Goal: Task Accomplishment & Management: Manage account settings

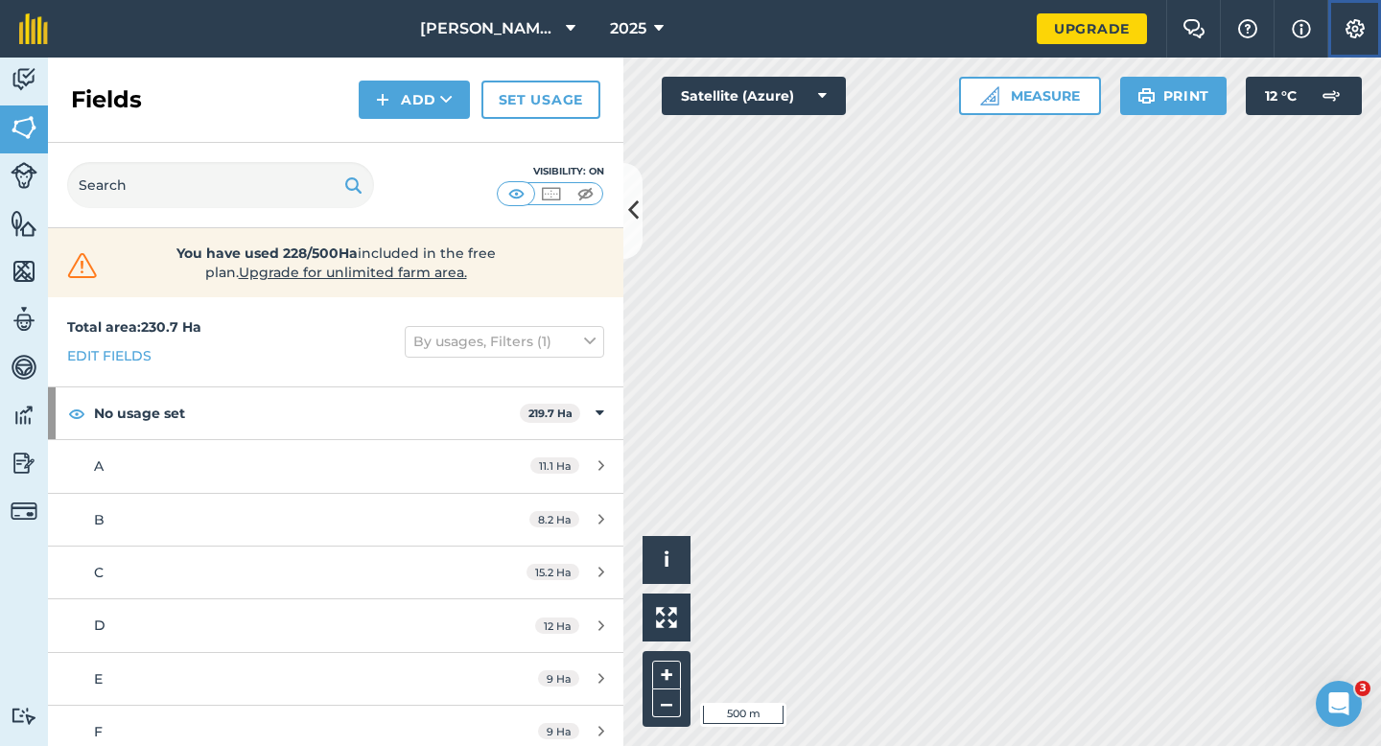
click at [1375, 30] on button "Settings" at bounding box center [1354, 29] width 54 height 58
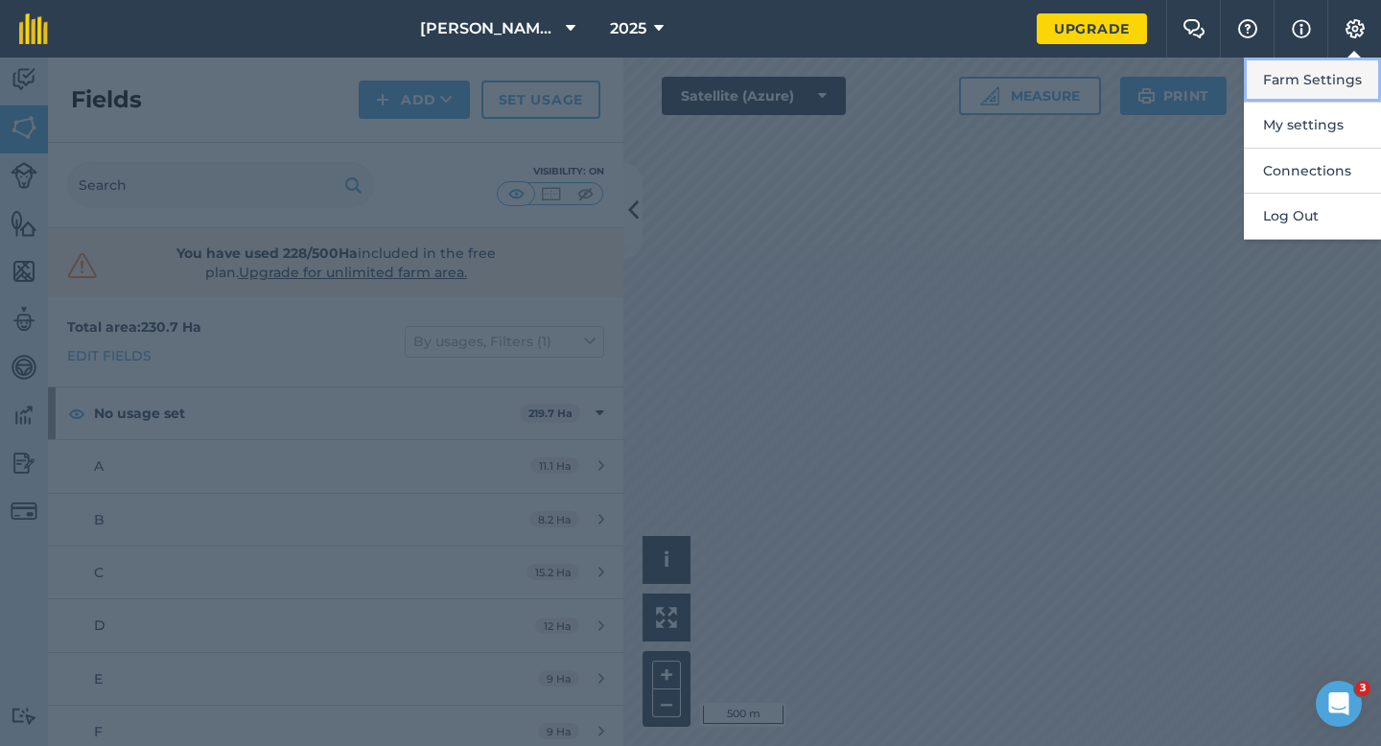
click at [1370, 64] on button "Farm Settings" at bounding box center [1311, 80] width 137 height 45
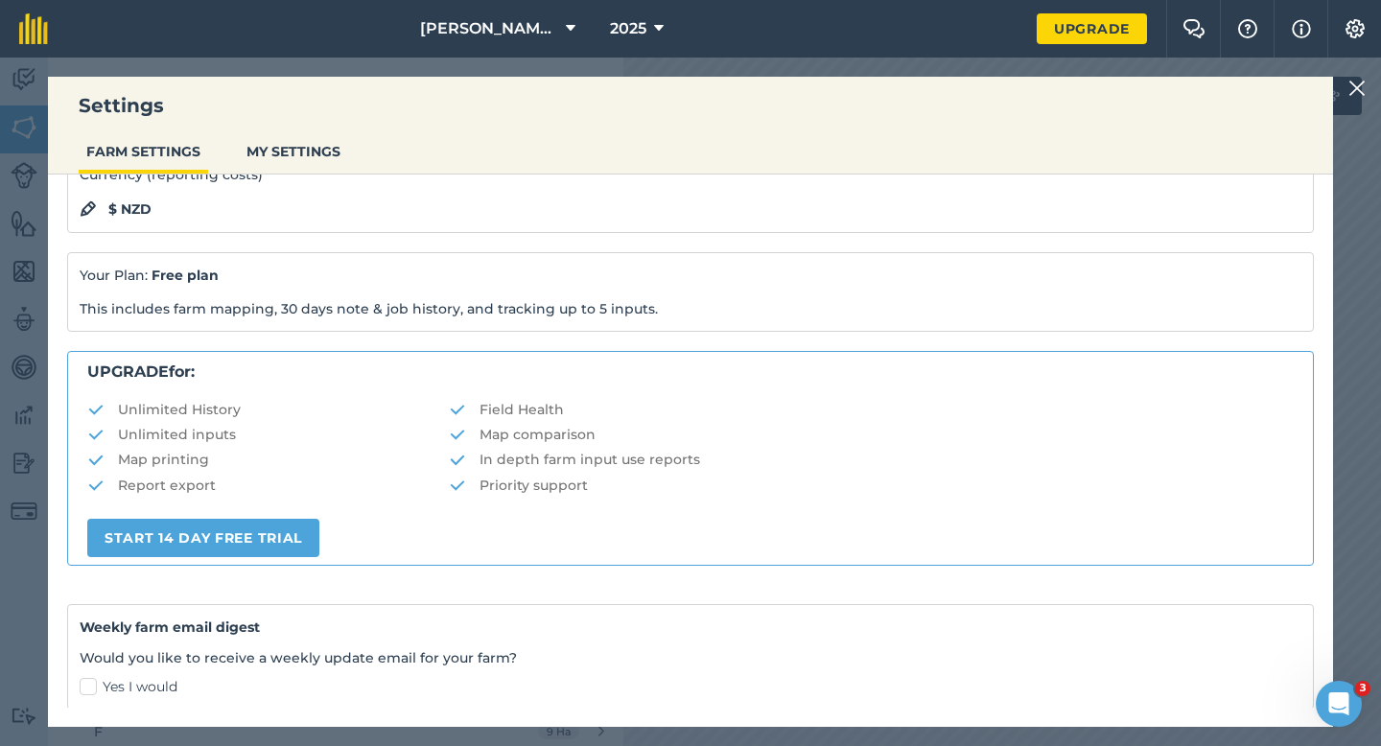
scroll to position [368, 0]
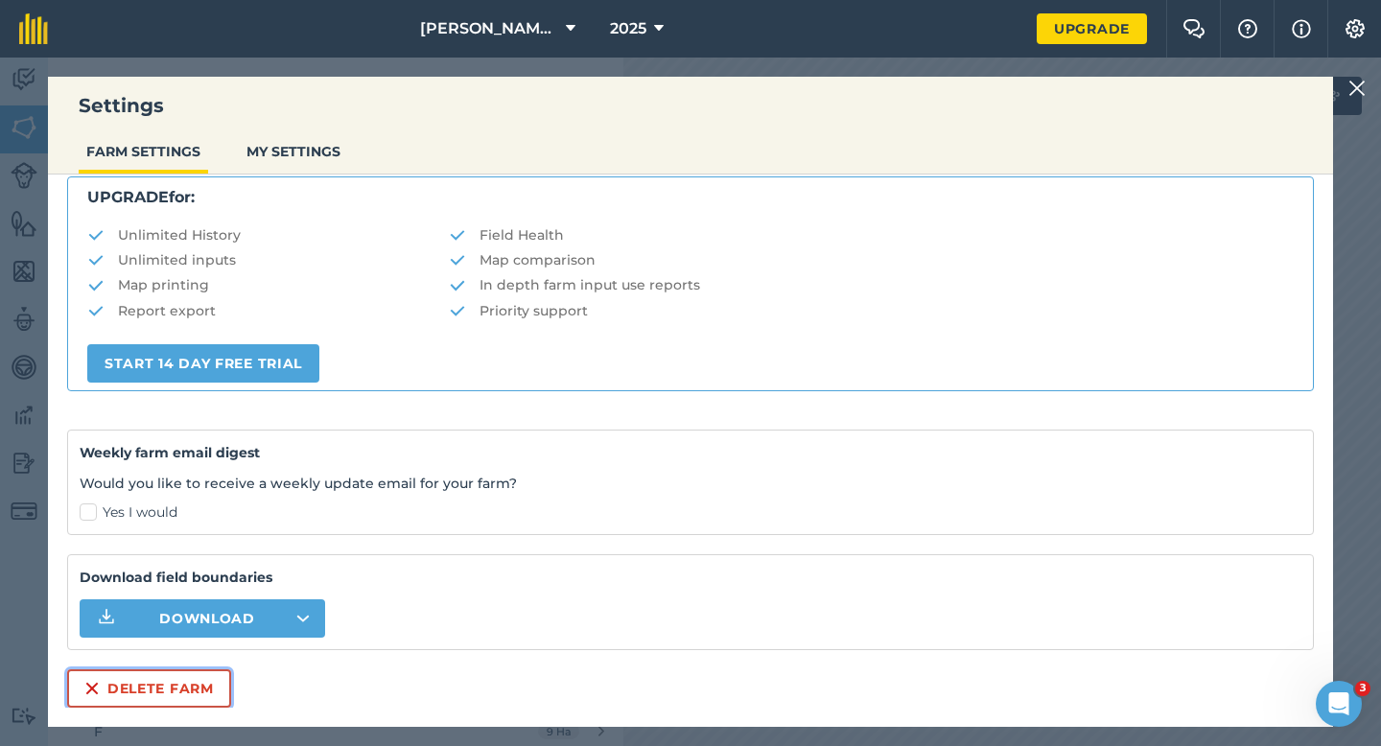
click at [148, 701] on button "Delete farm" at bounding box center [149, 688] width 164 height 38
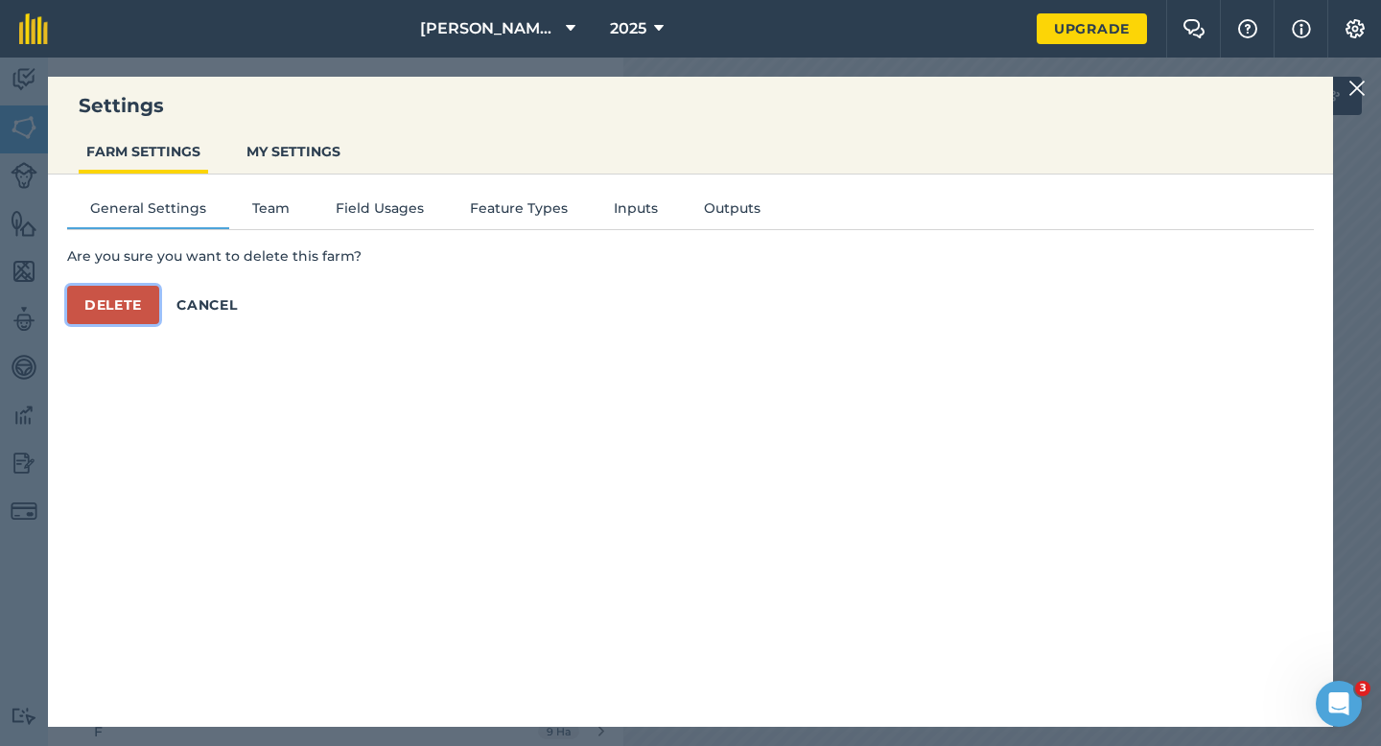
click at [142, 303] on button "Delete" at bounding box center [113, 305] width 92 height 38
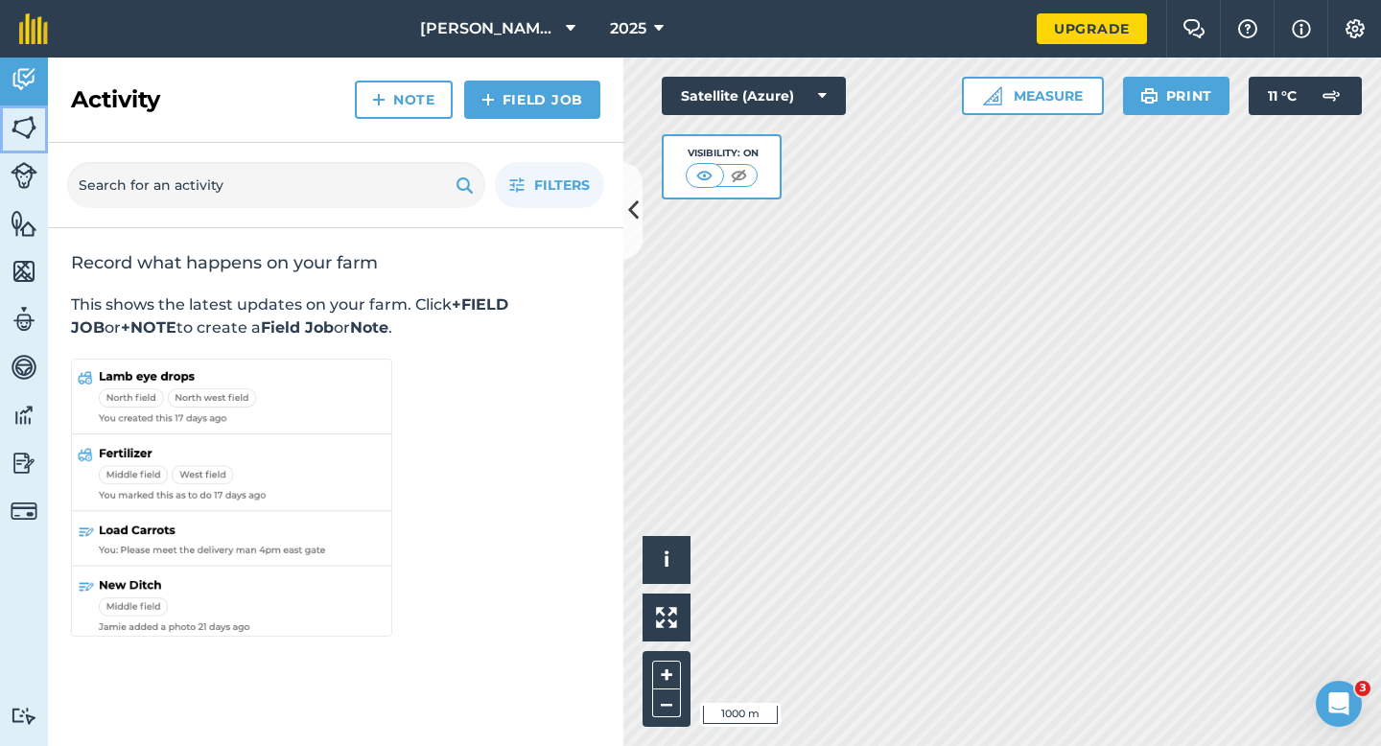
click at [42, 143] on link "Fields" at bounding box center [24, 129] width 48 height 48
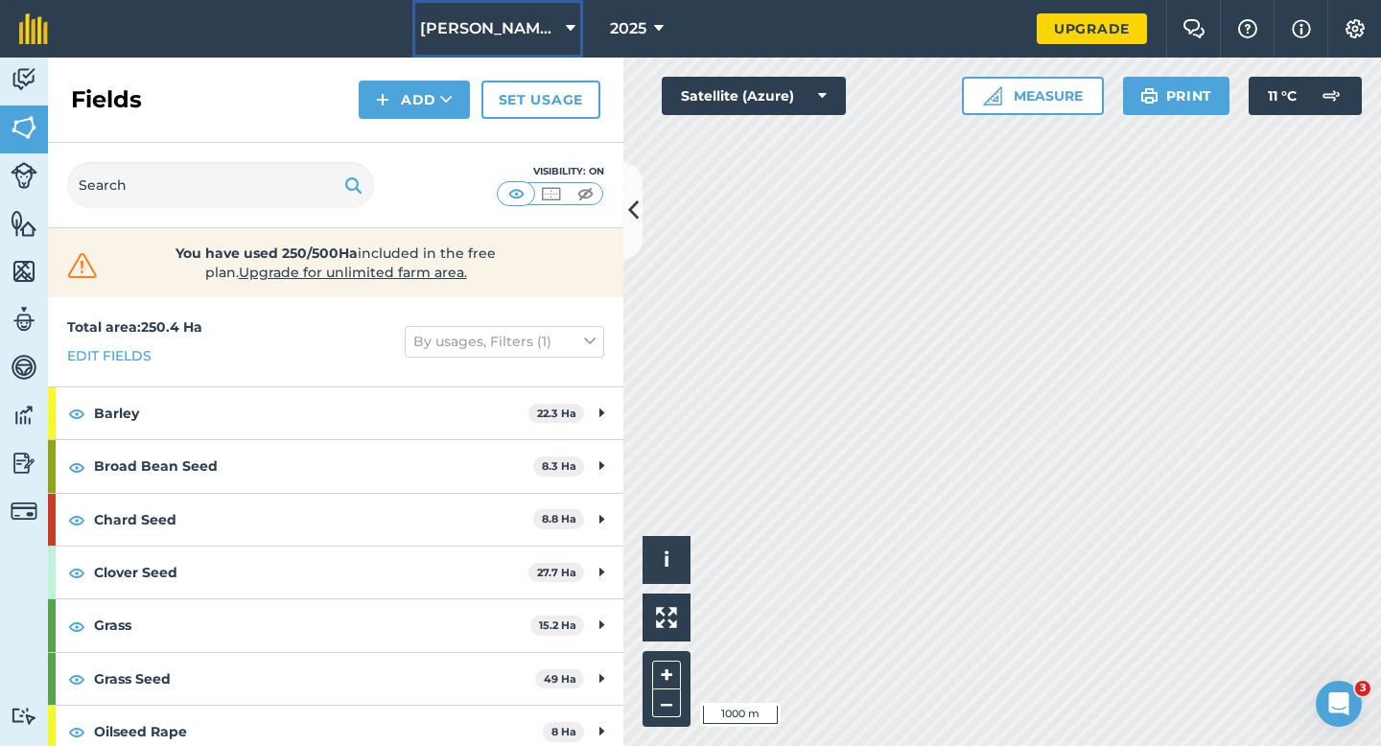
click at [443, 45] on button "[PERSON_NAME] & Sons Farming LTD" at bounding box center [497, 29] width 171 height 58
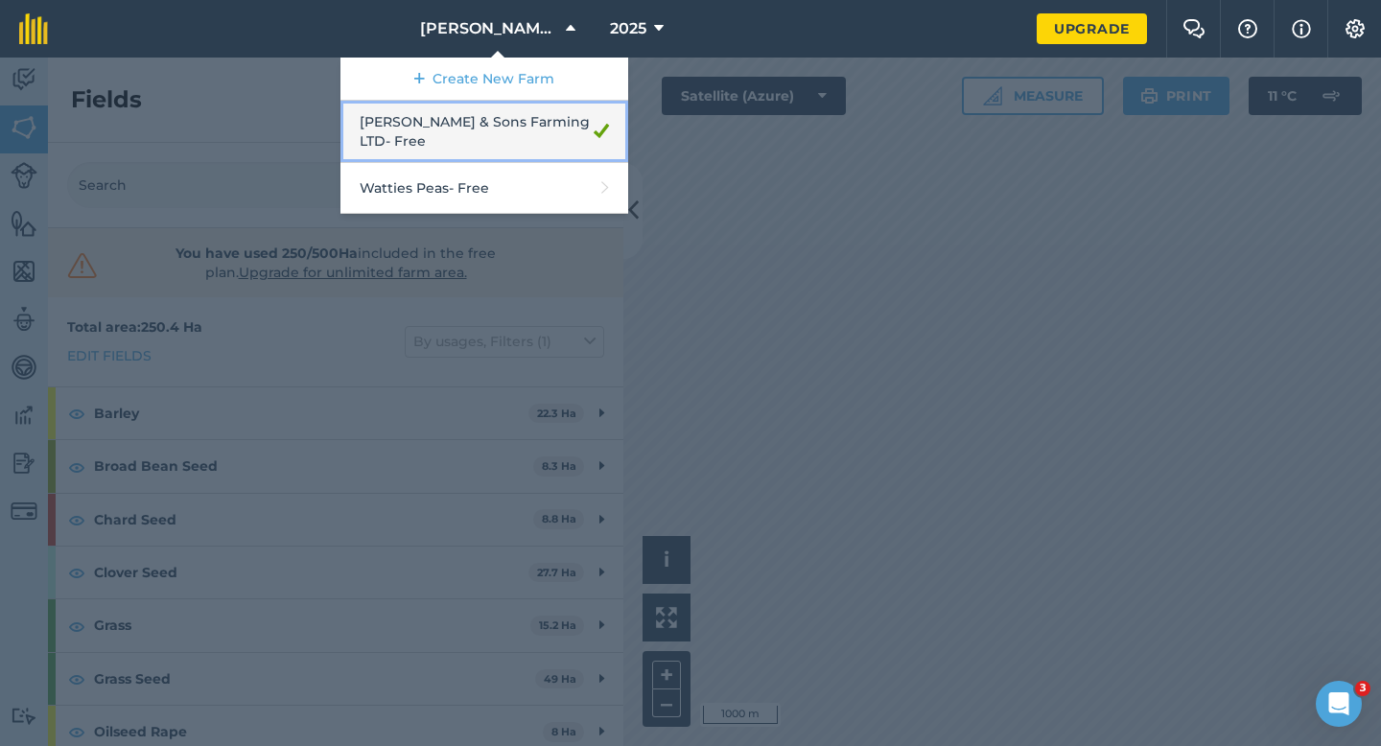
click at [450, 116] on link "[PERSON_NAME] & Sons Farming LTD - Free" at bounding box center [484, 132] width 288 height 62
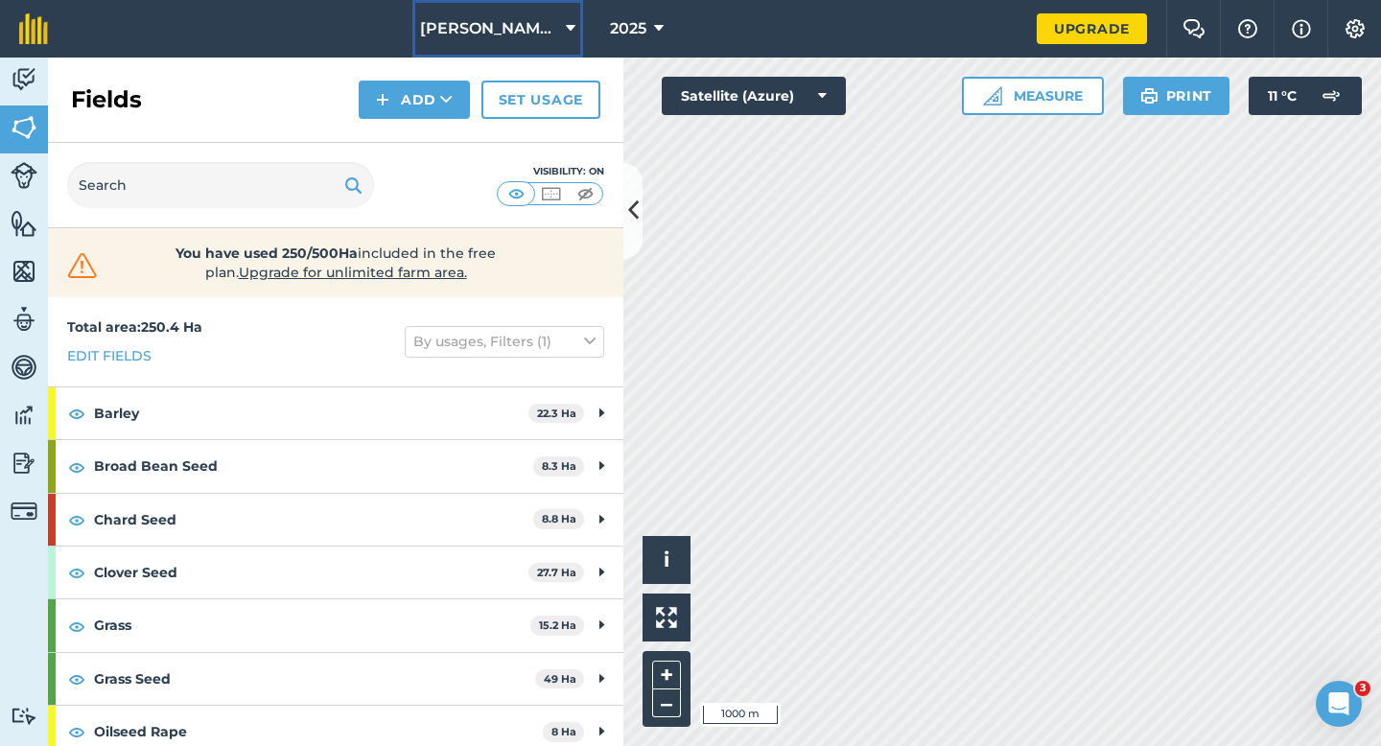
click at [488, 24] on span "[PERSON_NAME] & Sons Farming LTD" at bounding box center [489, 28] width 138 height 23
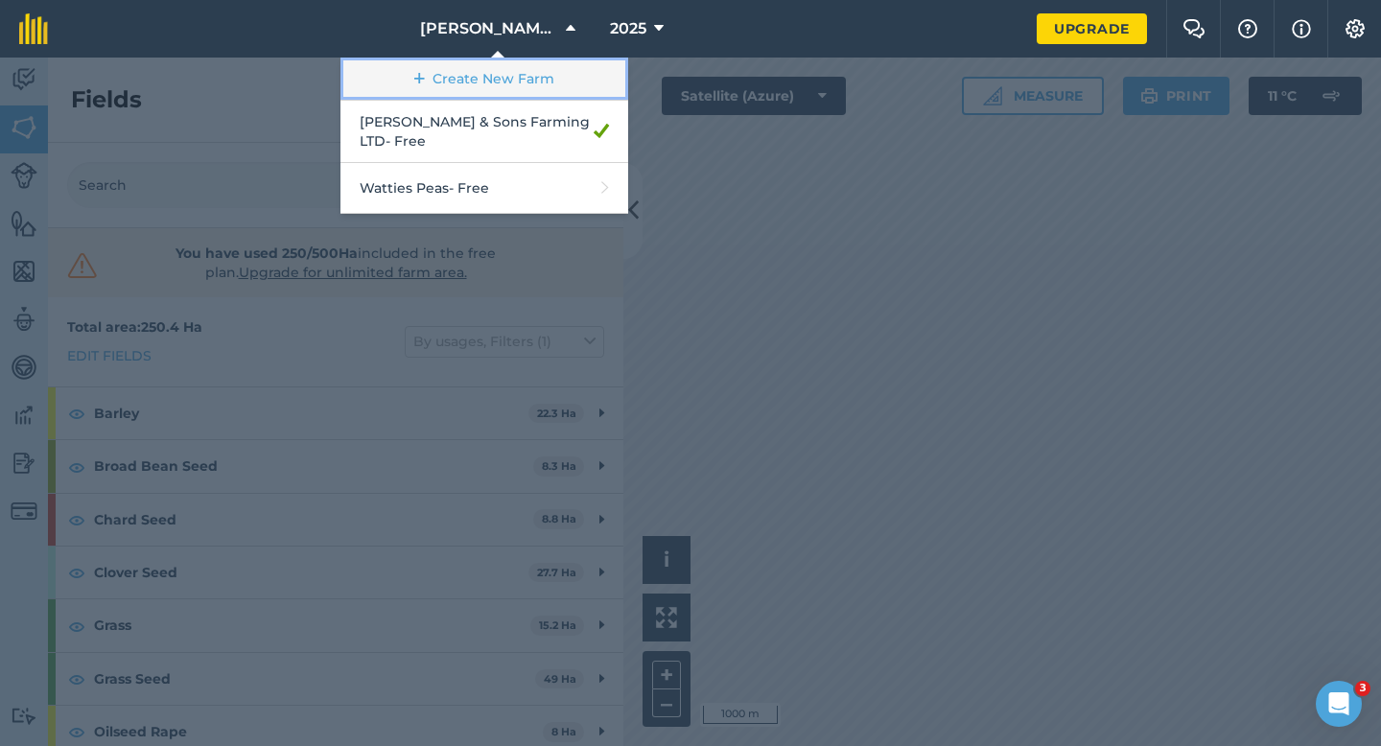
click at [488, 61] on link "Create New Farm" at bounding box center [484, 79] width 288 height 43
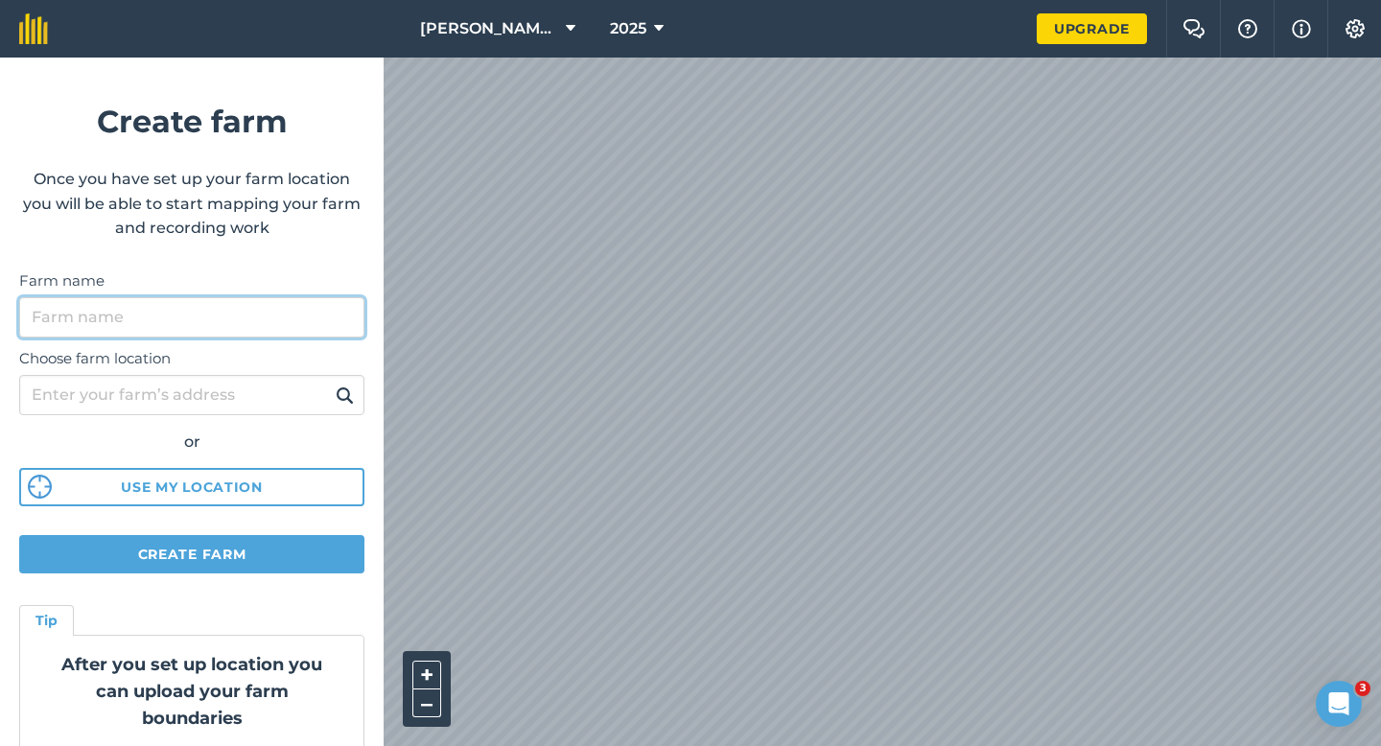
click at [215, 334] on input "Farm name" at bounding box center [191, 317] width 345 height 40
type input "[PERSON_NAME] & Sons"
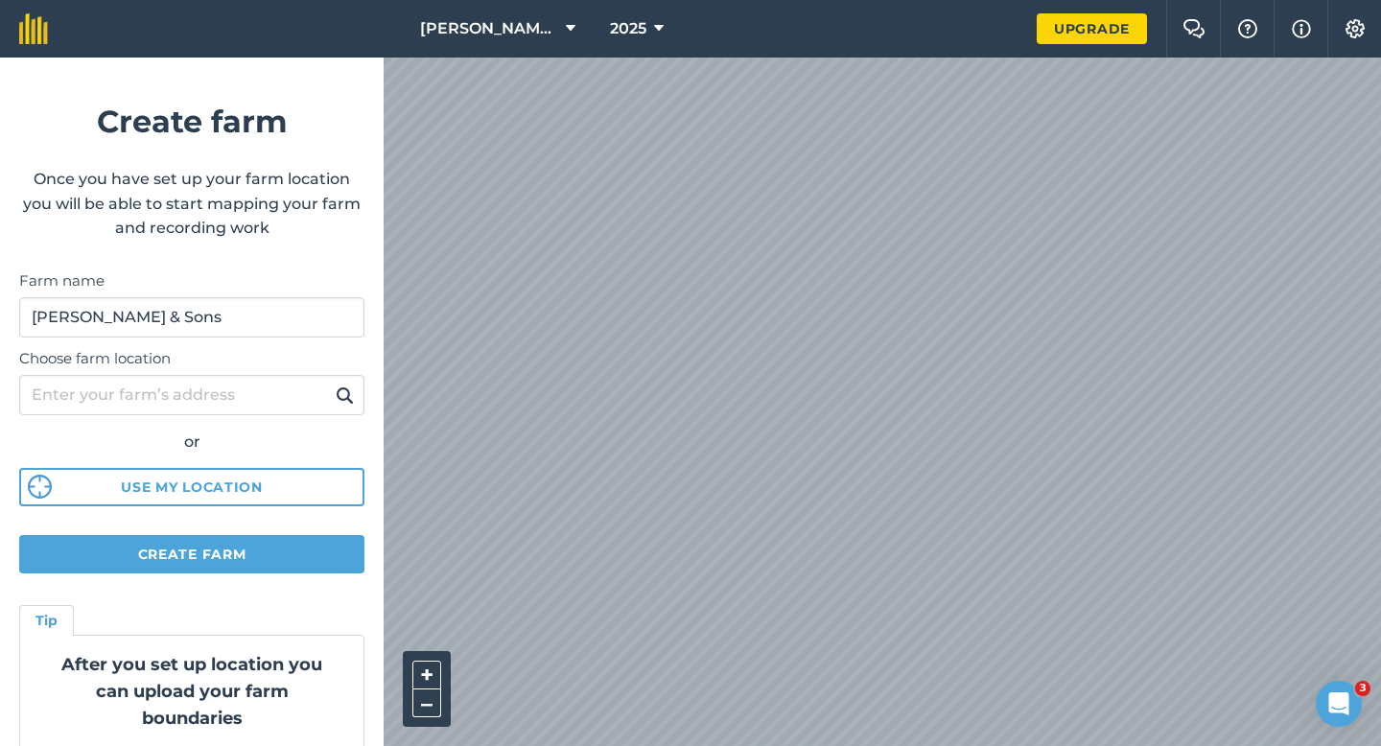
click at [422, 13] on div "[PERSON_NAME] & Sons Farming LTD 2025 Upgrade Farm Chat Help Info Settings Crea…" at bounding box center [690, 29] width 1381 height 58
click at [336, 58] on div "[PERSON_NAME] & Sons Farming LTD 2025 Upgrade Farm Chat Help Info Settings Crea…" at bounding box center [690, 29] width 1381 height 58
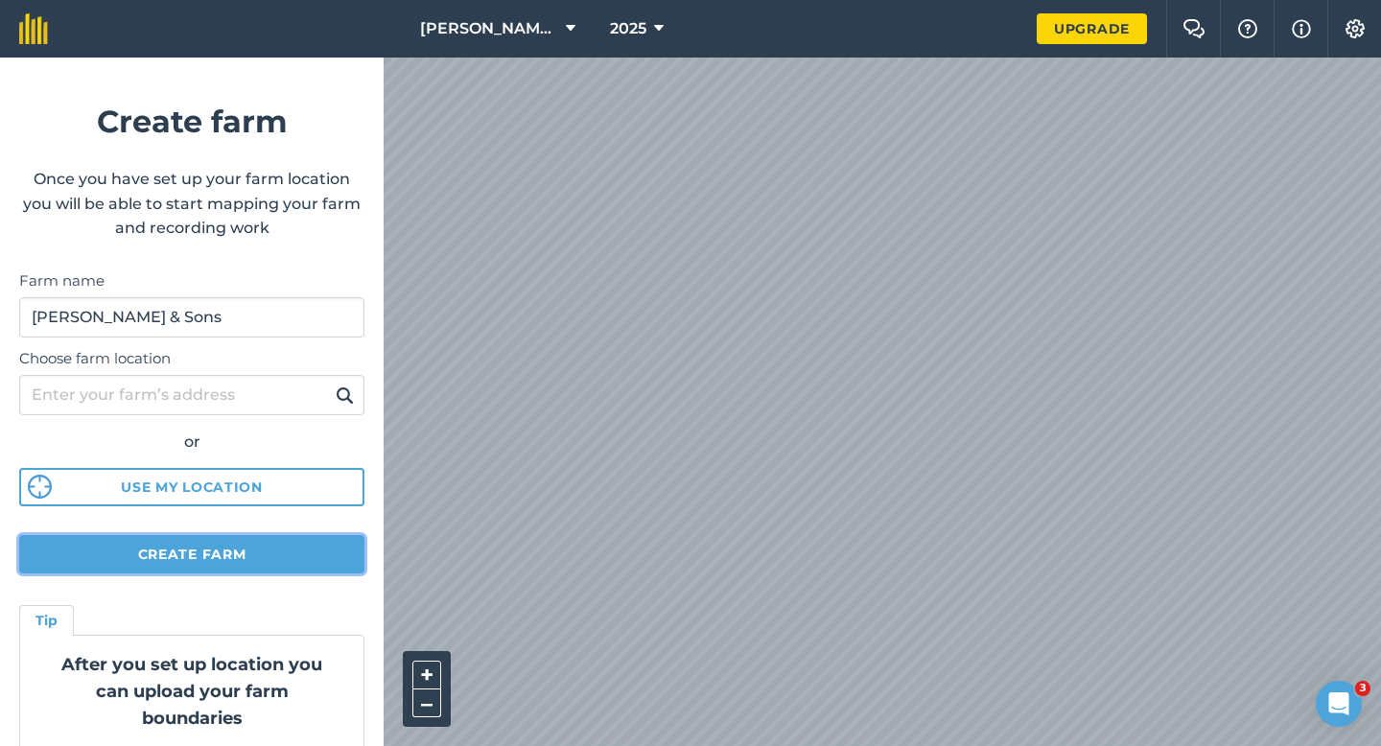
click at [176, 558] on button "Create farm" at bounding box center [191, 554] width 345 height 38
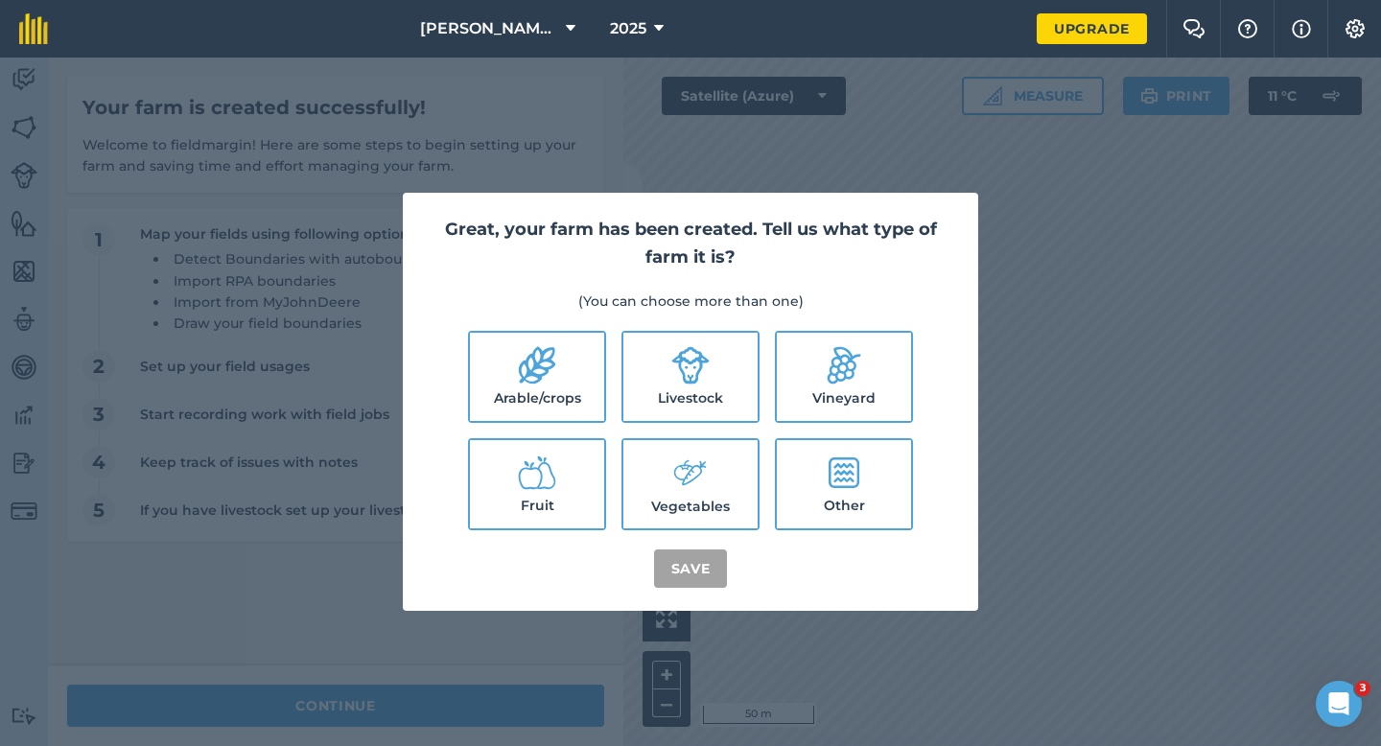
click at [555, 393] on label "Arable/crops" at bounding box center [537, 377] width 134 height 88
checkbox input "true"
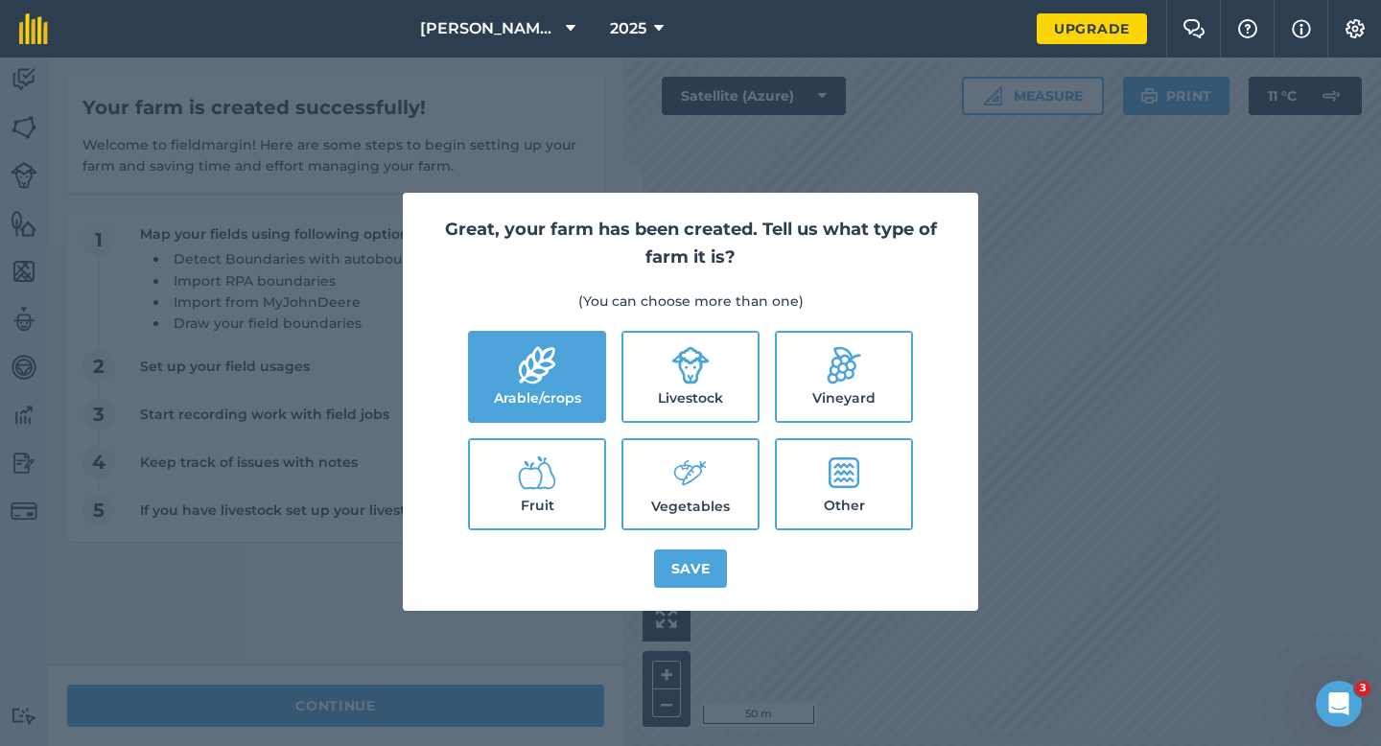
click at [725, 393] on label "Livestock" at bounding box center [690, 377] width 134 height 88
checkbox input "true"
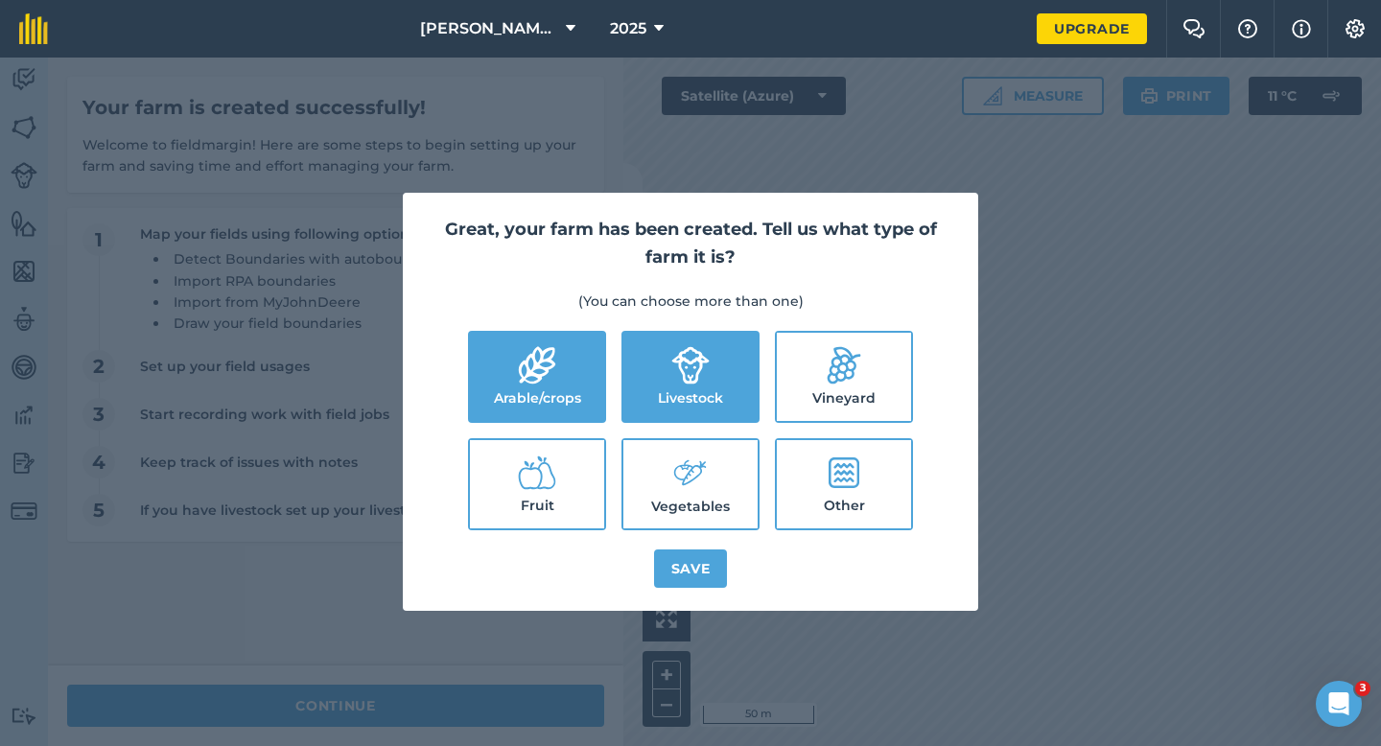
click at [726, 476] on label "Vegetables" at bounding box center [690, 484] width 134 height 88
checkbox input "true"
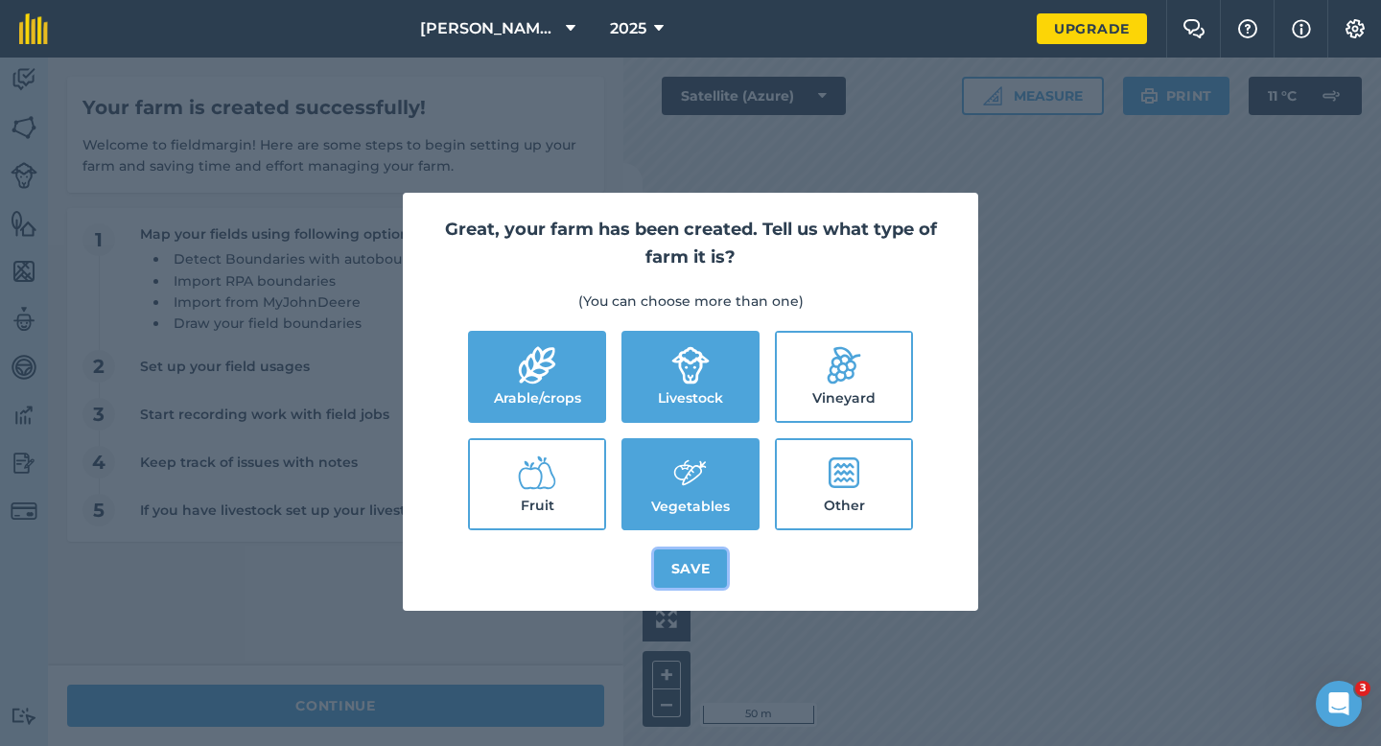
click at [720, 563] on button "Save" at bounding box center [691, 568] width 74 height 38
click at [484, 713] on div "Great, your farm has been created. Tell us what type of farm it is? (You can ch…" at bounding box center [690, 402] width 1381 height 688
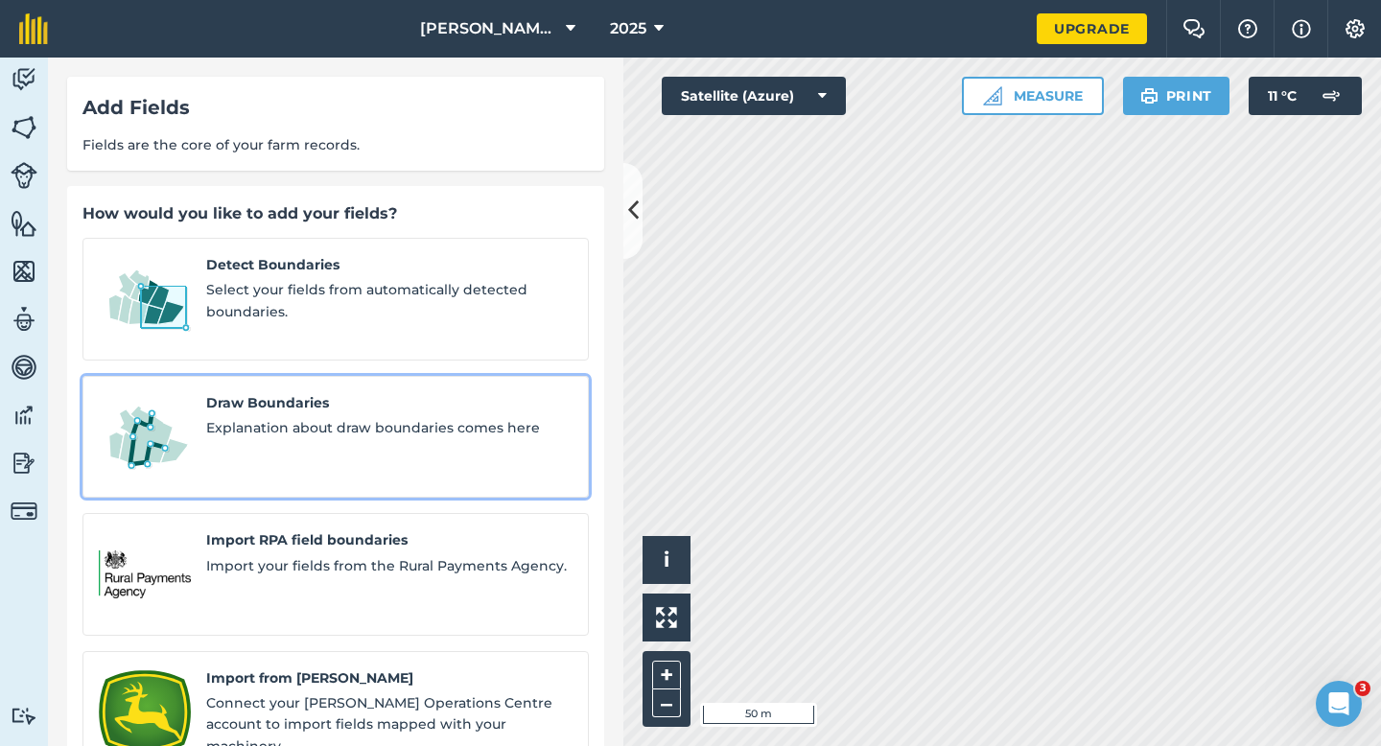
click at [378, 428] on div "Draw Boundaries Explanation about draw boundaries comes here" at bounding box center [389, 437] width 366 height 90
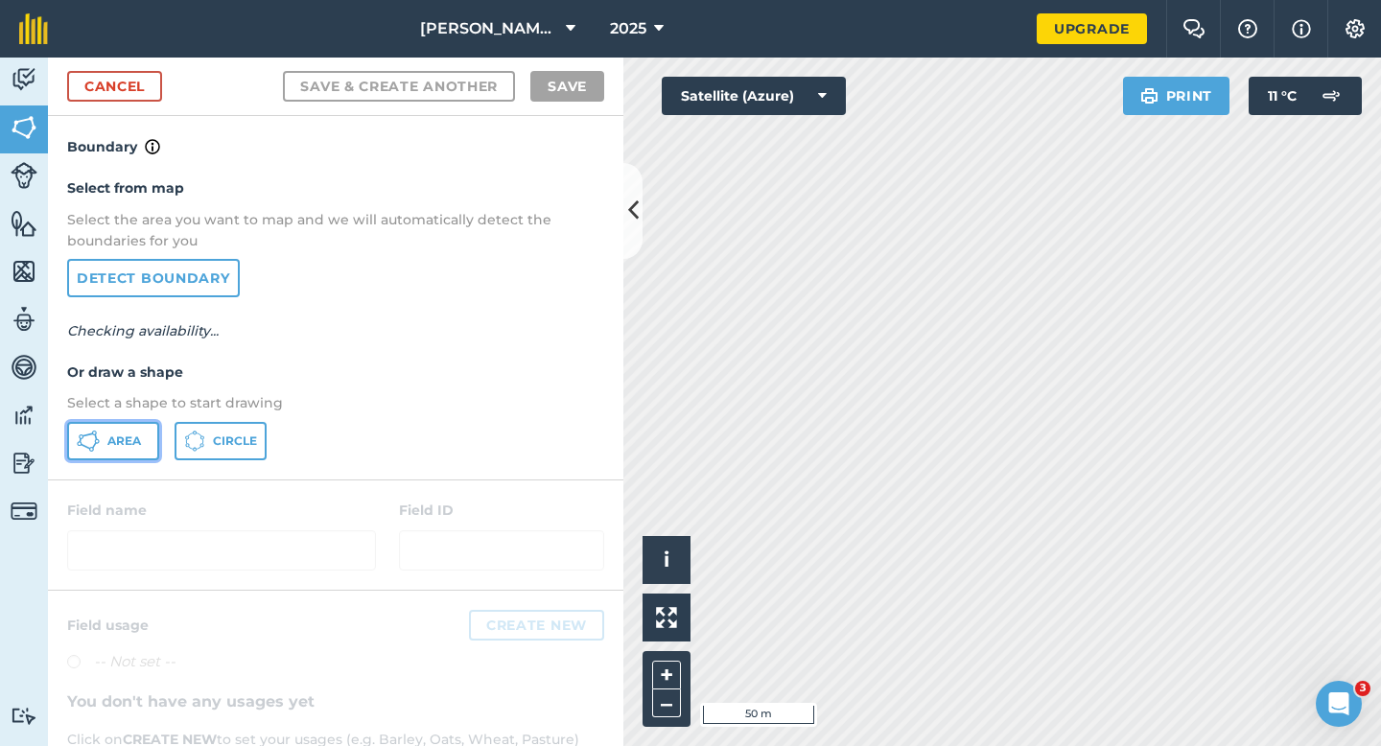
click at [128, 454] on button "Area" at bounding box center [113, 441] width 92 height 38
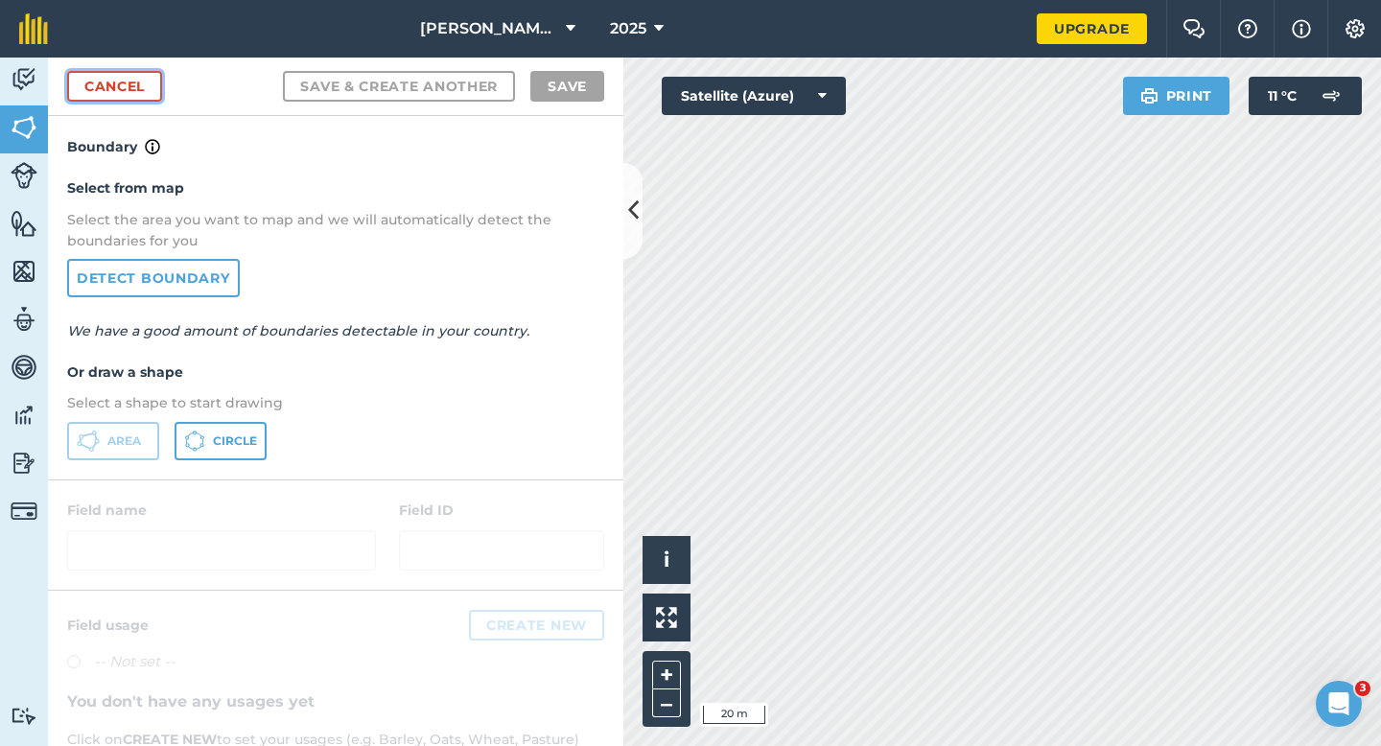
click at [107, 92] on link "Cancel" at bounding box center [114, 86] width 95 height 31
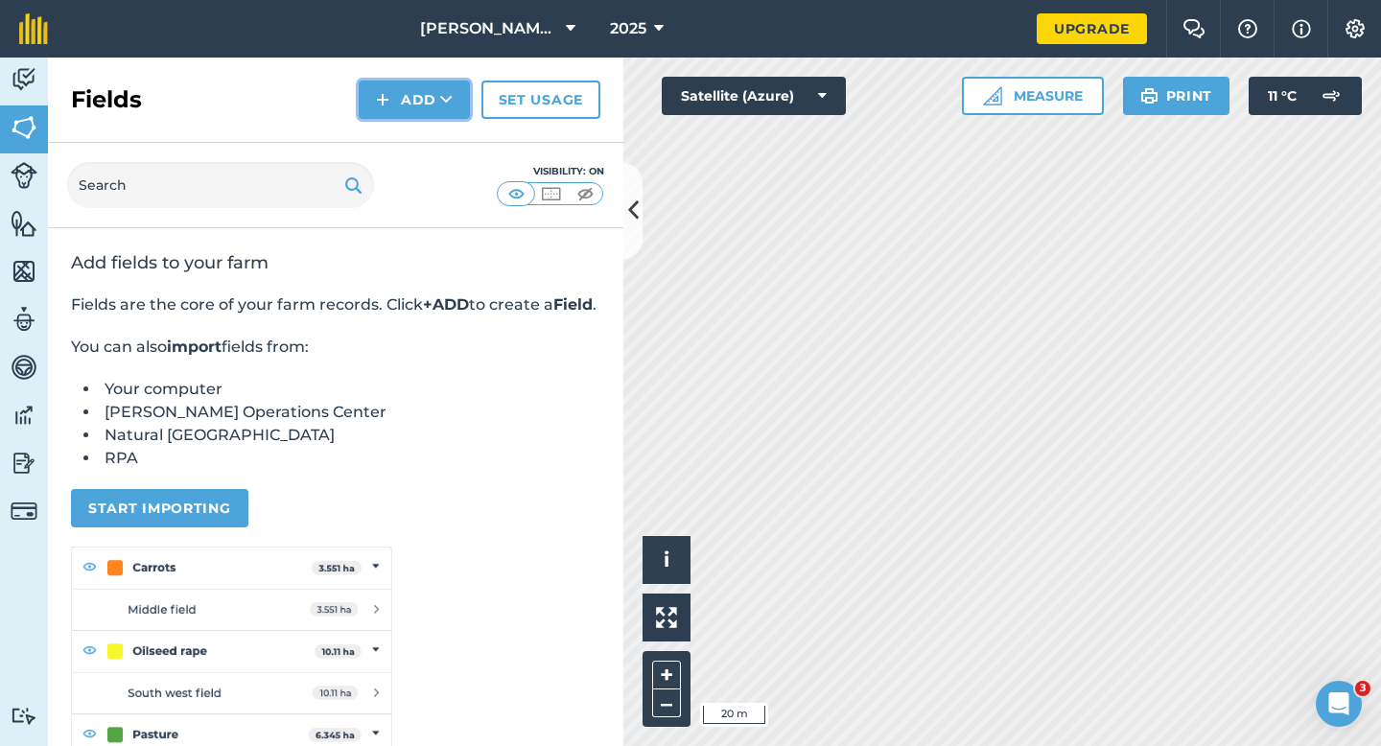
click at [443, 90] on icon at bounding box center [446, 99] width 12 height 19
click at [442, 143] on link "Draw" at bounding box center [413, 143] width 105 height 42
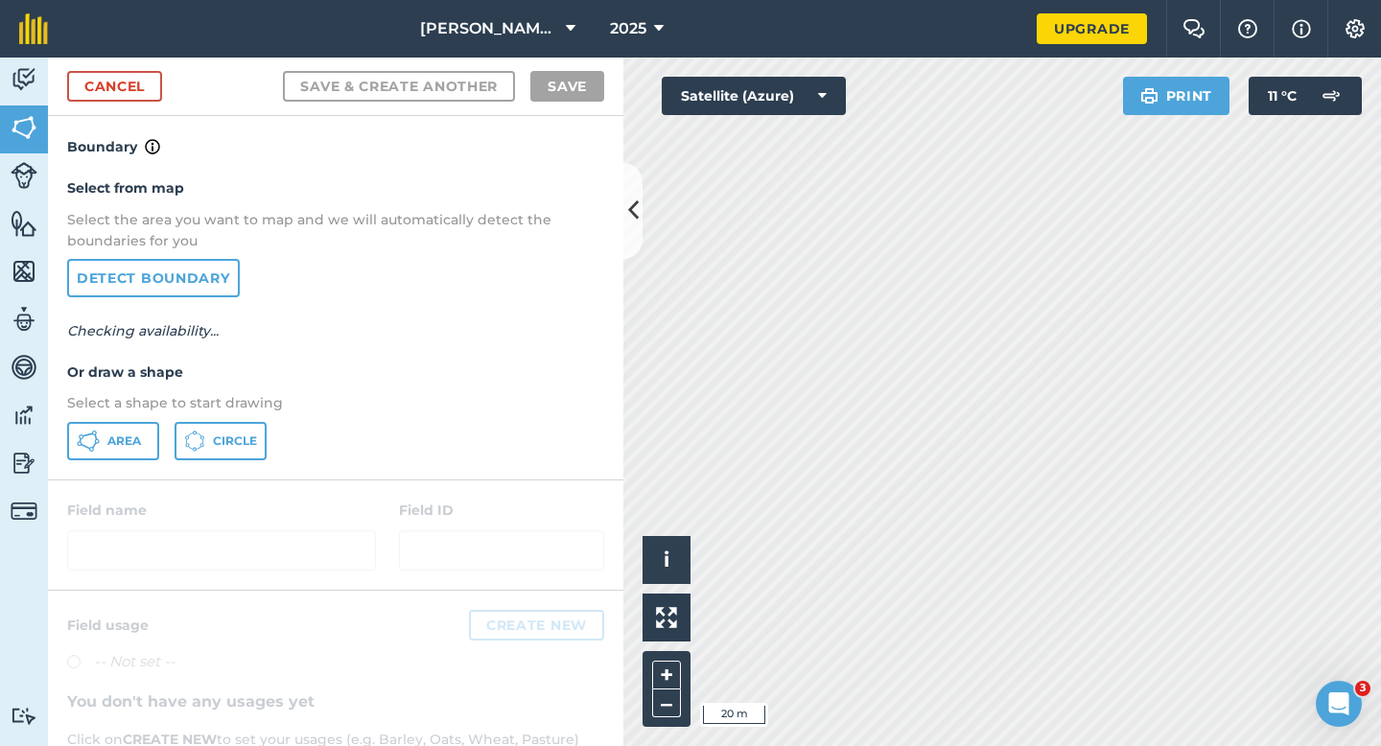
click at [107, 457] on div "Area Circle" at bounding box center [335, 441] width 537 height 38
click at [107, 435] on span "Area" at bounding box center [124, 440] width 34 height 15
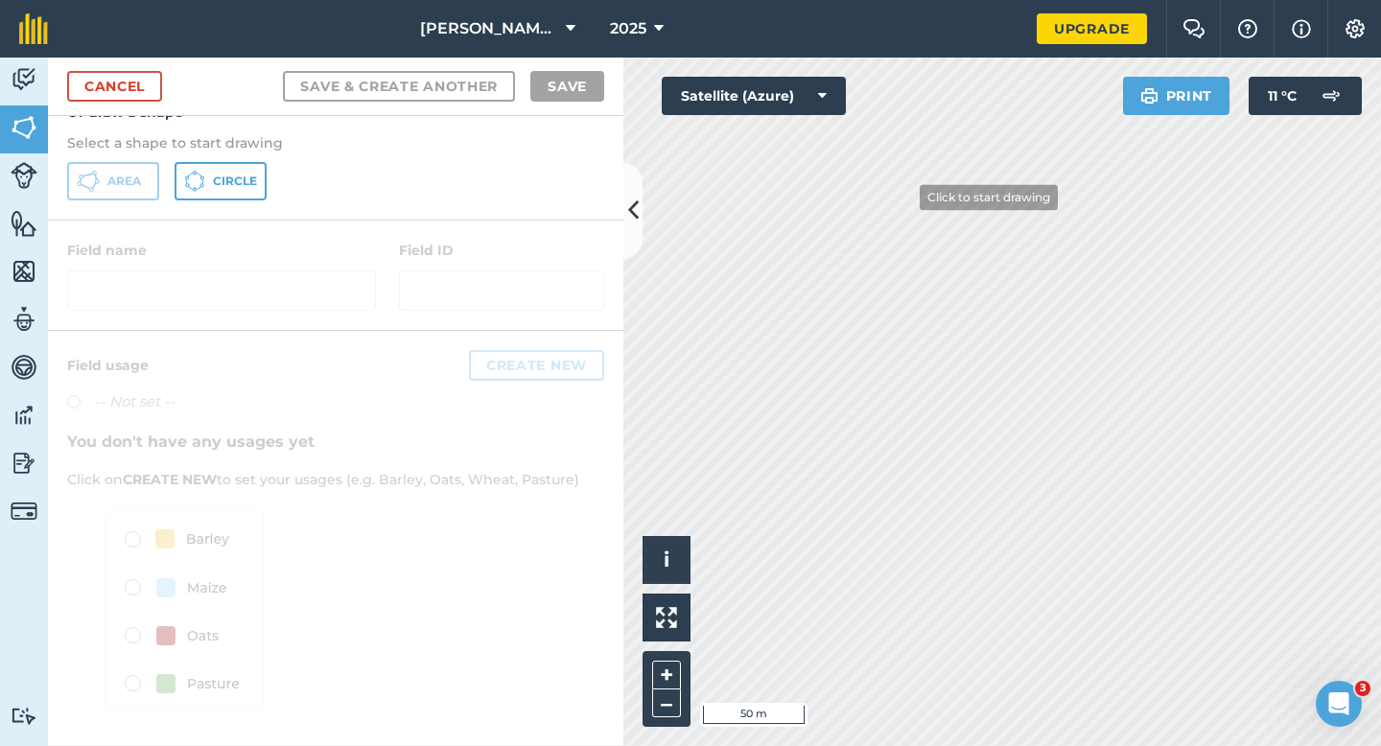
scroll to position [104, 0]
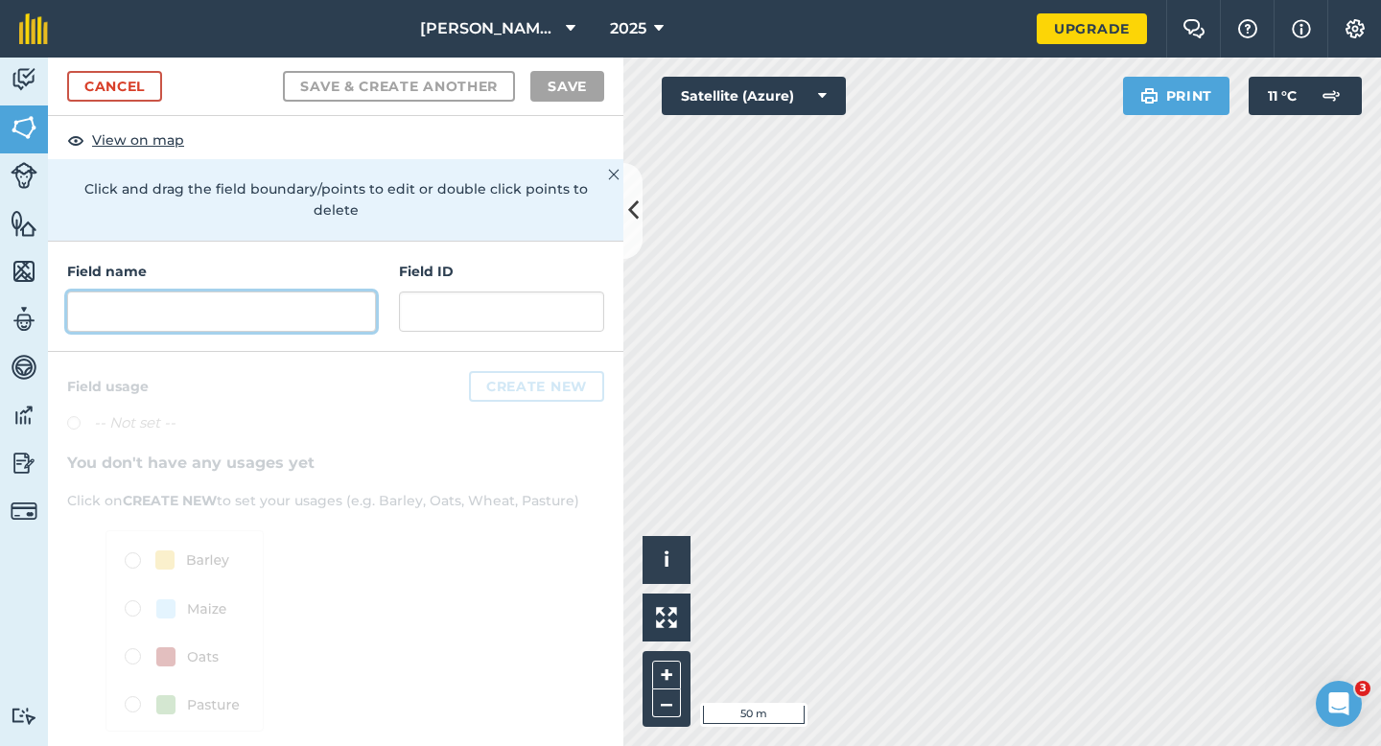
click at [273, 303] on input "text" at bounding box center [221, 311] width 309 height 40
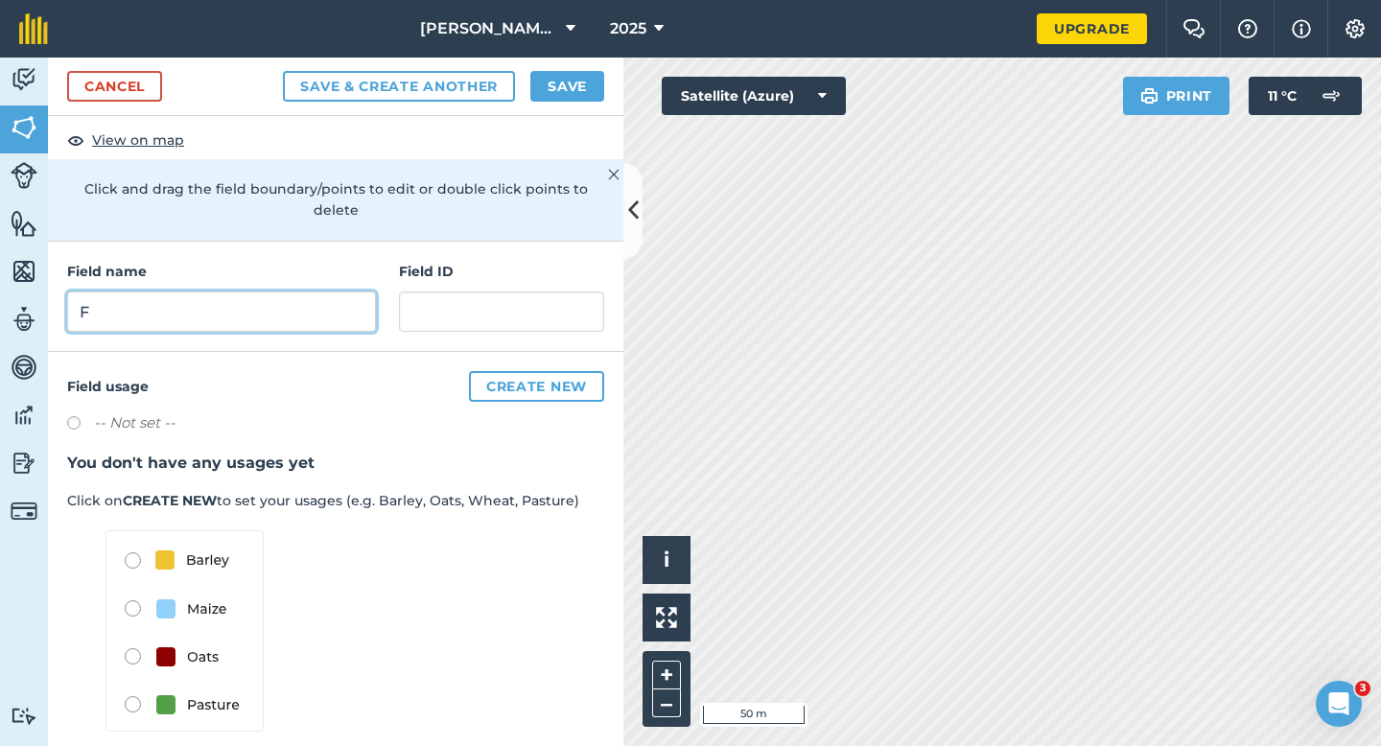
type input "F"
click at [584, 91] on button "Save" at bounding box center [567, 86] width 74 height 31
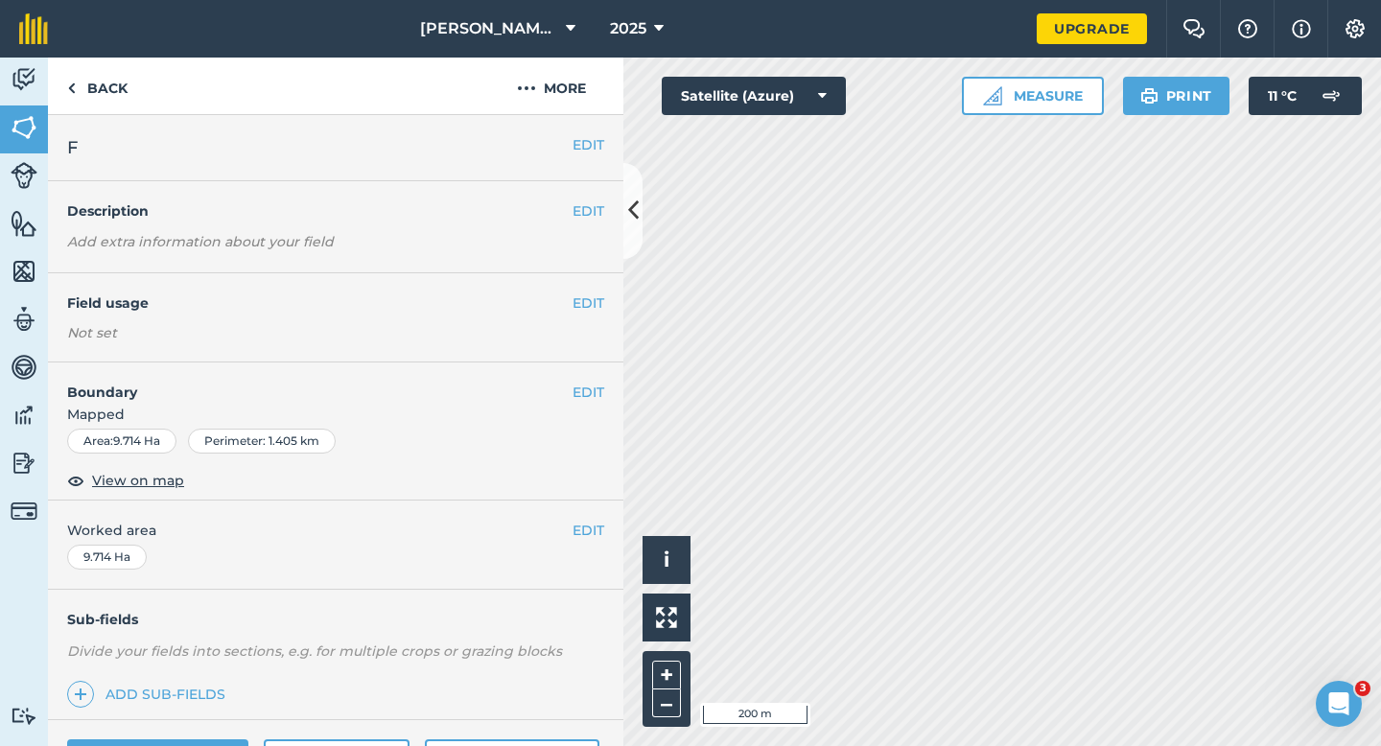
click at [585, 544] on div "EDIT Worked area 9.714 Ha" at bounding box center [335, 544] width 575 height 89
click at [585, 532] on button "EDIT" at bounding box center [588, 530] width 32 height 21
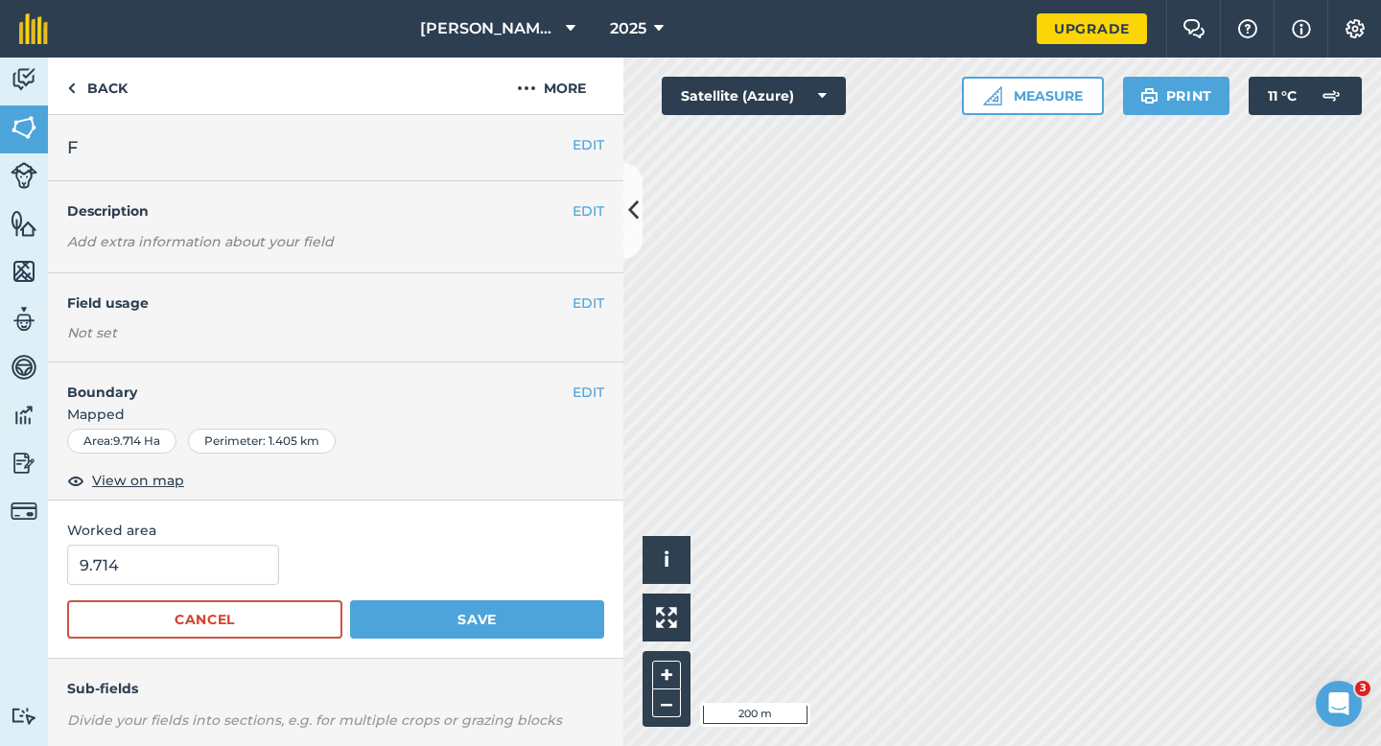
click at [272, 553] on div "9.714" at bounding box center [335, 565] width 537 height 40
click at [236, 557] on input "9.714" at bounding box center [173, 565] width 212 height 40
type input "10"
click at [350, 600] on button "Save" at bounding box center [477, 619] width 254 height 38
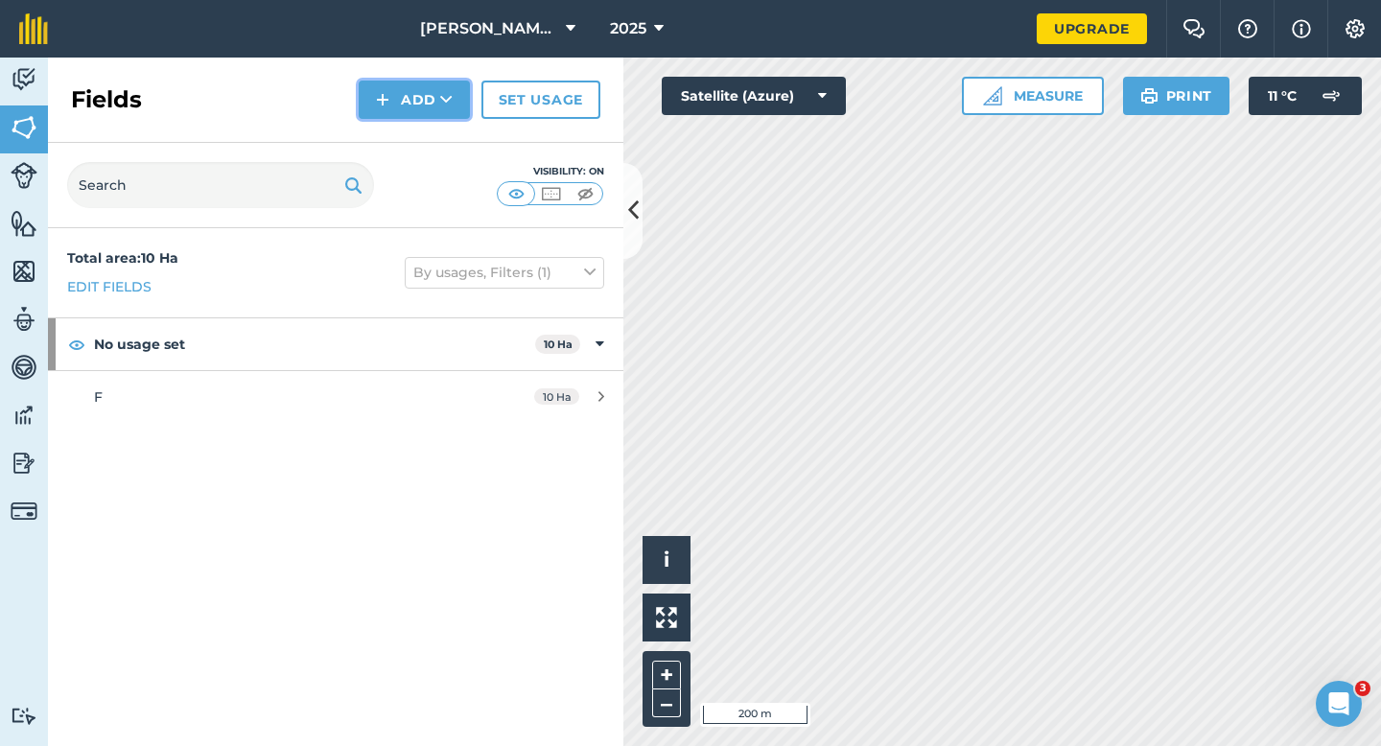
click at [418, 113] on button "Add" at bounding box center [414, 100] width 111 height 38
click at [418, 122] on link "Draw" at bounding box center [413, 143] width 105 height 42
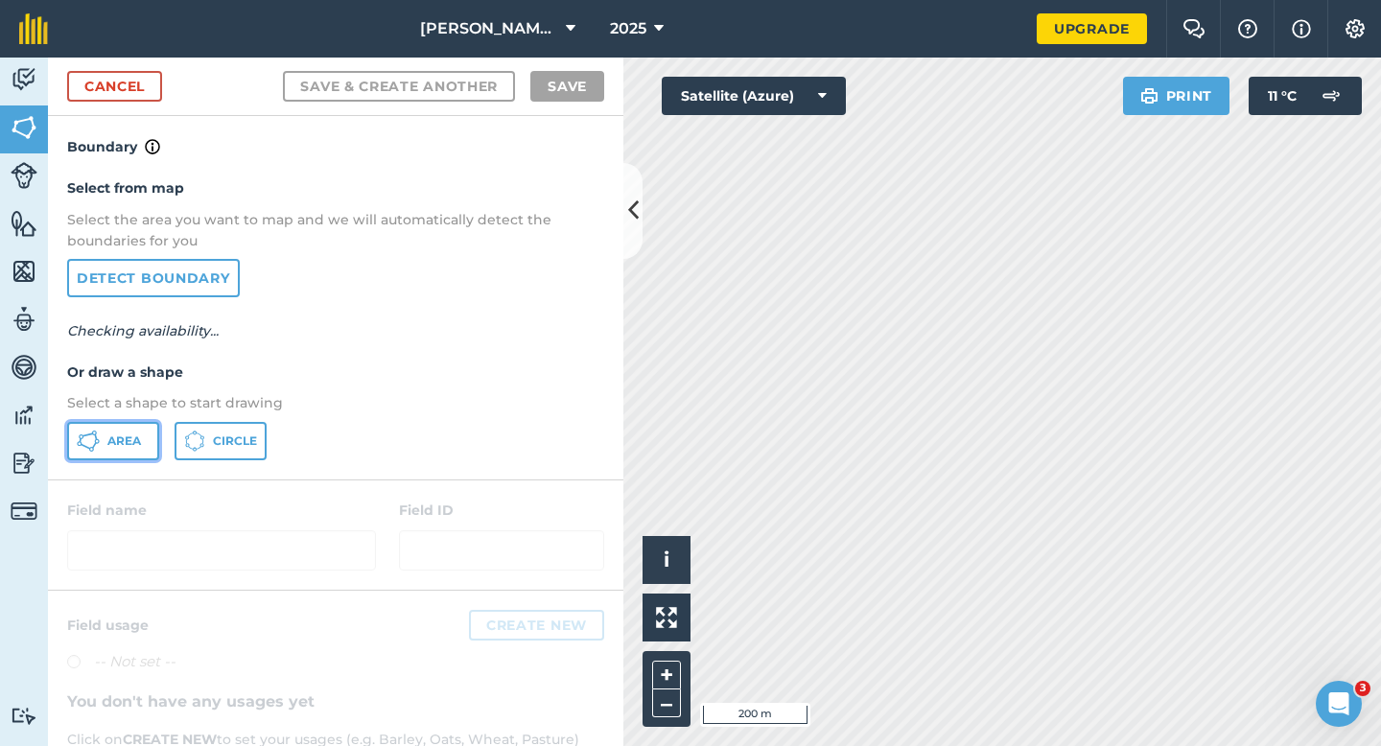
click at [91, 449] on icon at bounding box center [88, 440] width 23 height 23
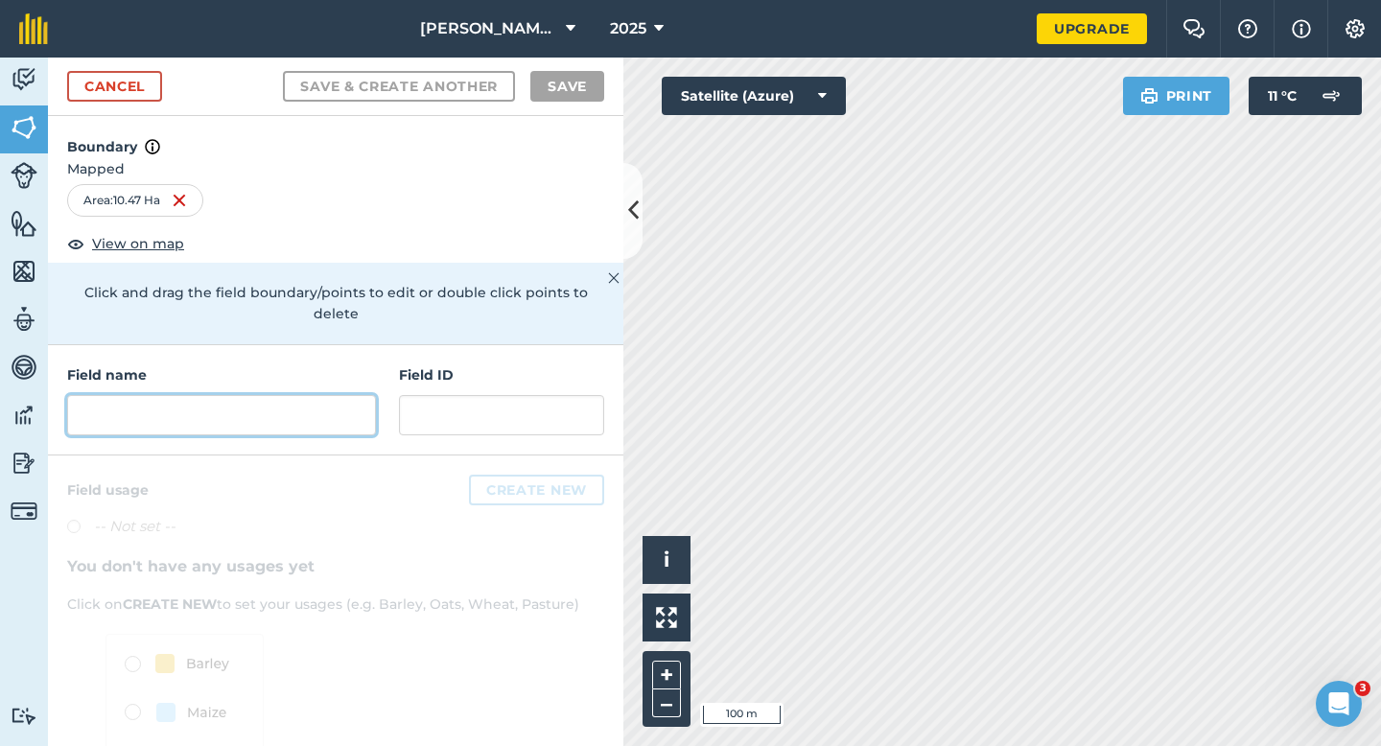
click at [295, 397] on input "text" at bounding box center [221, 415] width 309 height 40
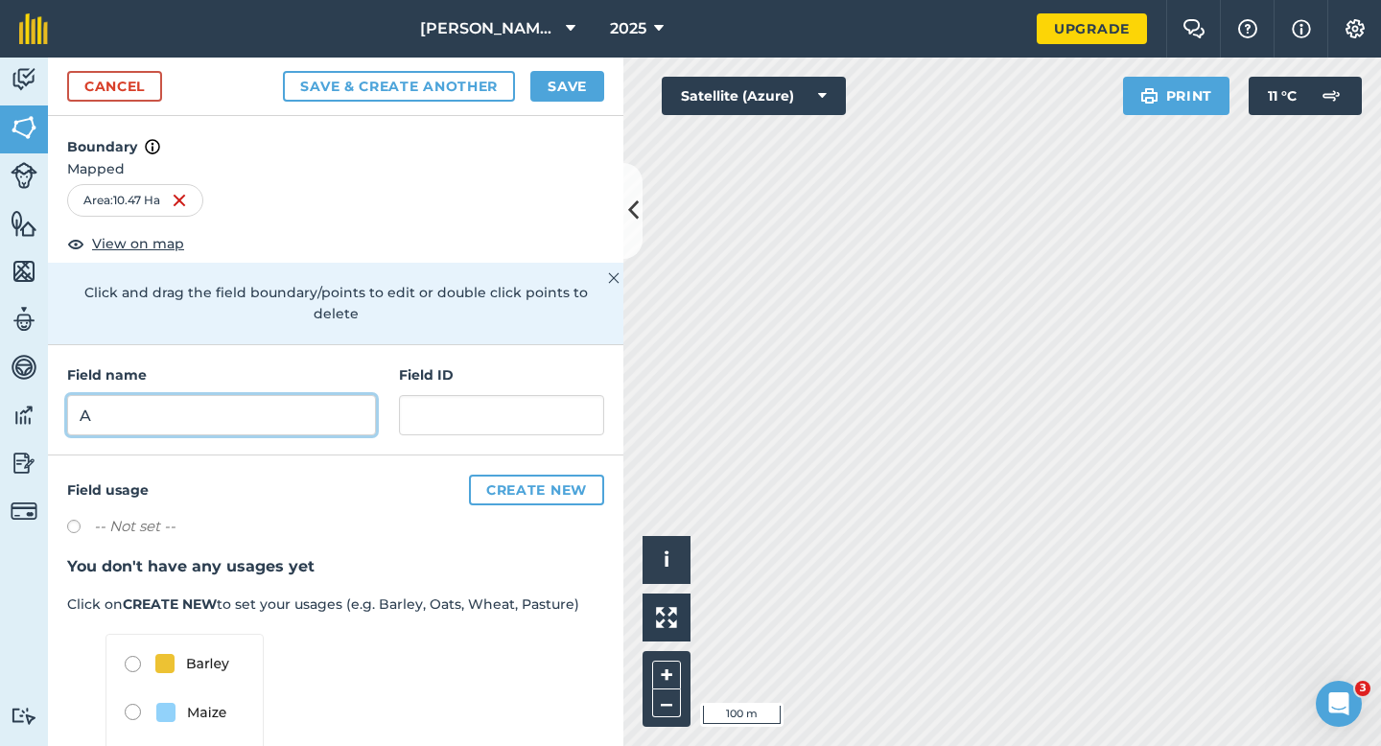
type input "A"
click at [584, 96] on button "Save" at bounding box center [567, 86] width 74 height 31
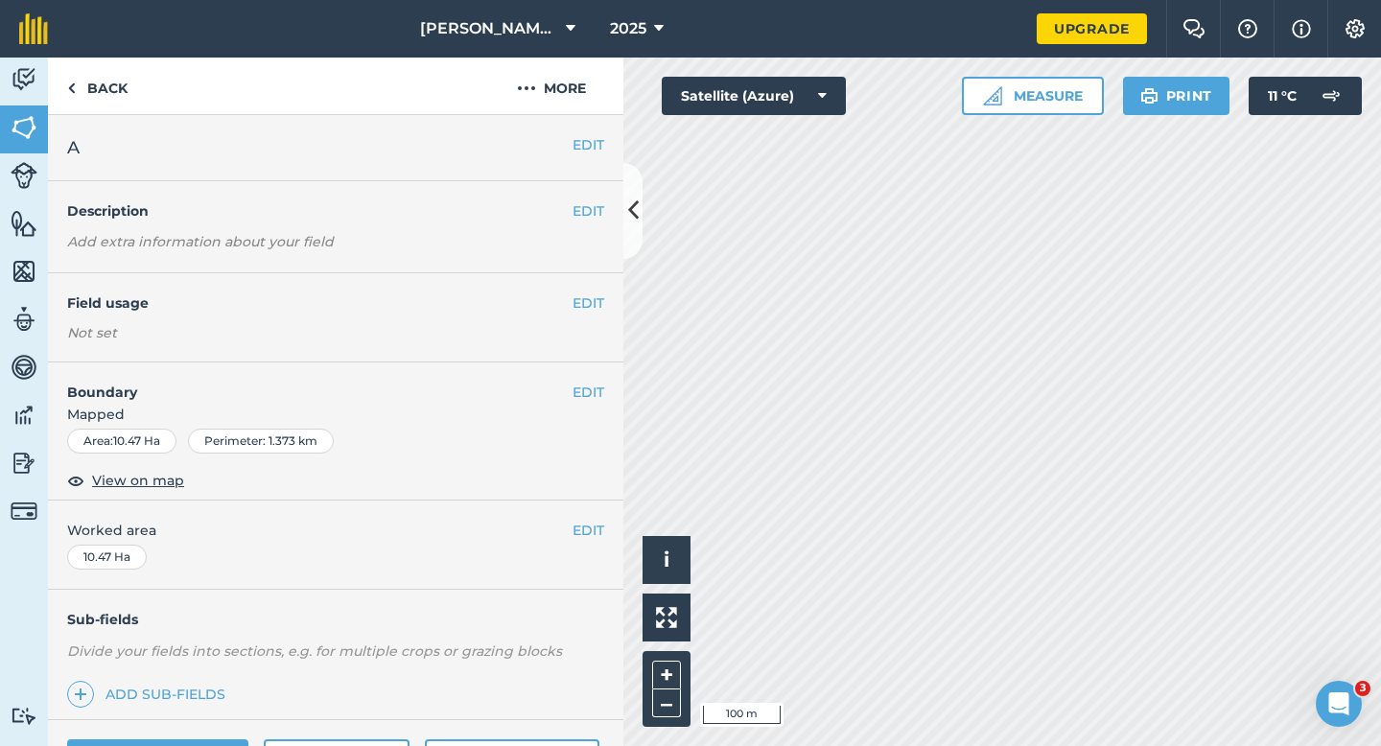
click at [609, 519] on div "EDIT Worked area 10.47 Ha" at bounding box center [335, 544] width 575 height 89
click at [601, 521] on button "EDIT" at bounding box center [588, 530] width 32 height 21
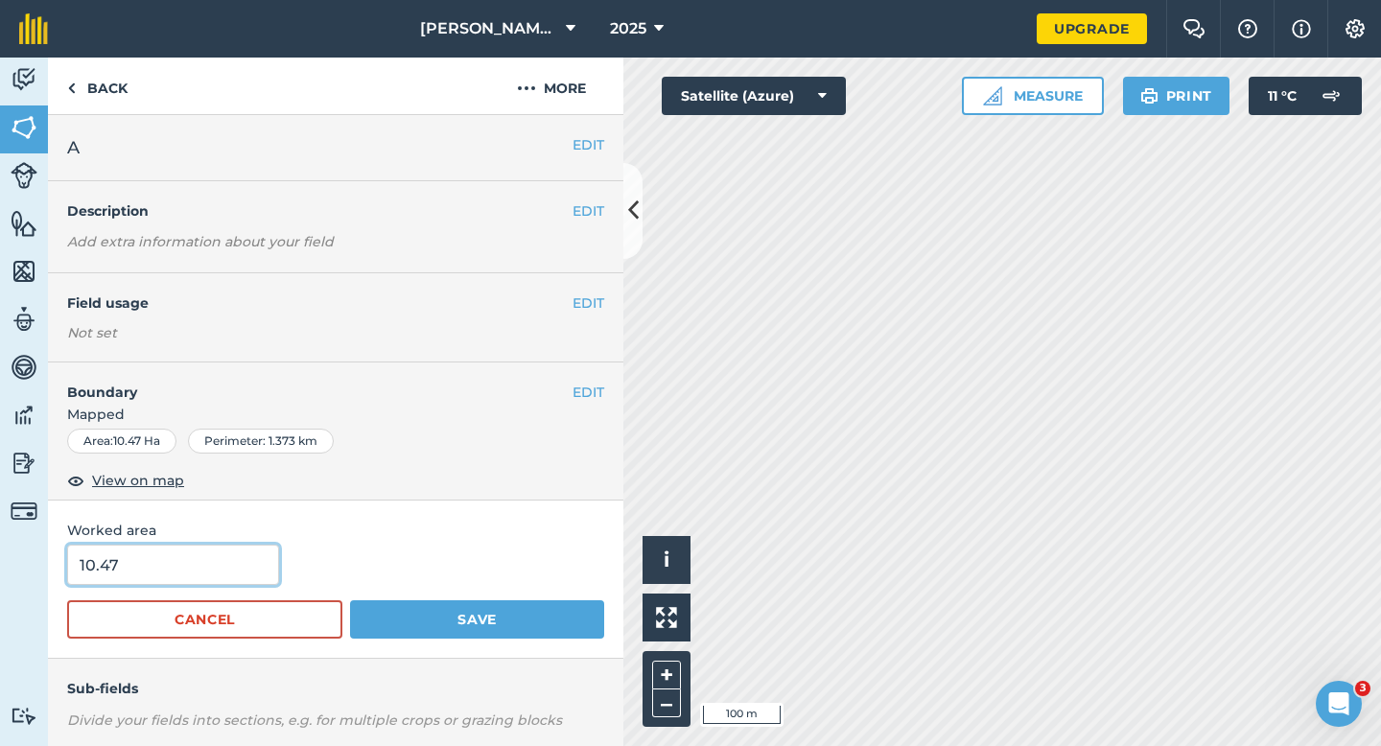
click at [243, 574] on input "10.47" at bounding box center [173, 565] width 212 height 40
type input "10.5"
click at [350, 600] on button "Save" at bounding box center [477, 619] width 254 height 38
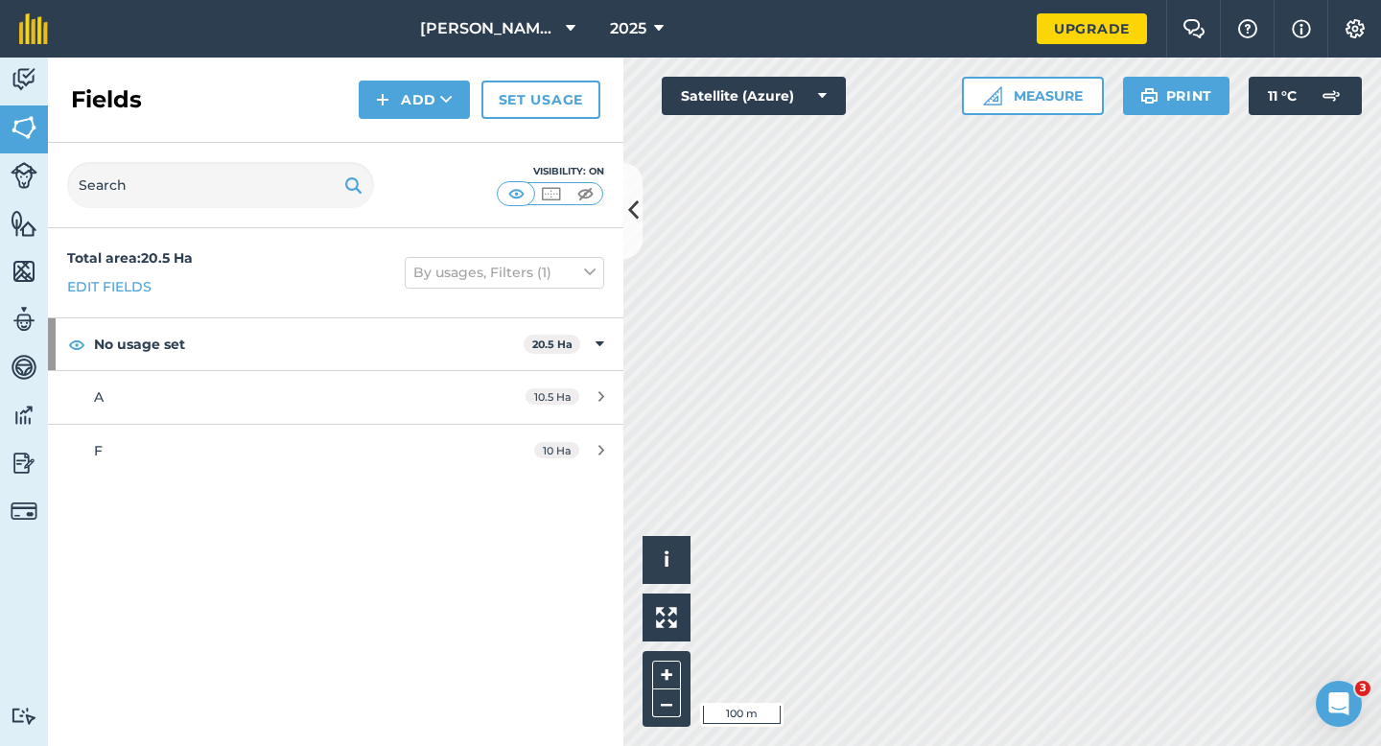
click at [615, 401] on div "Activity Fields Livestock Features Maps Team Vehicles Data Reporting Billing Tu…" at bounding box center [690, 402] width 1381 height 688
click at [397, 104] on button "Add" at bounding box center [414, 100] width 111 height 38
click at [397, 120] on div "Fields Add Draw Import Set usage" at bounding box center [335, 100] width 575 height 85
click at [395, 108] on button "Add" at bounding box center [414, 100] width 111 height 38
click at [395, 113] on button "Add Draw Import" at bounding box center [414, 100] width 111 height 38
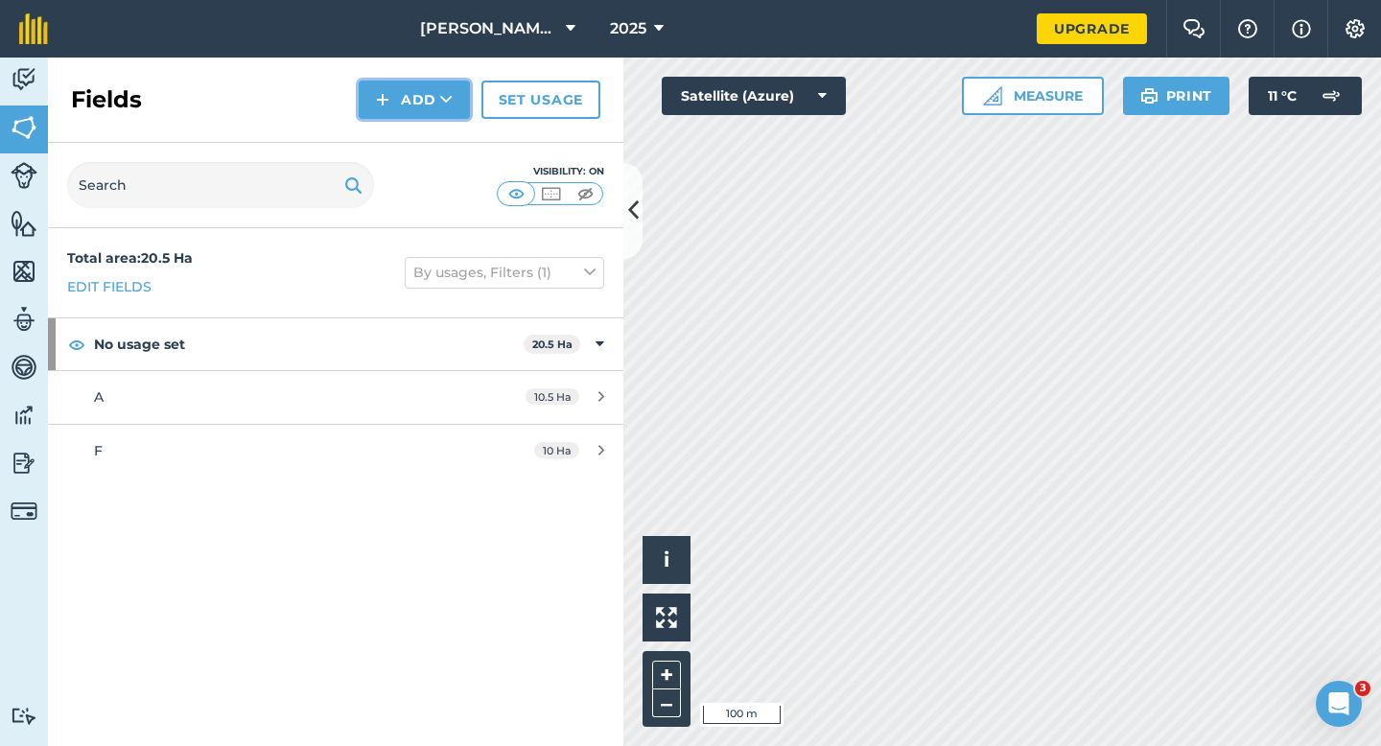
click at [395, 113] on button "Add" at bounding box center [414, 100] width 111 height 38
click at [395, 130] on link "Draw" at bounding box center [413, 143] width 105 height 42
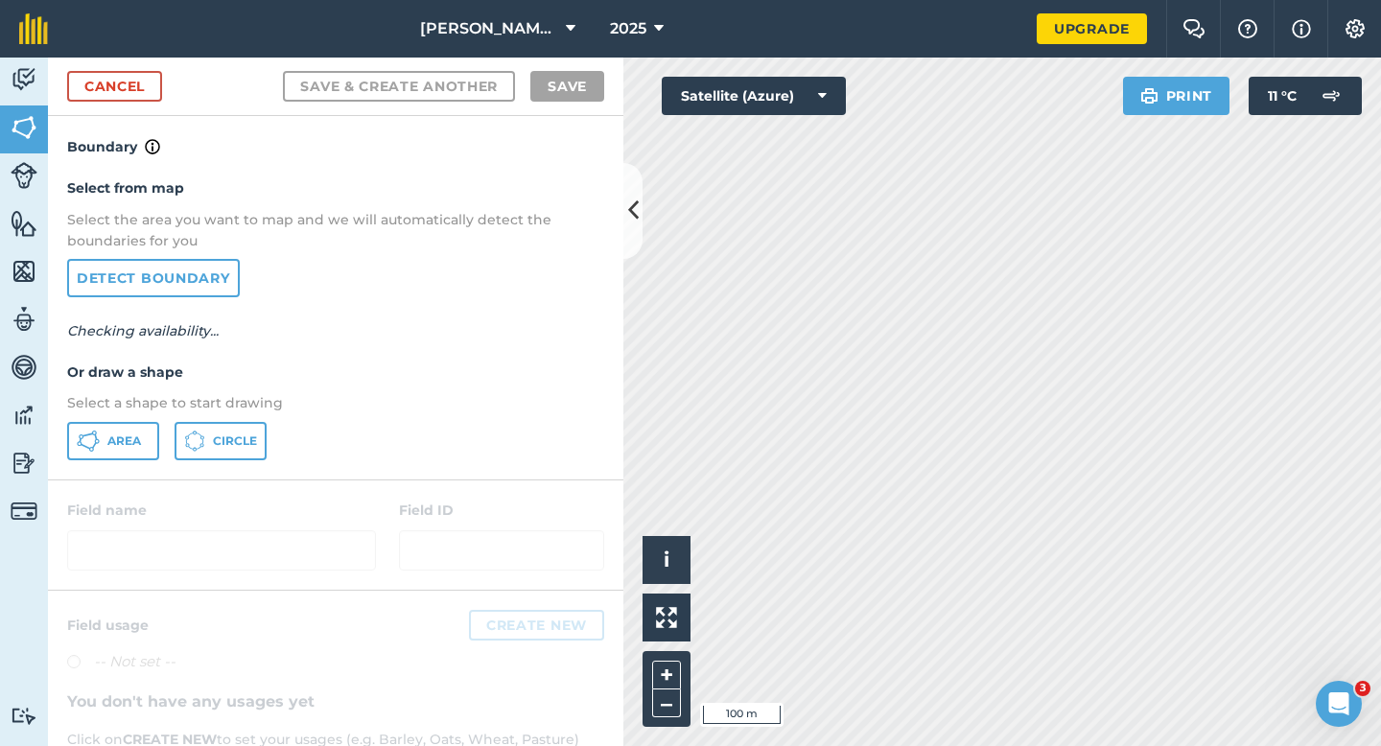
click at [163, 432] on div "Area Circle" at bounding box center [335, 441] width 537 height 38
click at [146, 432] on button "Area" at bounding box center [113, 441] width 92 height 38
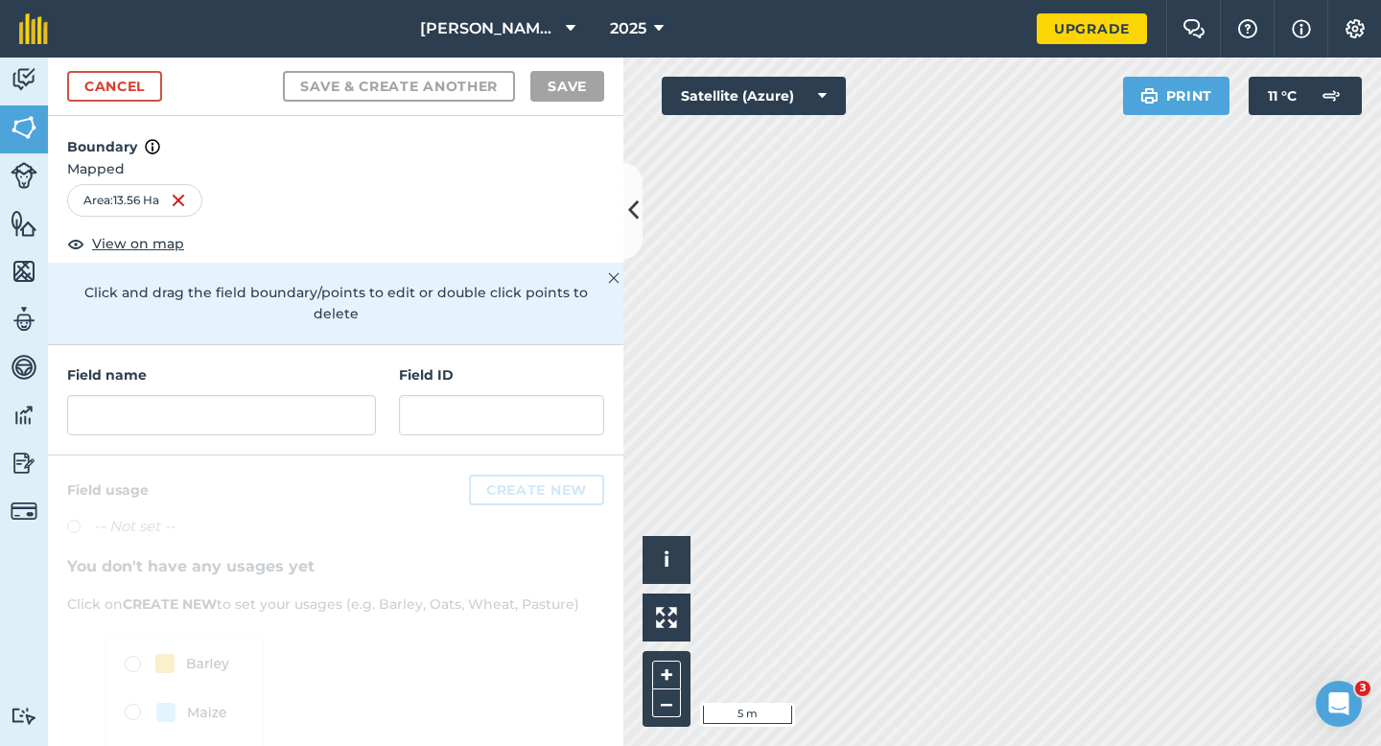
click at [273, 369] on div "Field name" at bounding box center [221, 399] width 309 height 71
click at [279, 409] on input "text" at bounding box center [221, 415] width 309 height 40
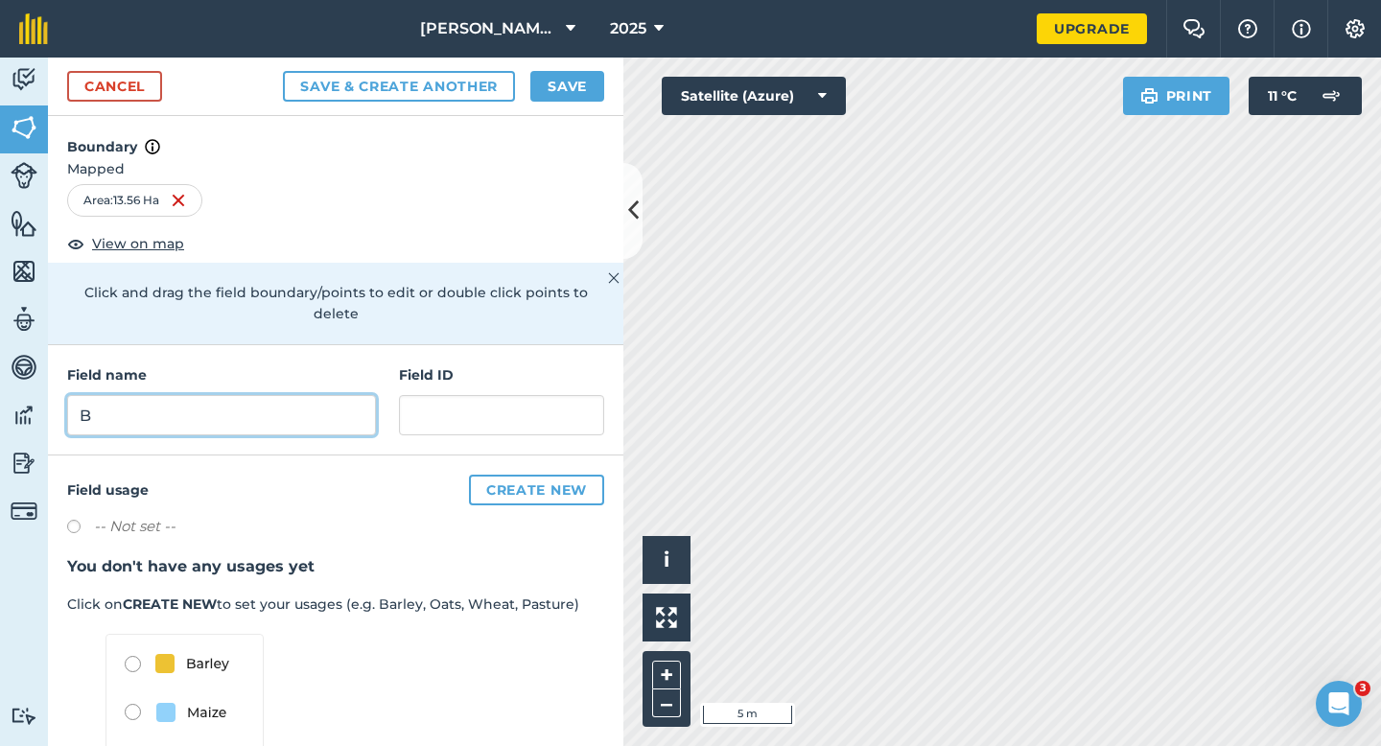
type input "B"
click at [557, 93] on button "Save" at bounding box center [567, 86] width 74 height 31
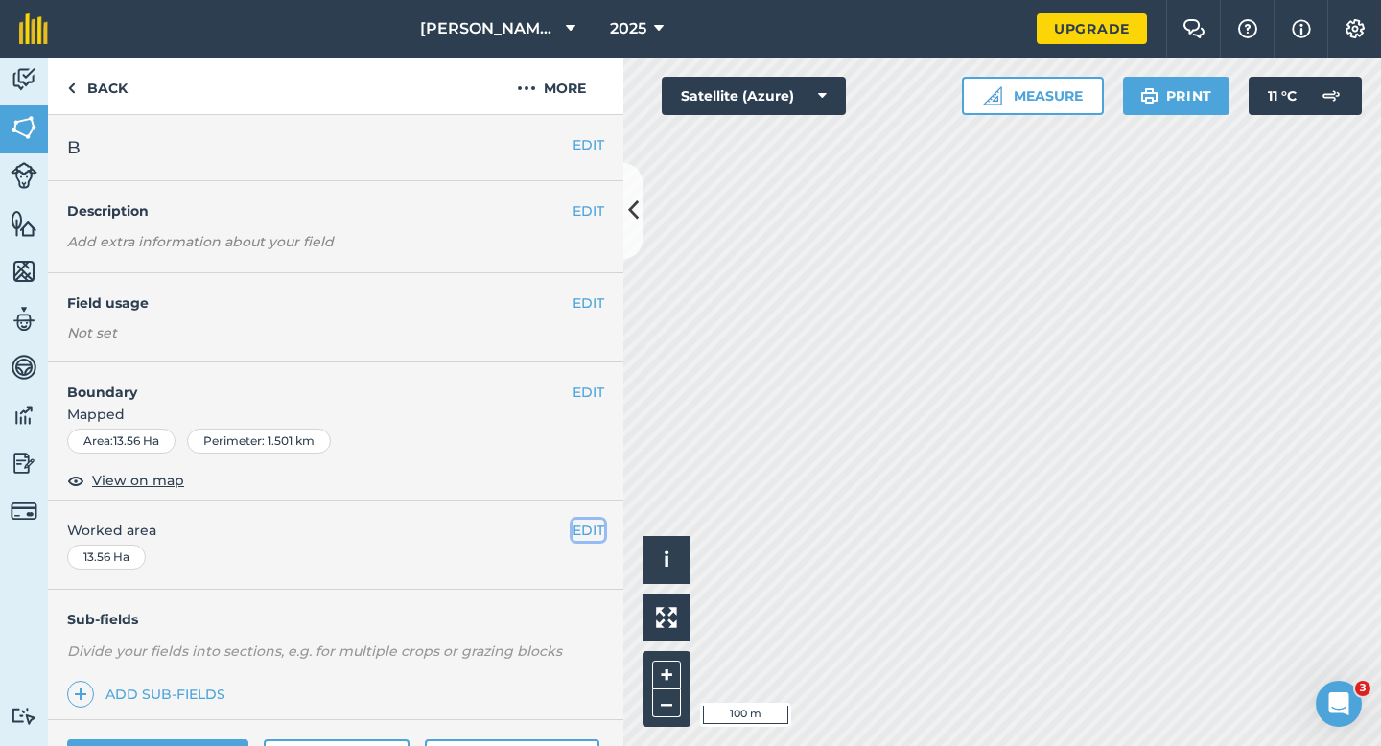
click at [583, 525] on button "EDIT" at bounding box center [588, 530] width 32 height 21
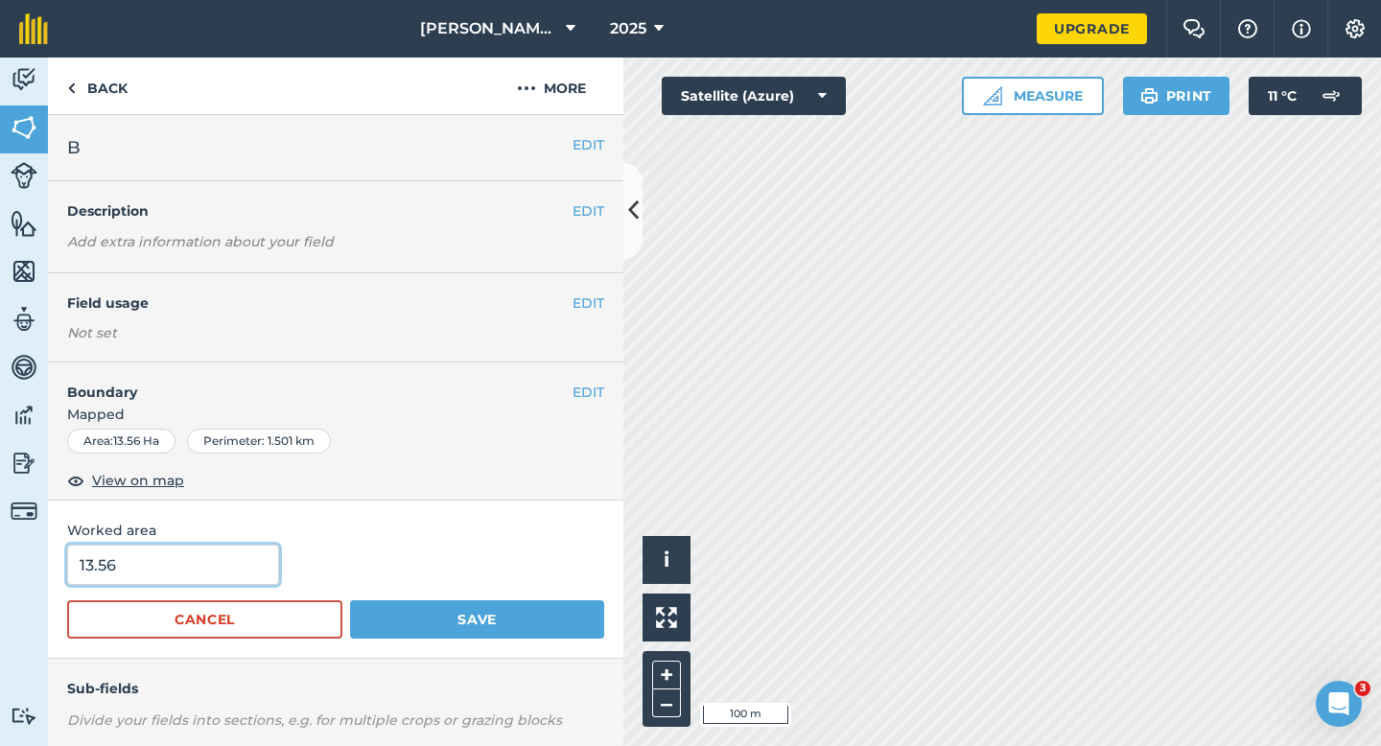
click at [242, 576] on input "13.56" at bounding box center [173, 565] width 212 height 40
type input "13.5"
click at [350, 600] on button "Save" at bounding box center [477, 619] width 254 height 38
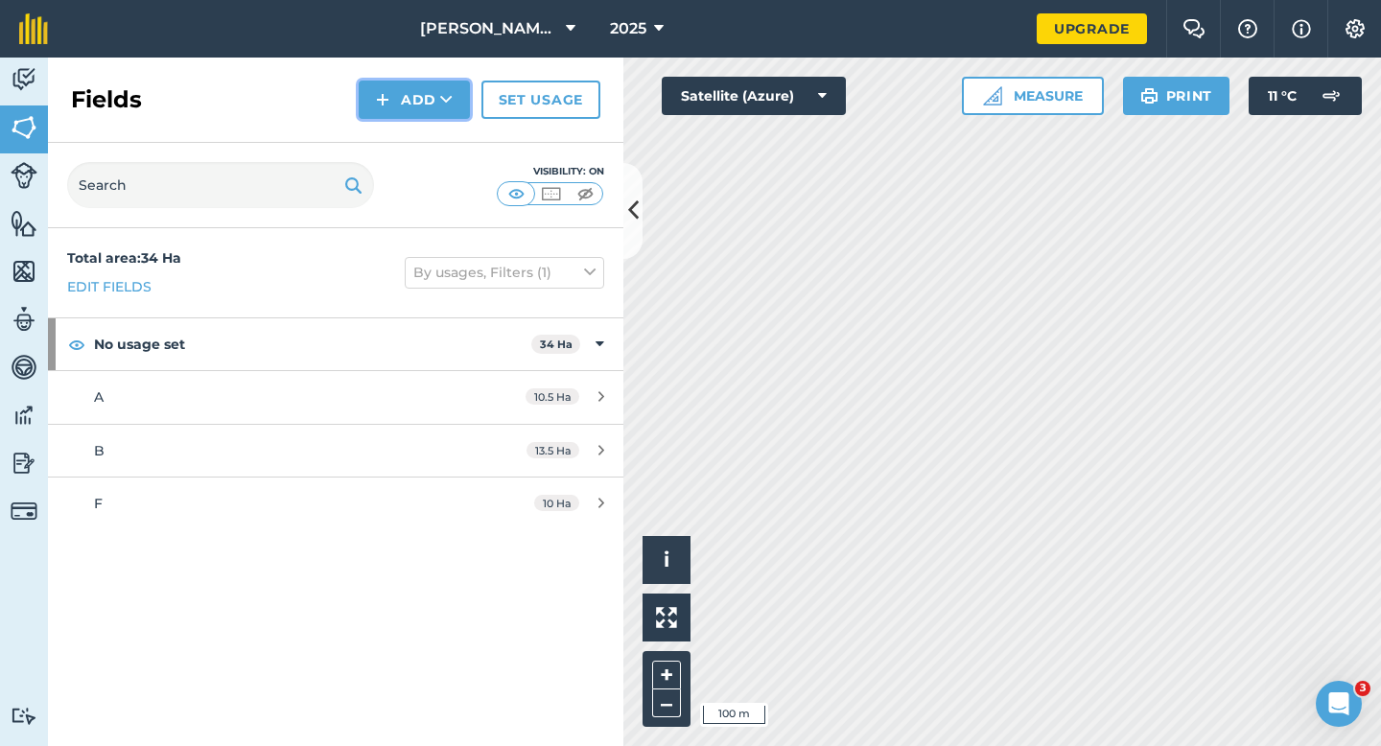
click at [406, 103] on button "Add" at bounding box center [414, 100] width 111 height 38
click at [406, 137] on link "Draw" at bounding box center [413, 143] width 105 height 42
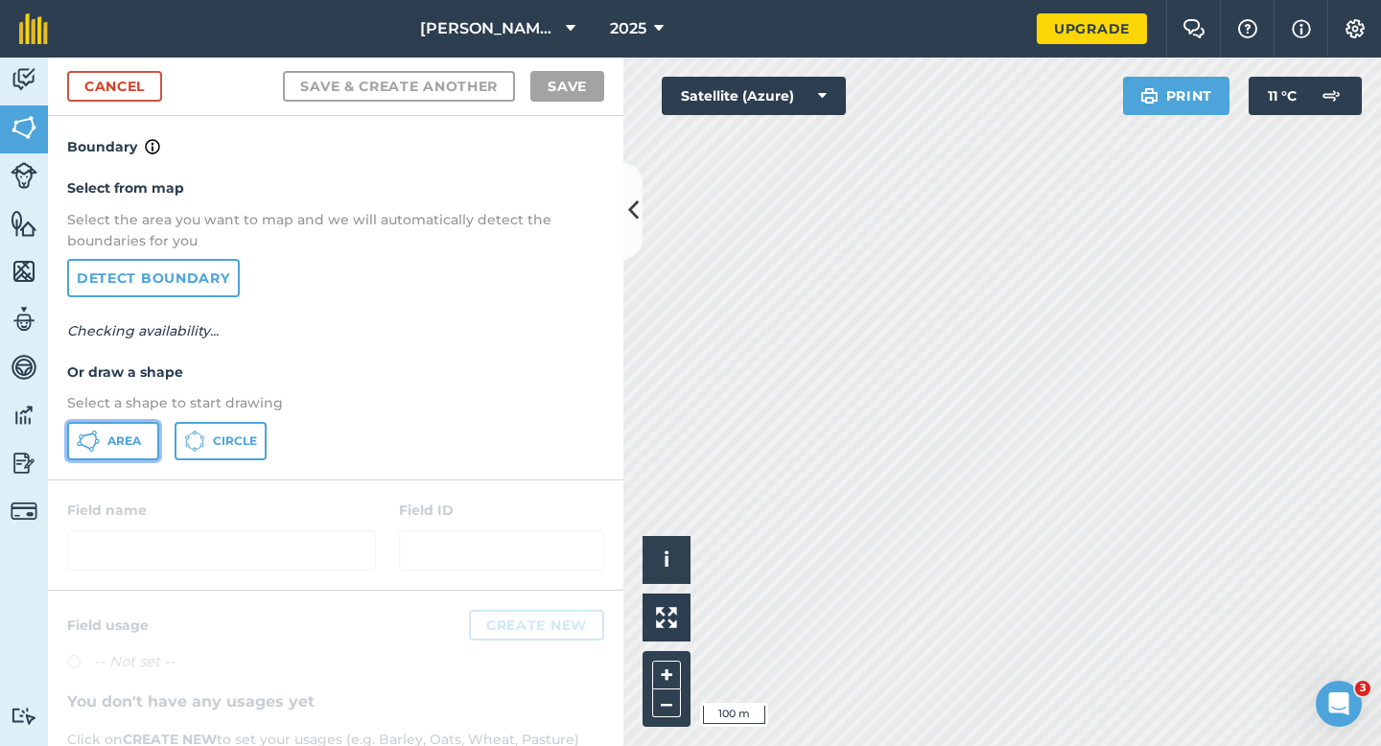
click at [89, 435] on icon at bounding box center [88, 440] width 23 height 23
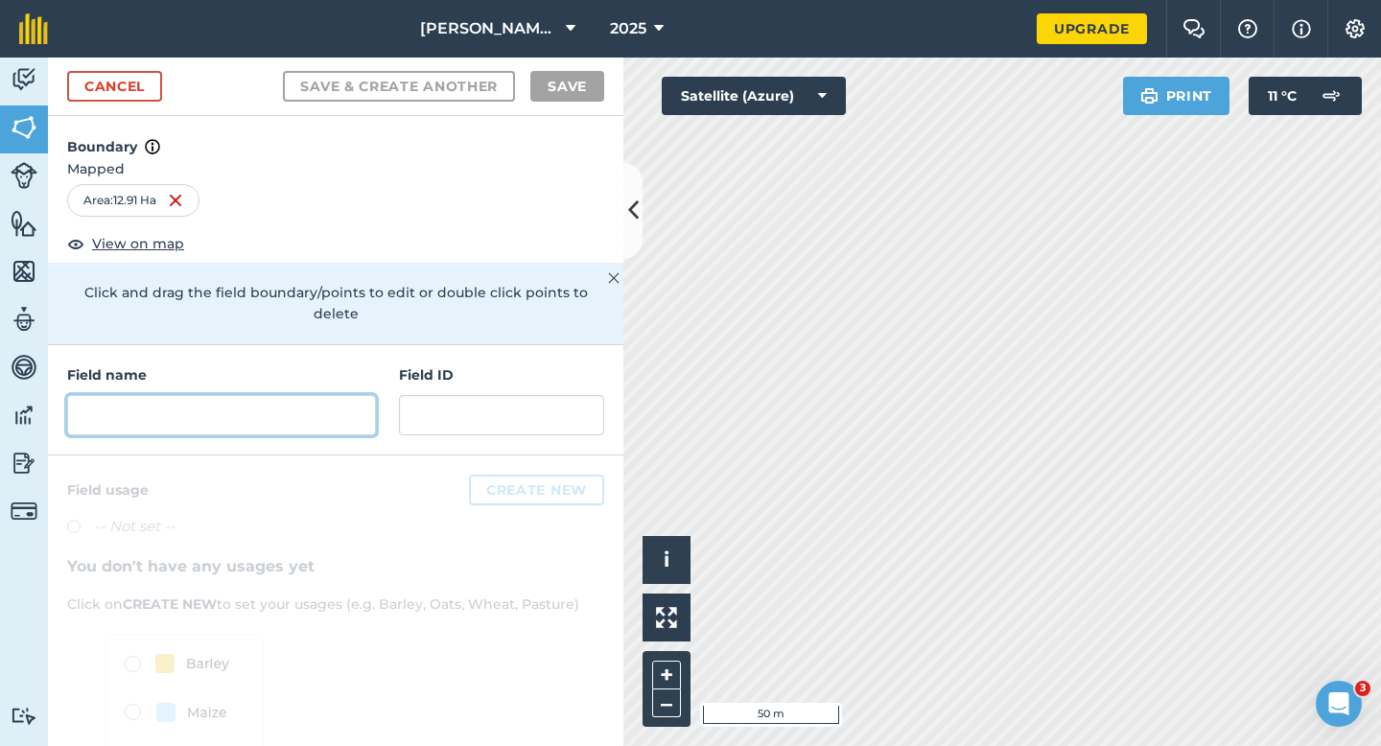
click at [344, 406] on input "text" at bounding box center [221, 415] width 309 height 40
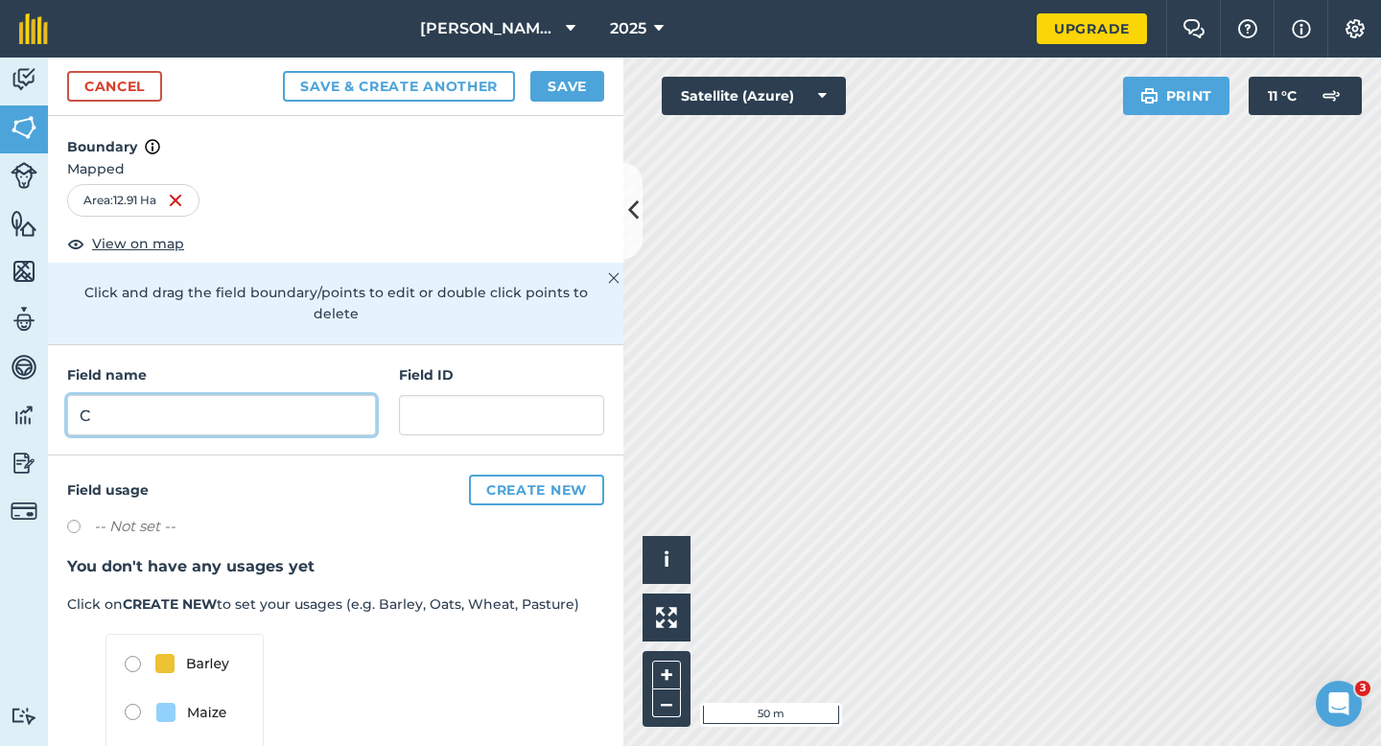
type input "C"
click at [573, 73] on button "Save" at bounding box center [567, 86] width 74 height 31
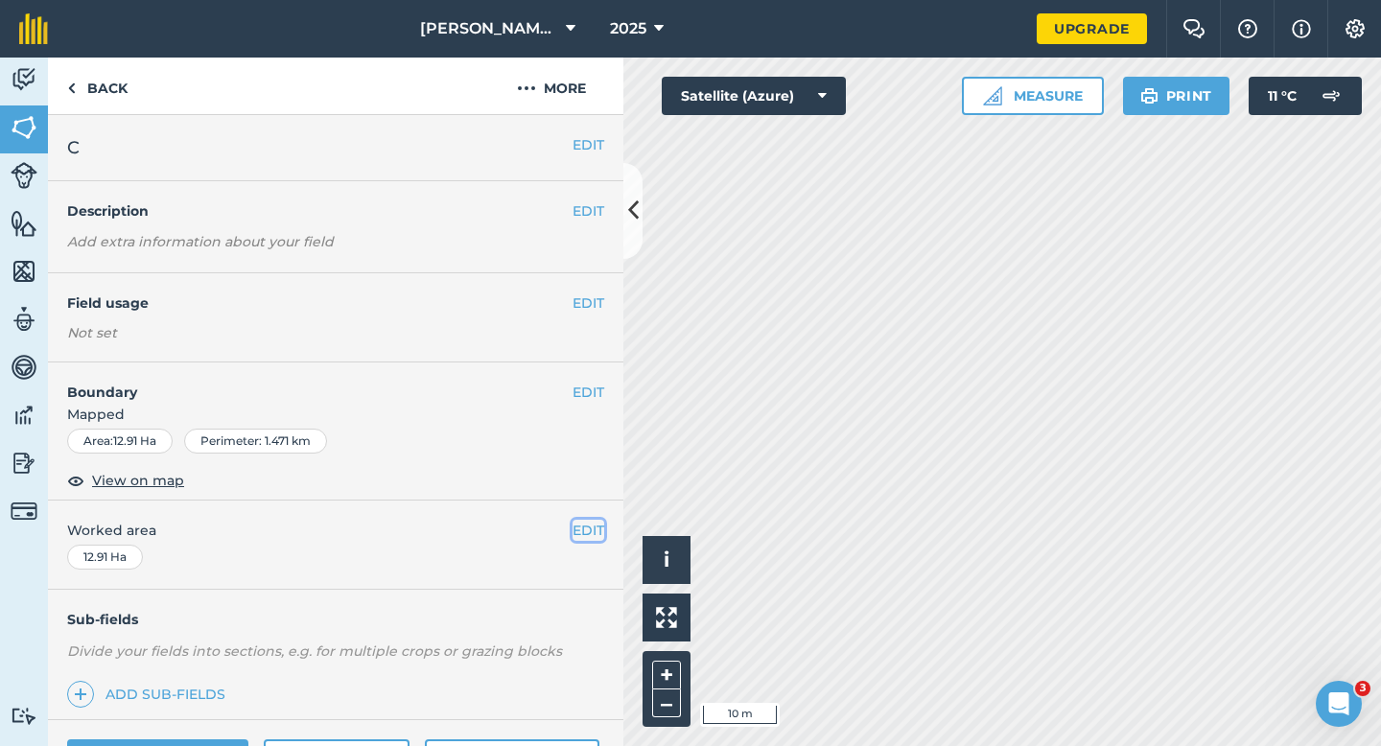
click at [586, 525] on button "EDIT" at bounding box center [588, 530] width 32 height 21
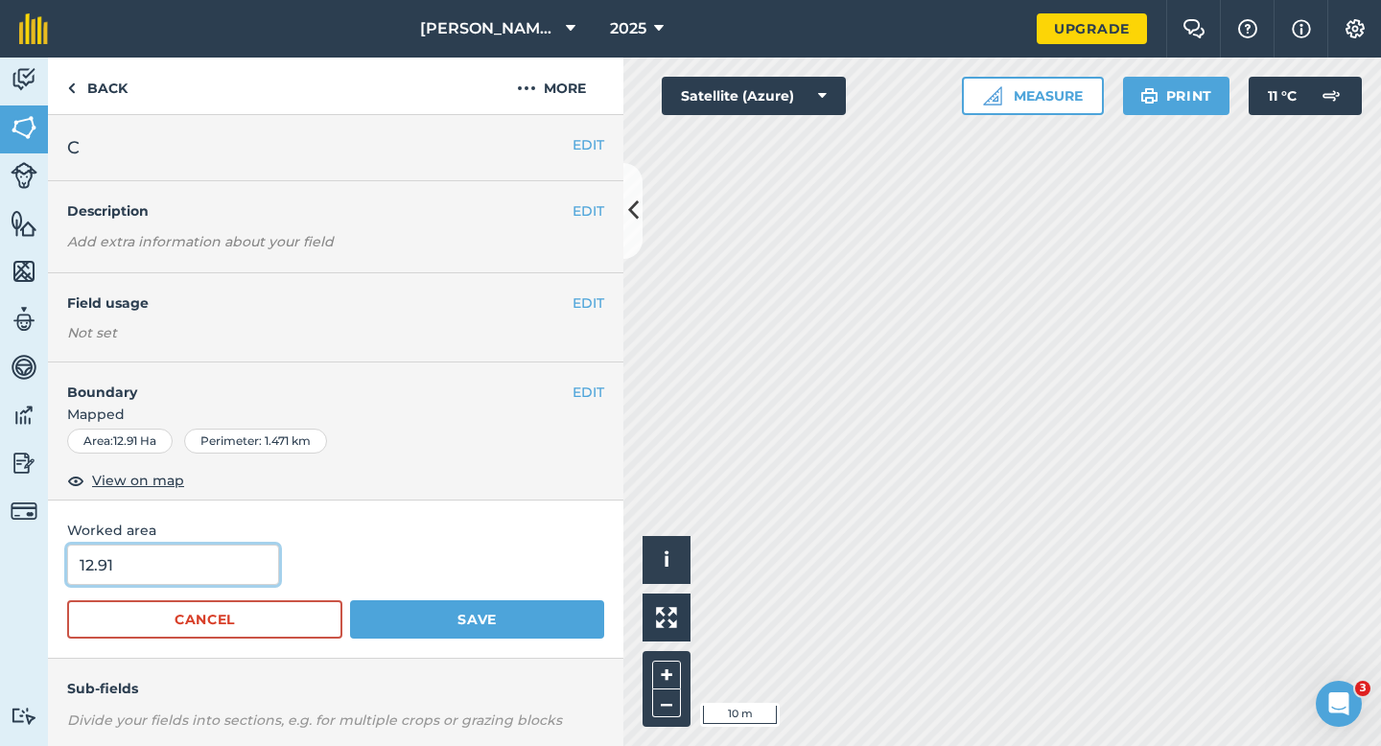
click at [227, 563] on input "12.91" at bounding box center [173, 565] width 212 height 40
type input "13"
click at [350, 600] on button "Save" at bounding box center [477, 619] width 254 height 38
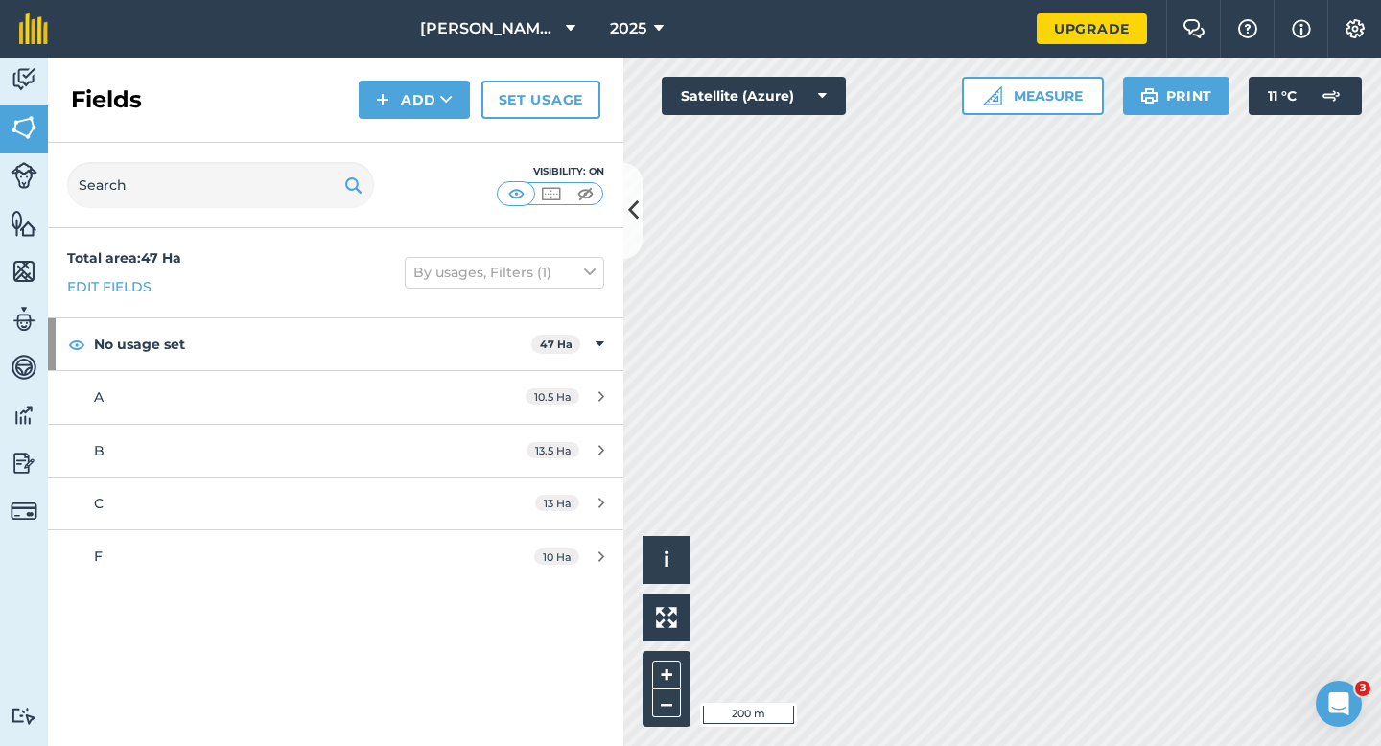
click at [401, 122] on div "Fields Add Set usage" at bounding box center [335, 100] width 575 height 85
click at [360, 109] on button "Add" at bounding box center [414, 100] width 111 height 38
click at [403, 145] on link "Draw" at bounding box center [413, 143] width 105 height 42
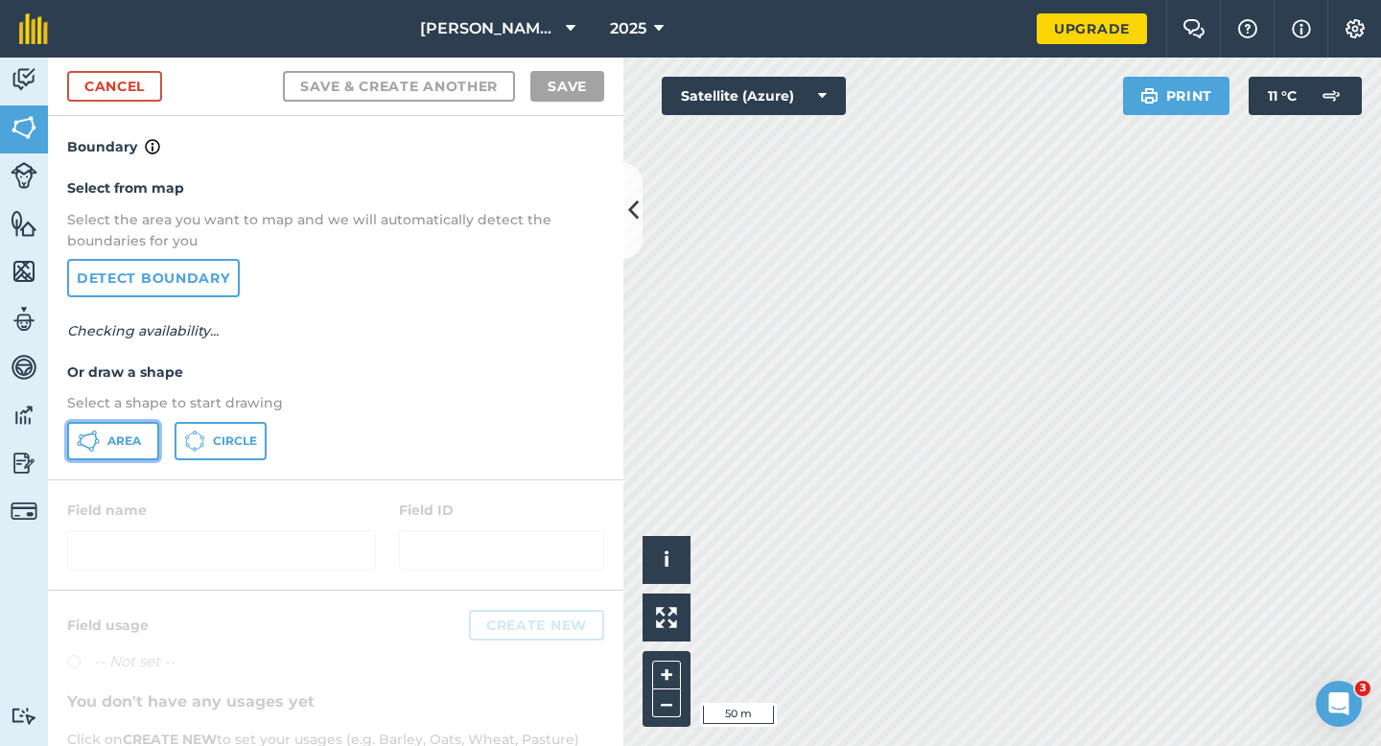
click at [146, 437] on button "Area" at bounding box center [113, 441] width 92 height 38
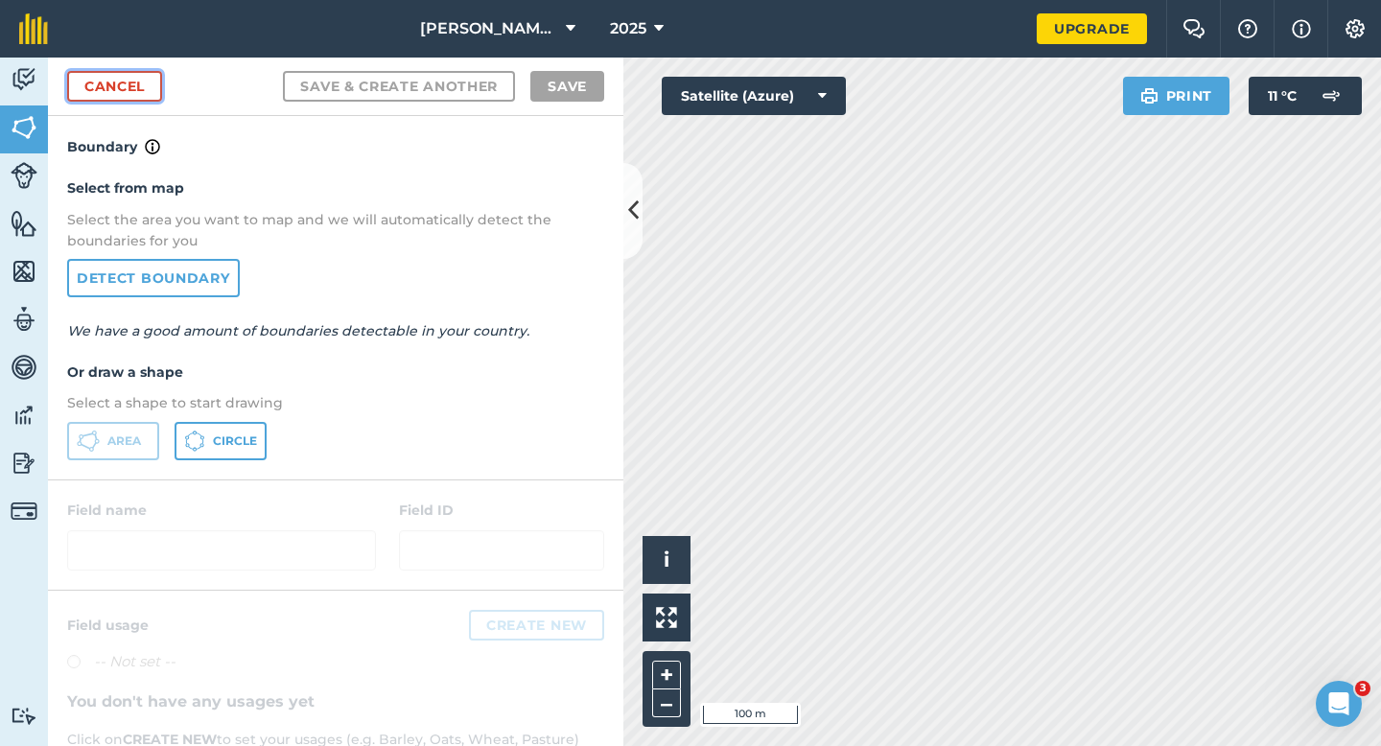
click at [126, 82] on link "Cancel" at bounding box center [114, 86] width 95 height 31
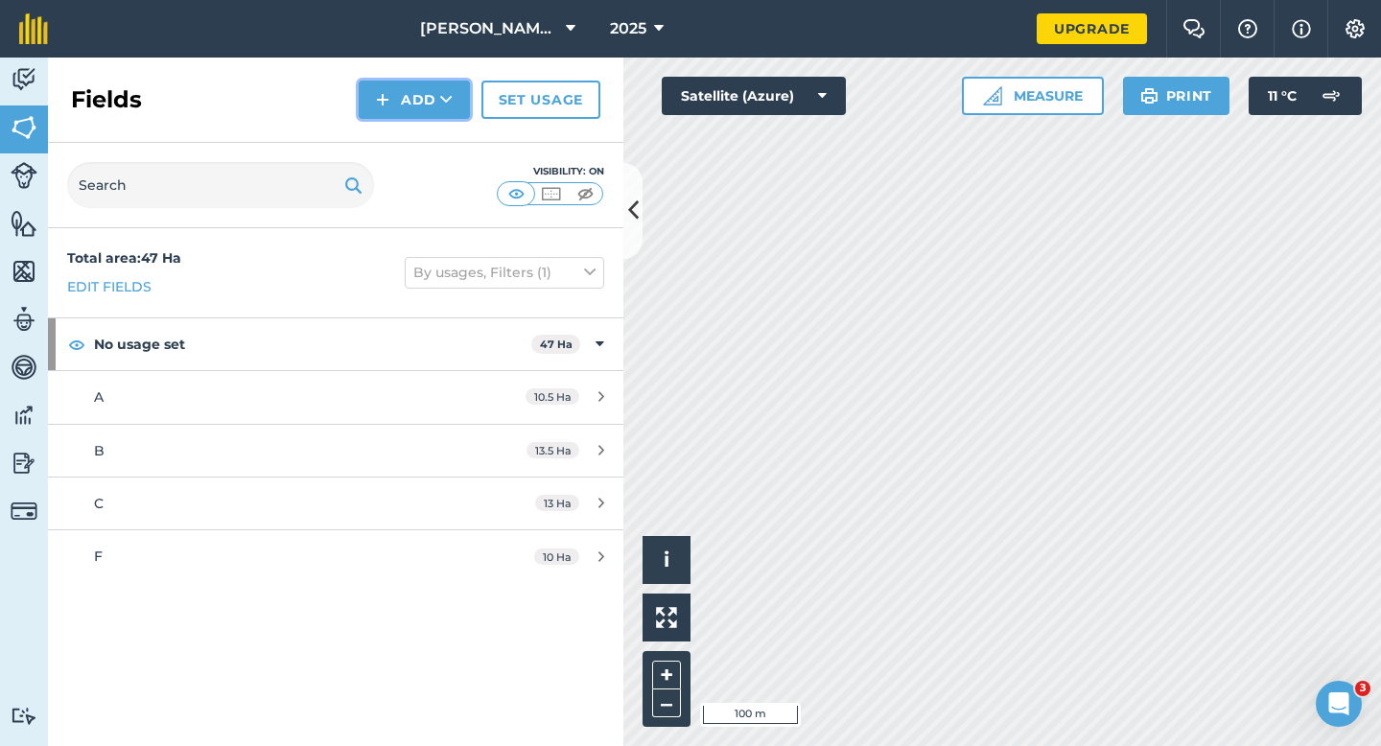
click at [397, 104] on button "Add" at bounding box center [414, 100] width 111 height 38
click at [404, 131] on link "Draw" at bounding box center [413, 143] width 105 height 42
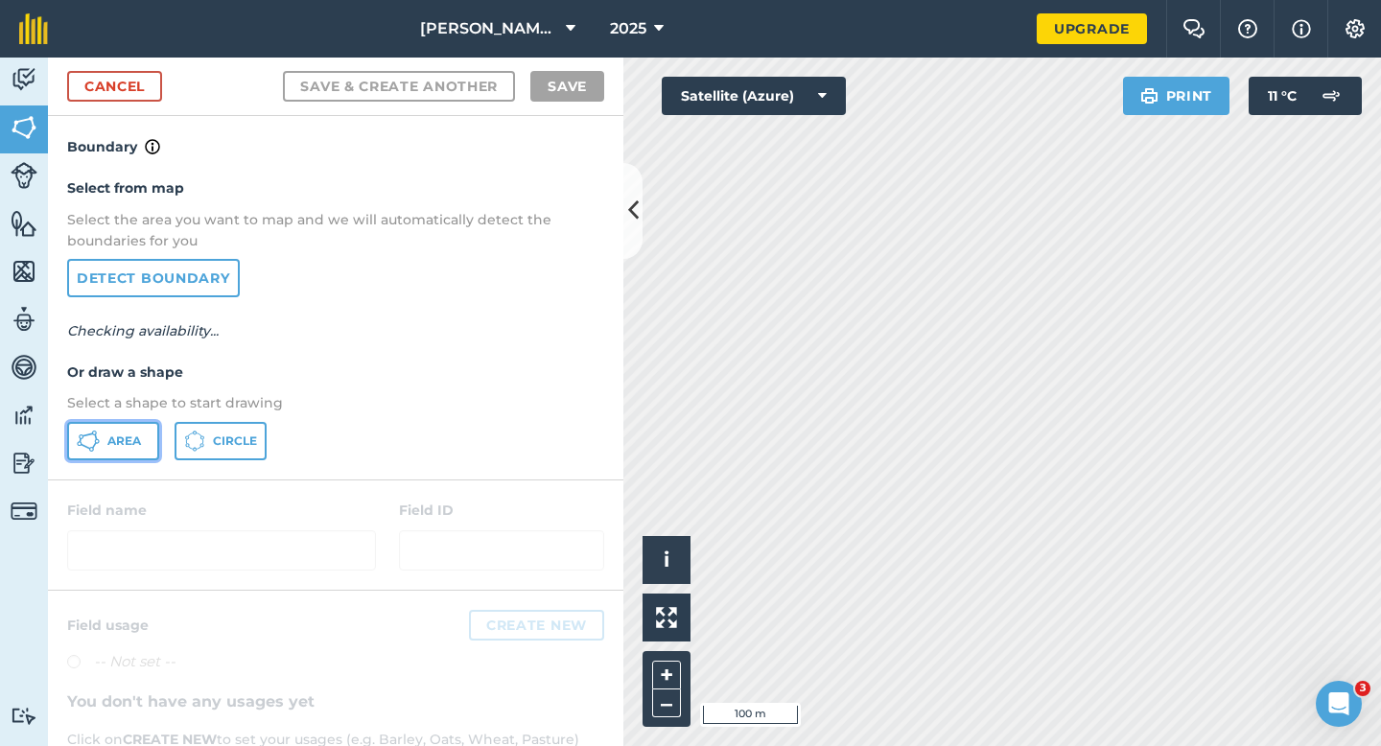
click at [132, 426] on button "Area" at bounding box center [113, 441] width 92 height 38
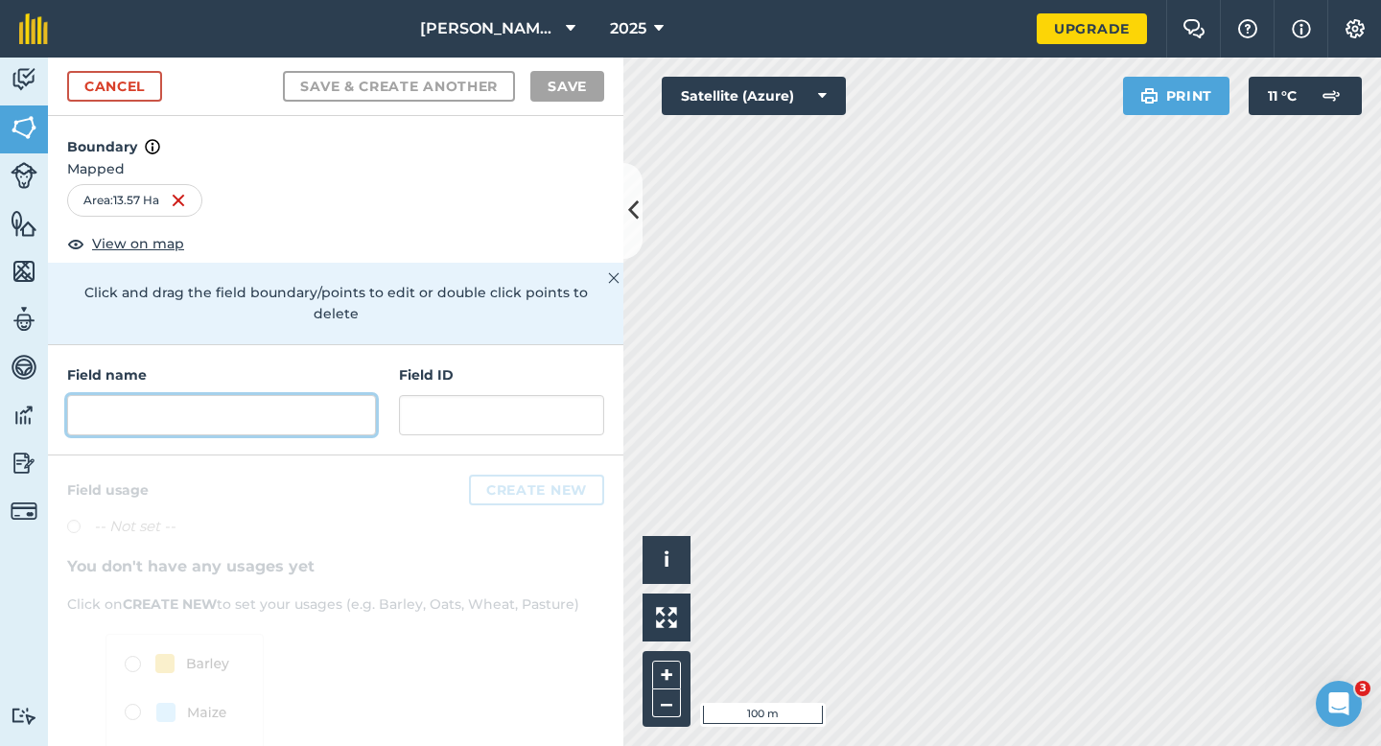
click at [346, 395] on input "text" at bounding box center [221, 415] width 309 height 40
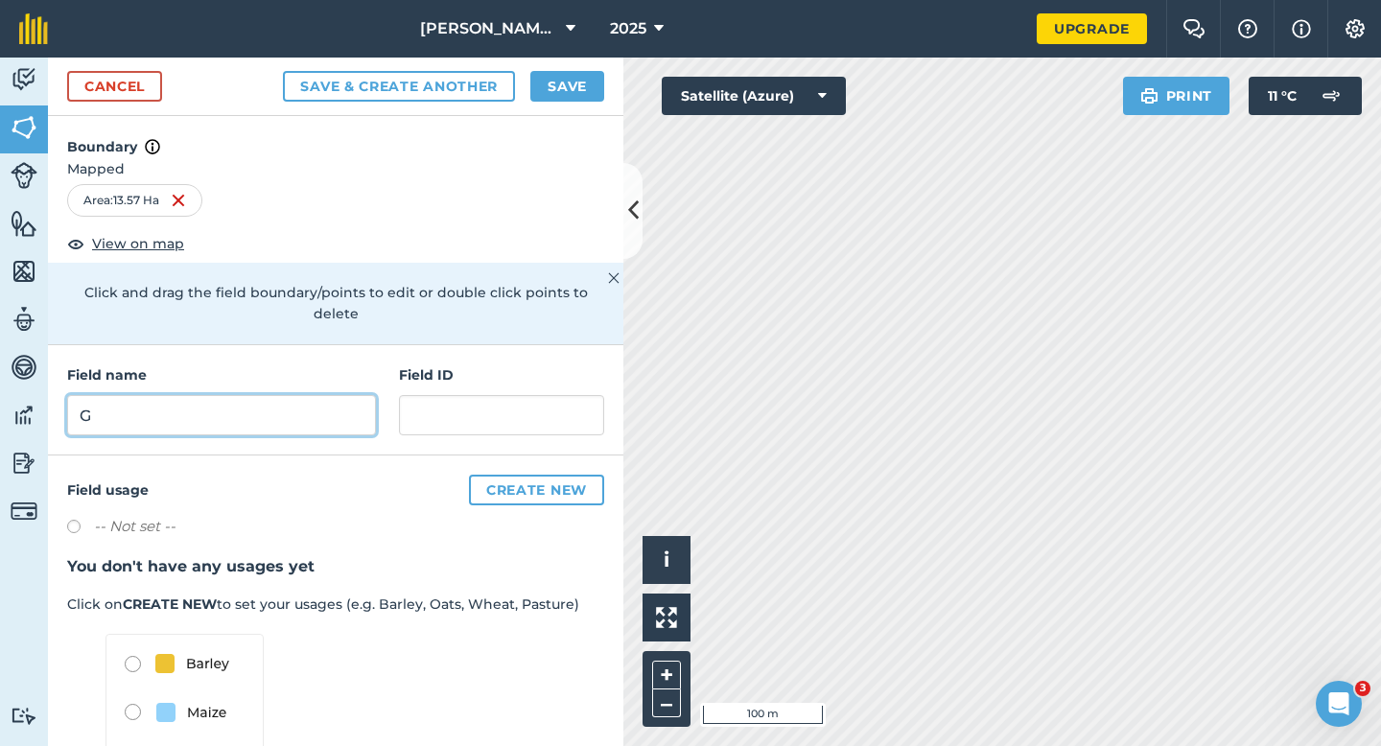
type input "G"
click at [563, 90] on button "Save" at bounding box center [567, 86] width 74 height 31
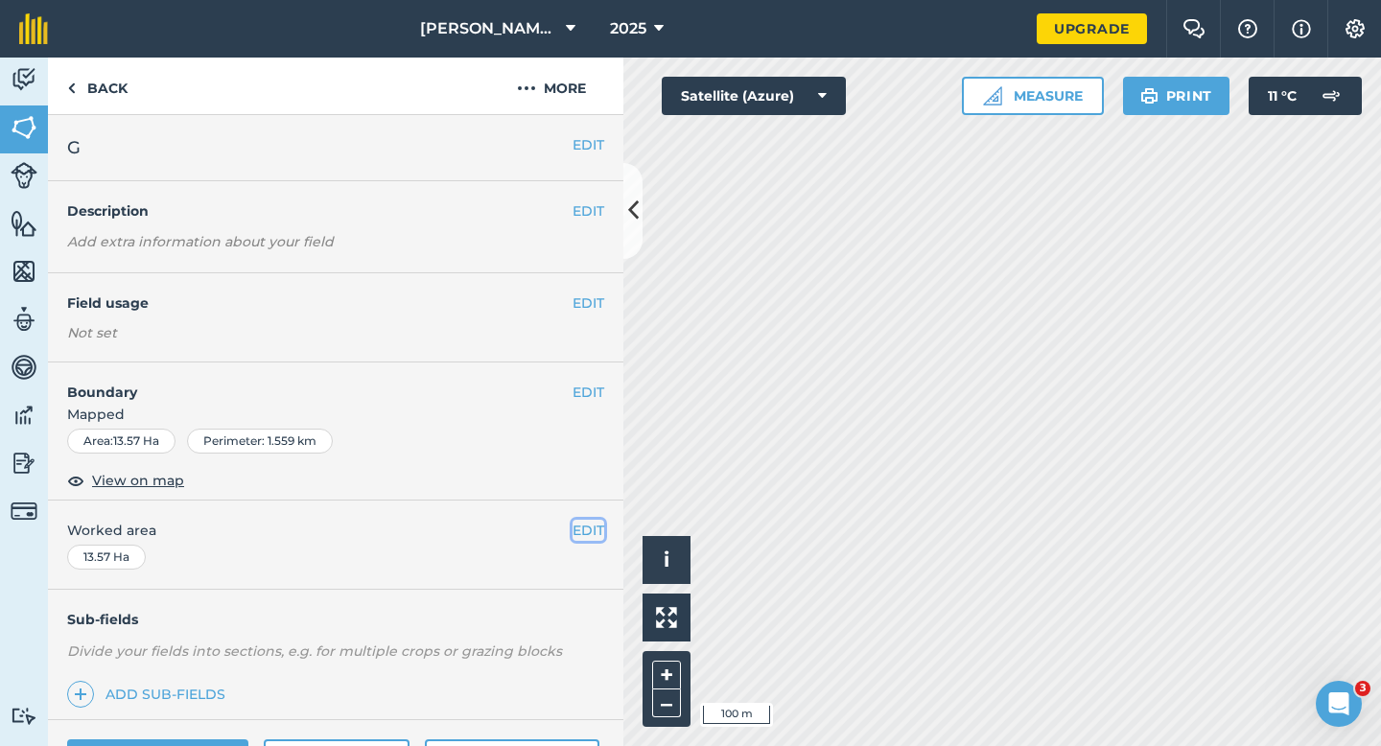
click at [584, 539] on button "EDIT" at bounding box center [588, 530] width 32 height 21
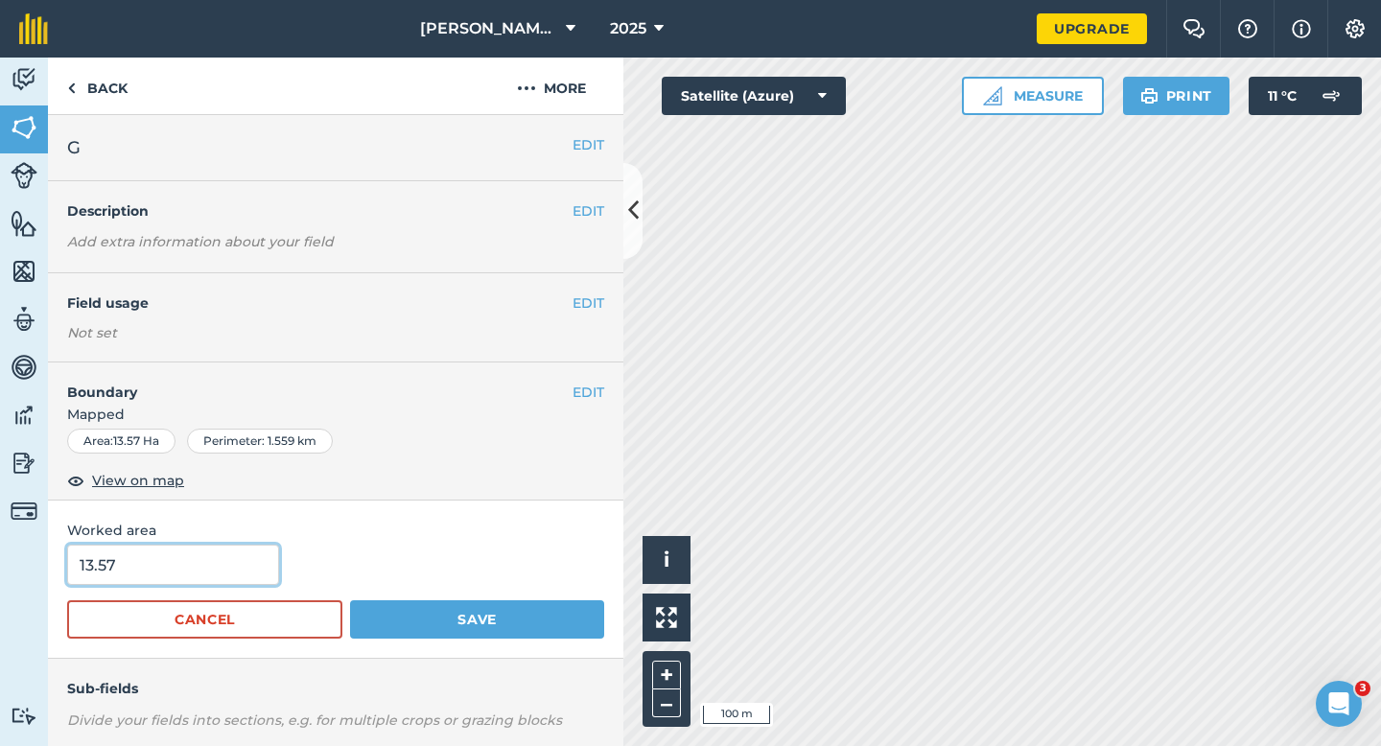
click at [227, 563] on input "13.57" at bounding box center [173, 565] width 212 height 40
type input "13.5"
click at [350, 600] on button "Save" at bounding box center [477, 619] width 254 height 38
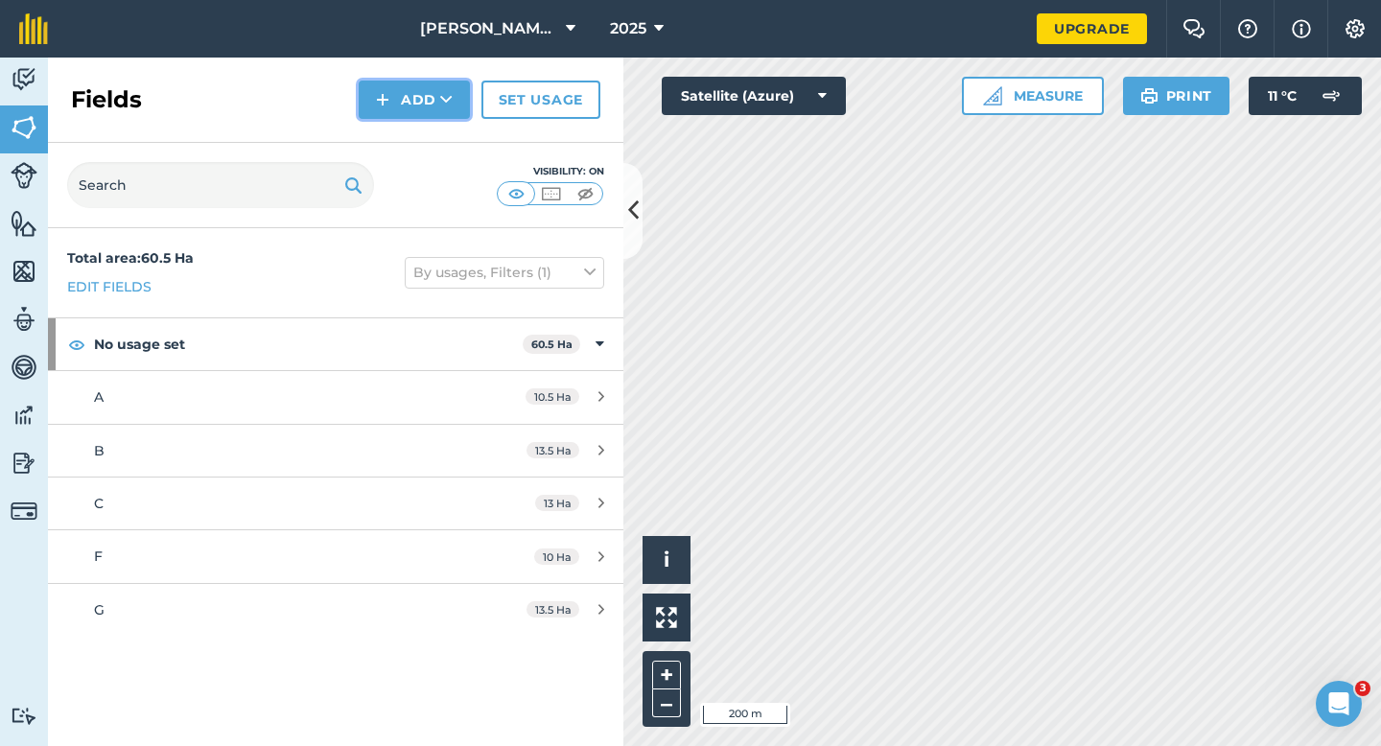
click at [435, 94] on button "Add" at bounding box center [414, 100] width 111 height 38
click at [435, 167] on link "Import" at bounding box center [413, 186] width 105 height 42
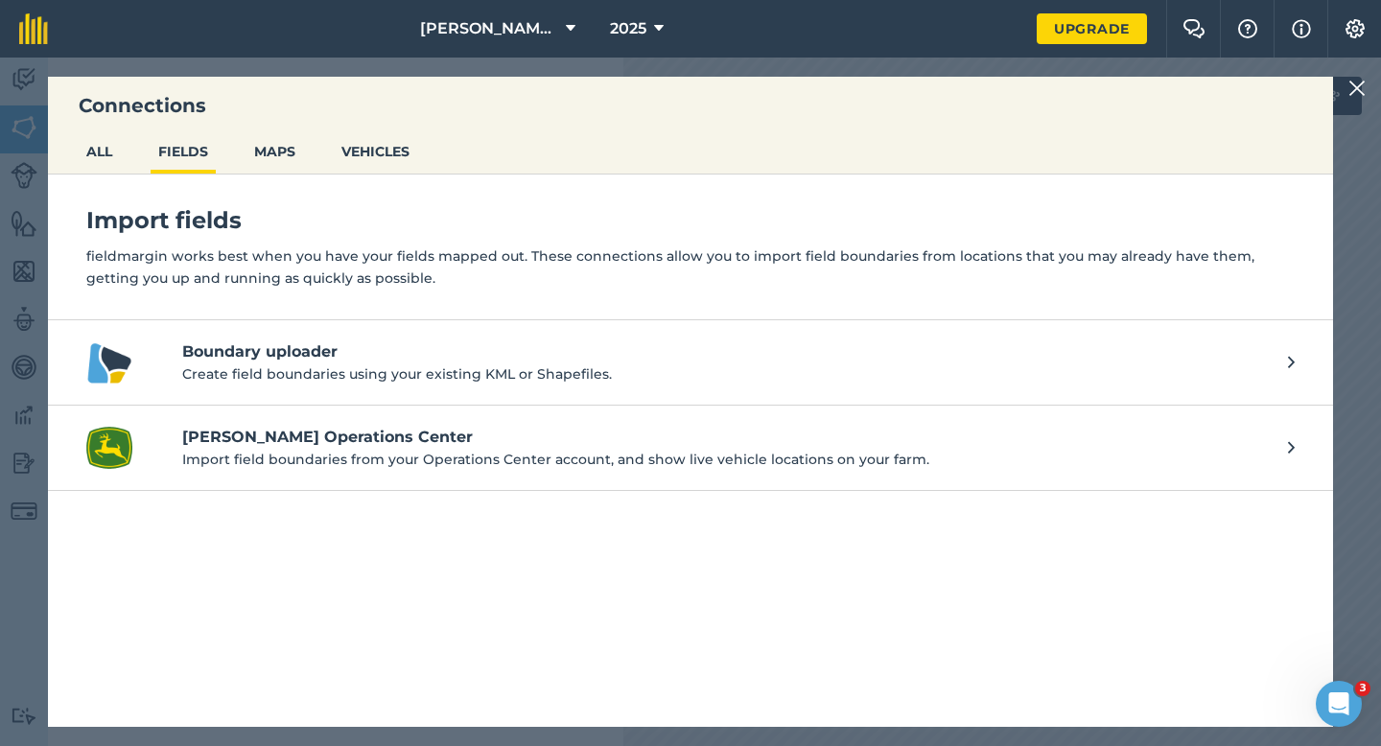
click at [1358, 94] on img at bounding box center [1356, 88] width 17 height 23
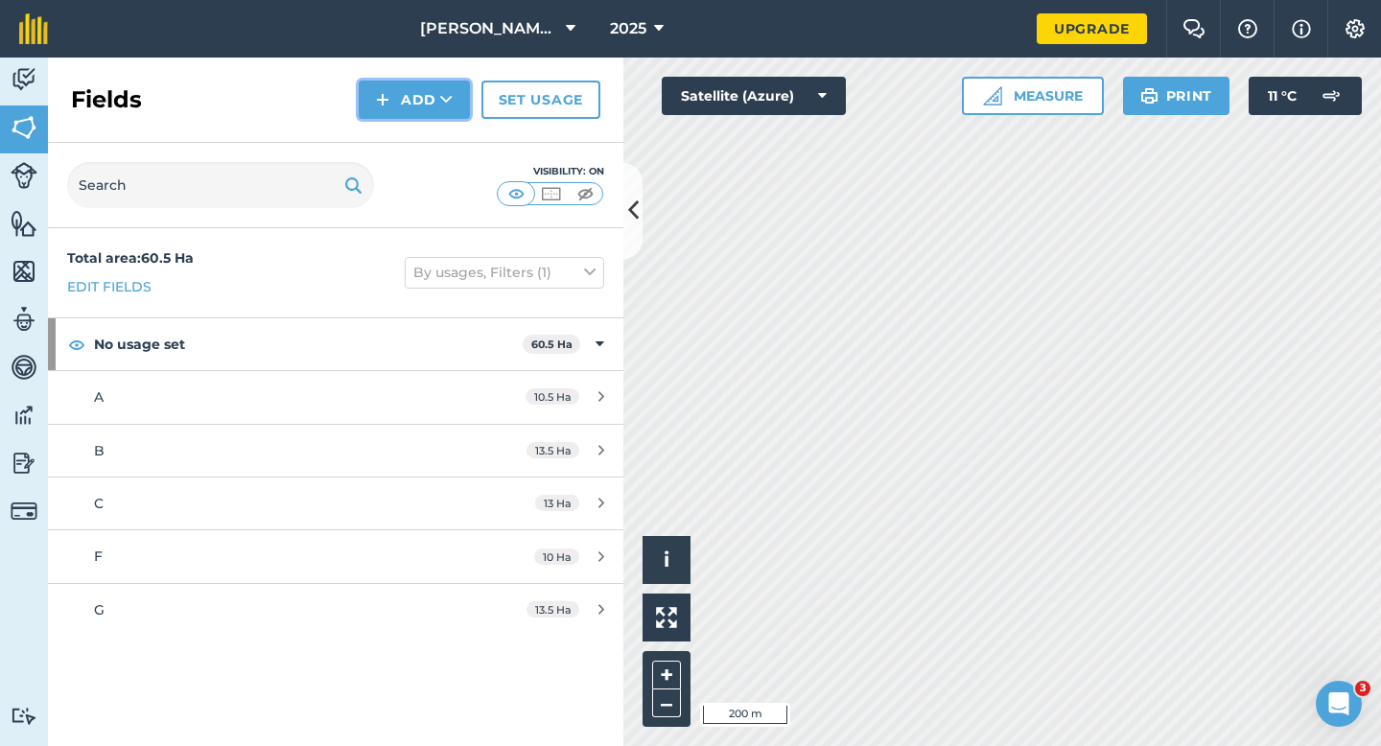
click at [435, 112] on button "Add" at bounding box center [414, 100] width 111 height 38
click at [435, 130] on link "Draw" at bounding box center [413, 143] width 105 height 42
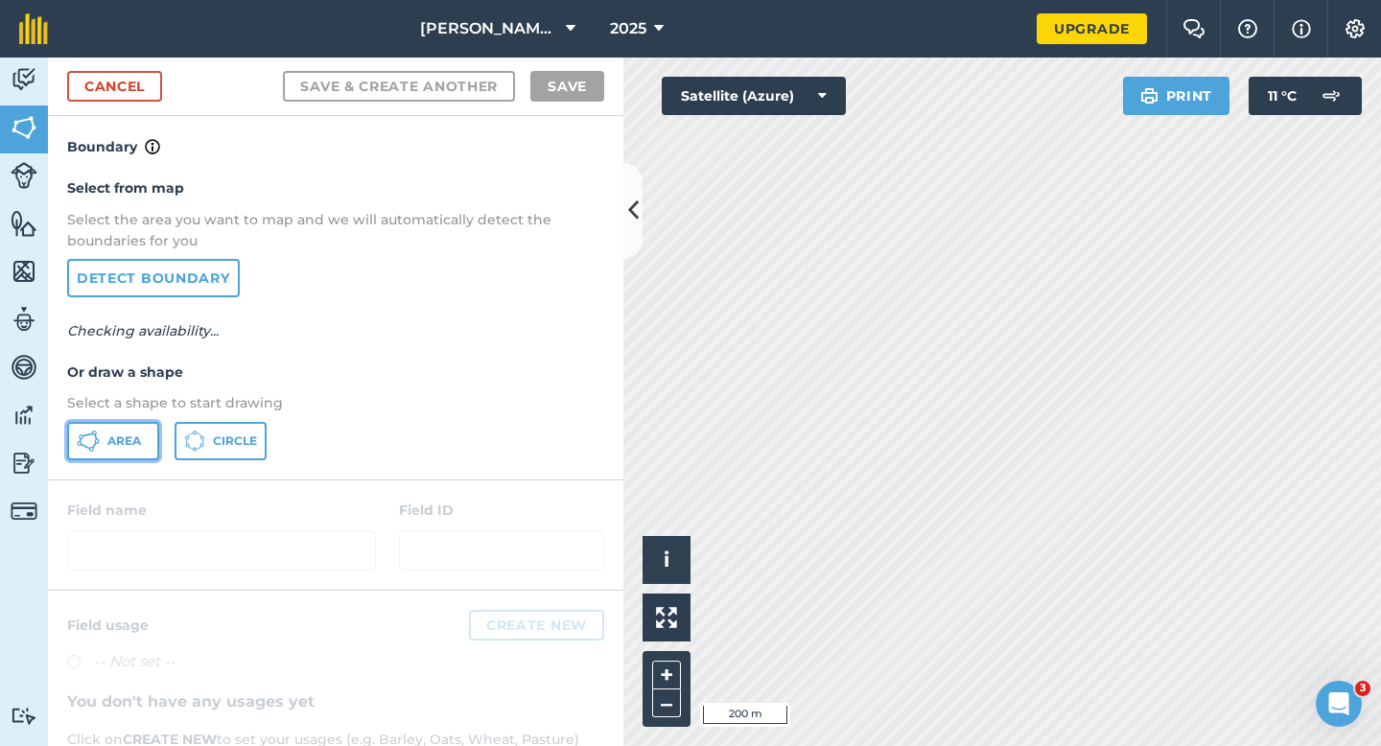
click at [97, 456] on button "Area" at bounding box center [113, 441] width 92 height 38
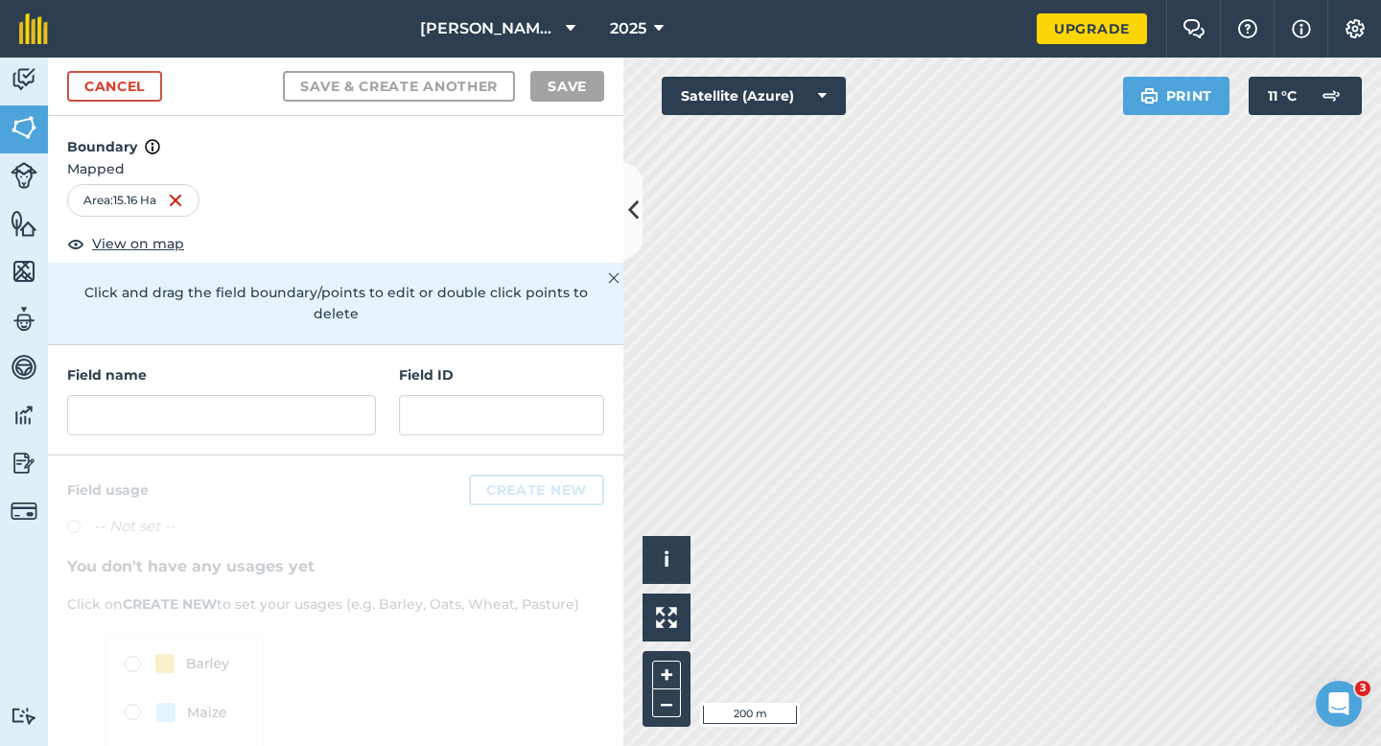
click at [221, 364] on h4 "Field name" at bounding box center [221, 374] width 309 height 21
click at [224, 395] on input "text" at bounding box center [221, 415] width 309 height 40
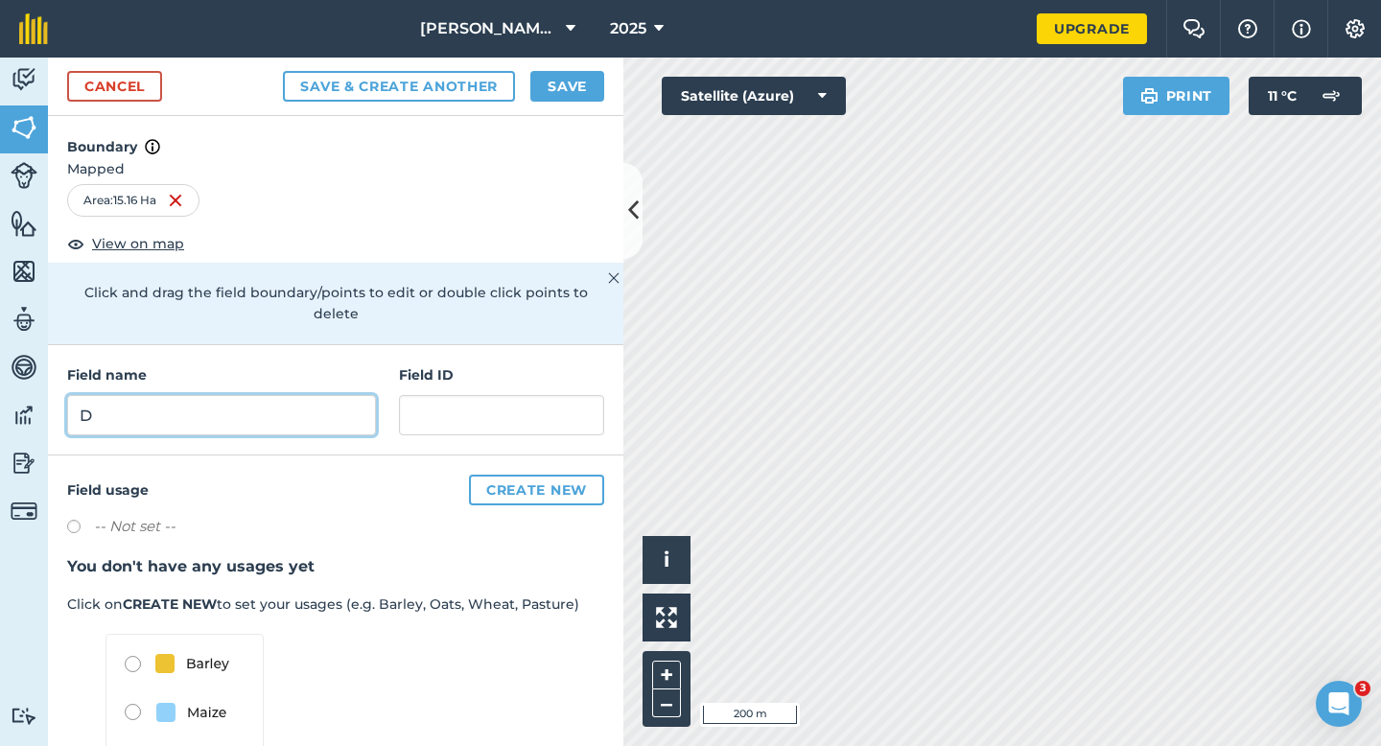
type input "D"
click at [567, 76] on button "Save" at bounding box center [567, 86] width 74 height 31
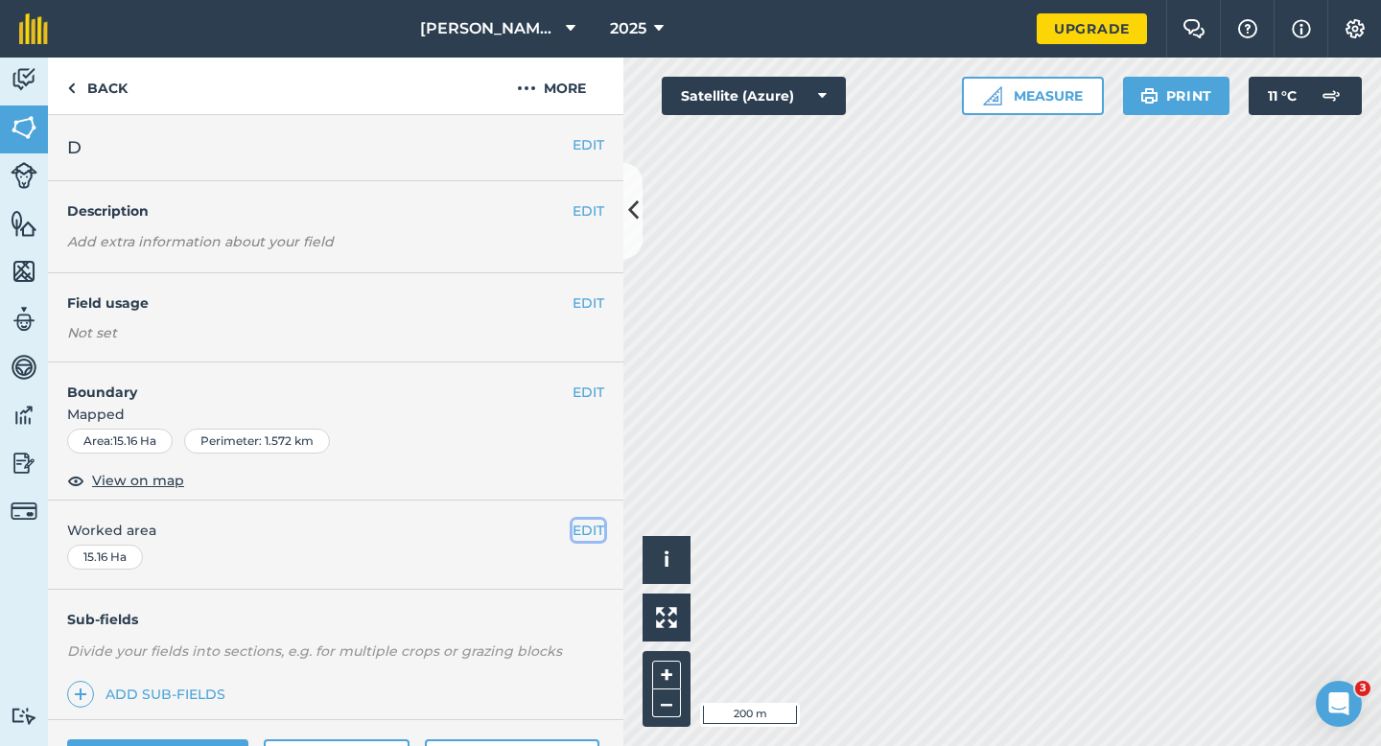
click at [590, 532] on button "EDIT" at bounding box center [588, 530] width 32 height 21
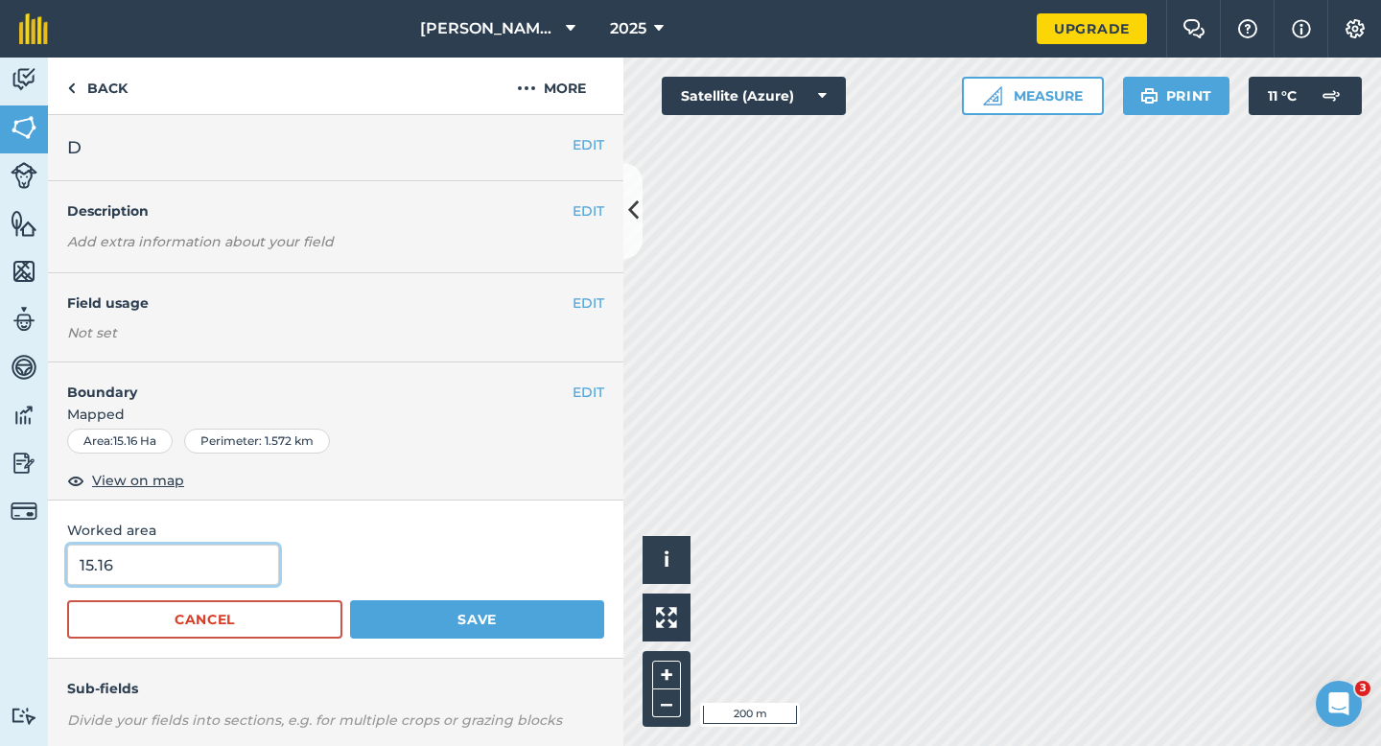
click at [224, 564] on input "15.16" at bounding box center [173, 565] width 212 height 40
type input "15"
click at [350, 600] on button "Save" at bounding box center [477, 619] width 254 height 38
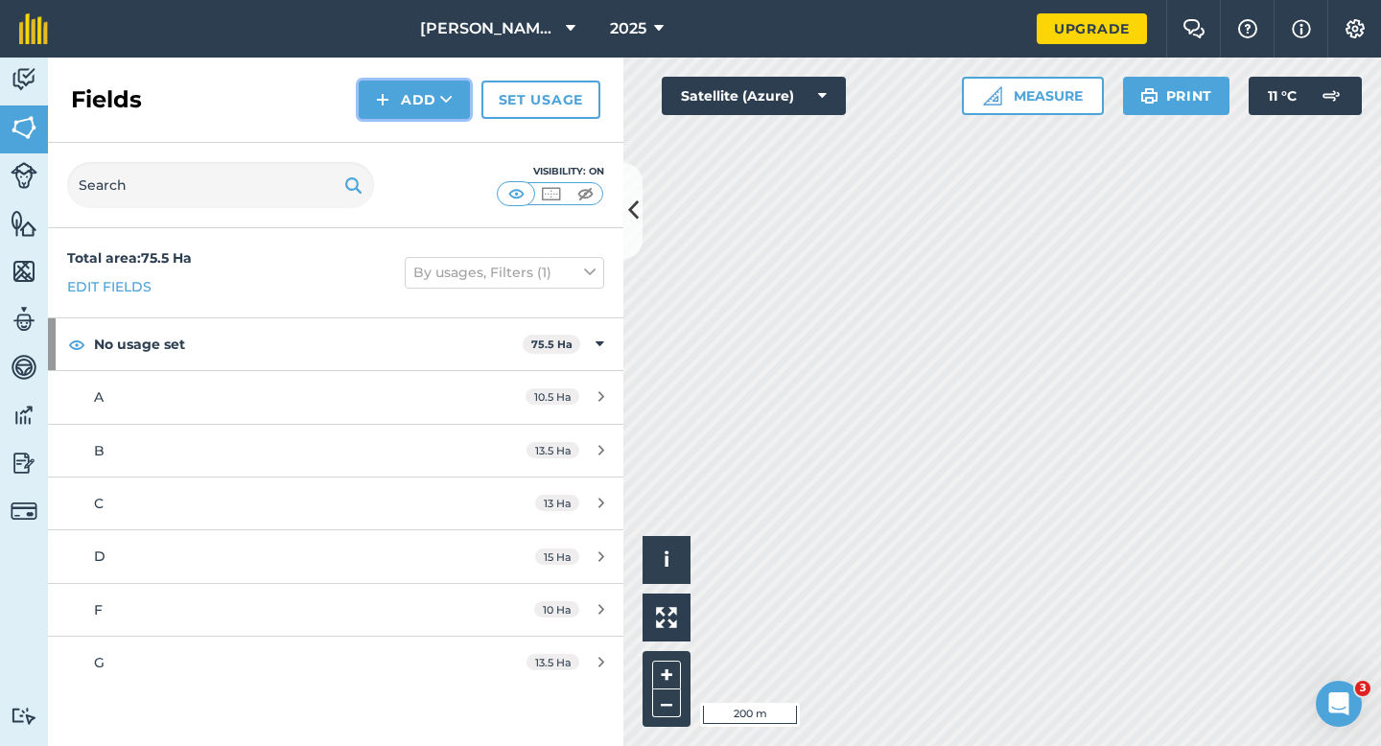
click at [366, 94] on button "Add" at bounding box center [414, 100] width 111 height 38
click at [414, 126] on link "Draw" at bounding box center [413, 143] width 105 height 42
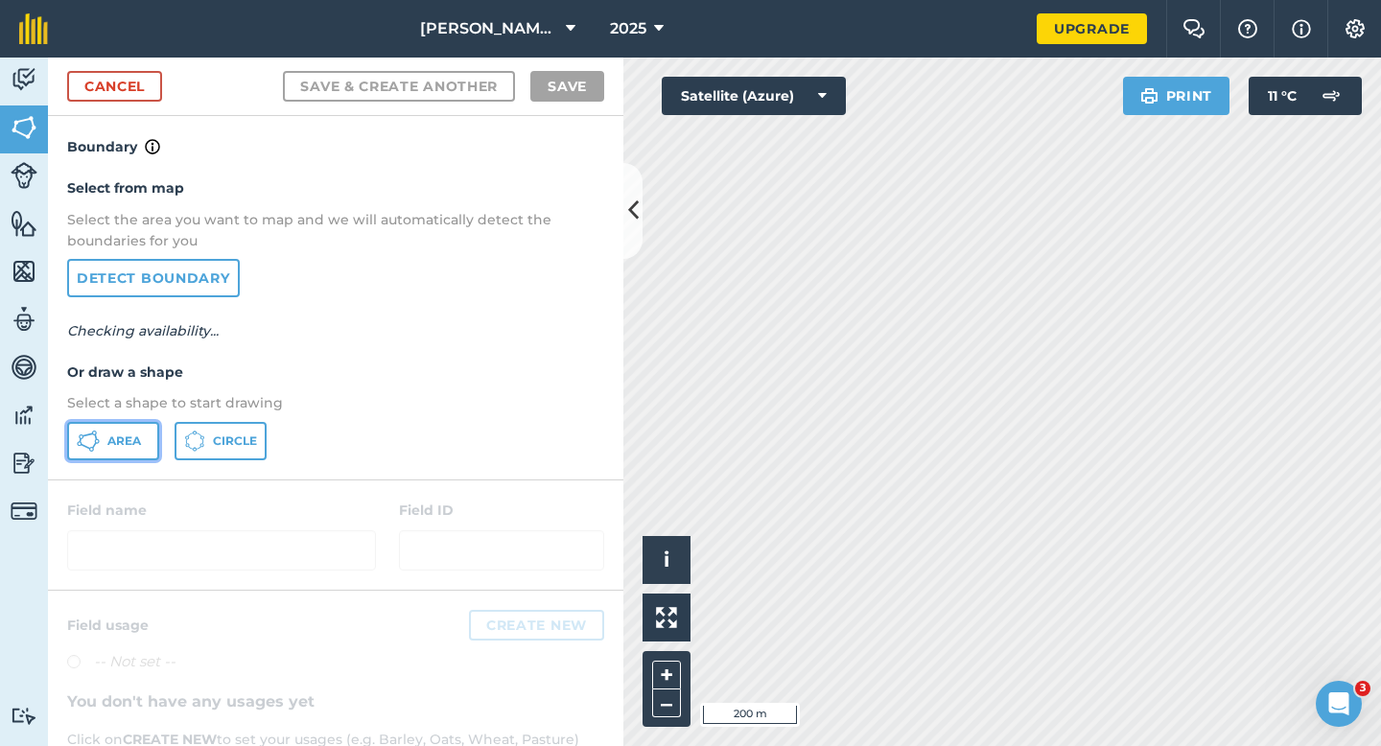
click at [133, 427] on button "Area" at bounding box center [113, 441] width 92 height 38
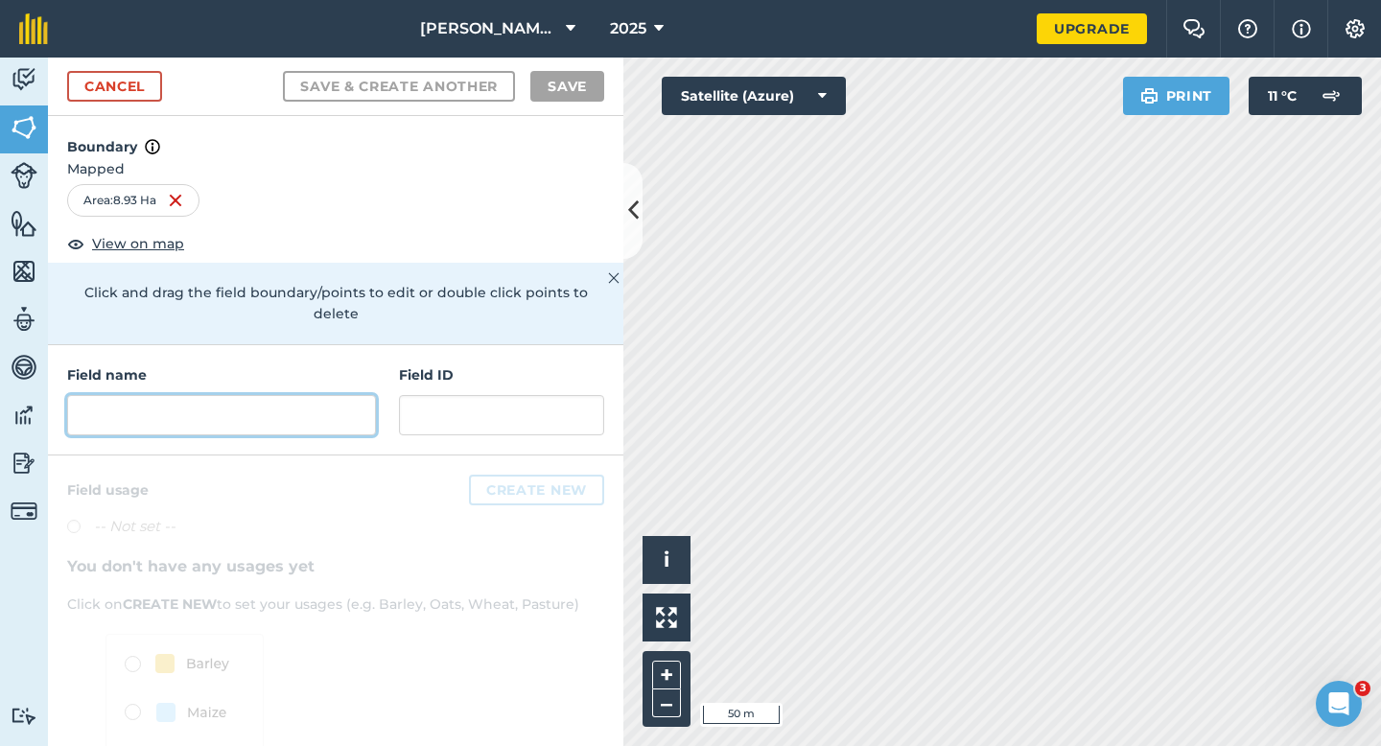
click at [139, 395] on input "text" at bounding box center [221, 415] width 309 height 40
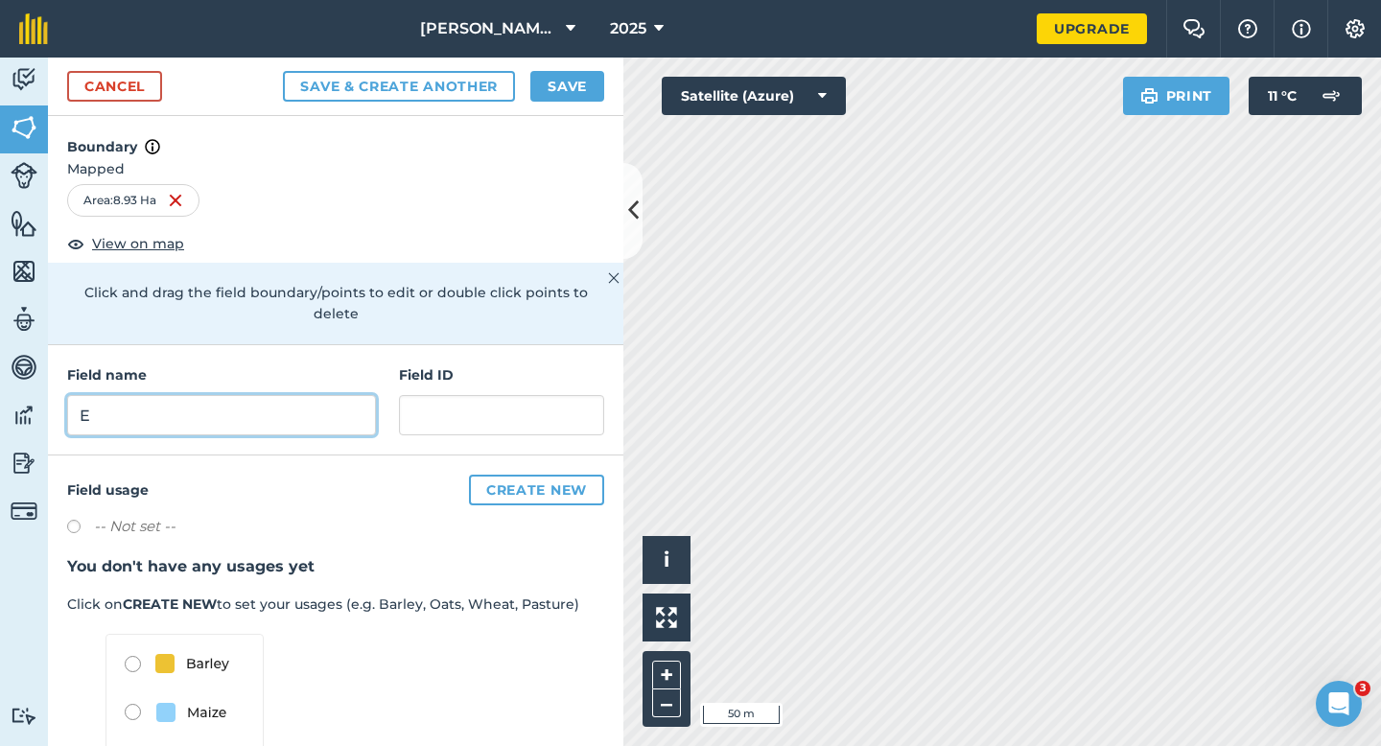
type input "E"
click at [564, 93] on button "Save" at bounding box center [567, 86] width 74 height 31
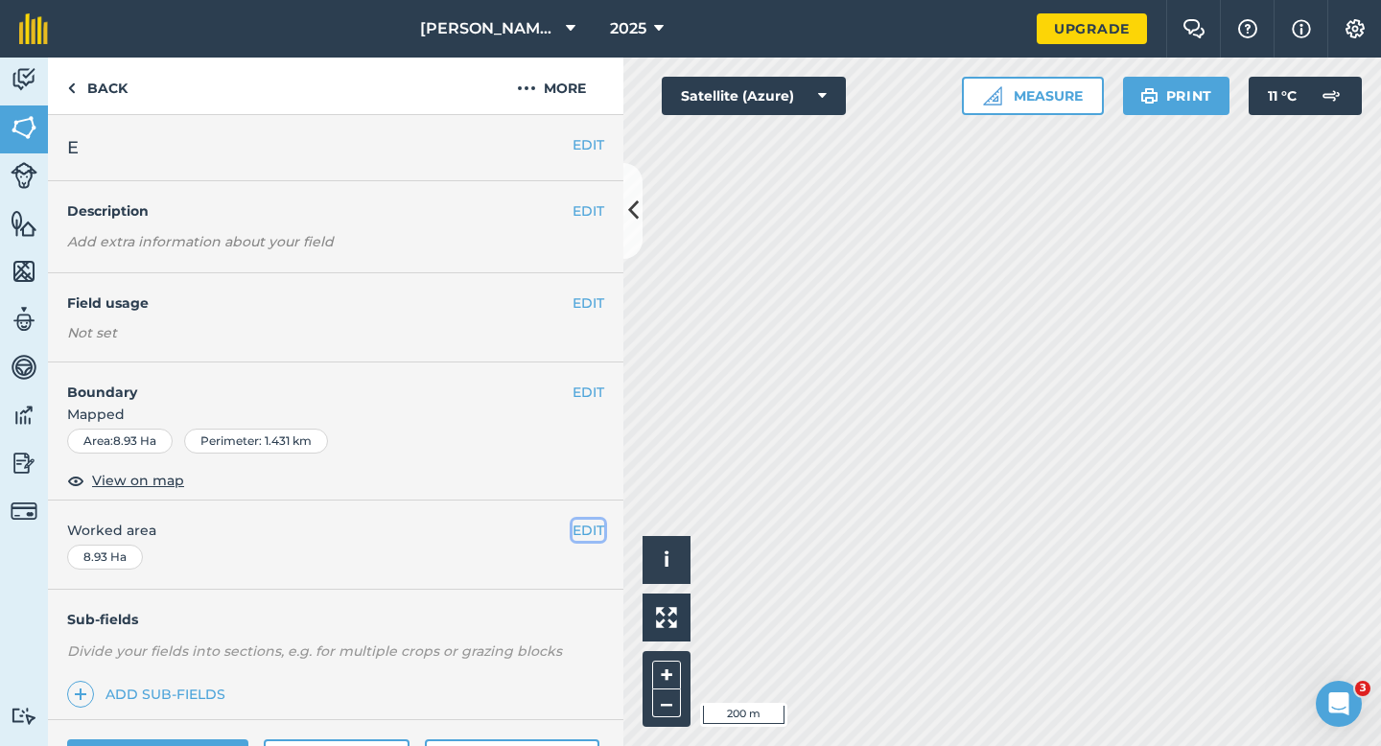
click at [593, 539] on button "EDIT" at bounding box center [588, 530] width 32 height 21
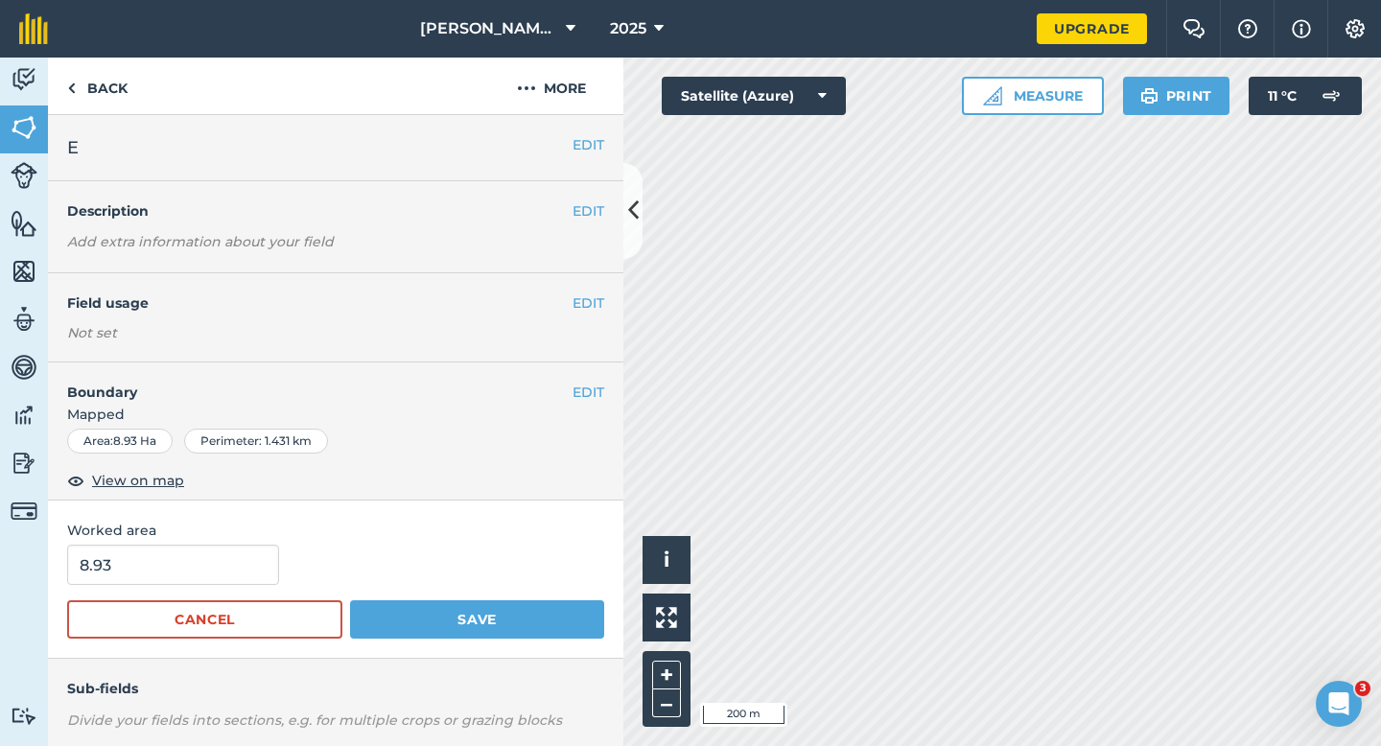
click at [184, 590] on form "8.93 Cancel Save" at bounding box center [335, 592] width 537 height 94
click at [184, 569] on input "8.93" at bounding box center [173, 565] width 212 height 40
type input "9"
click at [350, 600] on button "Save" at bounding box center [477, 619] width 254 height 38
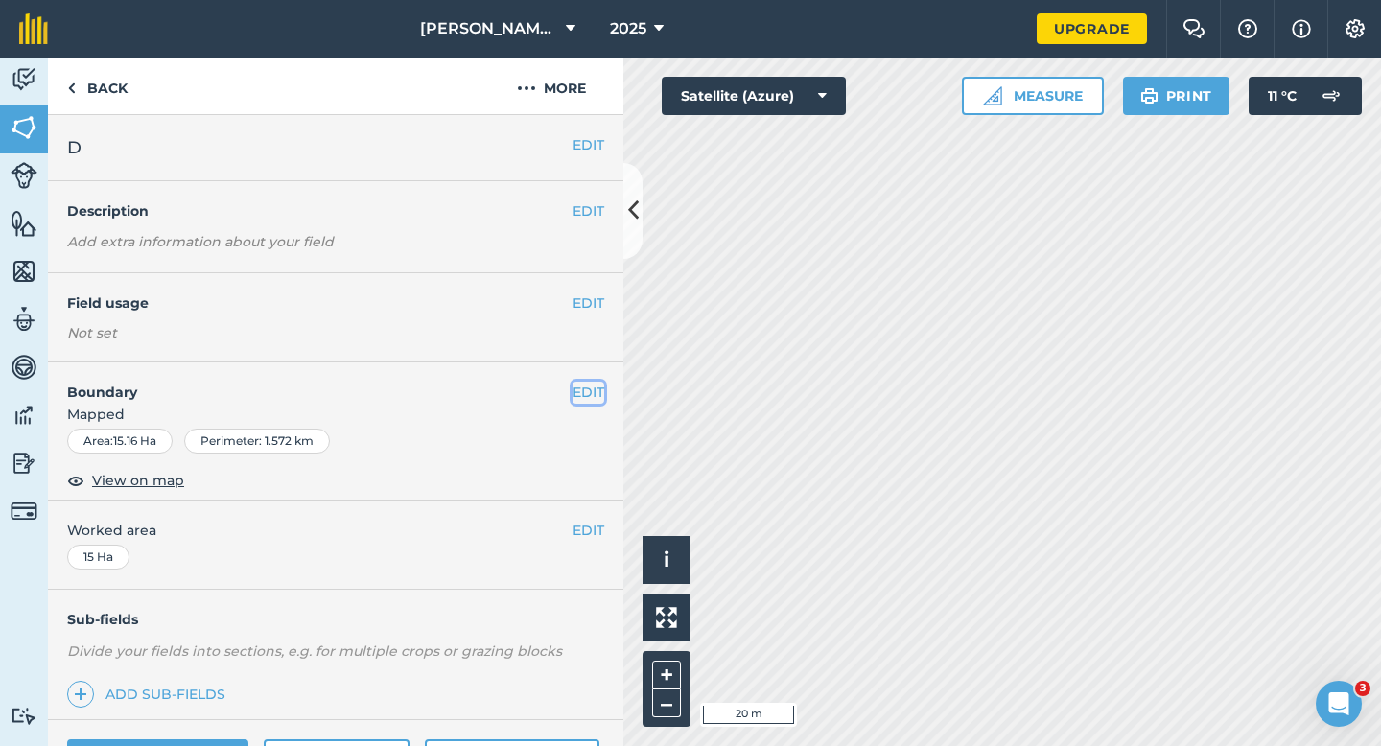
click at [586, 390] on button "EDIT" at bounding box center [588, 392] width 32 height 21
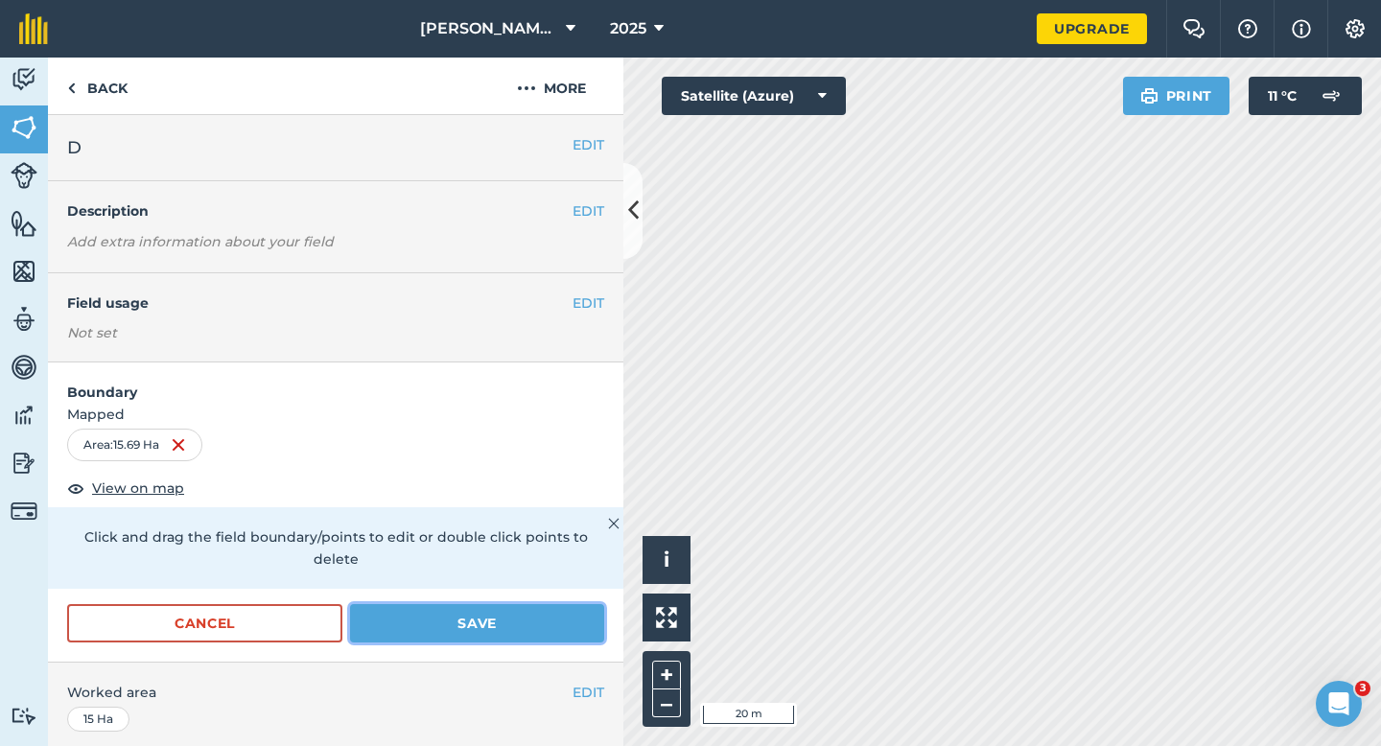
click at [540, 604] on button "Save" at bounding box center [477, 623] width 254 height 38
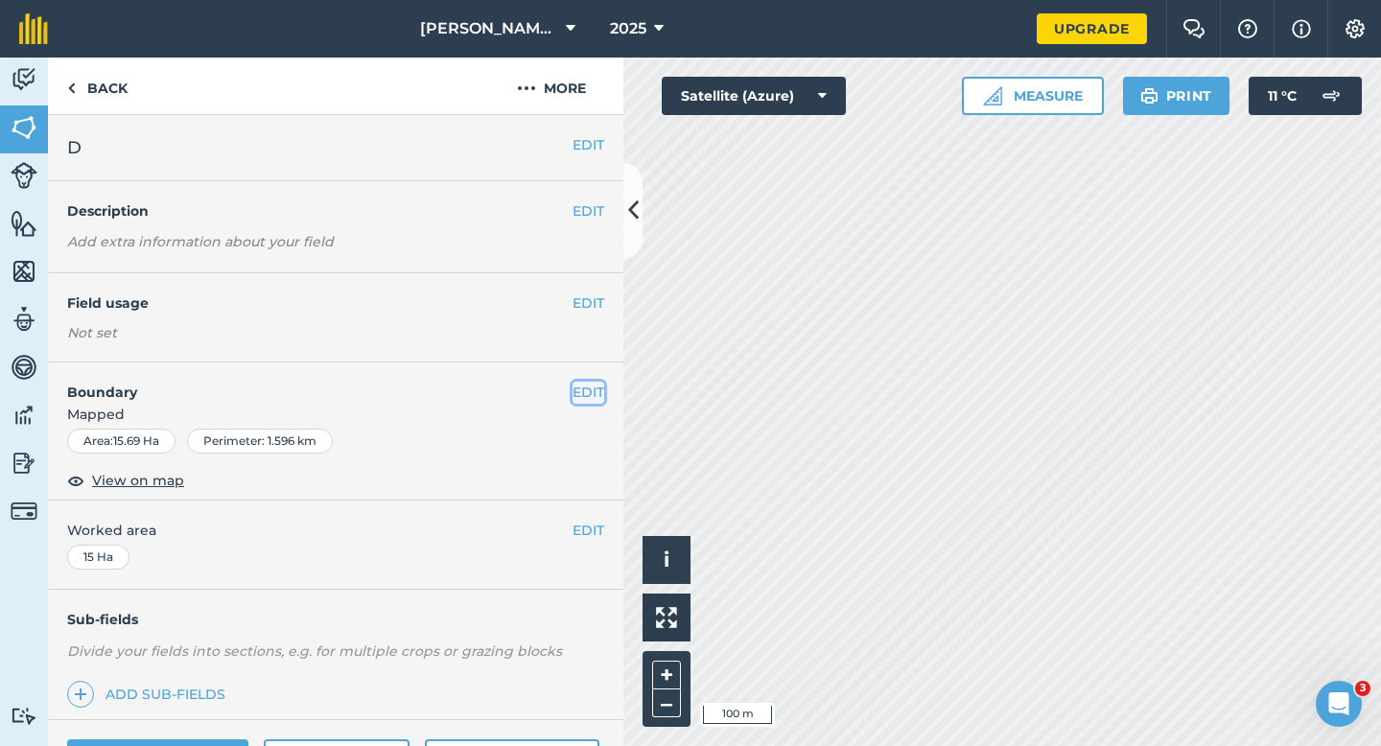
click at [591, 388] on button "EDIT" at bounding box center [588, 392] width 32 height 21
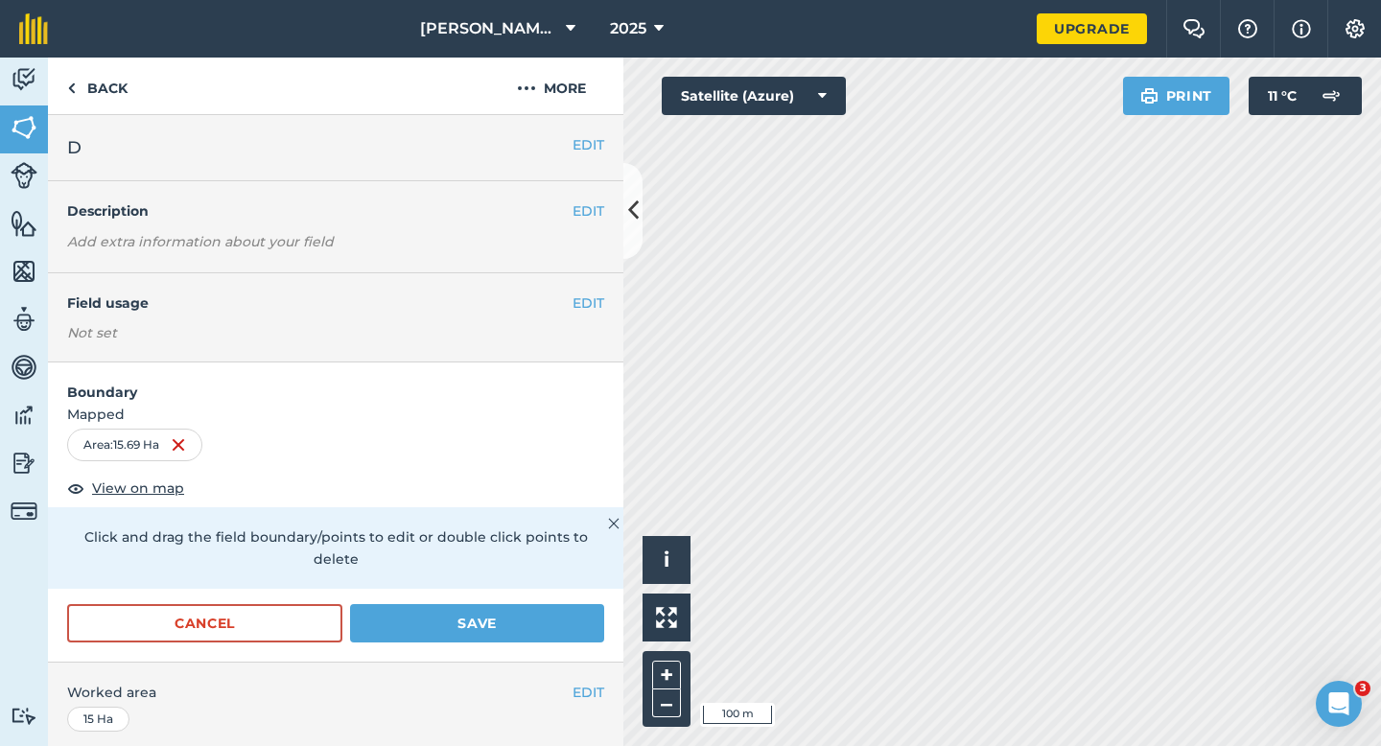
click at [199, 623] on div "Cancel Save" at bounding box center [335, 633] width 575 height 58
click at [221, 621] on div "Cancel Save" at bounding box center [335, 633] width 575 height 58
click at [261, 612] on button "Cancel" at bounding box center [204, 623] width 275 height 38
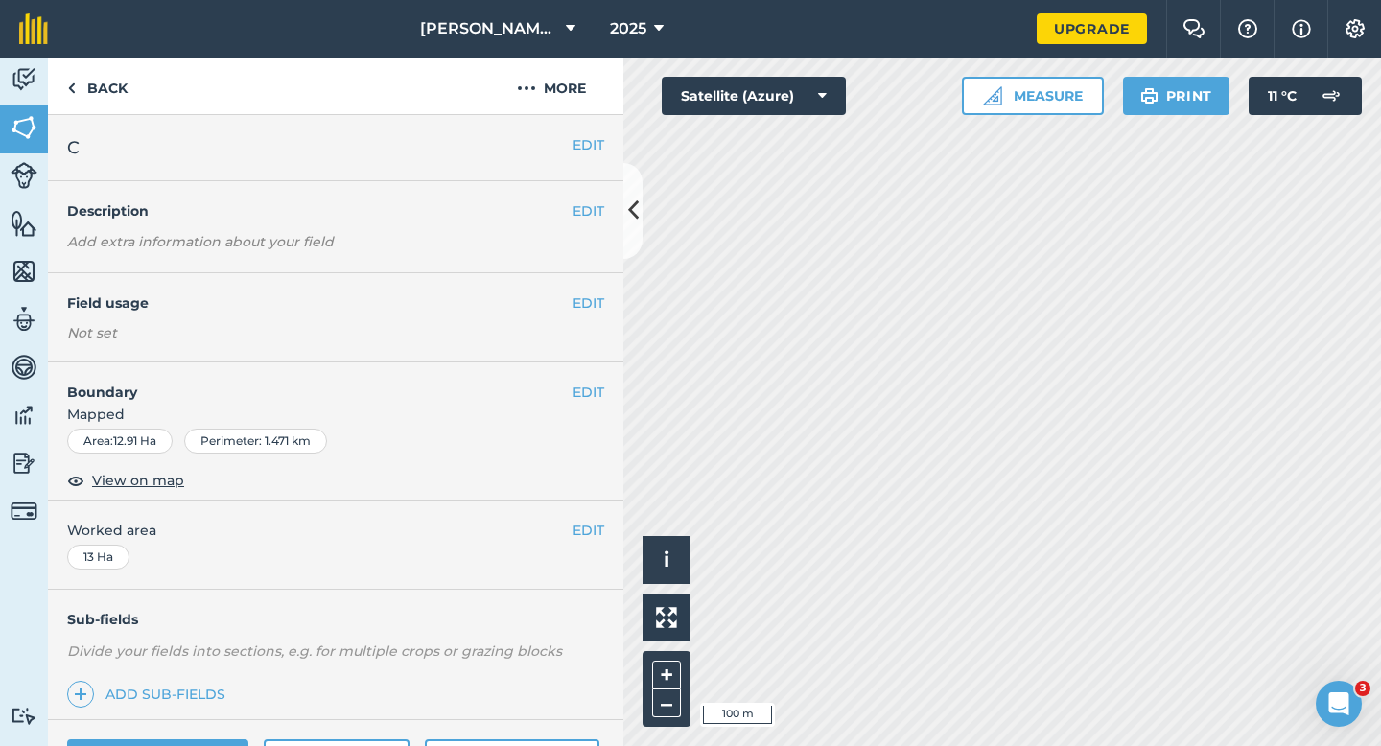
click at [610, 386] on div "EDIT Boundary Mapped Area : 12.91 Ha Perimeter : 1.471 km View on map" at bounding box center [335, 431] width 575 height 138
click at [592, 386] on button "EDIT" at bounding box center [588, 392] width 32 height 21
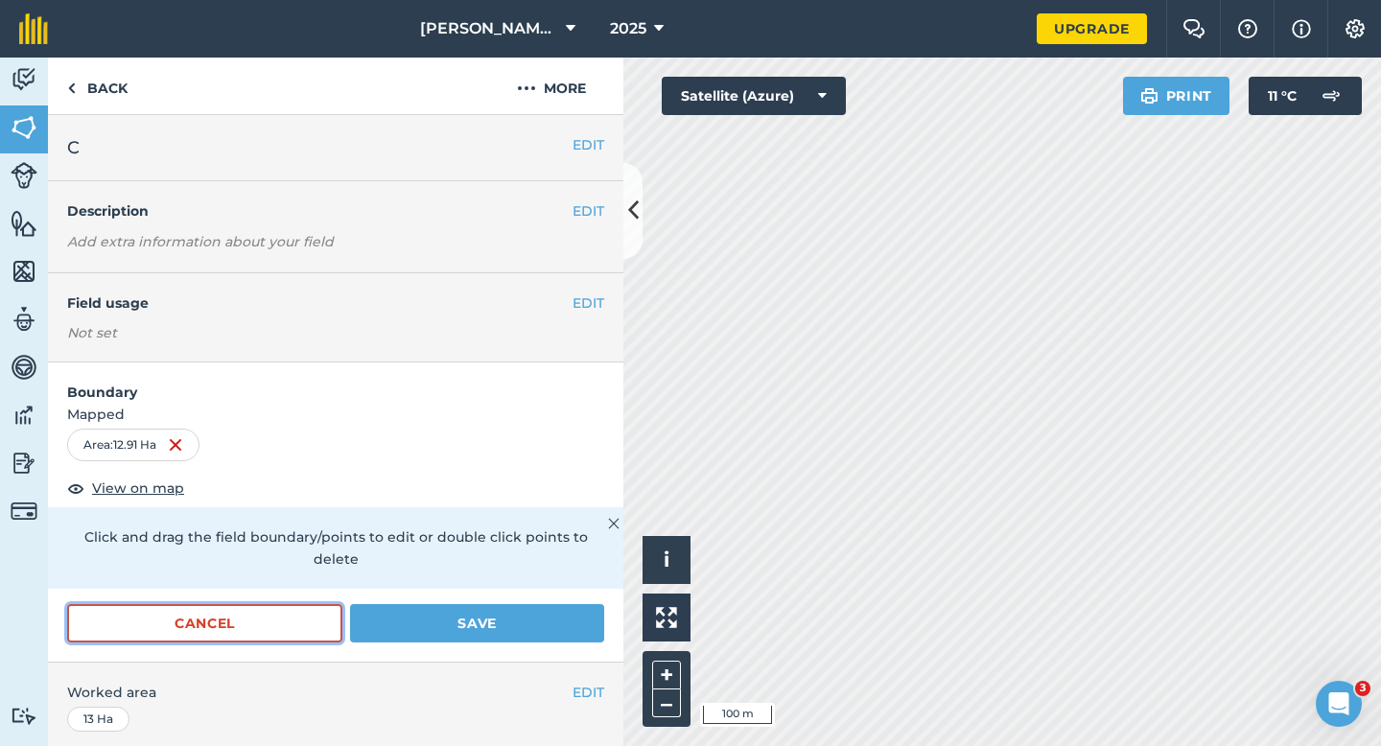
click at [305, 604] on button "Cancel" at bounding box center [204, 623] width 275 height 38
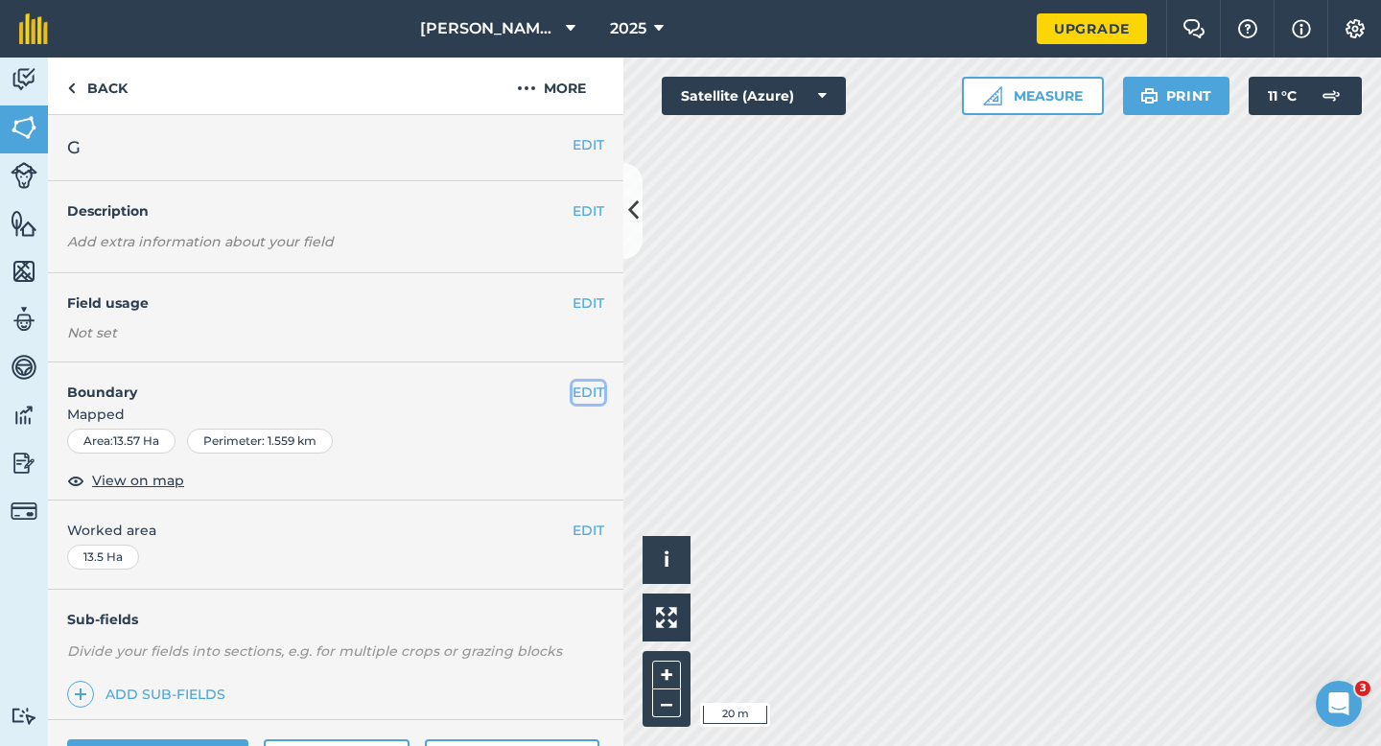
click at [590, 387] on button "EDIT" at bounding box center [588, 392] width 32 height 21
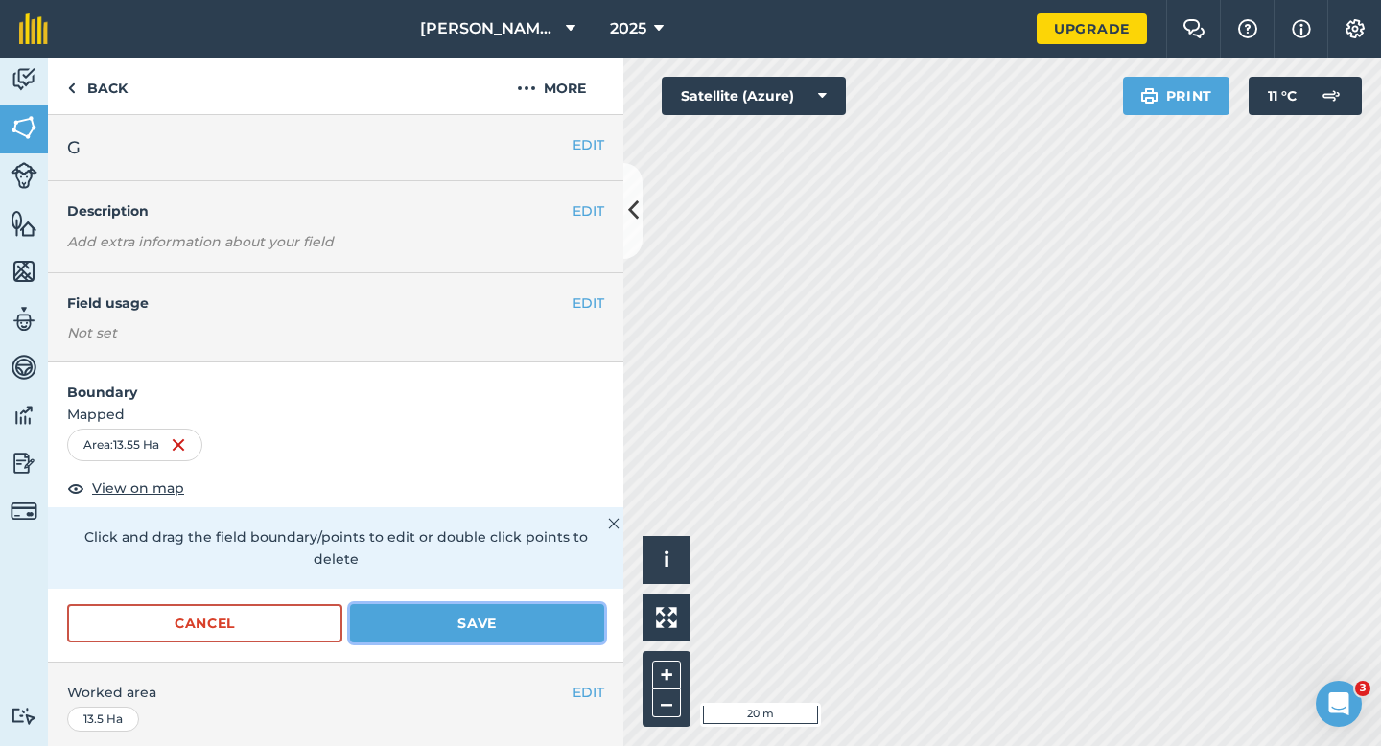
click at [534, 604] on button "Save" at bounding box center [477, 623] width 254 height 38
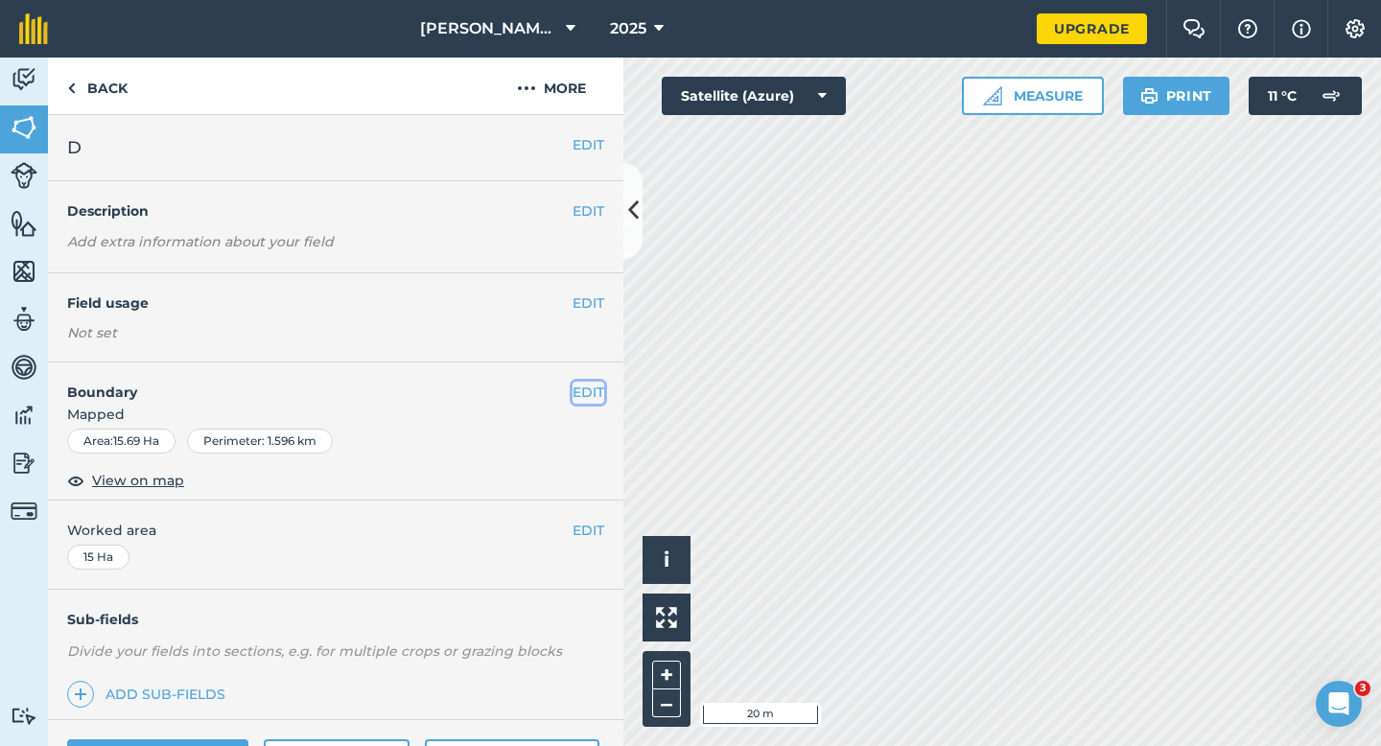
click at [599, 391] on button "EDIT" at bounding box center [588, 392] width 32 height 21
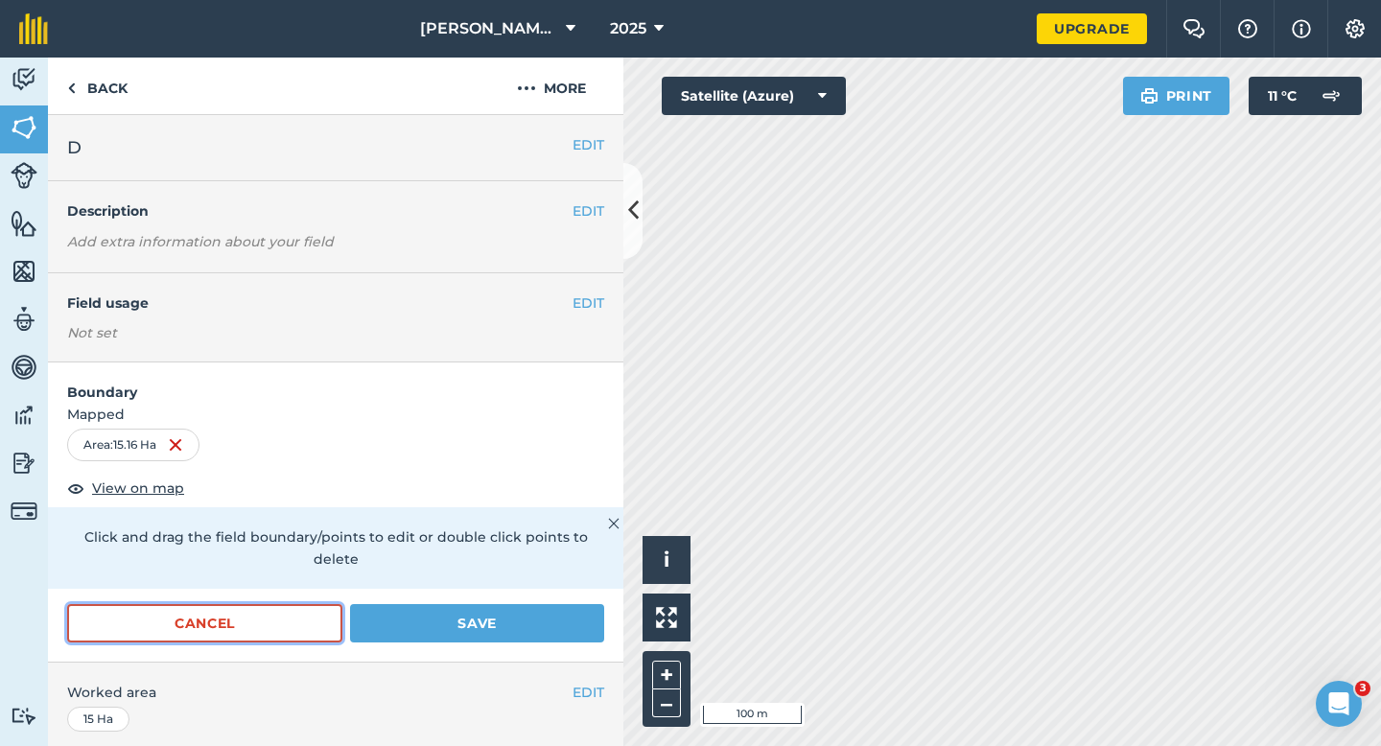
click at [313, 605] on button "Cancel" at bounding box center [204, 623] width 275 height 38
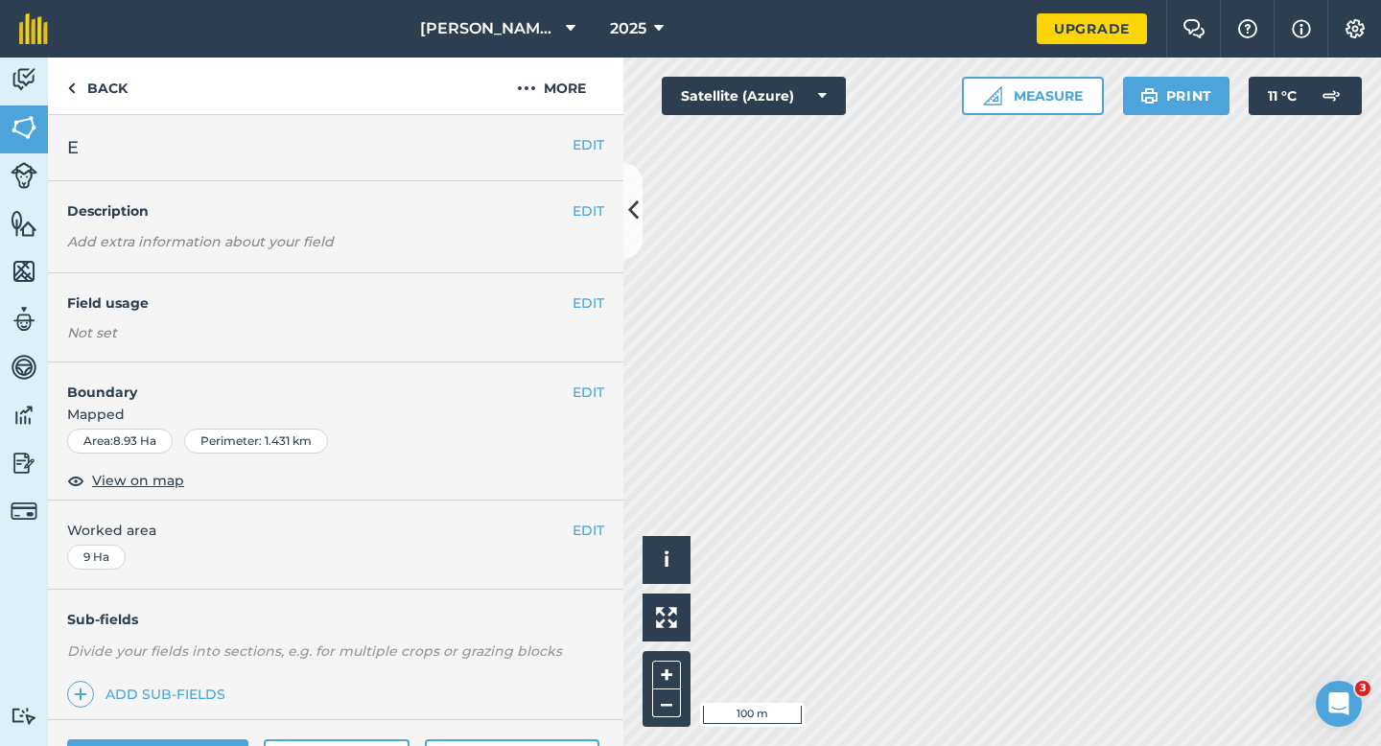
click at [579, 406] on span "Mapped" at bounding box center [335, 414] width 575 height 21
click at [598, 391] on button "EDIT" at bounding box center [588, 392] width 32 height 21
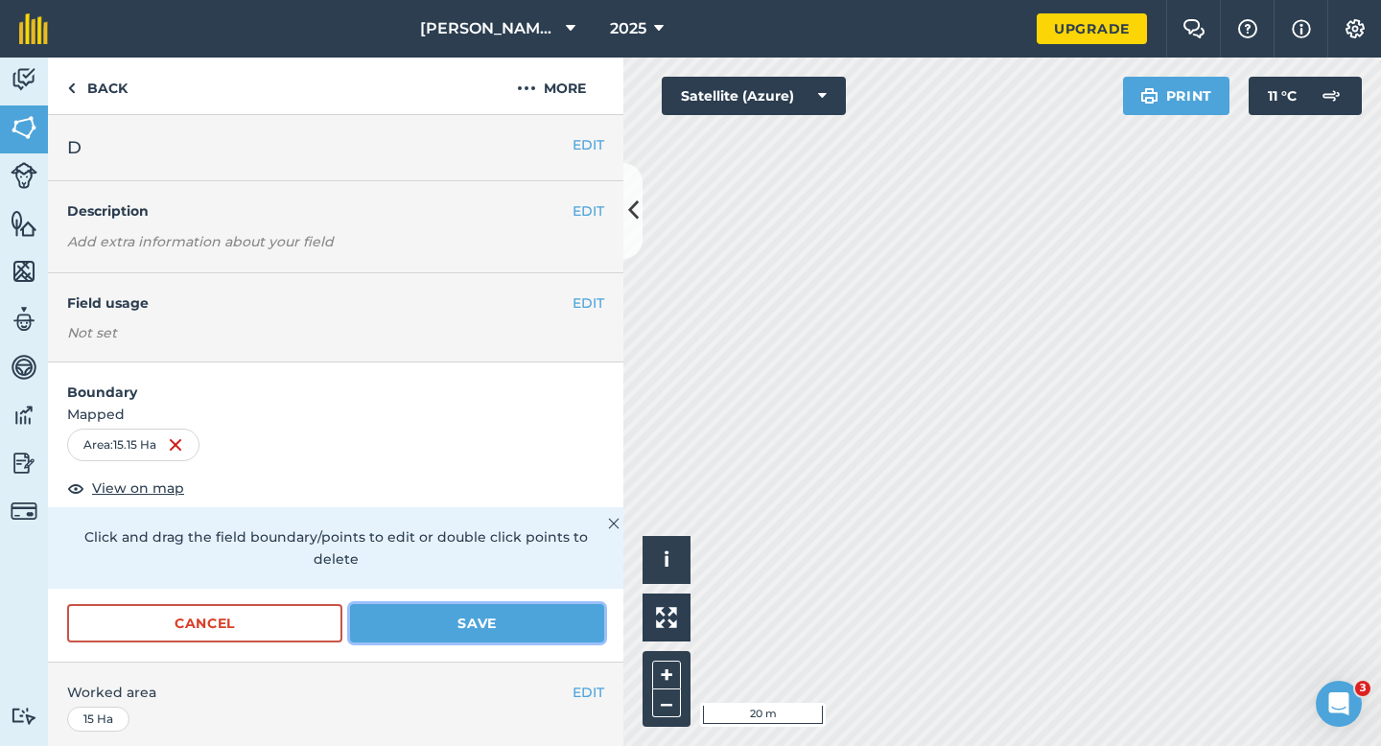
click at [495, 604] on button "Save" at bounding box center [477, 623] width 254 height 38
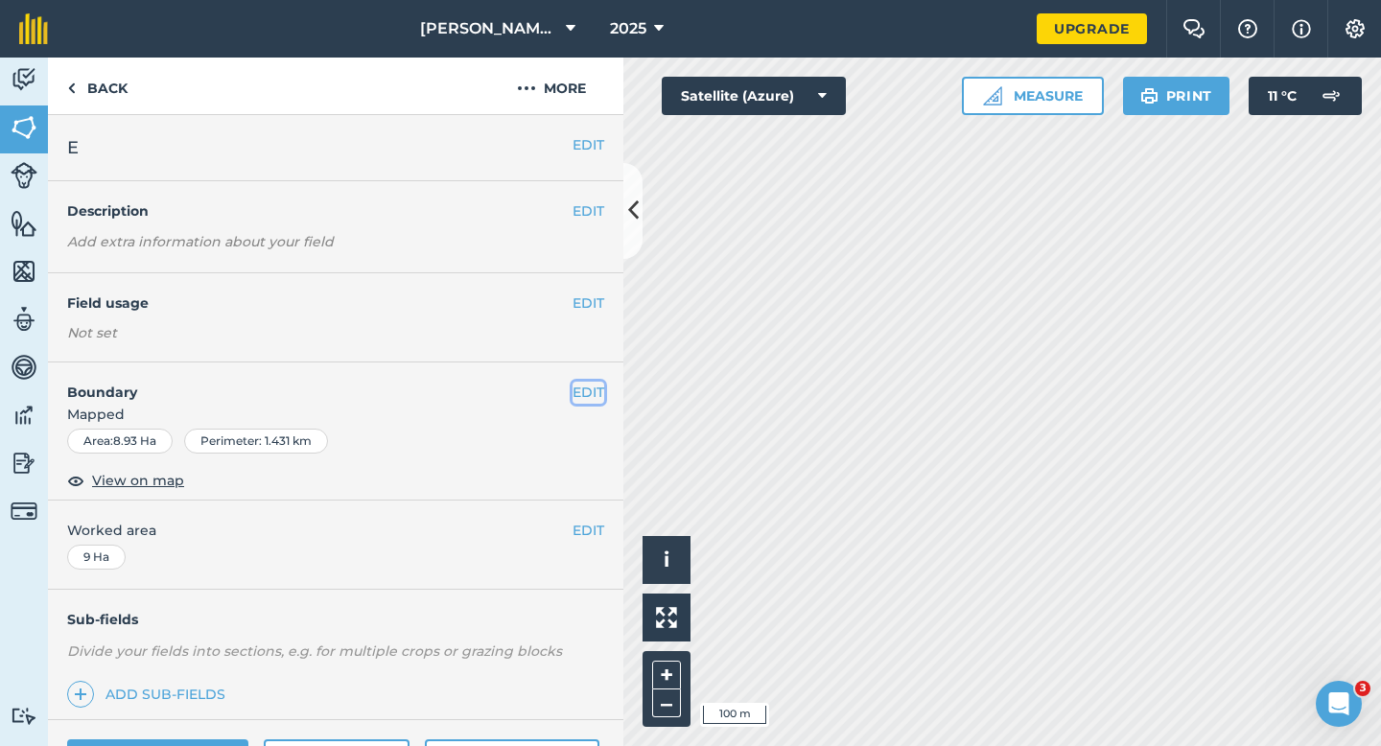
click at [589, 383] on button "EDIT" at bounding box center [588, 392] width 32 height 21
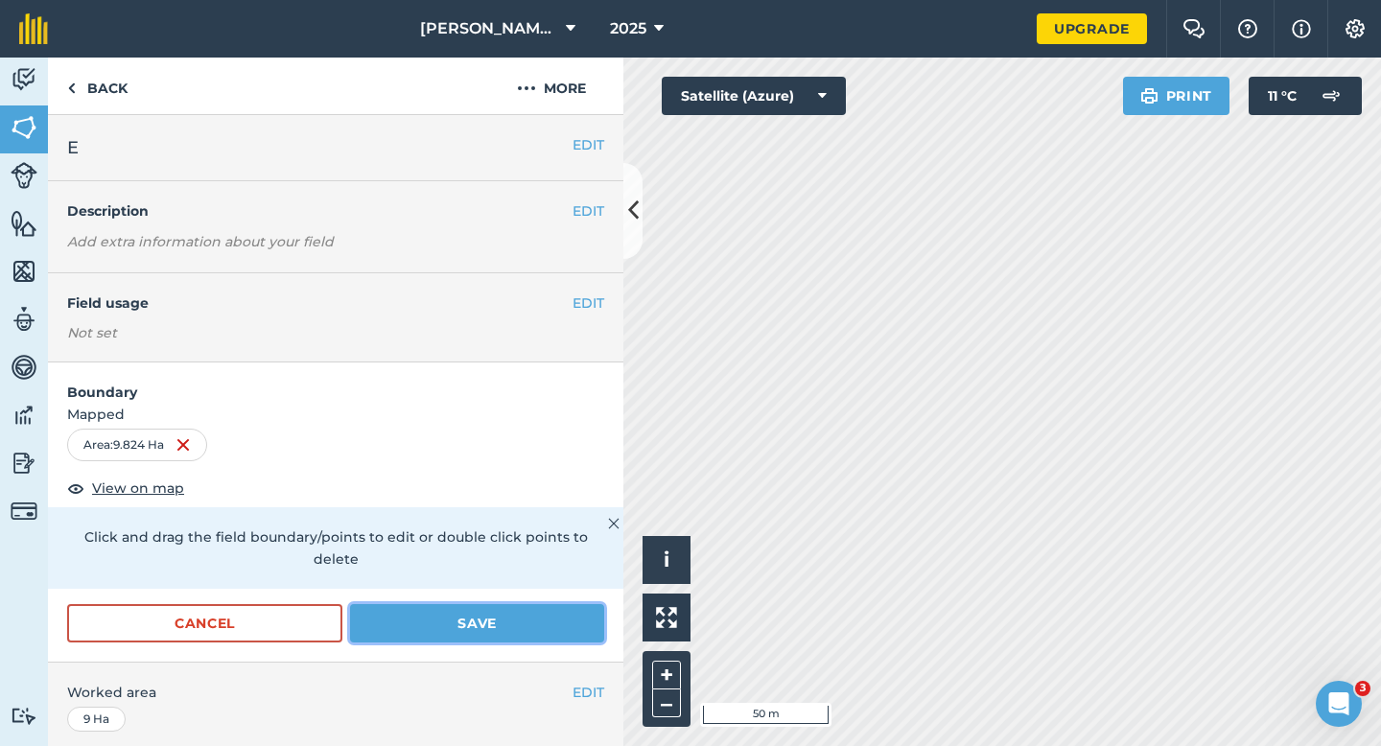
click at [467, 604] on button "Save" at bounding box center [477, 623] width 254 height 38
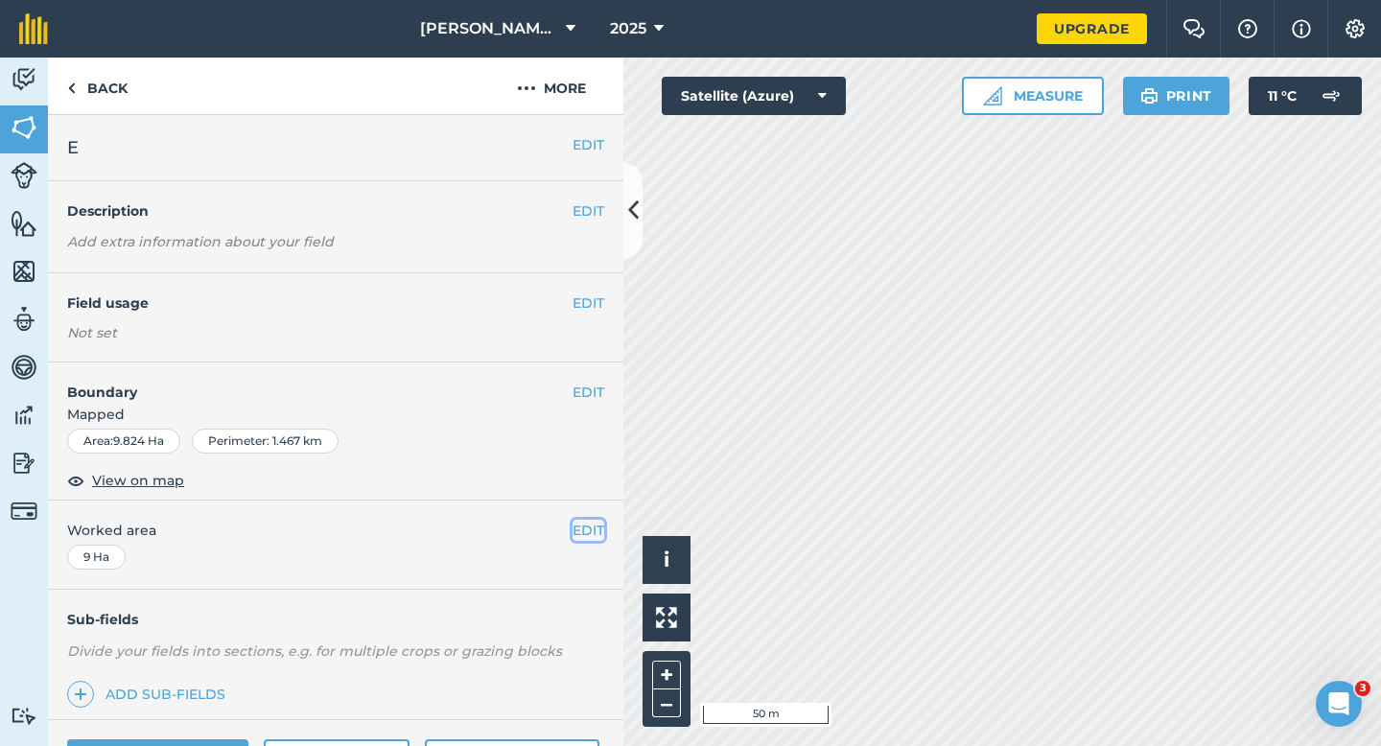
click at [588, 534] on button "EDIT" at bounding box center [588, 530] width 32 height 21
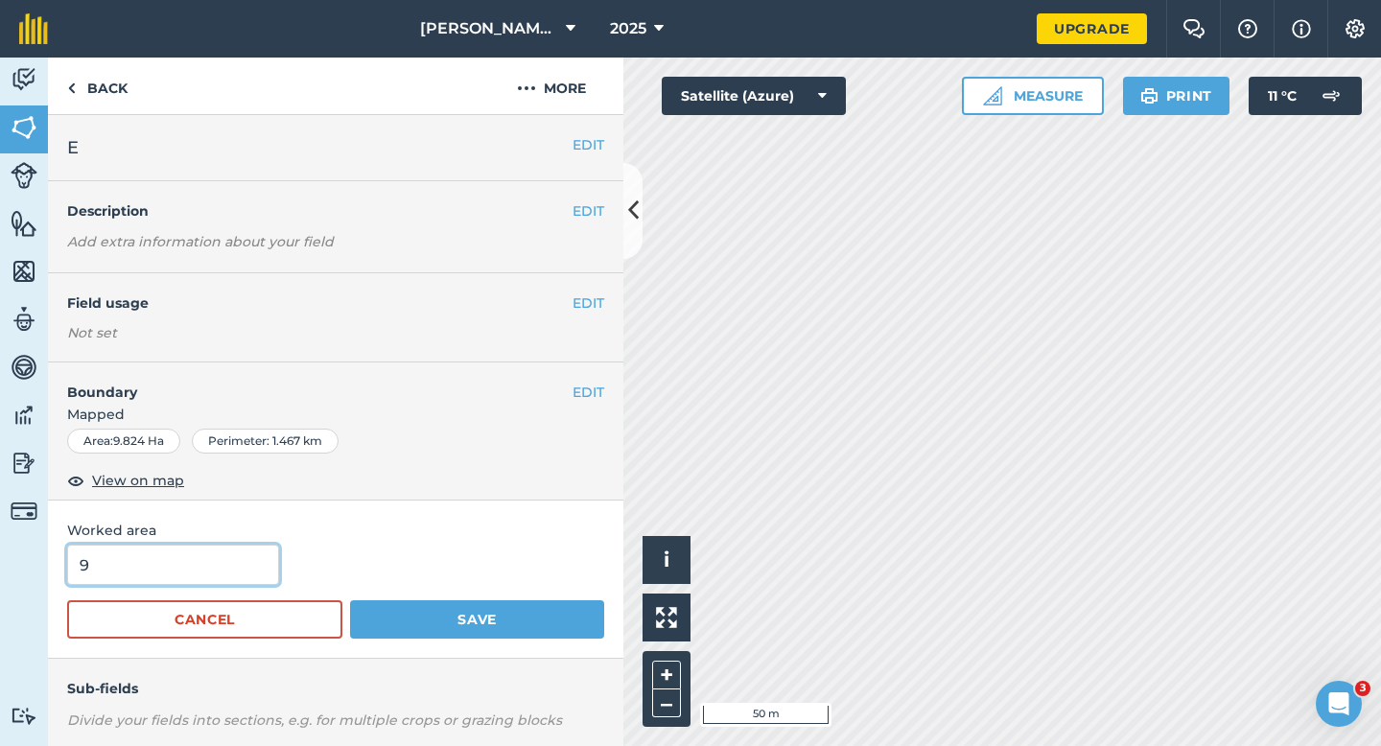
click at [214, 555] on input "9" at bounding box center [173, 565] width 212 height 40
type input "10"
click at [350, 600] on button "Save" at bounding box center [477, 619] width 254 height 38
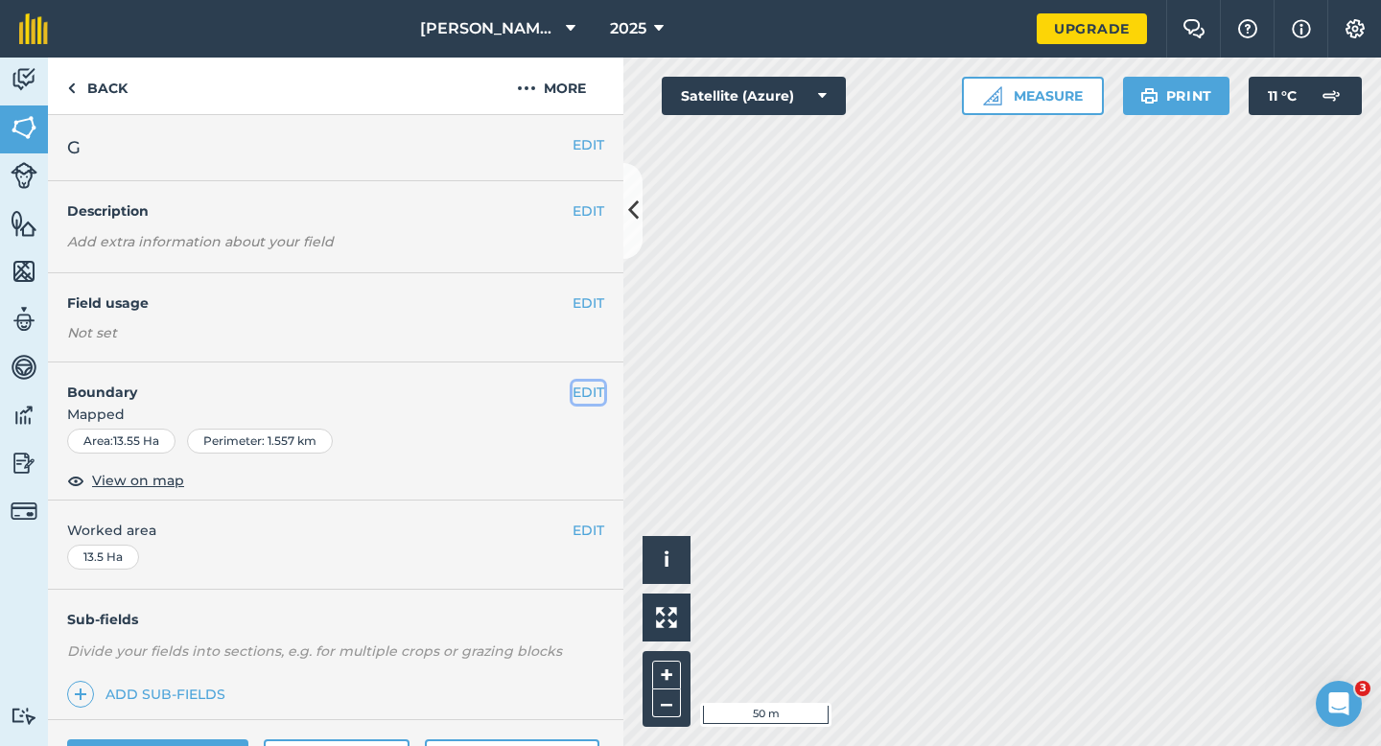
click at [574, 383] on button "EDIT" at bounding box center [588, 392] width 32 height 21
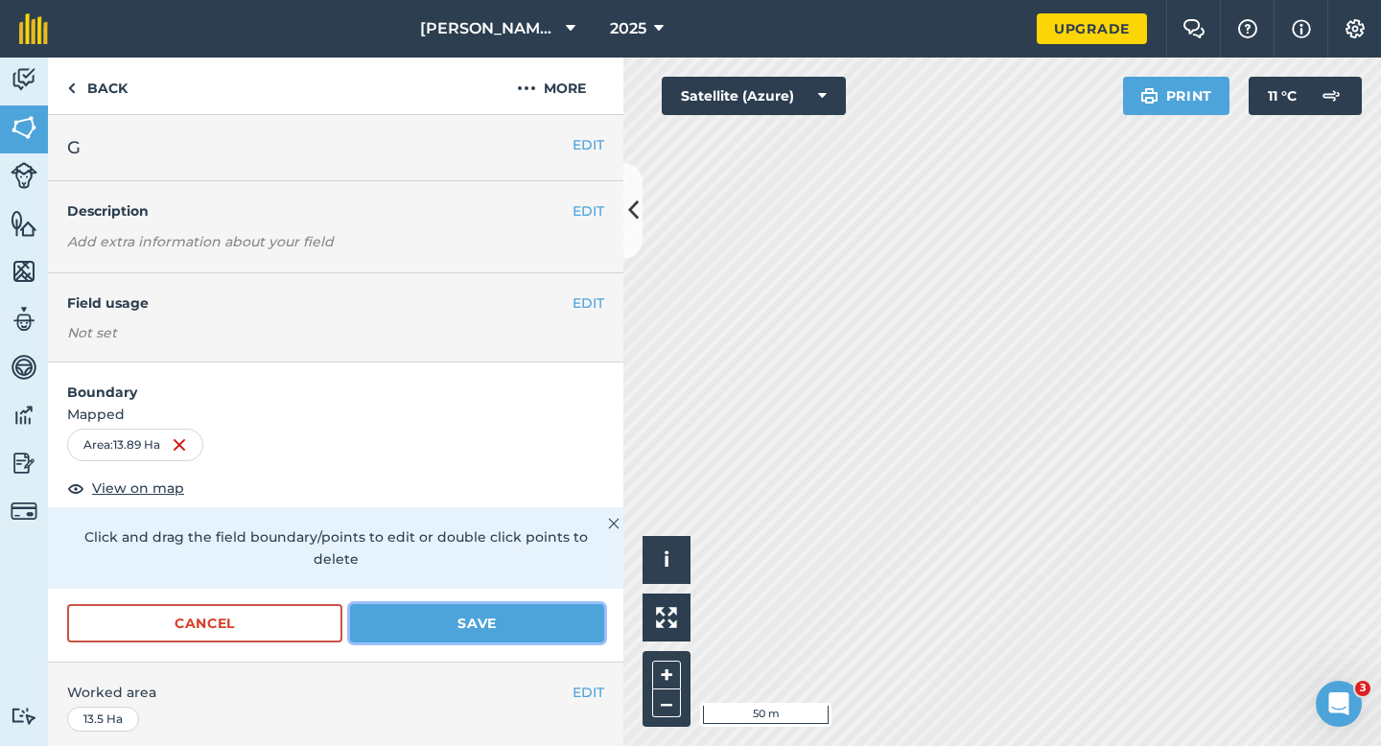
click at [486, 604] on button "Save" at bounding box center [477, 623] width 254 height 38
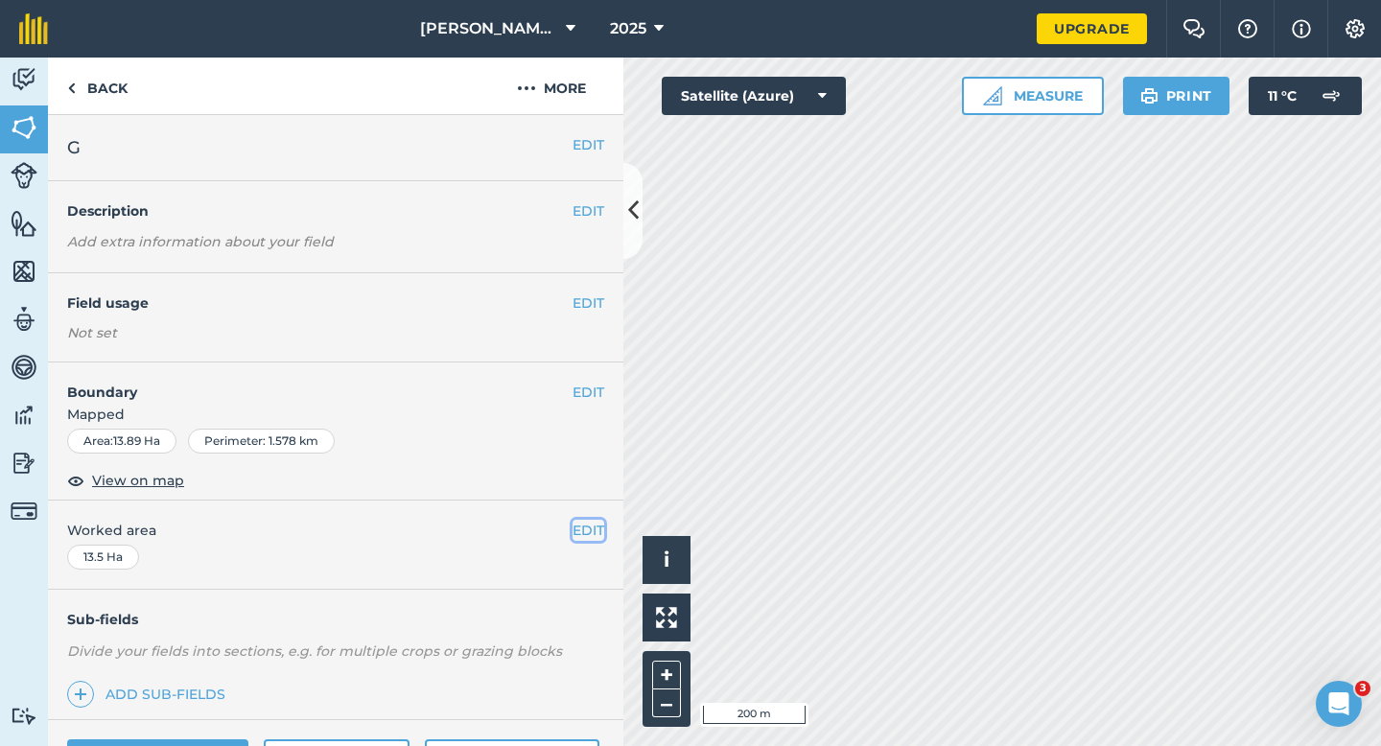
click at [584, 535] on button "EDIT" at bounding box center [588, 530] width 32 height 21
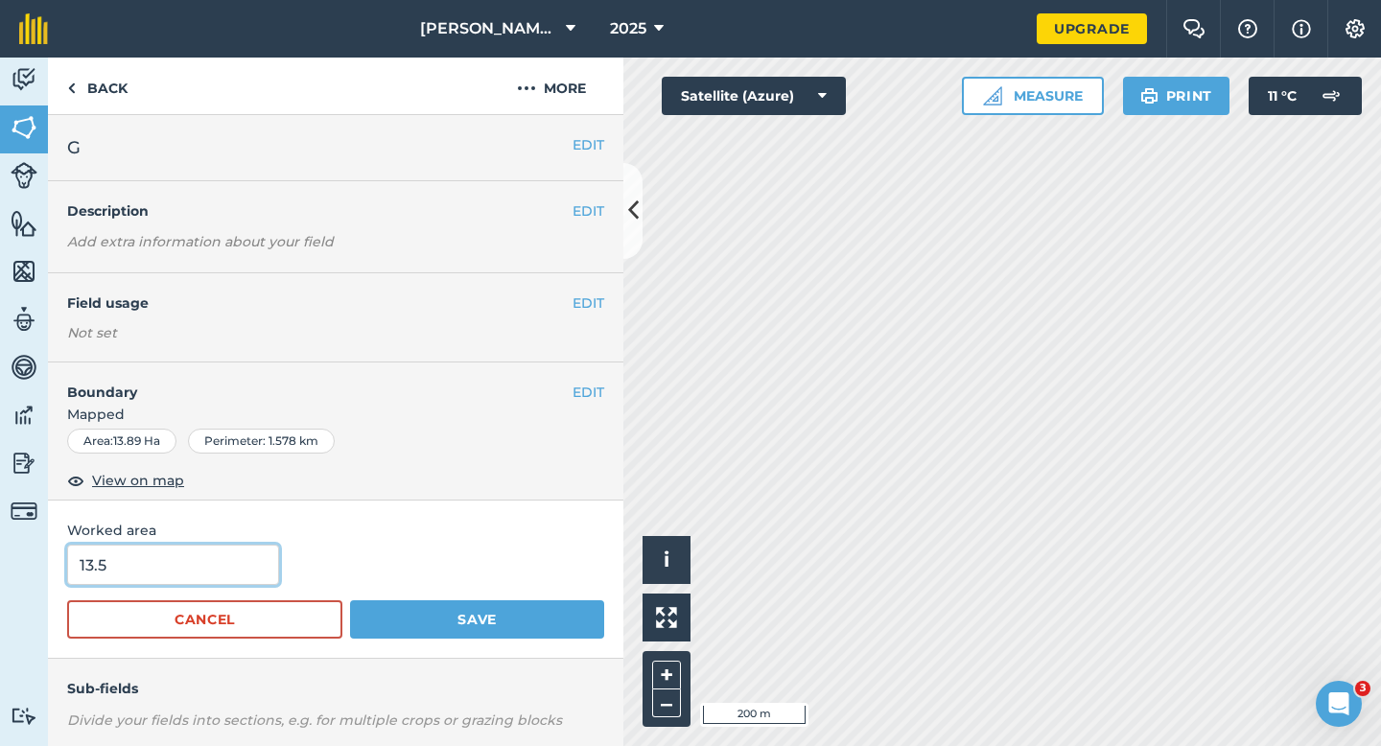
click at [208, 568] on input "13.5" at bounding box center [173, 565] width 212 height 40
type input "14"
click at [350, 600] on button "Save" at bounding box center [477, 619] width 254 height 38
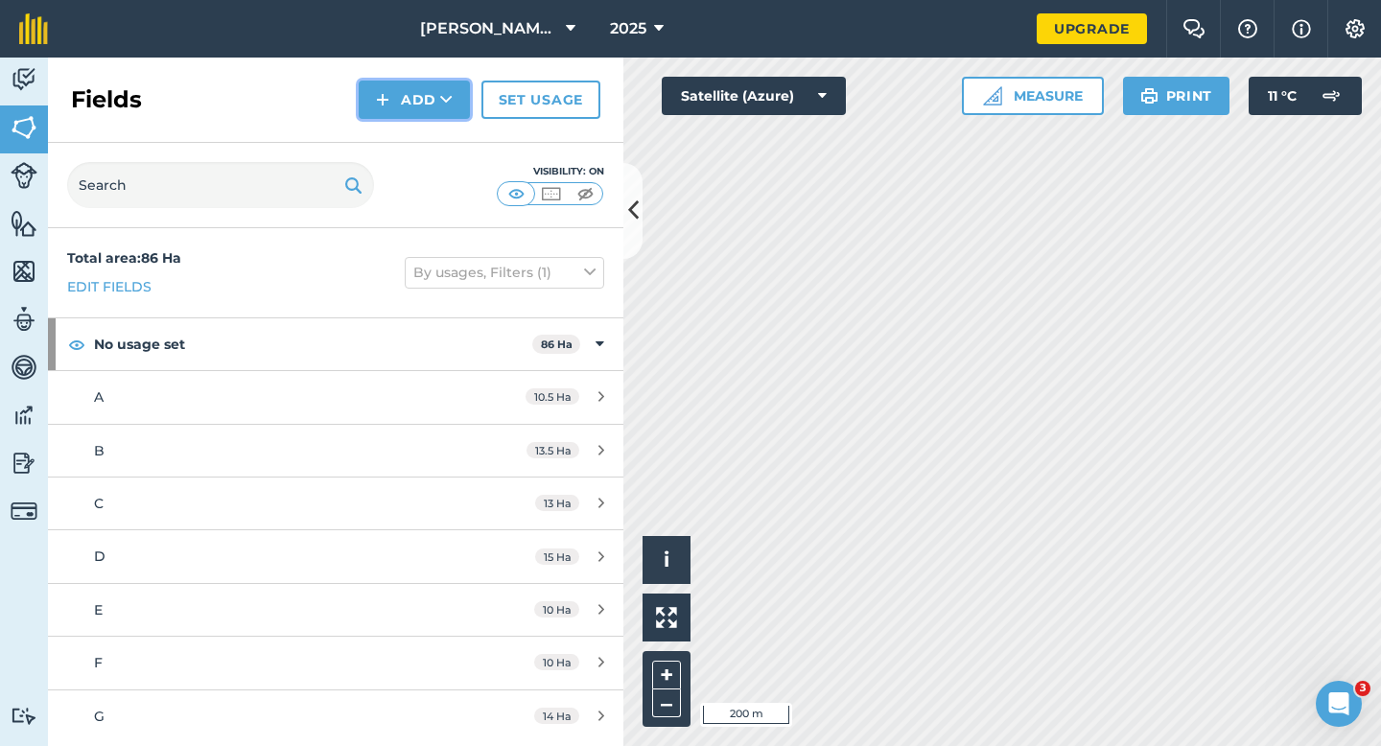
click at [361, 96] on button "Add" at bounding box center [414, 100] width 111 height 38
click at [429, 137] on link "Draw" at bounding box center [413, 143] width 105 height 42
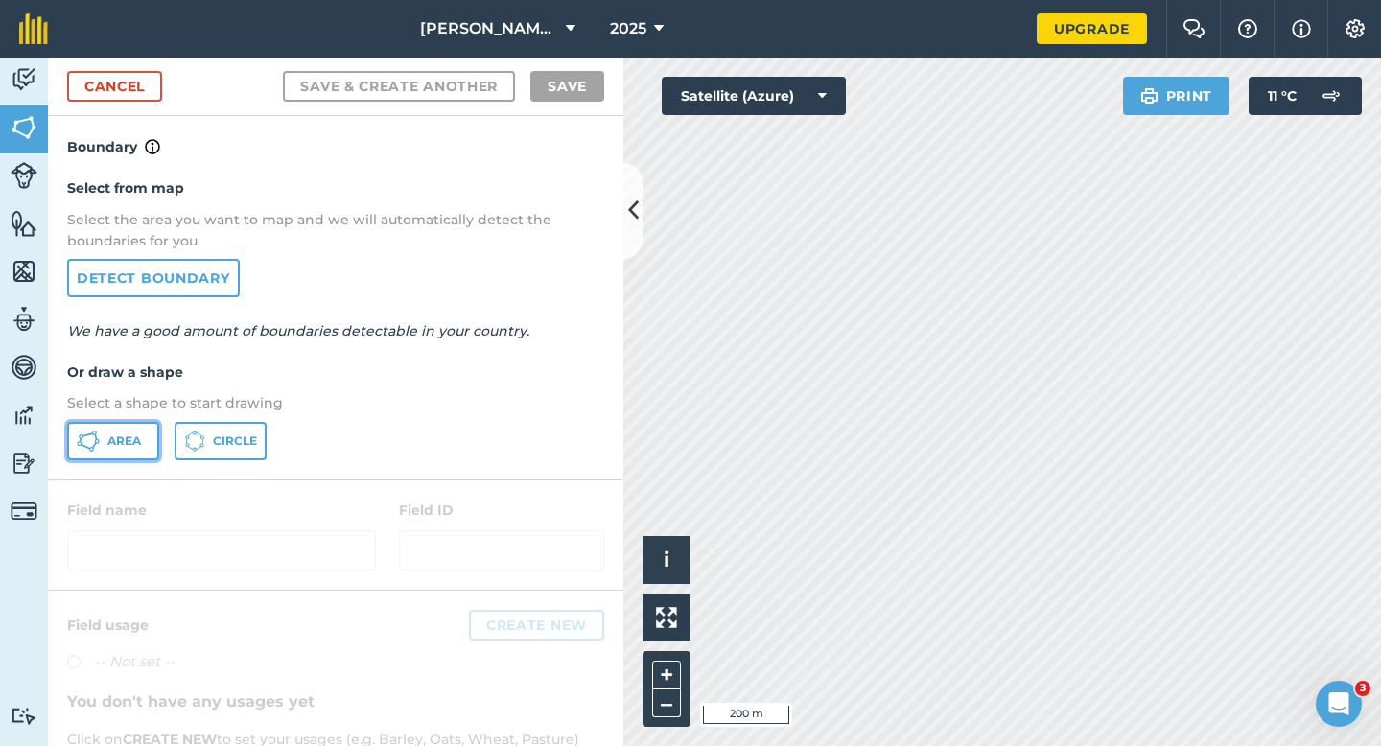
click at [140, 427] on button "Area" at bounding box center [113, 441] width 92 height 38
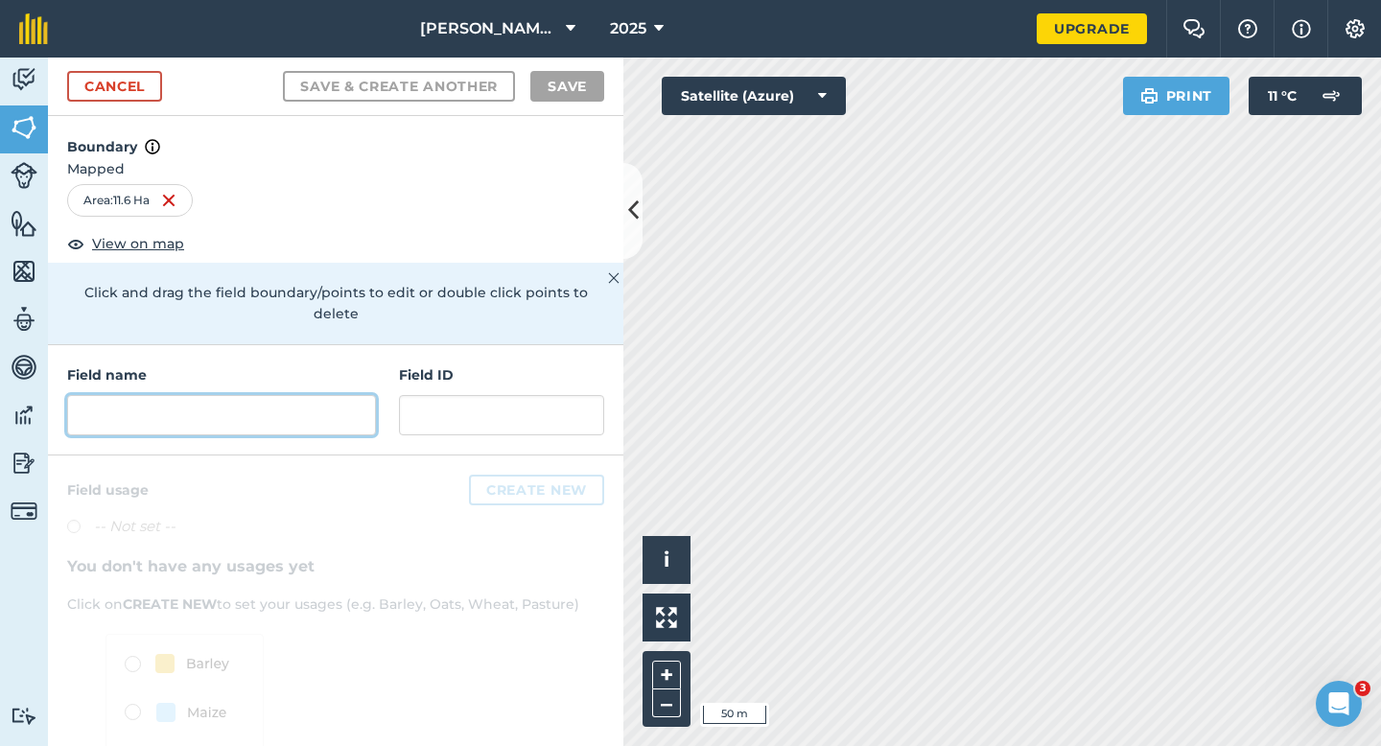
click at [330, 395] on input "text" at bounding box center [221, 415] width 309 height 40
click at [301, 366] on div "Field name" at bounding box center [221, 399] width 309 height 71
click at [301, 395] on input "text" at bounding box center [221, 415] width 309 height 40
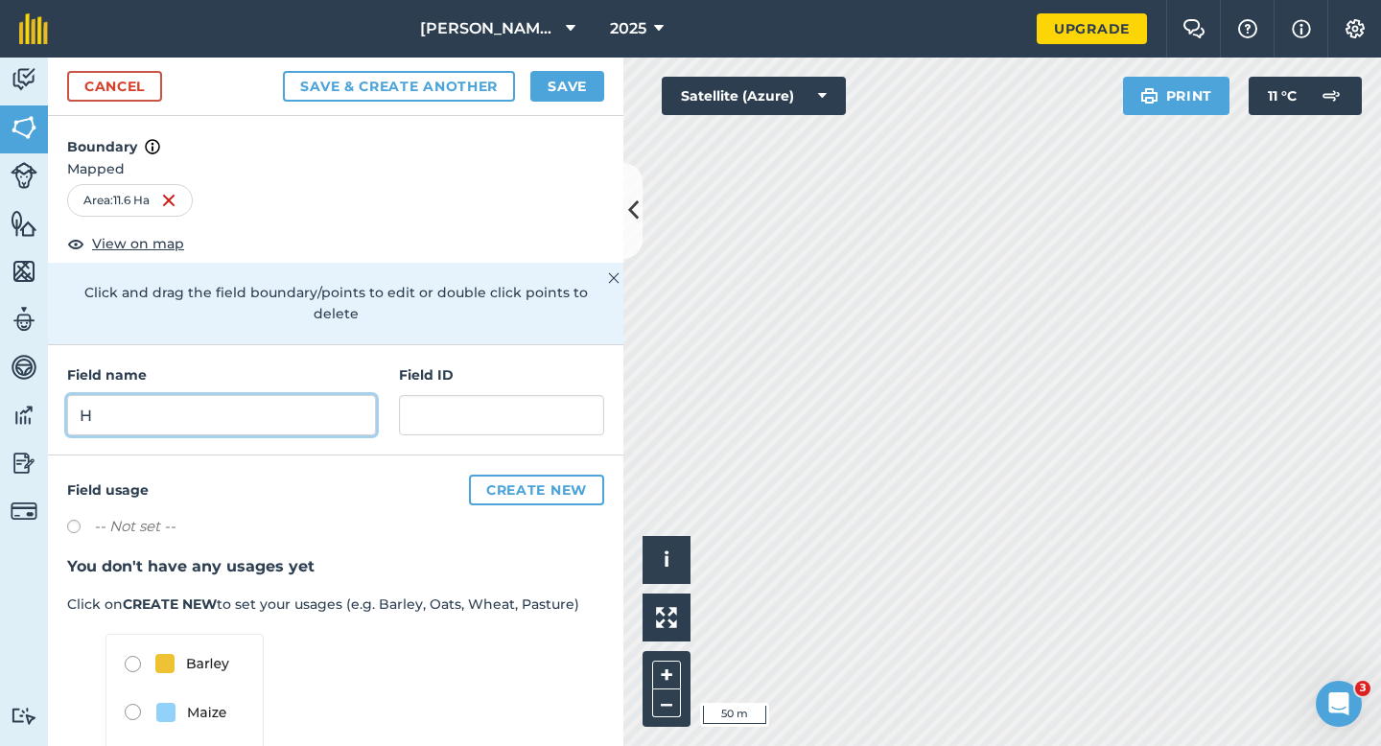
type input "H"
click at [574, 88] on button "Save" at bounding box center [567, 86] width 74 height 31
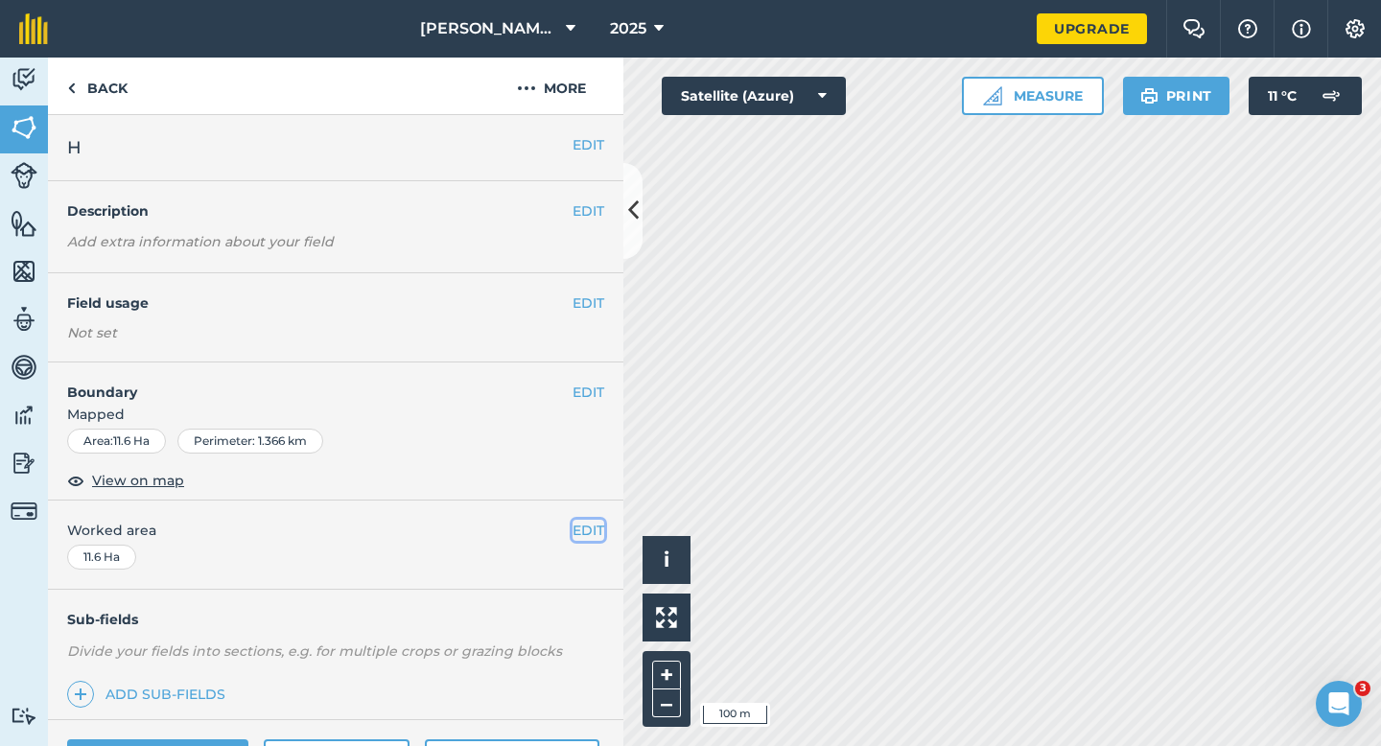
click at [591, 528] on button "EDIT" at bounding box center [588, 530] width 32 height 21
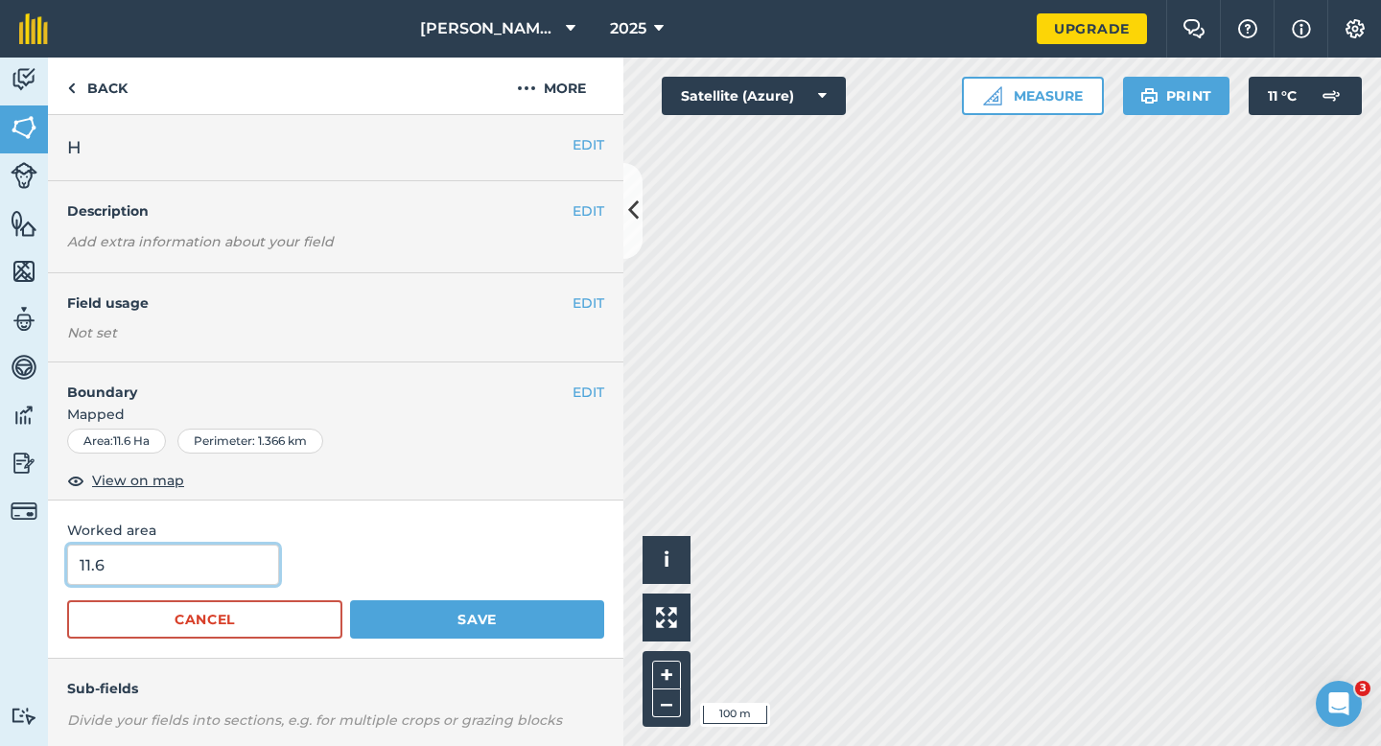
click at [147, 566] on input "11.6" at bounding box center [173, 565] width 212 height 40
type input "12"
click at [350, 600] on button "Save" at bounding box center [477, 619] width 254 height 38
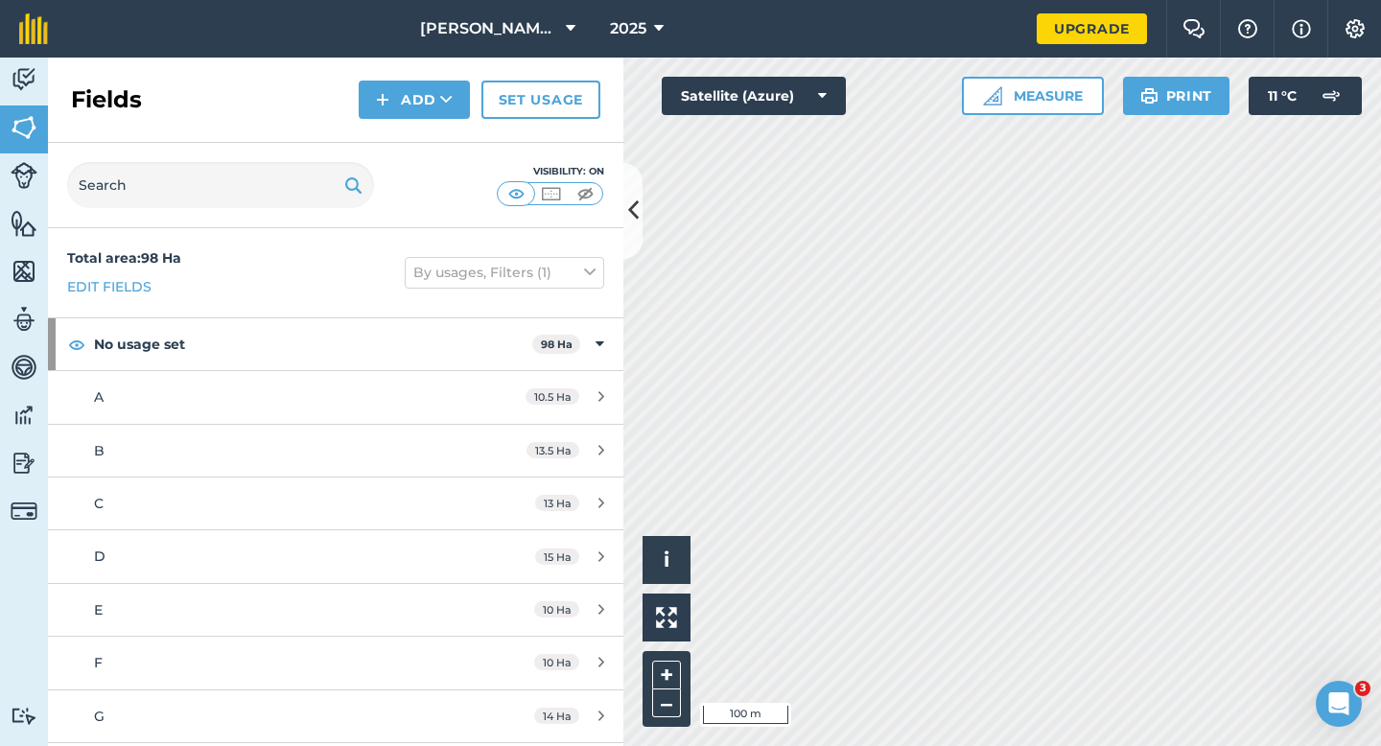
click at [408, 79] on div "Fields Add Set usage" at bounding box center [335, 100] width 575 height 85
click at [408, 97] on button "Add" at bounding box center [414, 100] width 111 height 38
click at [408, 126] on link "Draw" at bounding box center [413, 143] width 105 height 42
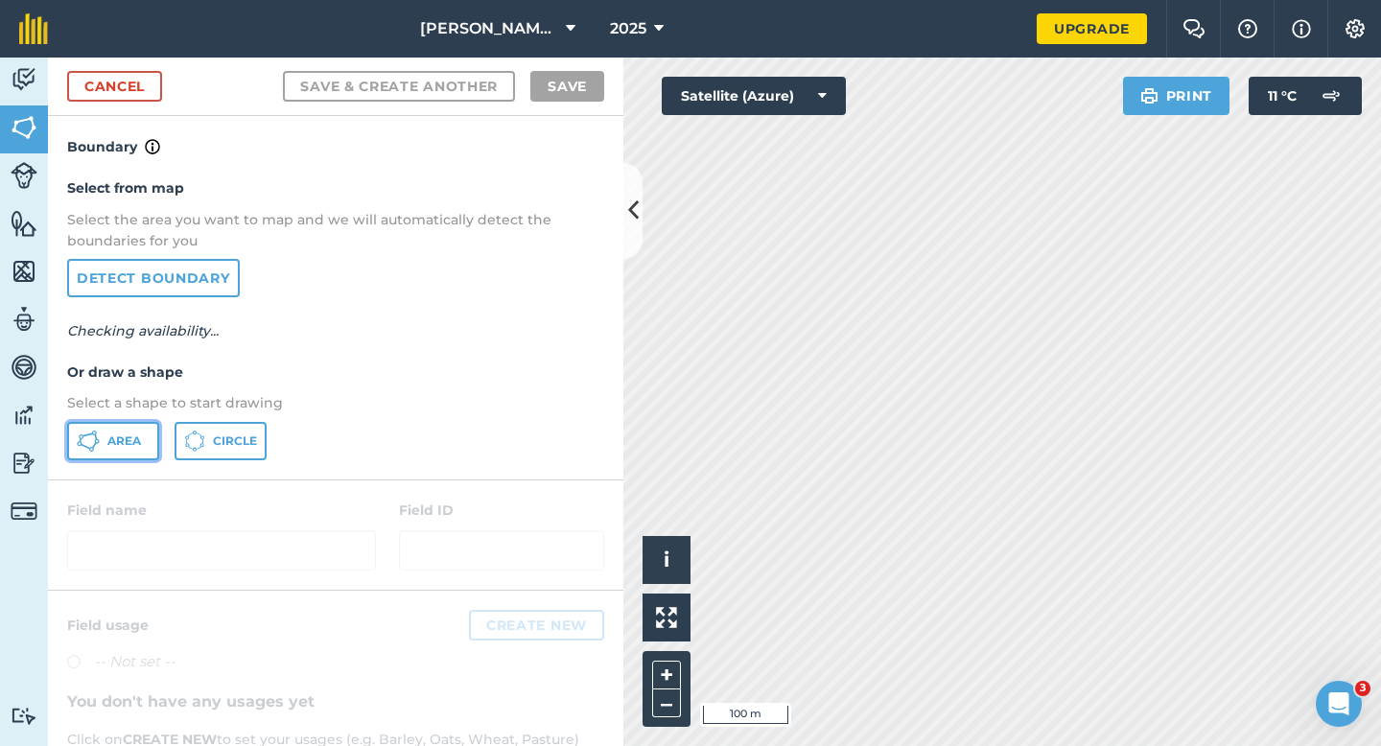
click at [111, 438] on span "Area" at bounding box center [124, 440] width 34 height 15
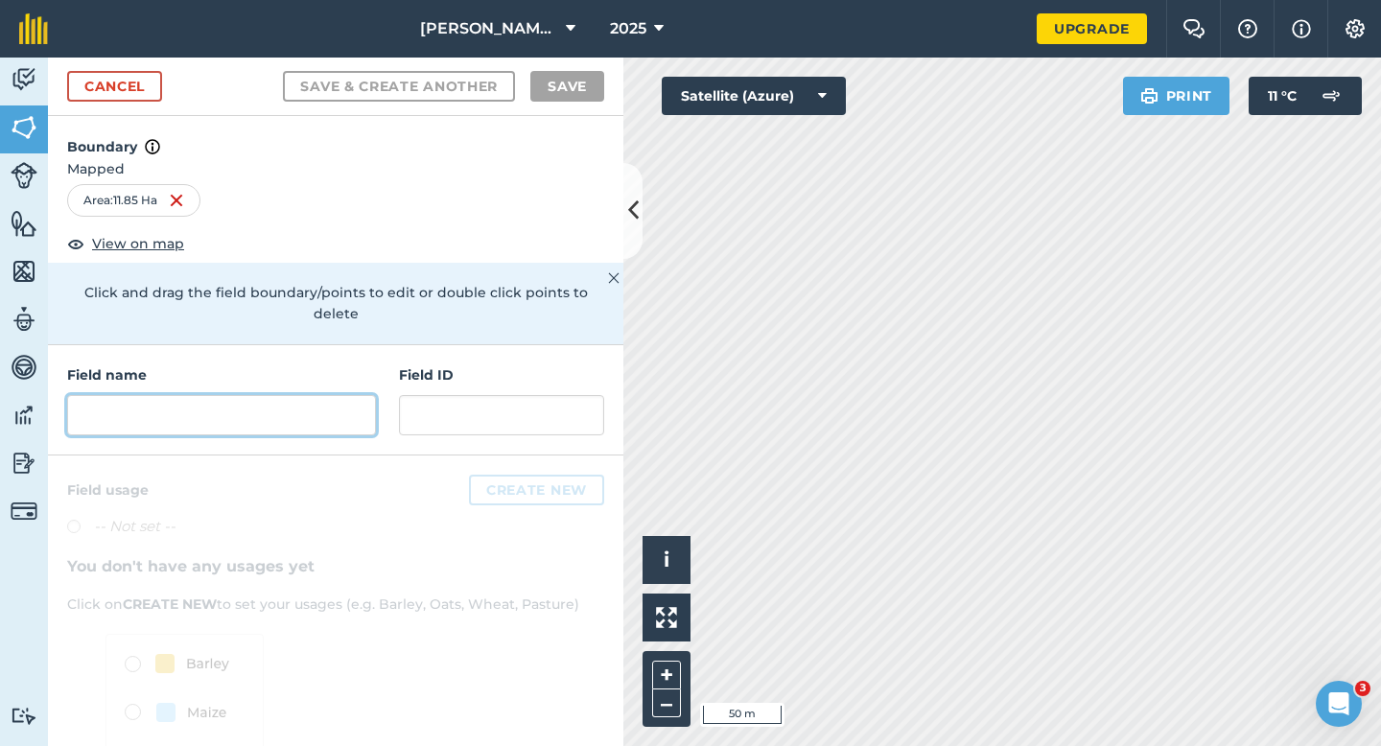
click at [319, 395] on input "text" at bounding box center [221, 415] width 309 height 40
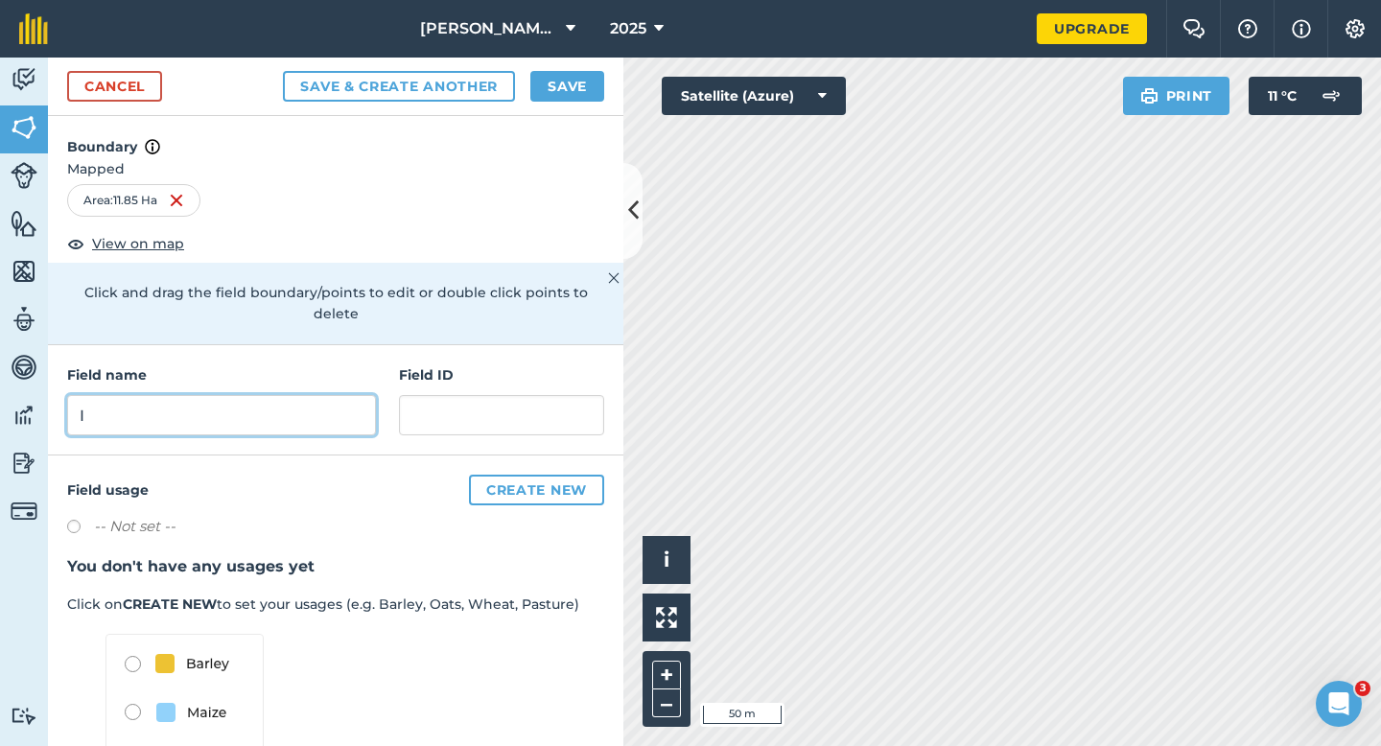
type input "I"
click at [546, 104] on div "Cancel Save & Create Another Save" at bounding box center [335, 87] width 575 height 58
click at [554, 83] on button "Save" at bounding box center [567, 86] width 74 height 31
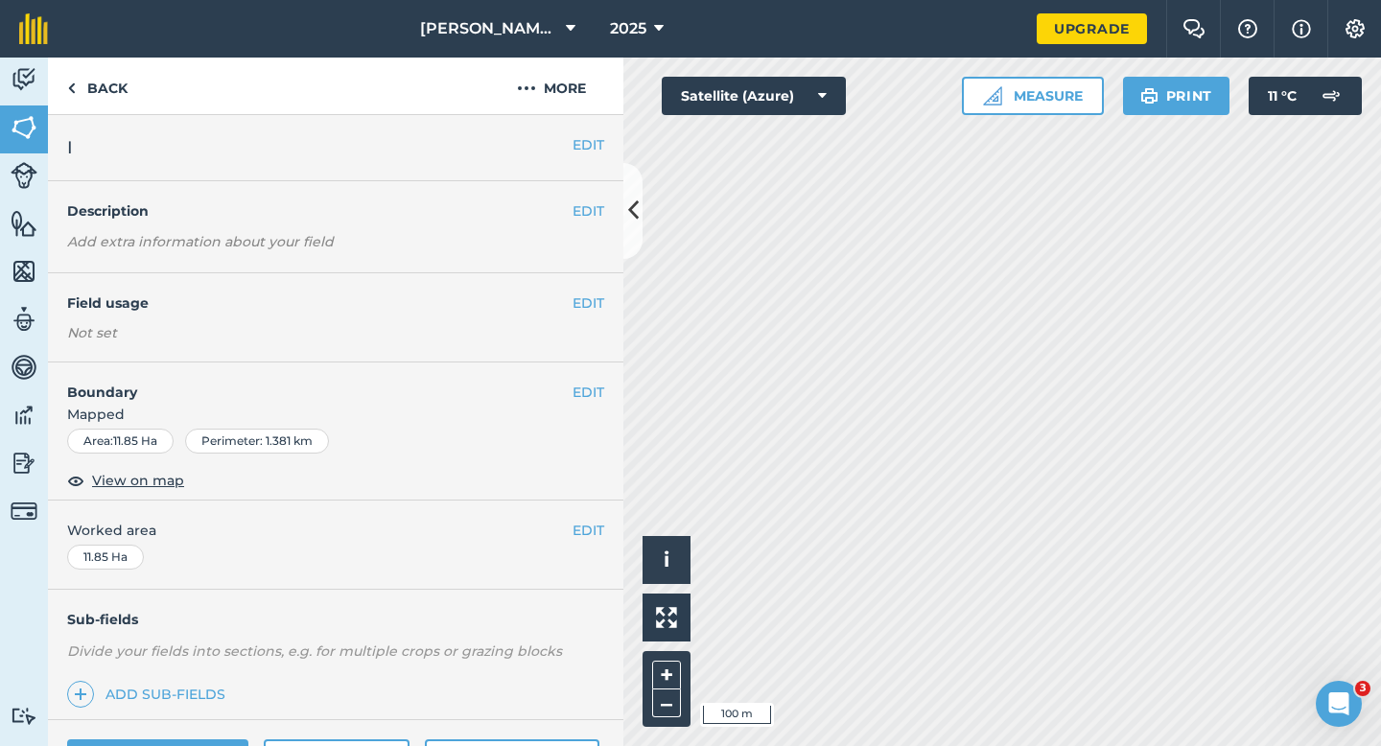
click at [590, 513] on div "EDIT Worked area 11.85 Ha" at bounding box center [335, 544] width 575 height 89
click at [590, 524] on button "EDIT" at bounding box center [588, 530] width 32 height 21
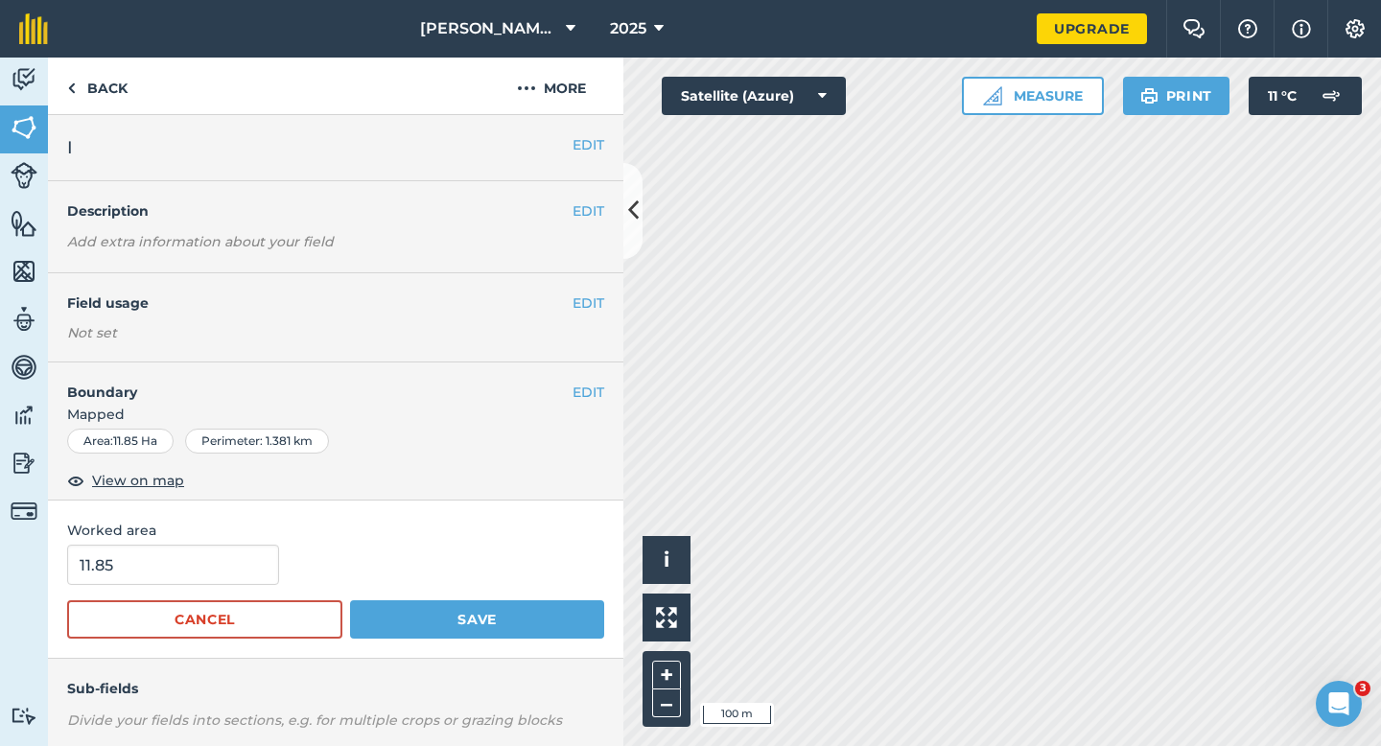
click at [188, 533] on span "Worked area" at bounding box center [335, 530] width 537 height 21
click at [188, 578] on input "11.85" at bounding box center [173, 565] width 212 height 40
type input "12"
click at [350, 600] on button "Save" at bounding box center [477, 619] width 254 height 38
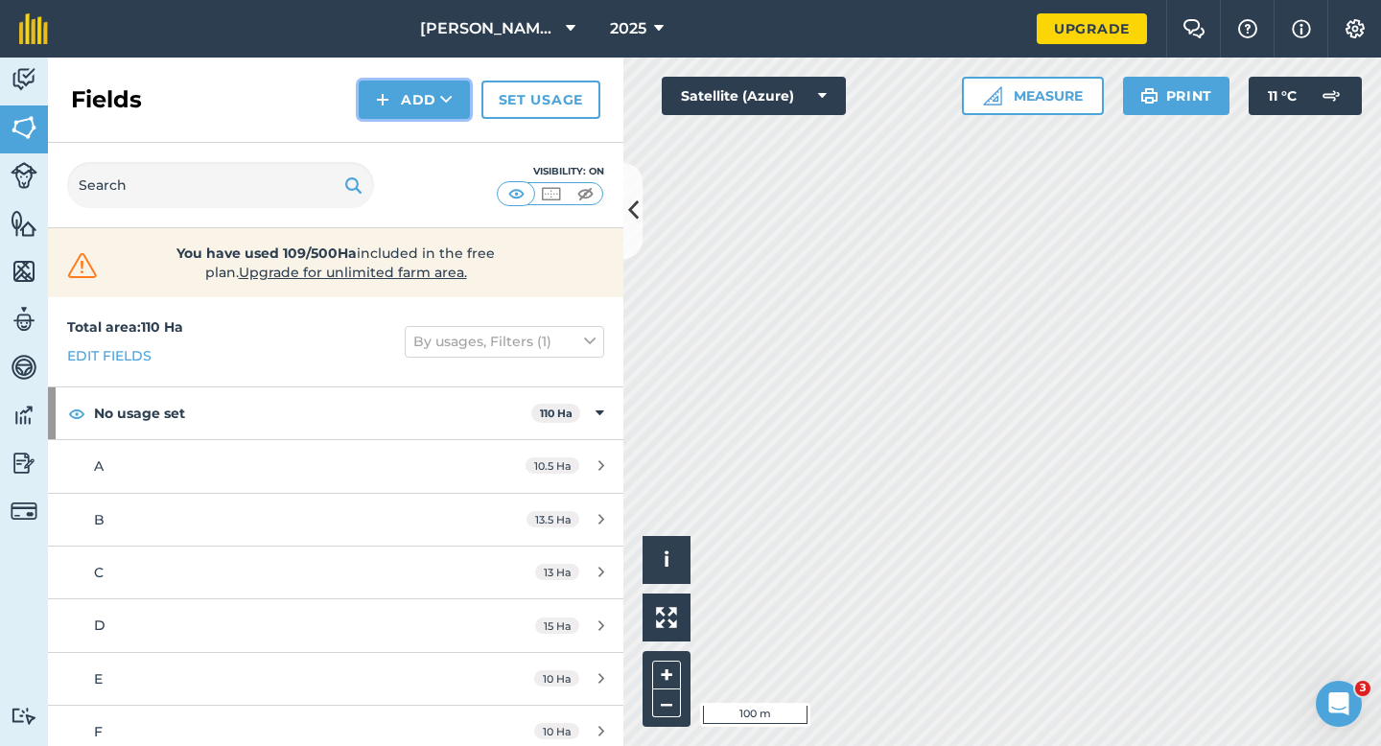
click at [424, 107] on button "Add" at bounding box center [414, 100] width 111 height 38
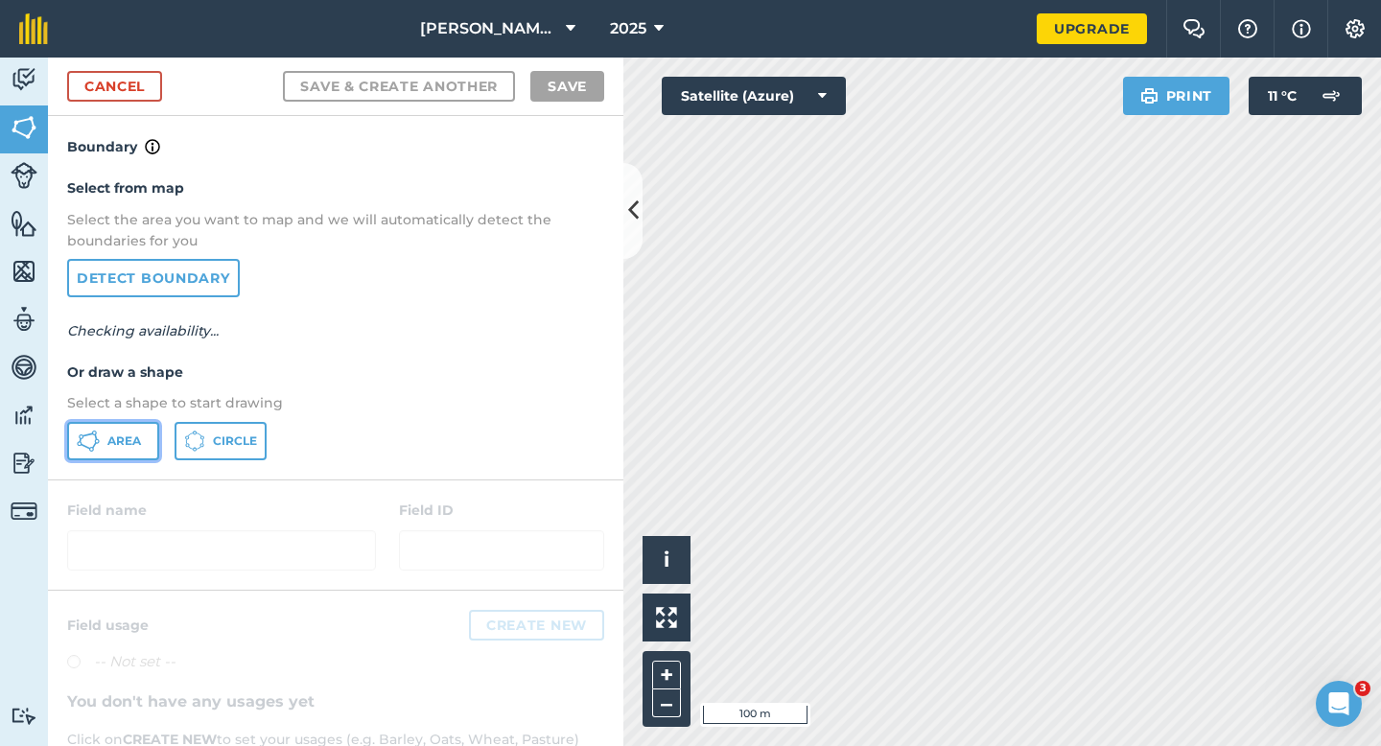
click at [149, 437] on button "Area" at bounding box center [113, 441] width 92 height 38
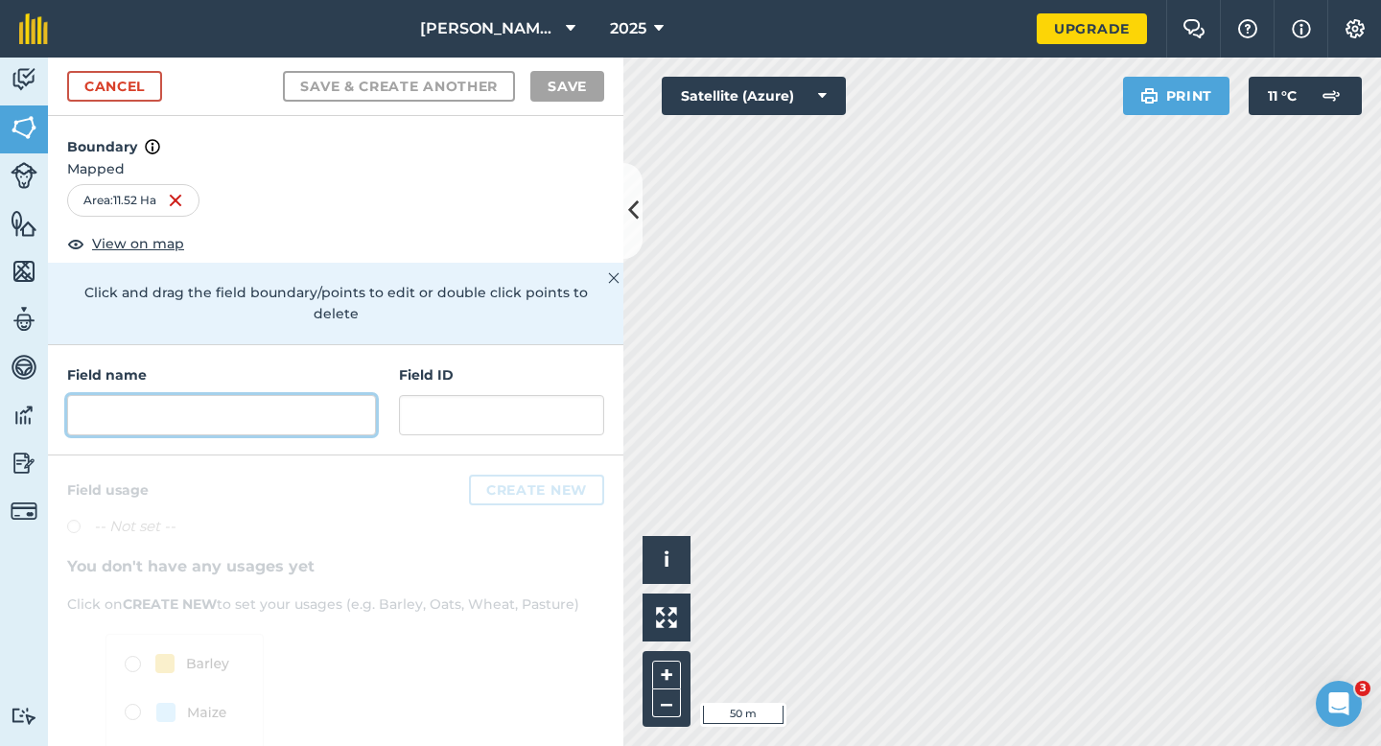
click at [271, 395] on input "text" at bounding box center [221, 415] width 309 height 40
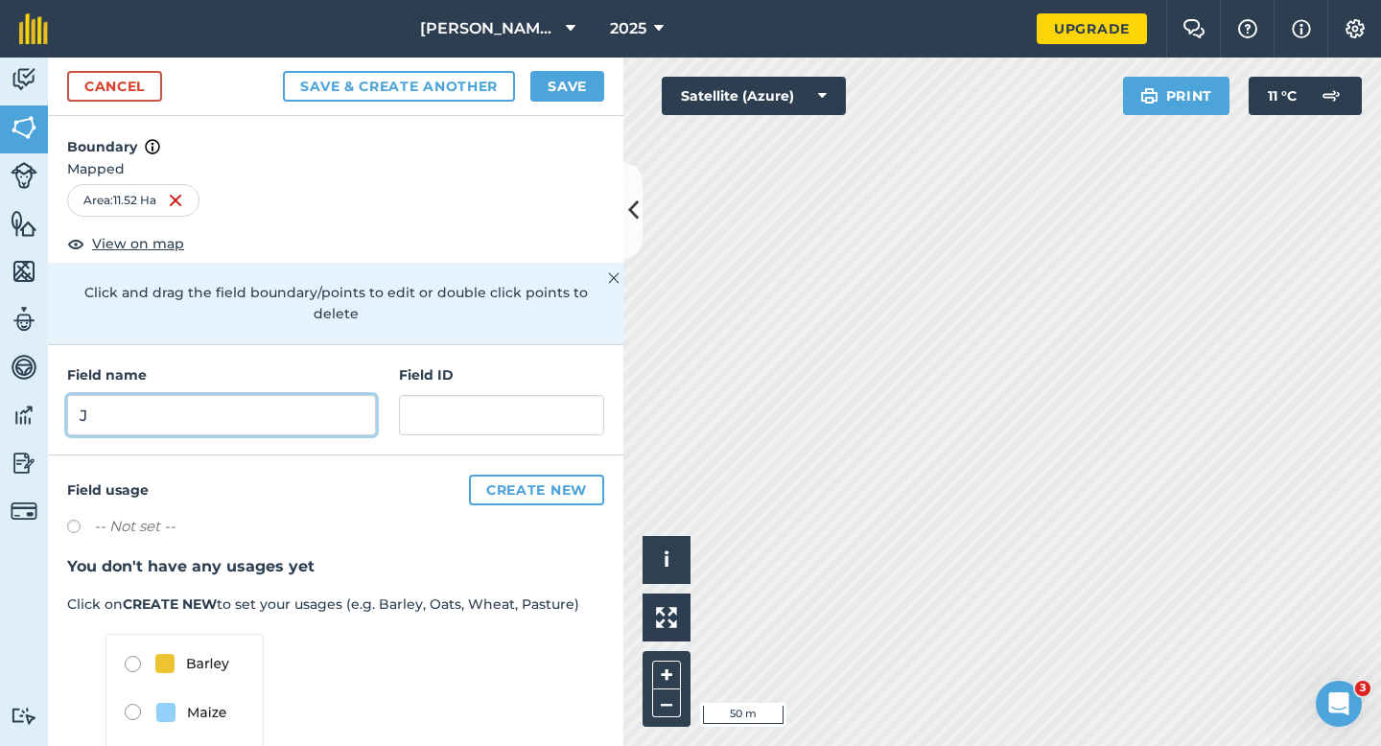
type input "J"
click at [598, 81] on button "Save" at bounding box center [567, 86] width 74 height 31
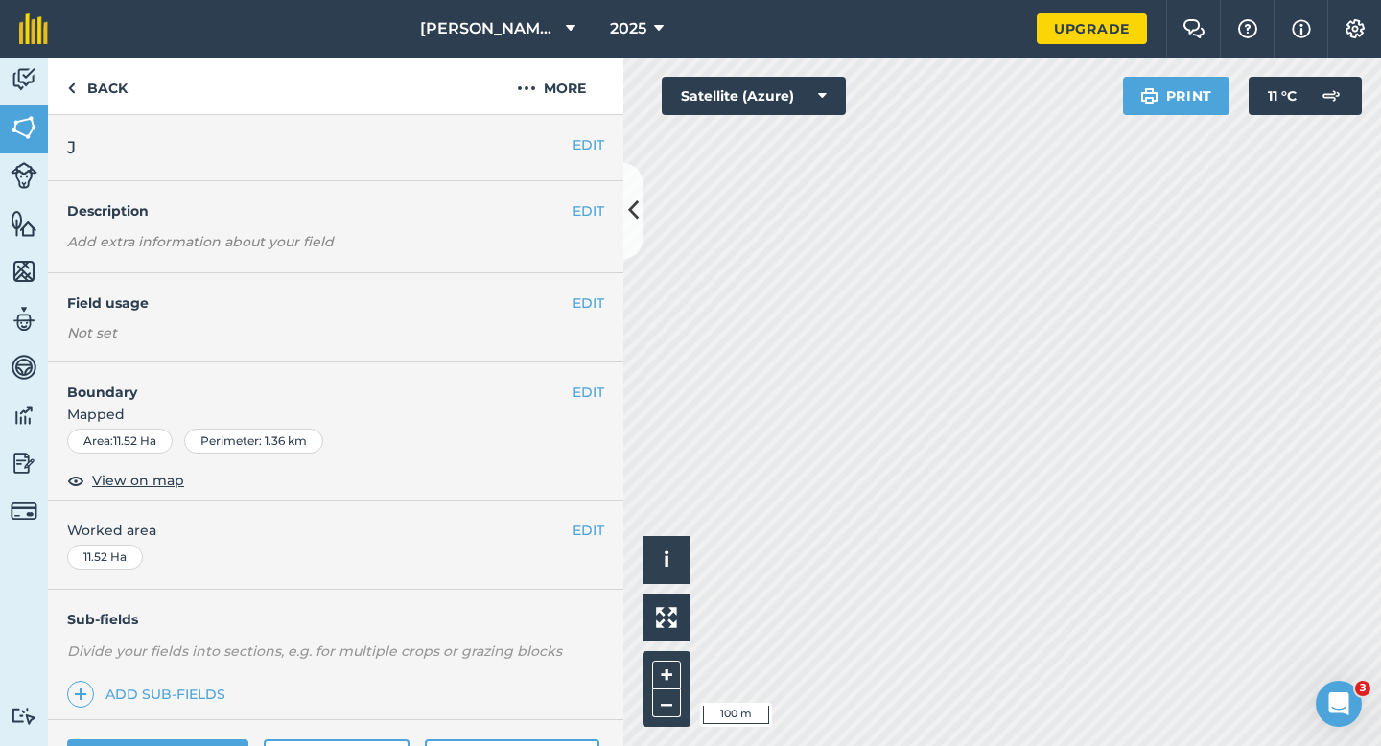
click at [586, 544] on div "EDIT Worked area 11.52 Ha" at bounding box center [335, 544] width 575 height 89
click at [586, 529] on button "EDIT" at bounding box center [588, 530] width 32 height 21
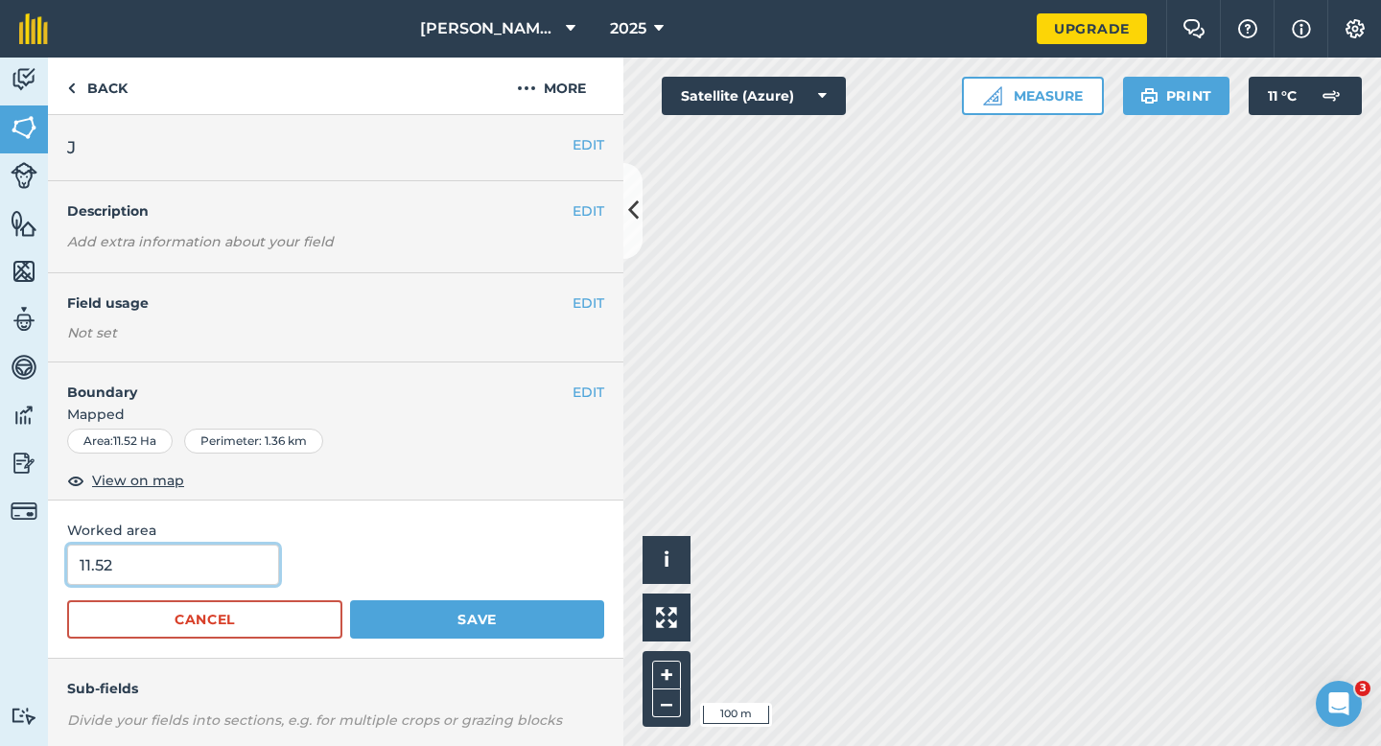
click at [243, 583] on input "11.52" at bounding box center [173, 565] width 212 height 40
type input "12"
click at [350, 600] on button "Save" at bounding box center [477, 619] width 254 height 38
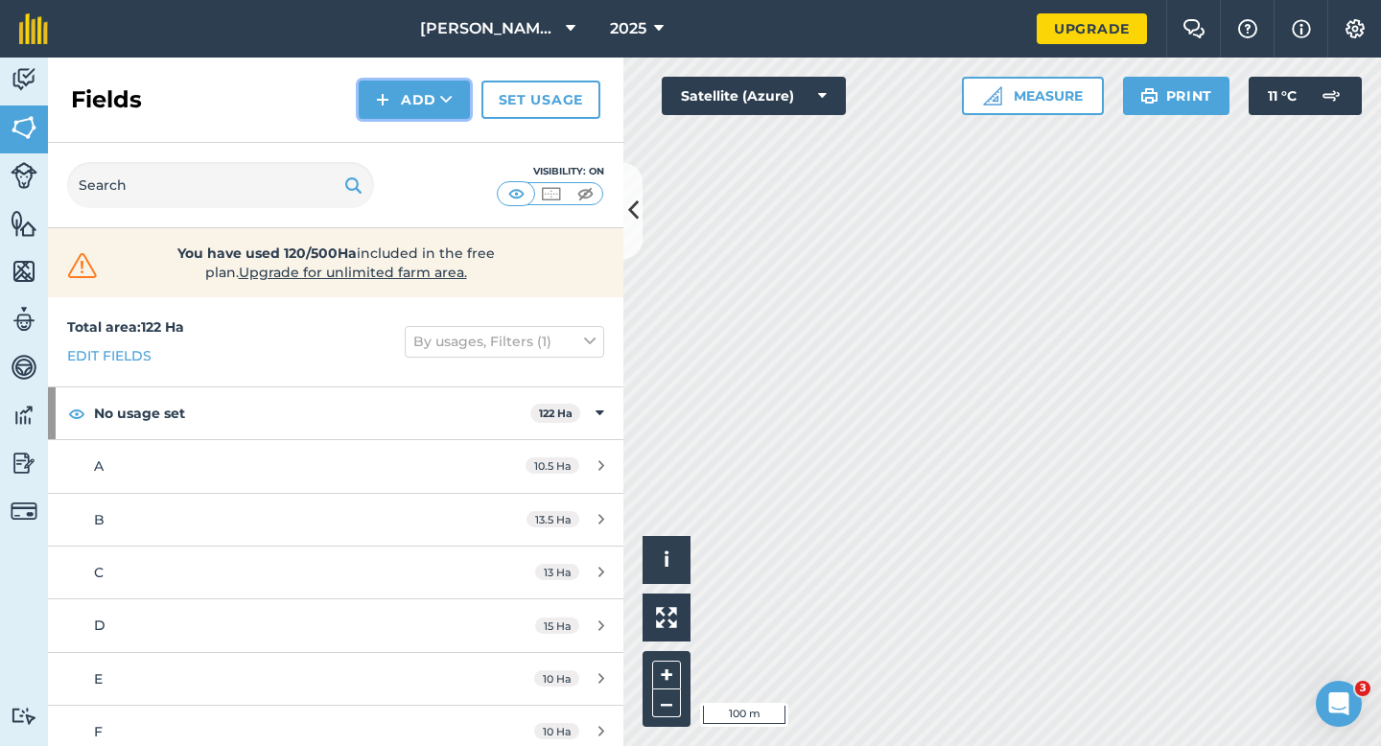
click at [426, 104] on button "Add" at bounding box center [414, 100] width 111 height 38
click at [426, 136] on link "Draw" at bounding box center [413, 143] width 105 height 42
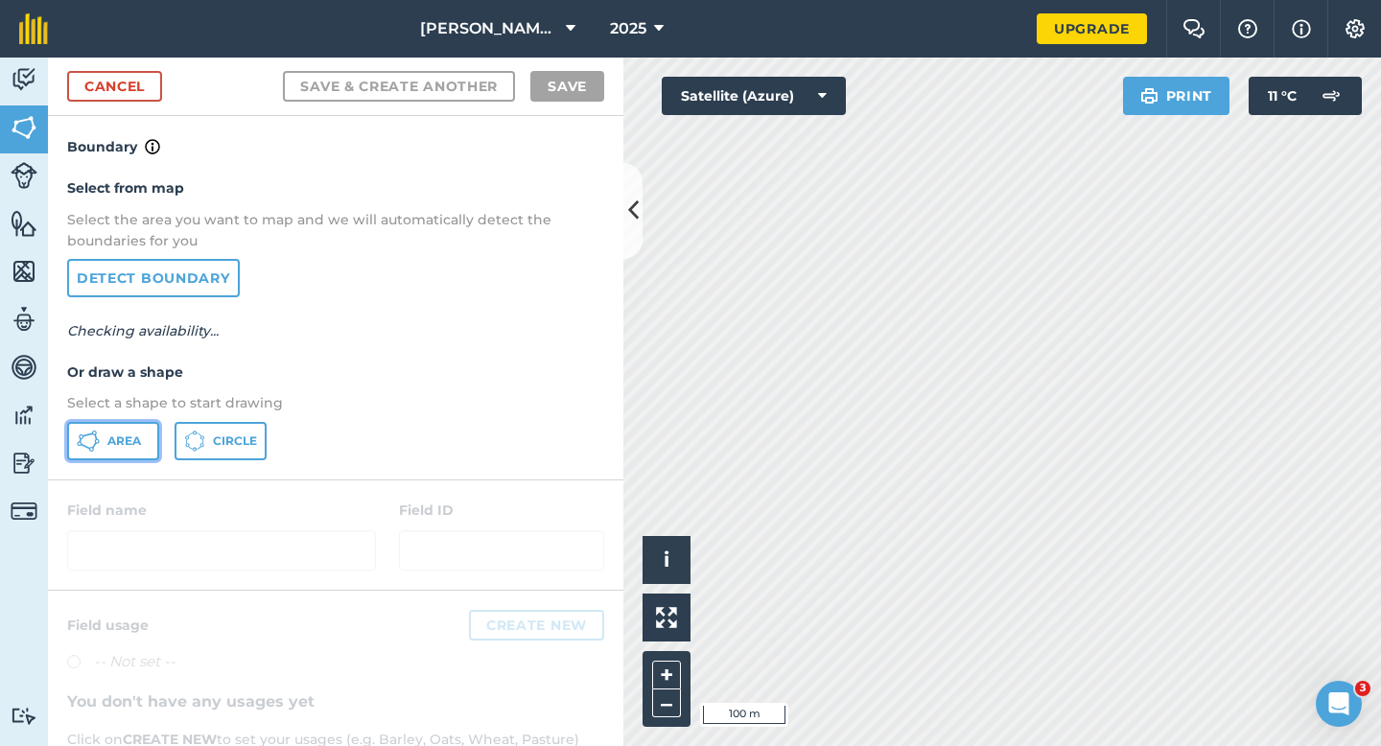
click at [133, 454] on button "Area" at bounding box center [113, 441] width 92 height 38
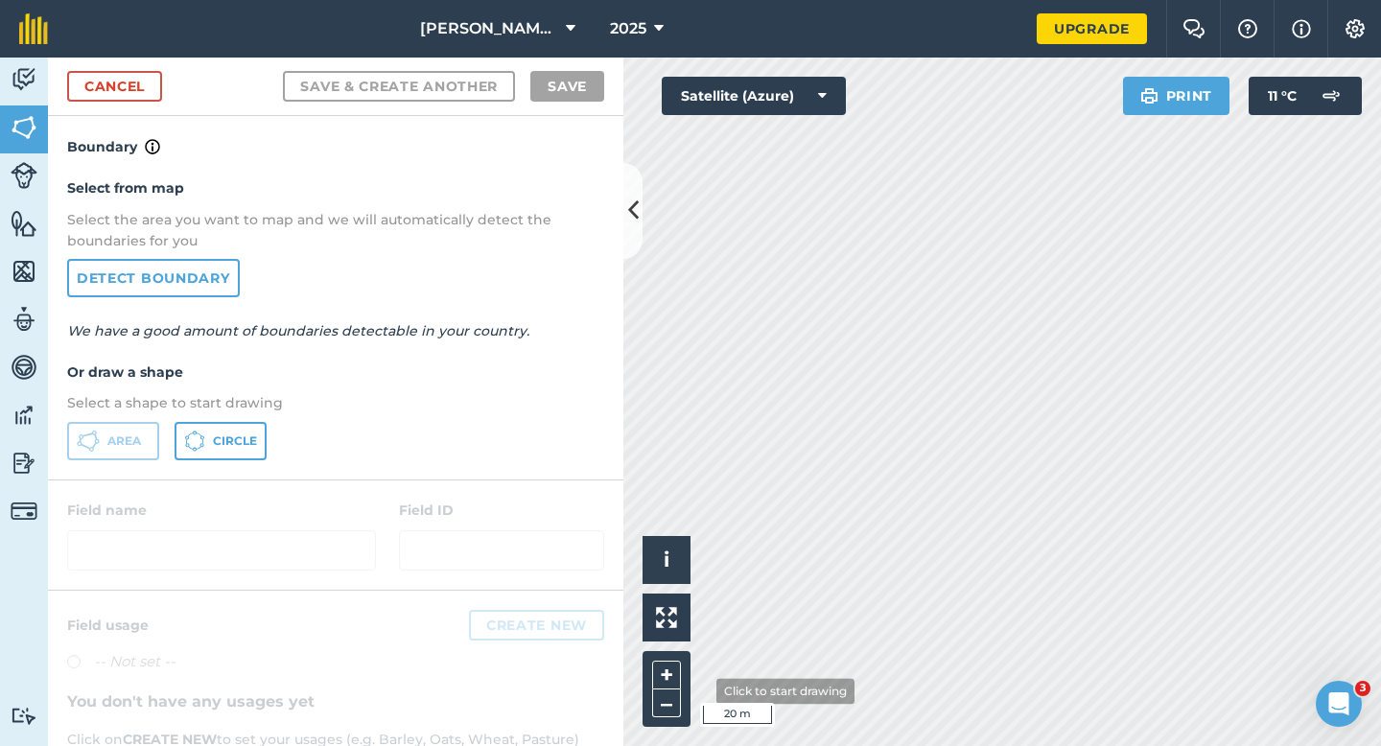
click at [688, 715] on div "Click to start drawing i © 2025 TomTom, Microsoft 20 m + –" at bounding box center [1001, 402] width 757 height 688
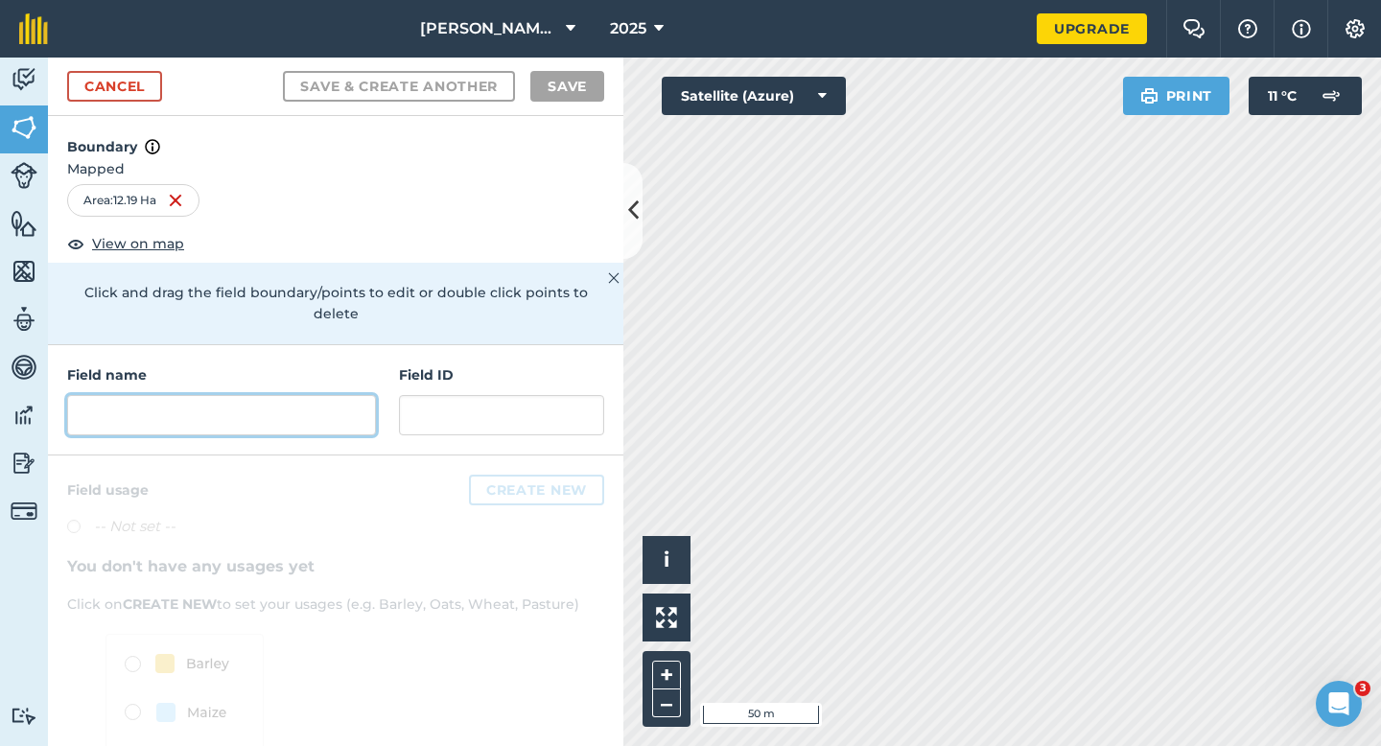
click at [330, 399] on input "text" at bounding box center [221, 415] width 309 height 40
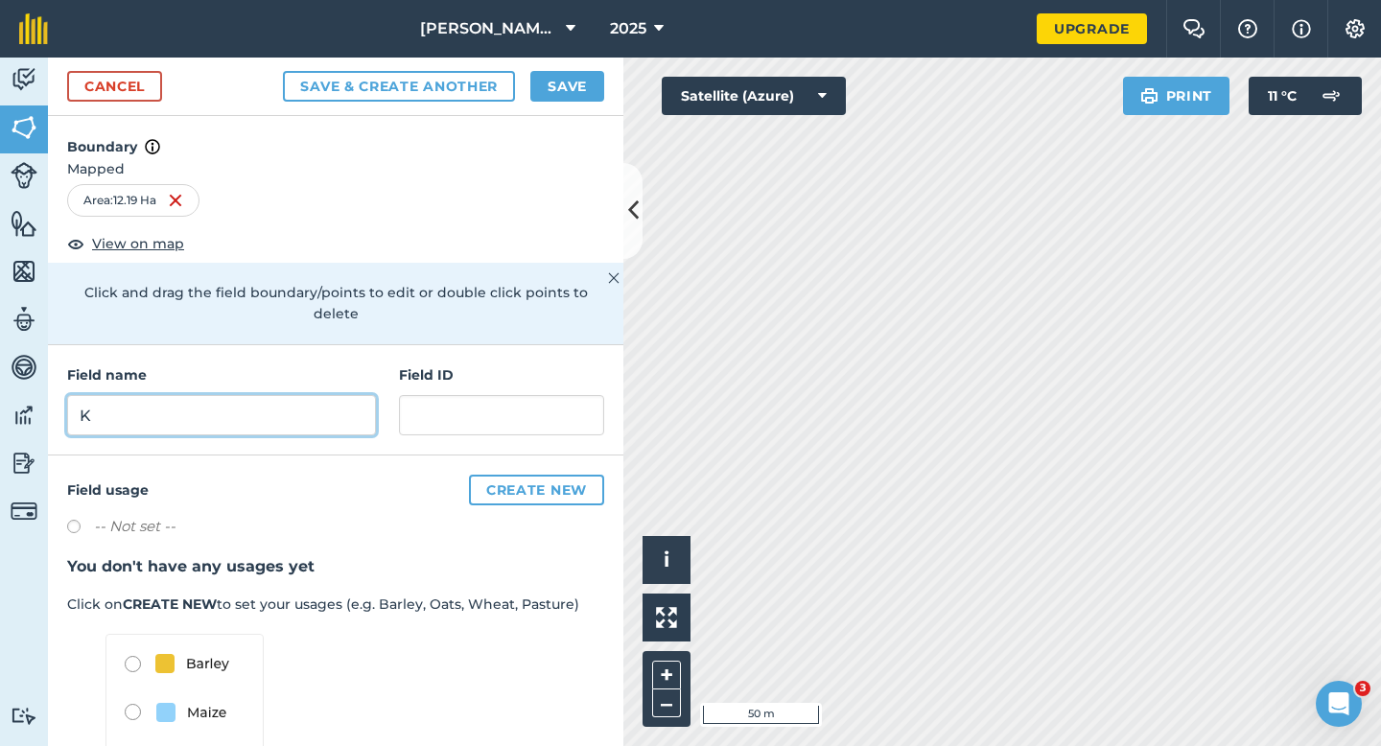
type input "K"
click at [555, 77] on button "Save" at bounding box center [567, 86] width 74 height 31
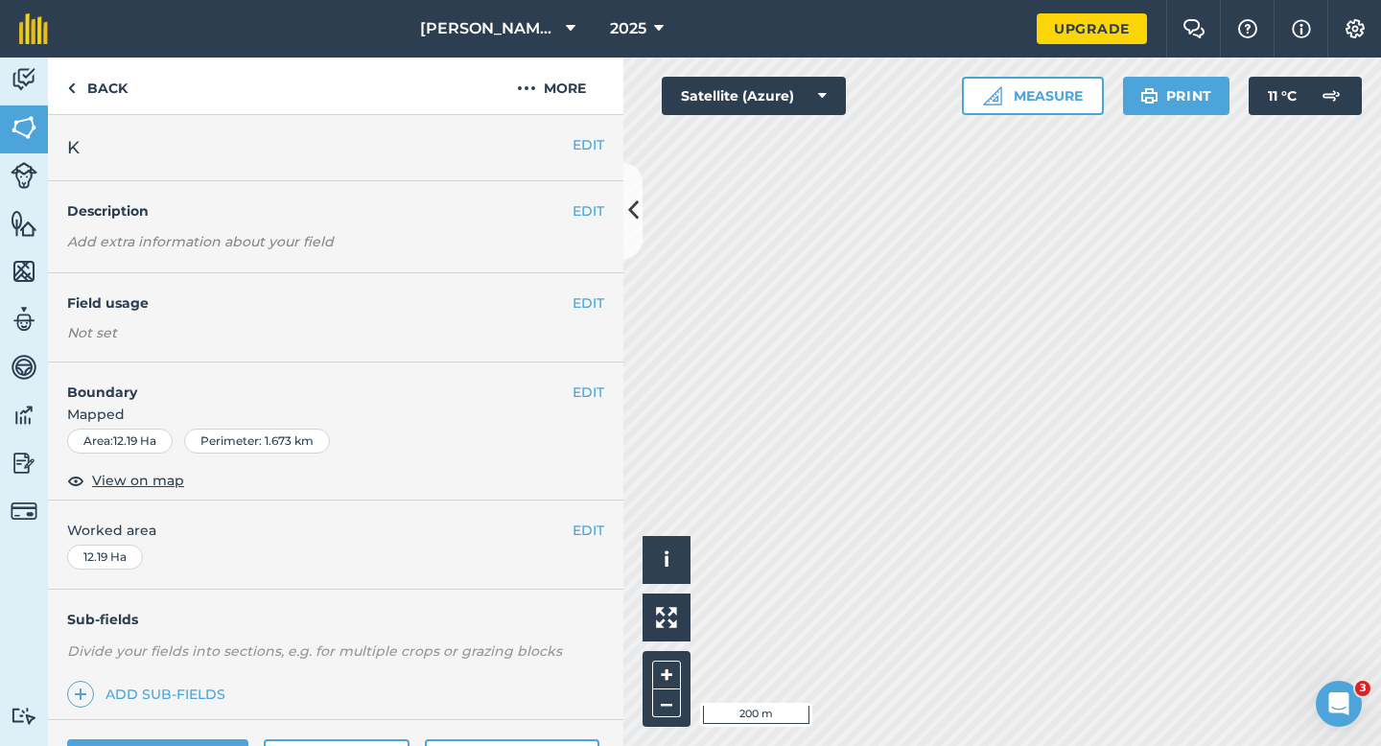
click at [590, 522] on button "EDIT" at bounding box center [588, 530] width 32 height 21
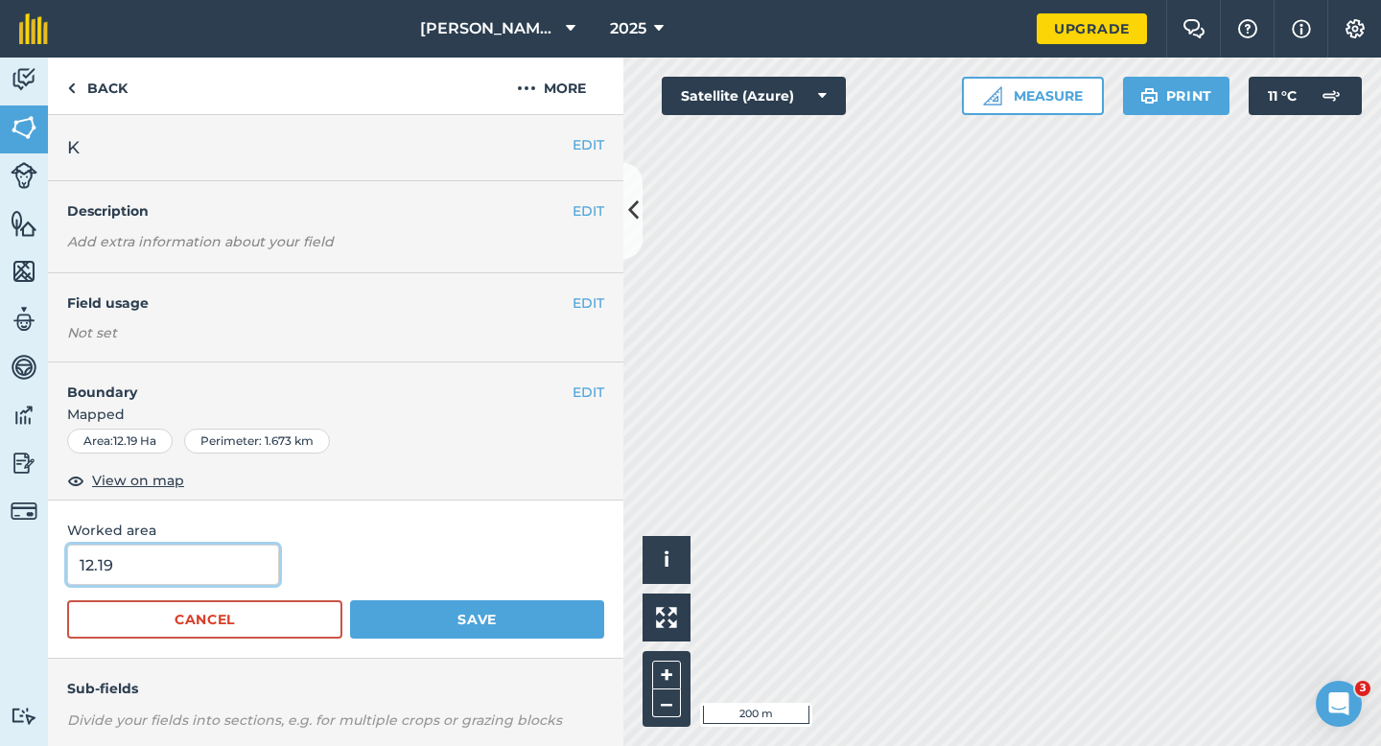
click at [175, 569] on input "12.19" at bounding box center [173, 565] width 212 height 40
type input "12.2"
click at [350, 600] on button "Save" at bounding box center [477, 619] width 254 height 38
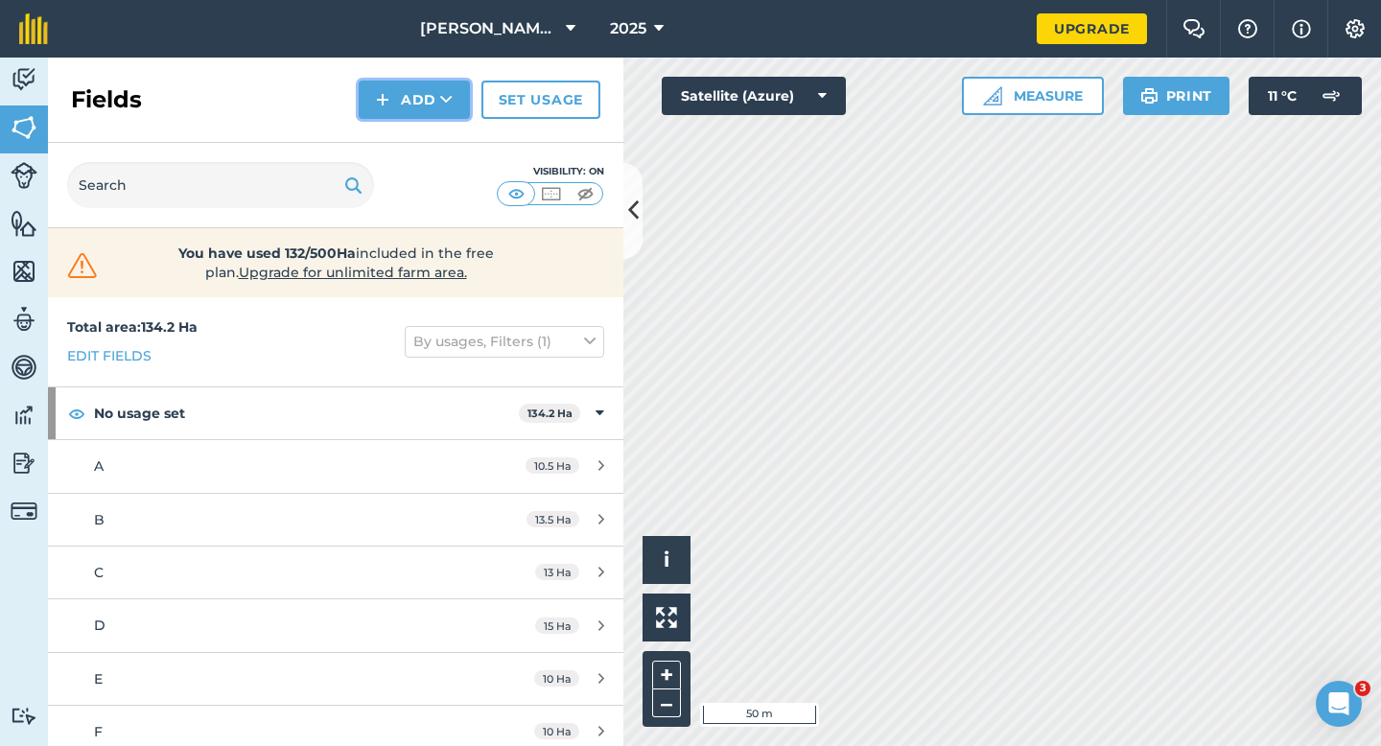
click at [417, 85] on button "Add" at bounding box center [414, 100] width 111 height 38
click at [417, 171] on link "Import" at bounding box center [413, 186] width 105 height 42
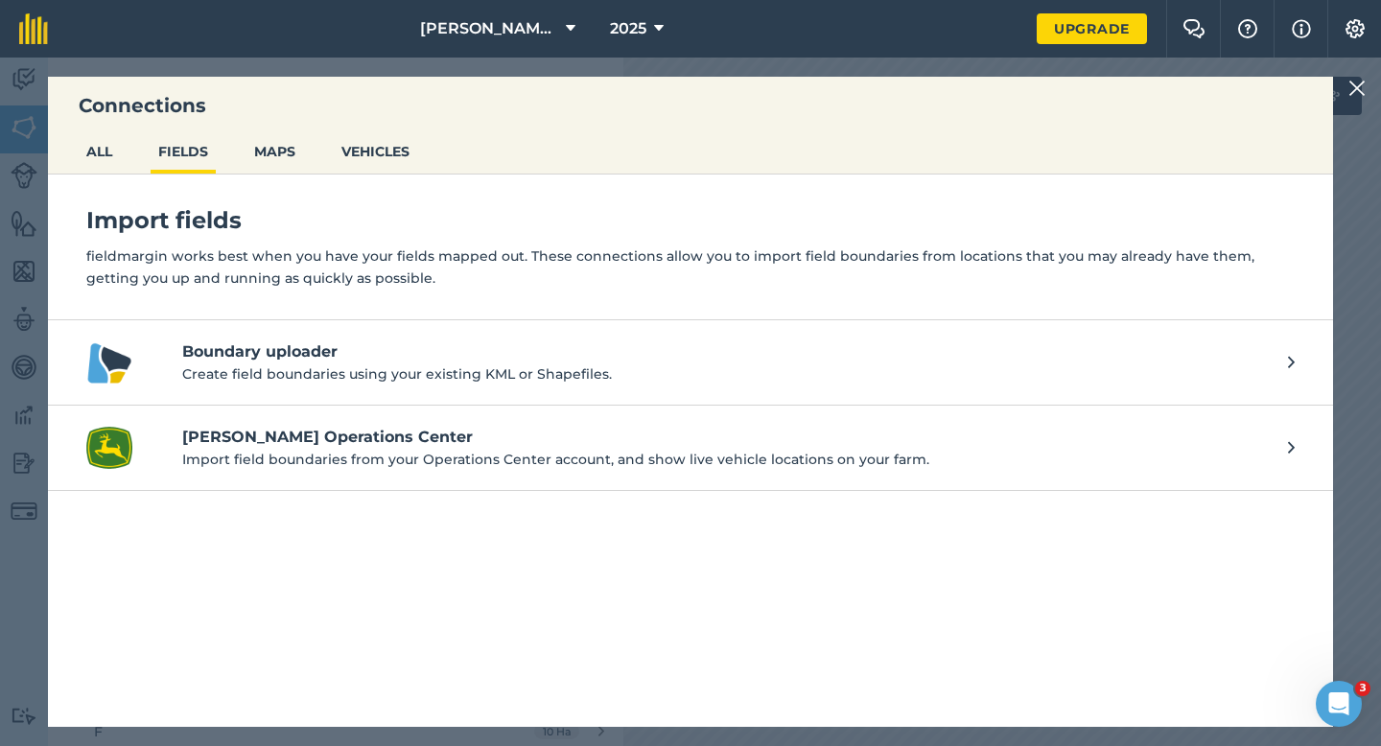
click at [1377, 85] on div "Connections ALL FIELDS MAPS VEHICLES Import fields fieldmargin works best when …" at bounding box center [690, 402] width 1381 height 688
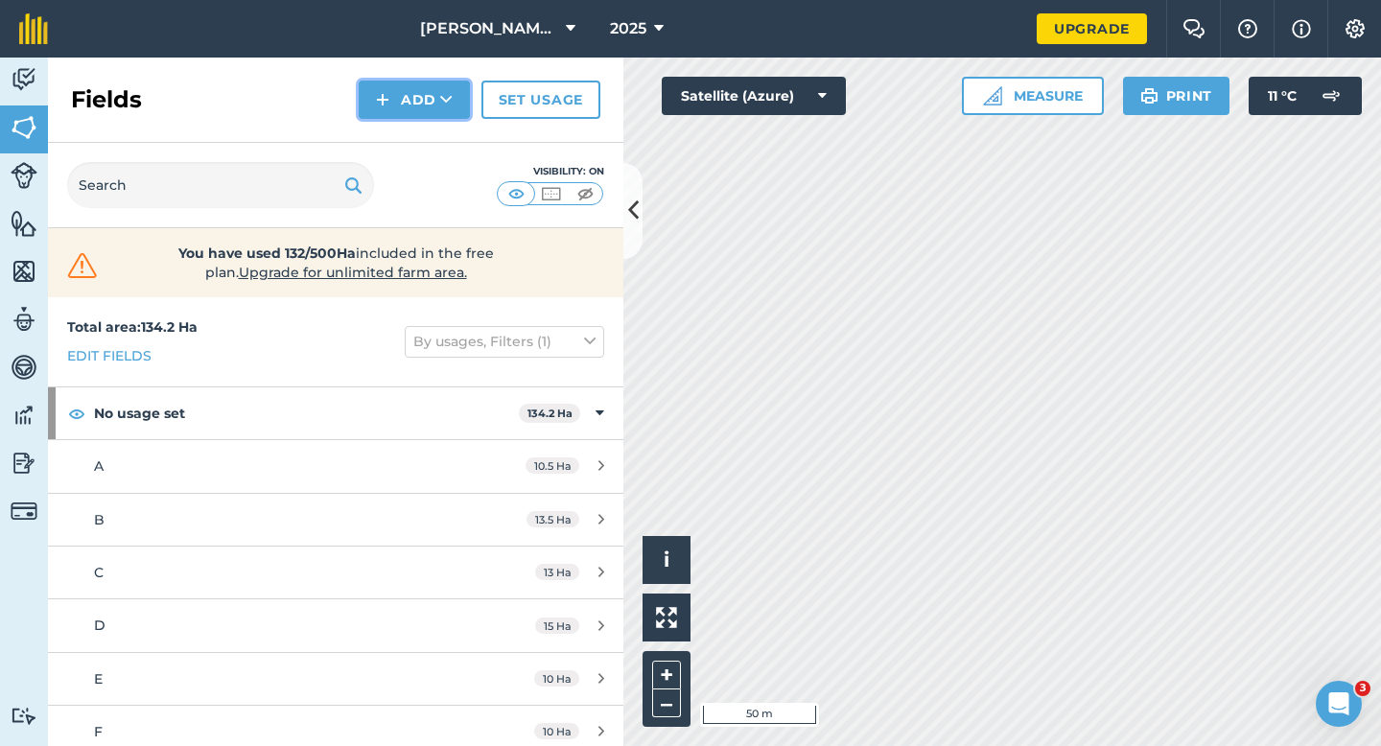
click at [409, 94] on button "Add" at bounding box center [414, 100] width 111 height 38
click at [409, 132] on link "Draw" at bounding box center [413, 143] width 105 height 42
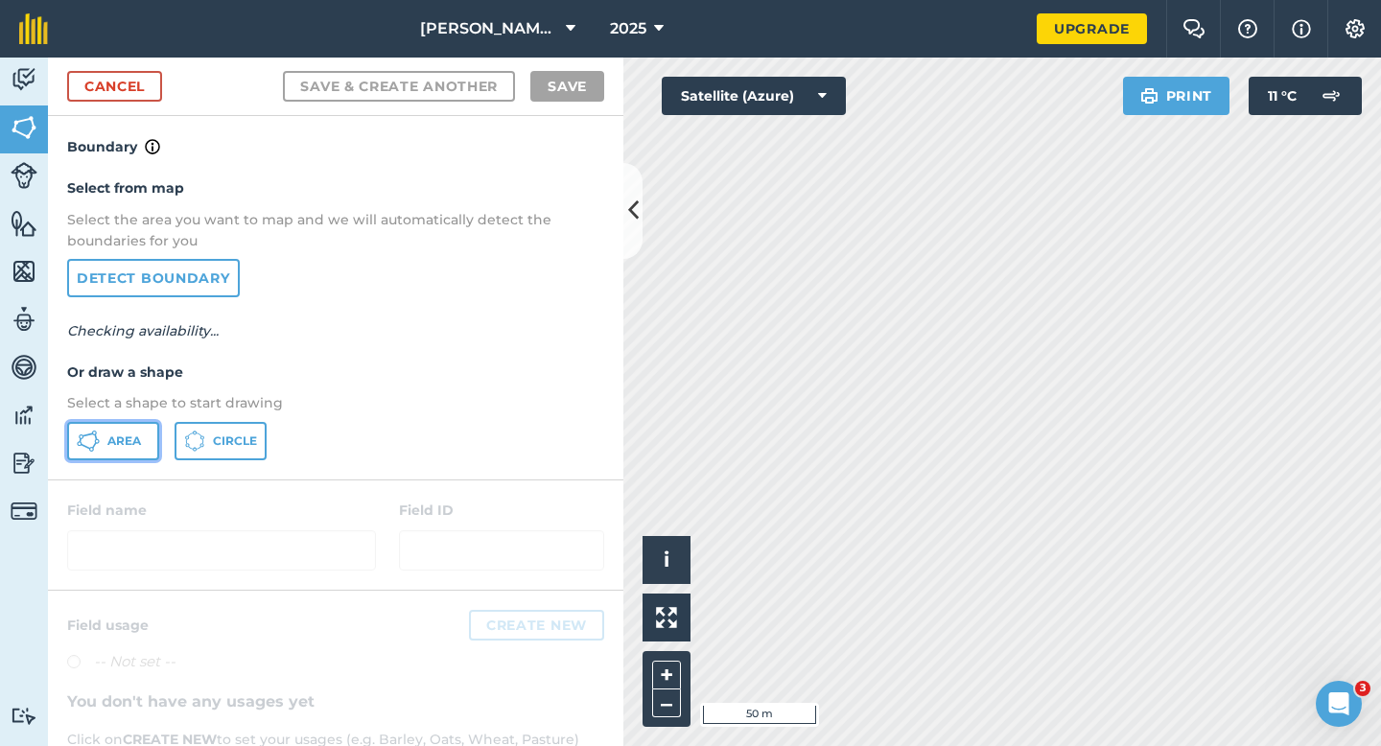
click at [107, 441] on span "Area" at bounding box center [124, 440] width 34 height 15
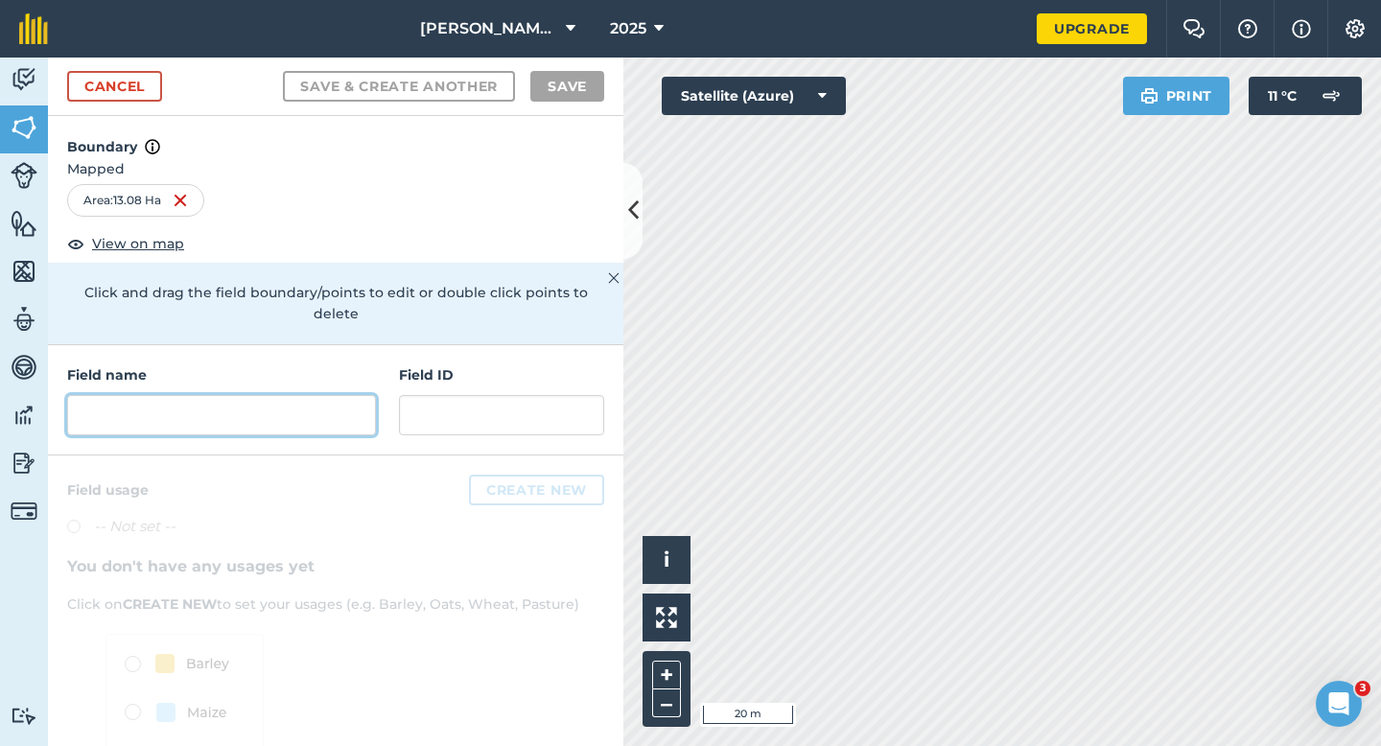
click at [347, 395] on input "text" at bounding box center [221, 415] width 309 height 40
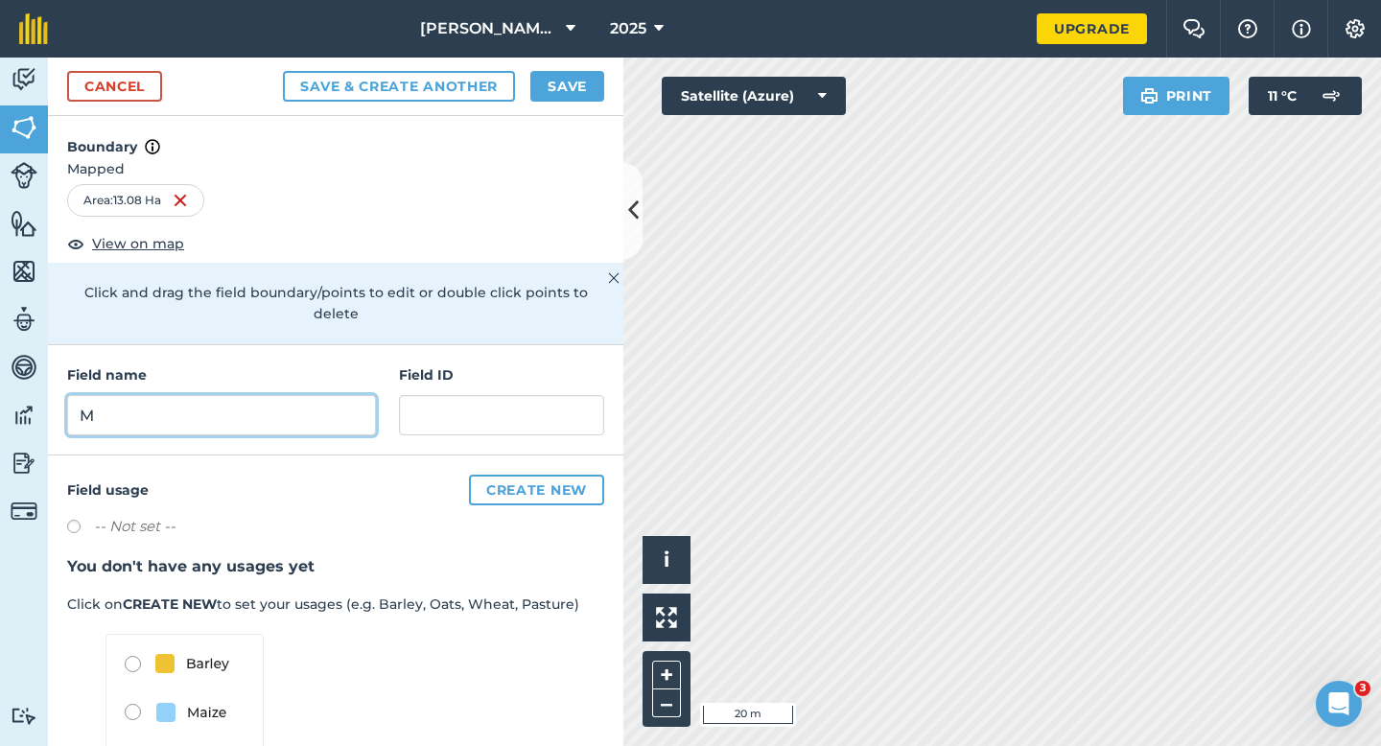
type input "M"
click at [537, 81] on button "Save" at bounding box center [567, 86] width 74 height 31
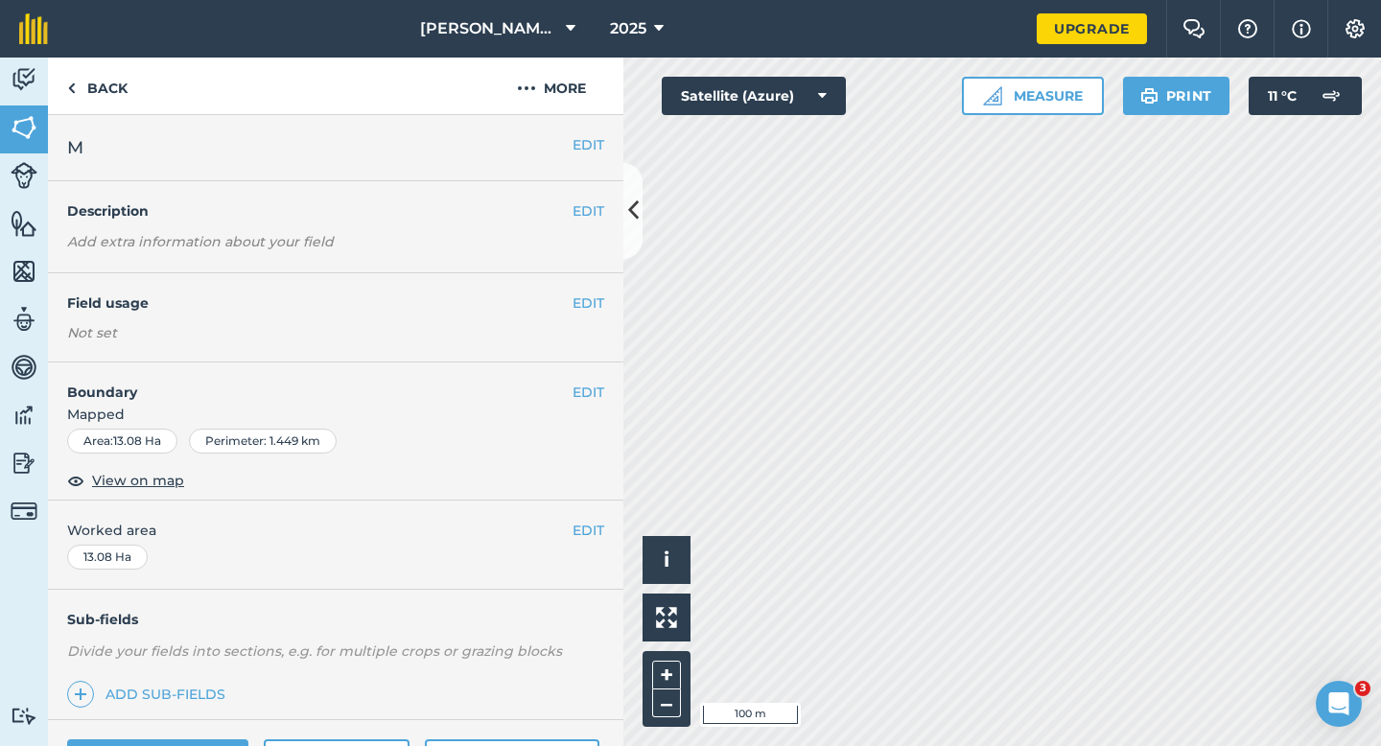
click at [591, 541] on div "EDIT Worked area 13.08 Ha" at bounding box center [335, 544] width 575 height 89
click at [570, 540] on span "Worked area" at bounding box center [335, 530] width 537 height 21
click at [583, 534] on button "EDIT" at bounding box center [588, 530] width 32 height 21
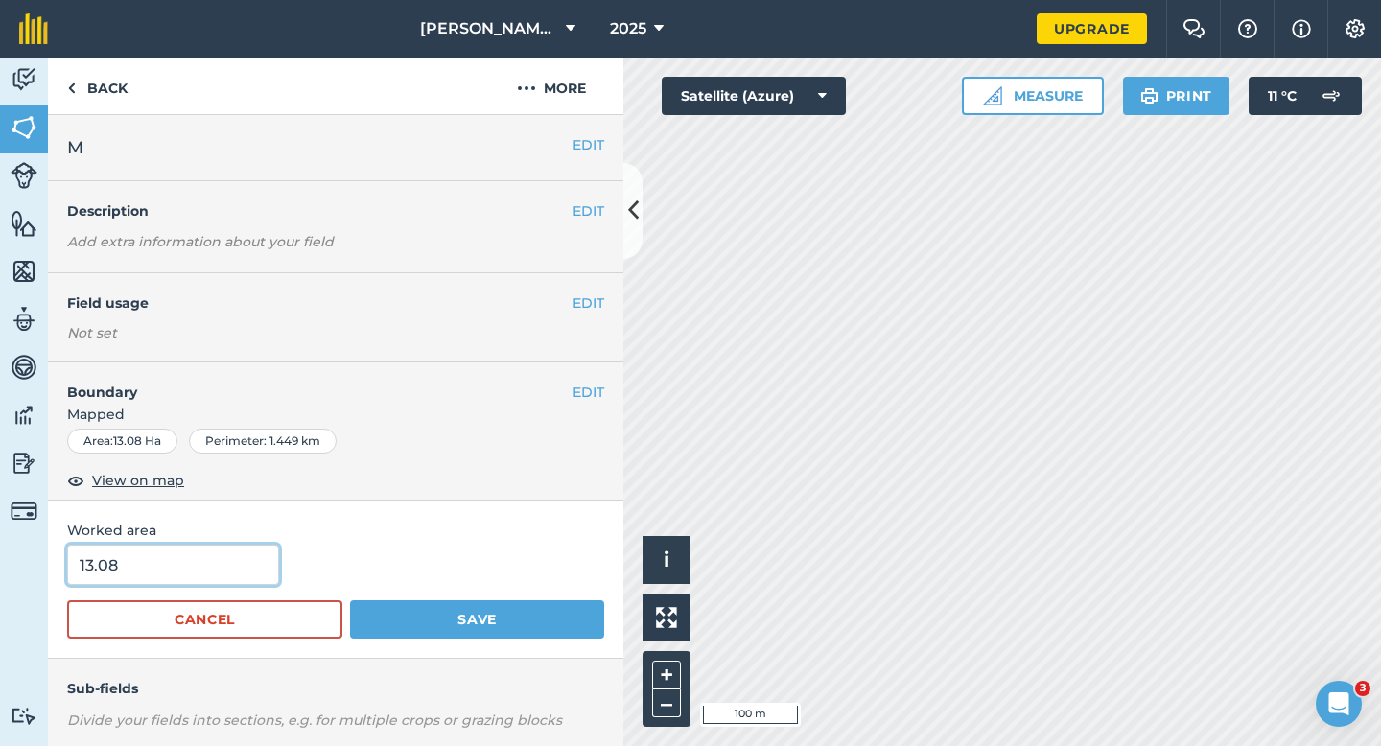
click at [199, 558] on input "13.08" at bounding box center [173, 565] width 212 height 40
type input "13"
click at [350, 600] on button "Save" at bounding box center [477, 619] width 254 height 38
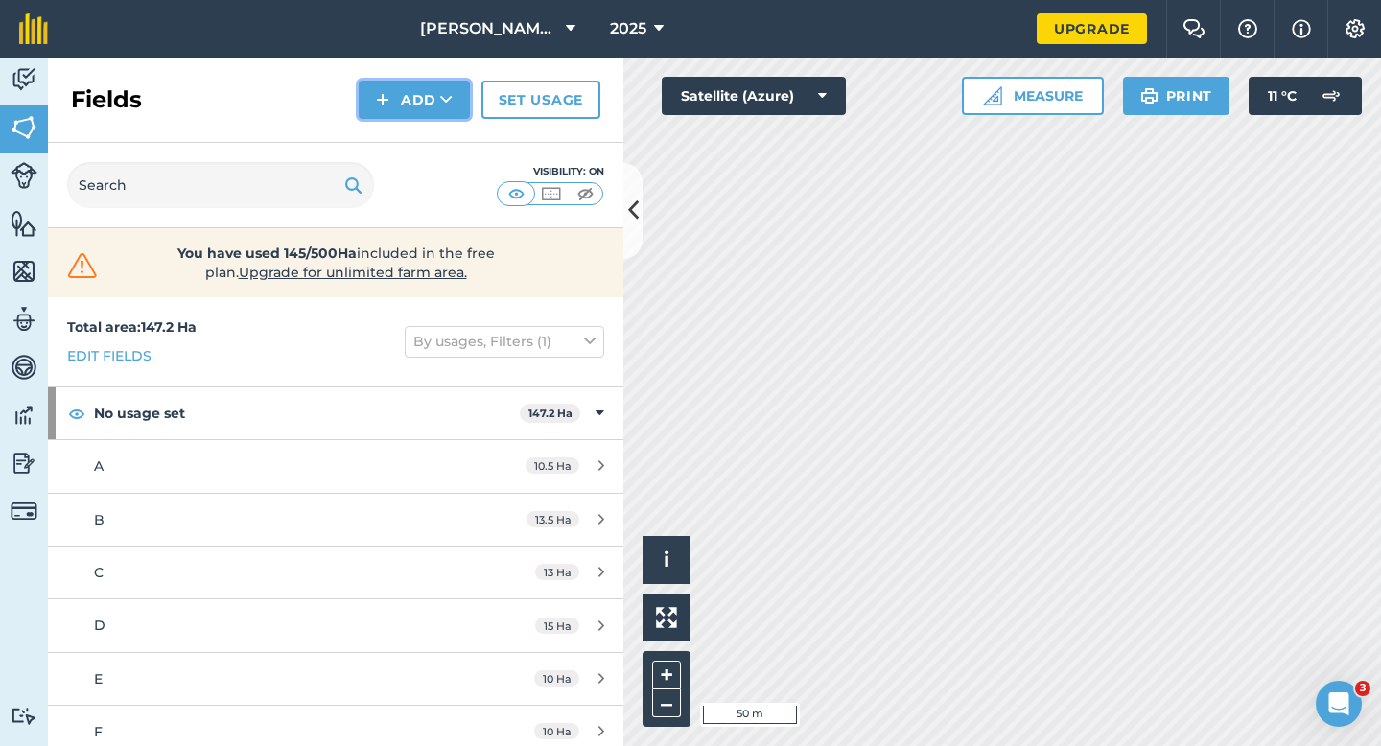
click at [397, 108] on button "Add" at bounding box center [414, 100] width 111 height 38
click at [397, 125] on link "Draw" at bounding box center [413, 143] width 105 height 42
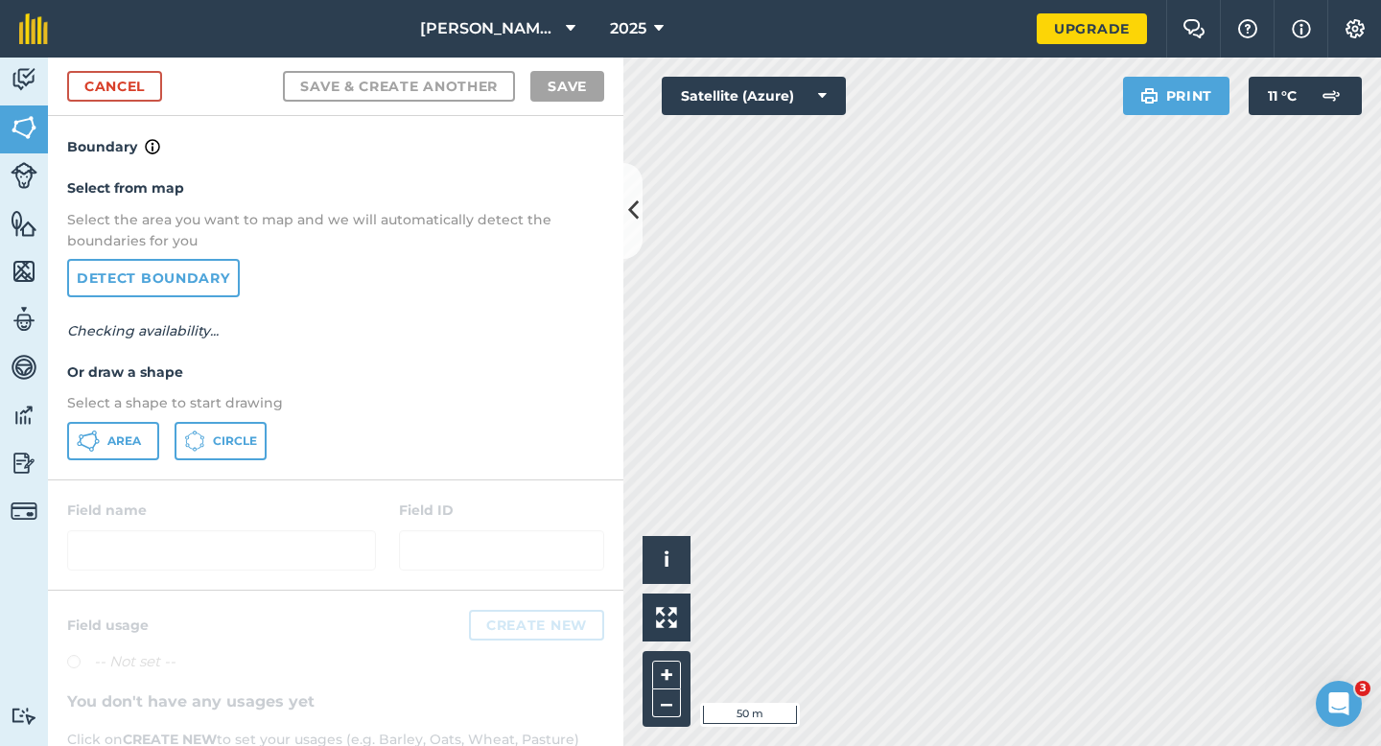
click at [112, 475] on div "Select from map Select the area you want to map and we will automatically detec…" at bounding box center [335, 318] width 575 height 320
click at [112, 464] on div "Select from map Select the area you want to map and we will automatically detec…" at bounding box center [335, 318] width 575 height 320
click at [96, 446] on icon at bounding box center [88, 440] width 23 height 23
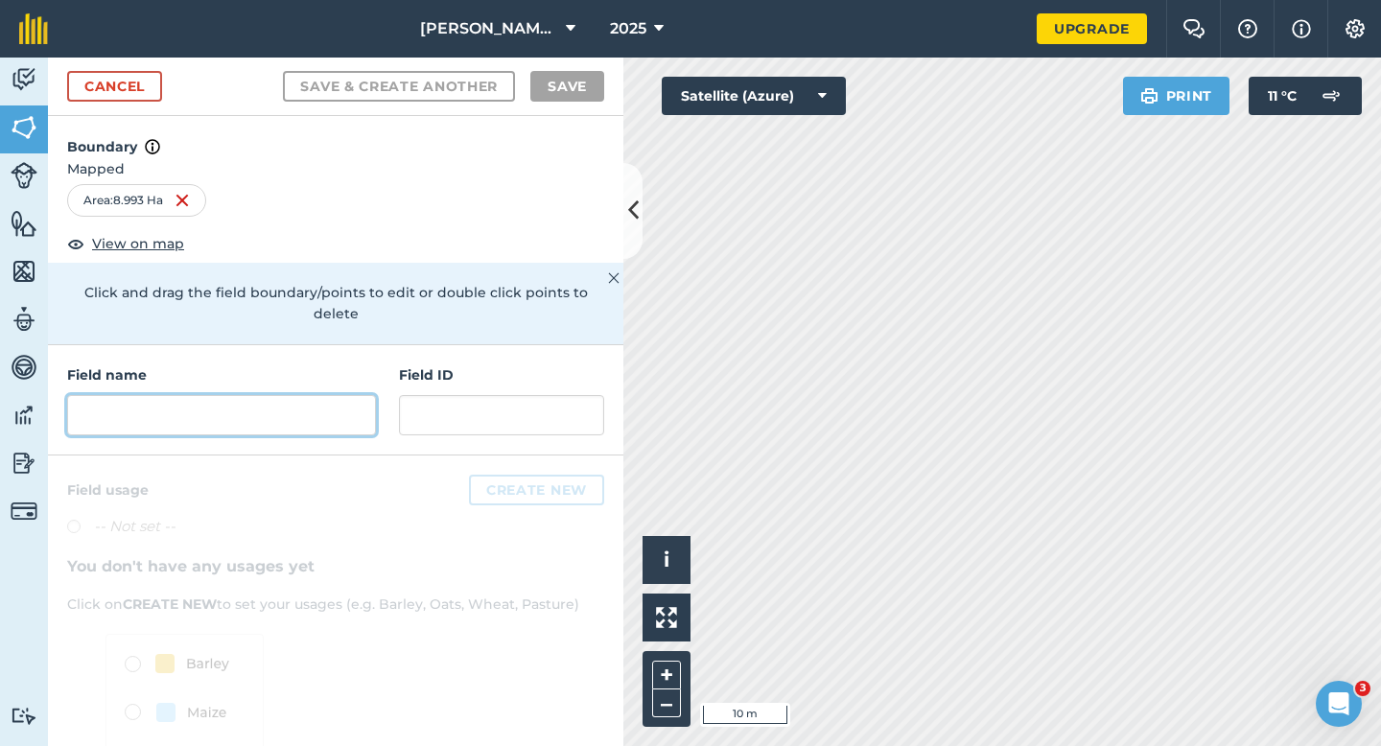
click at [357, 410] on input "text" at bounding box center [221, 415] width 309 height 40
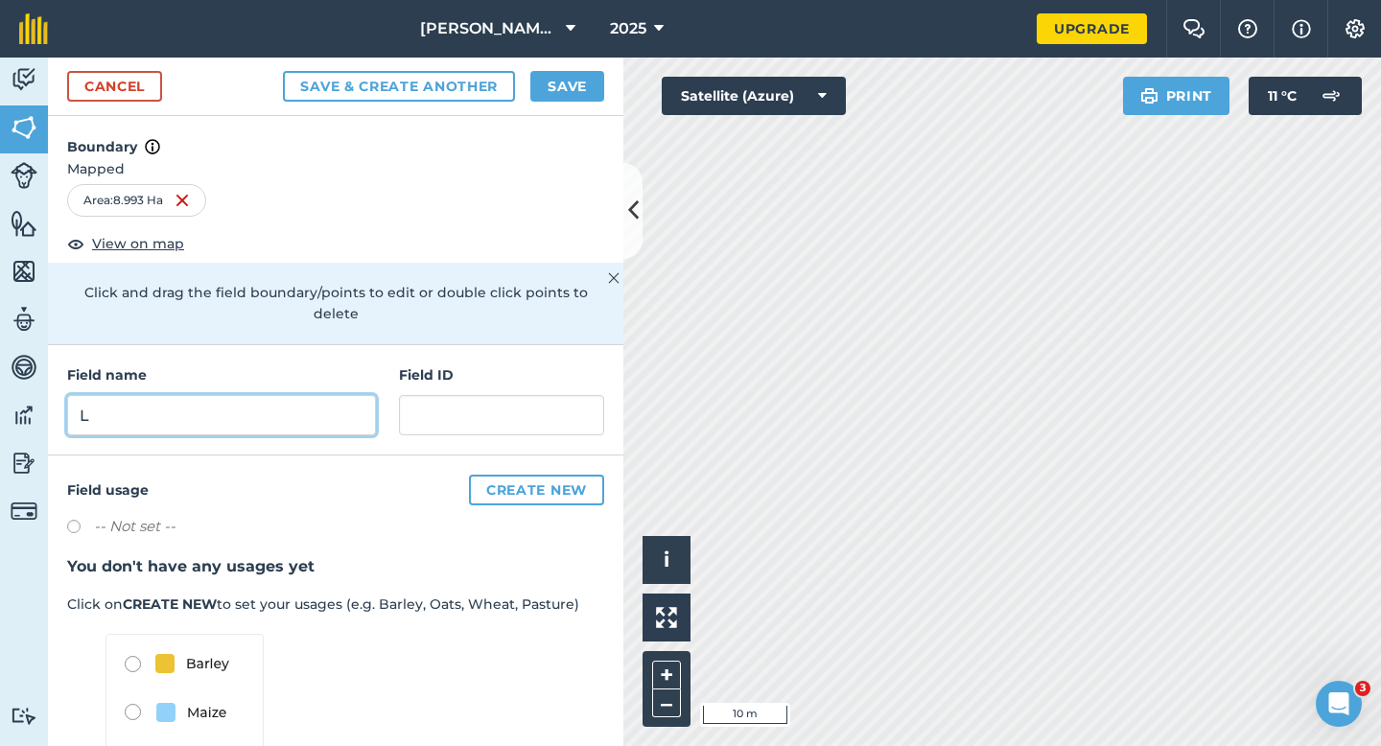
type input "L"
click at [552, 92] on button "Save" at bounding box center [567, 86] width 74 height 31
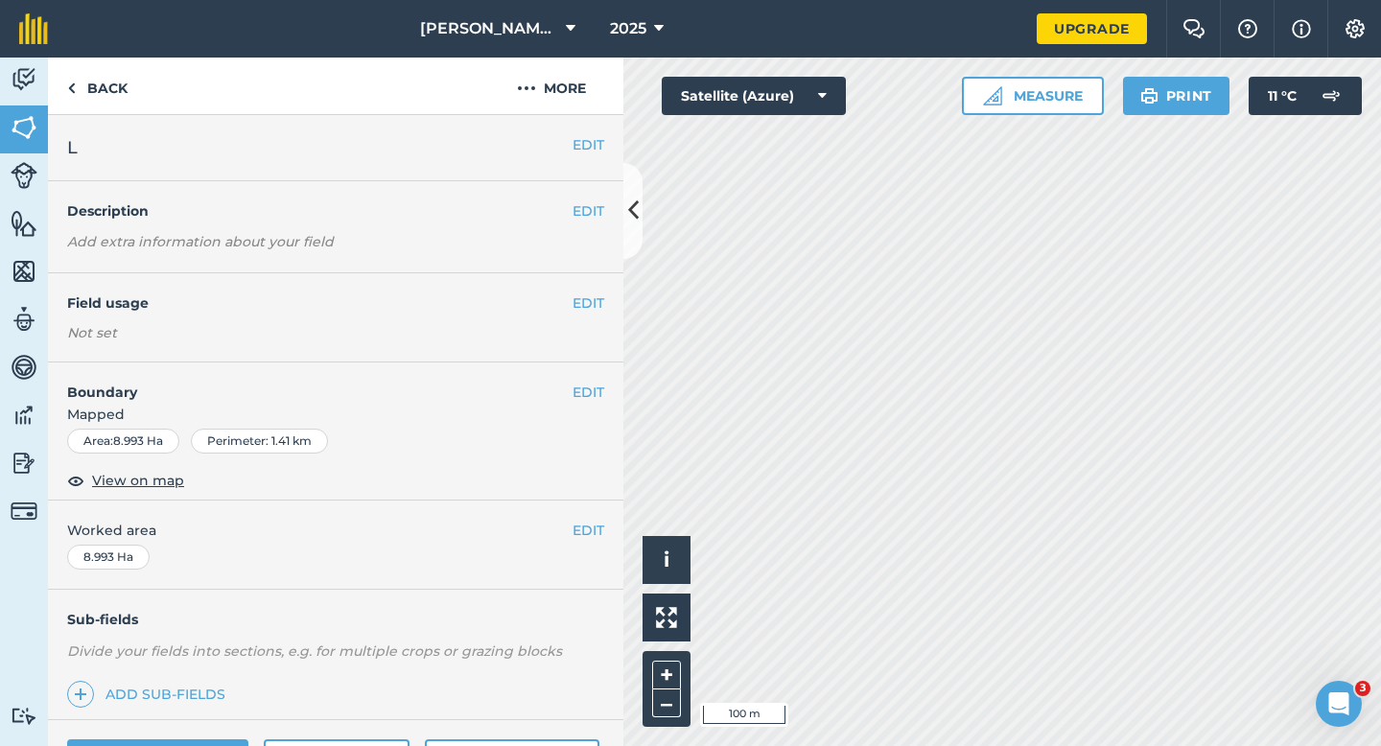
click at [588, 529] on button "EDIT" at bounding box center [588, 530] width 32 height 21
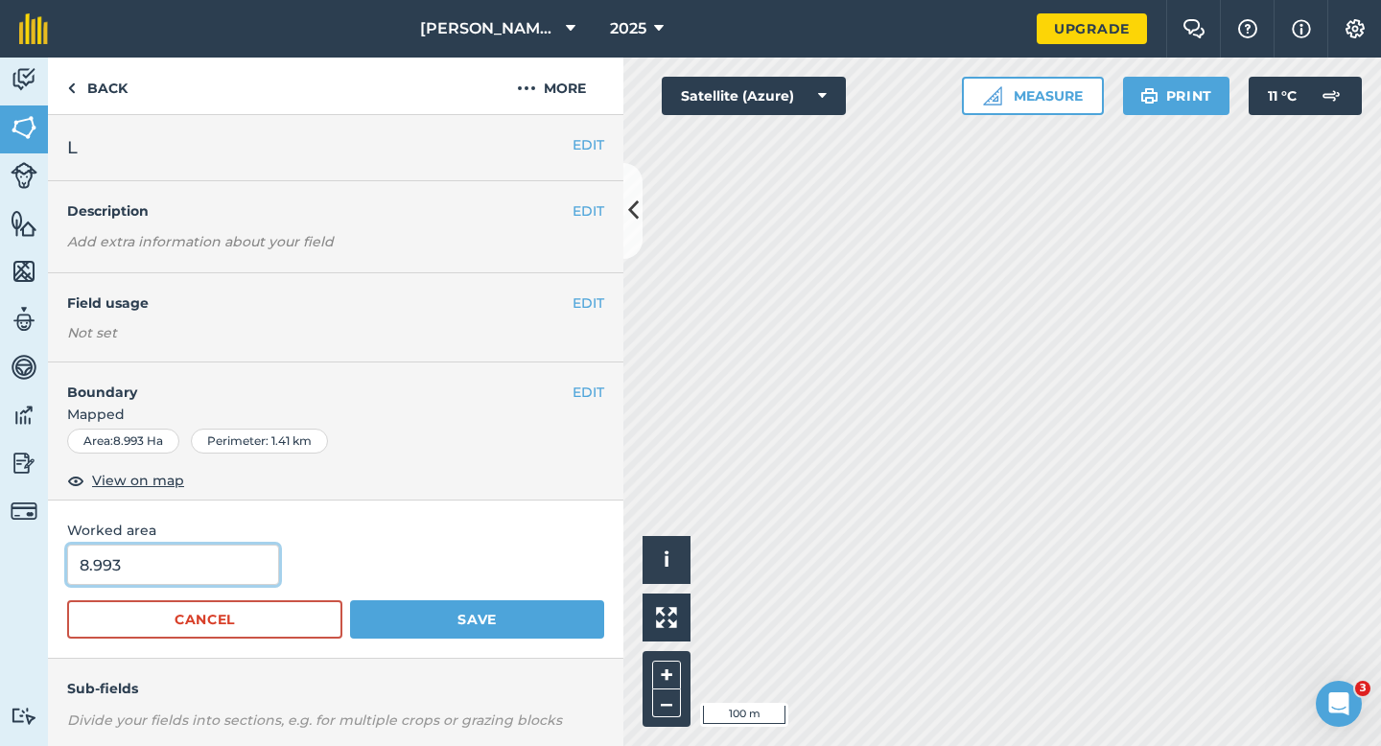
click at [224, 575] on input "8.993" at bounding box center [173, 565] width 212 height 40
type input "9"
click at [350, 600] on button "Save" at bounding box center [477, 619] width 254 height 38
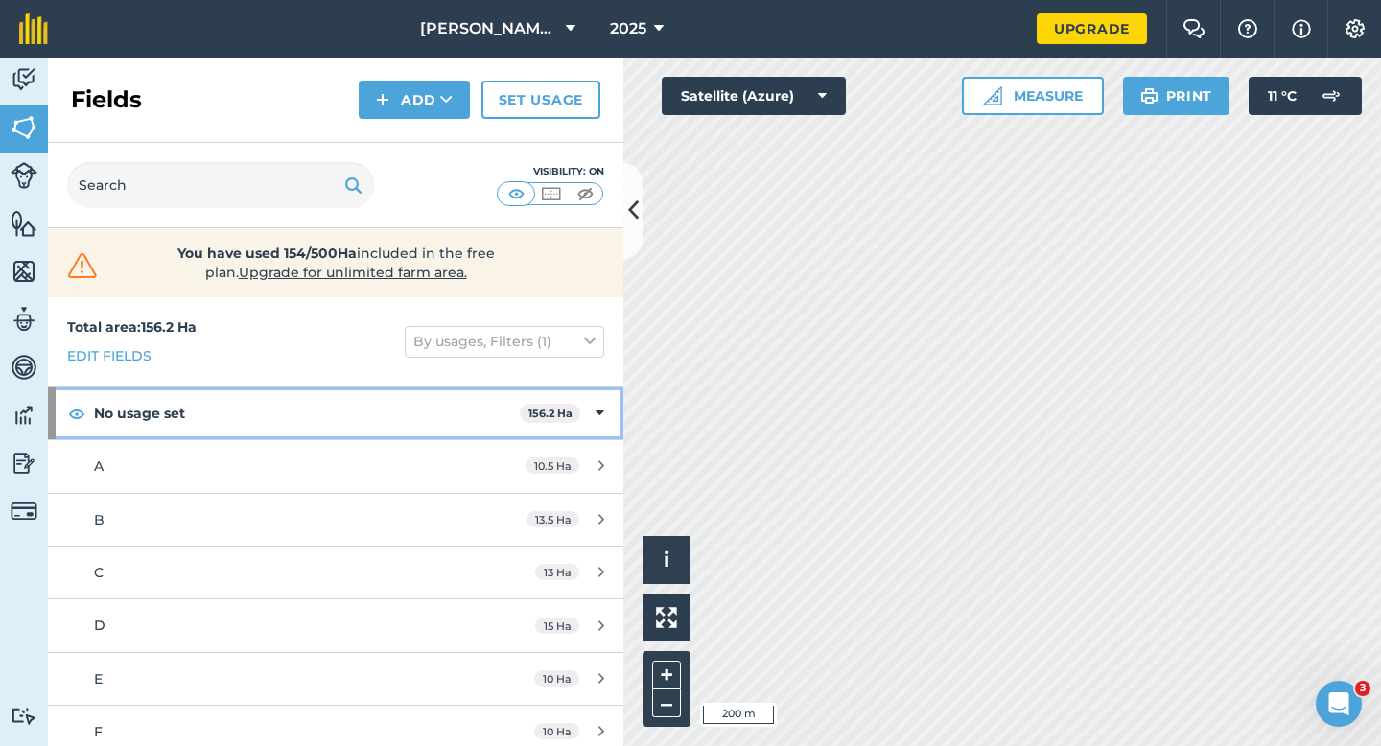
click at [606, 401] on div "No usage set 156.2 Ha" at bounding box center [335, 413] width 575 height 52
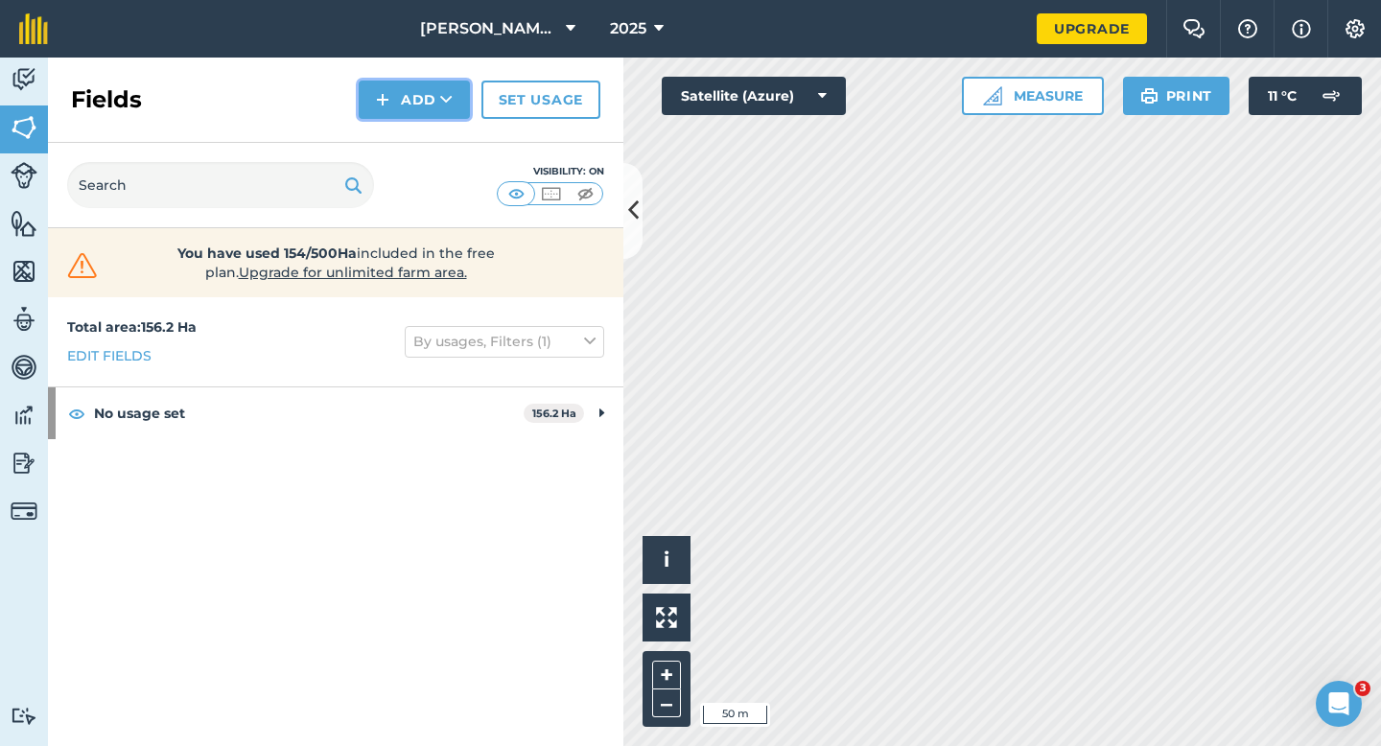
click at [428, 87] on button "Add" at bounding box center [414, 100] width 111 height 38
click at [428, 161] on link "Draw" at bounding box center [413, 143] width 105 height 42
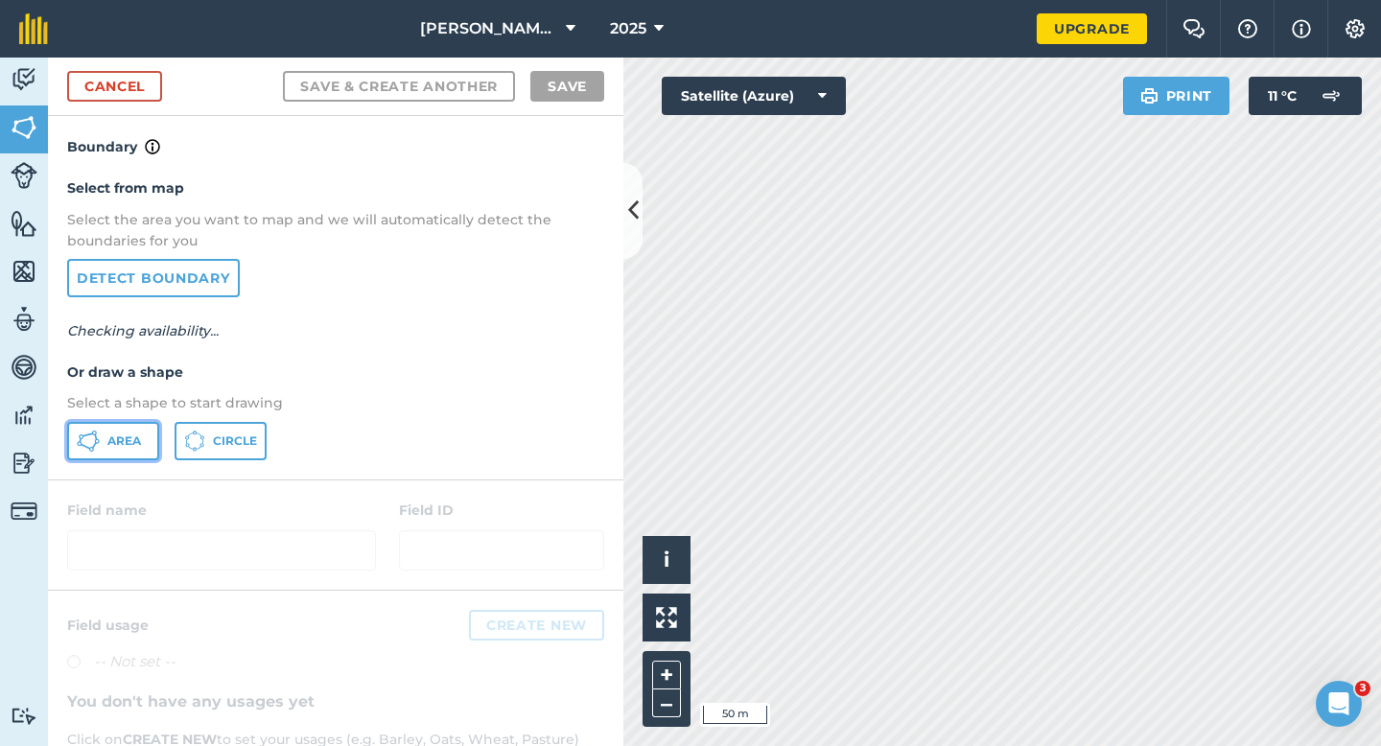
click at [144, 456] on button "Area" at bounding box center [113, 441] width 92 height 38
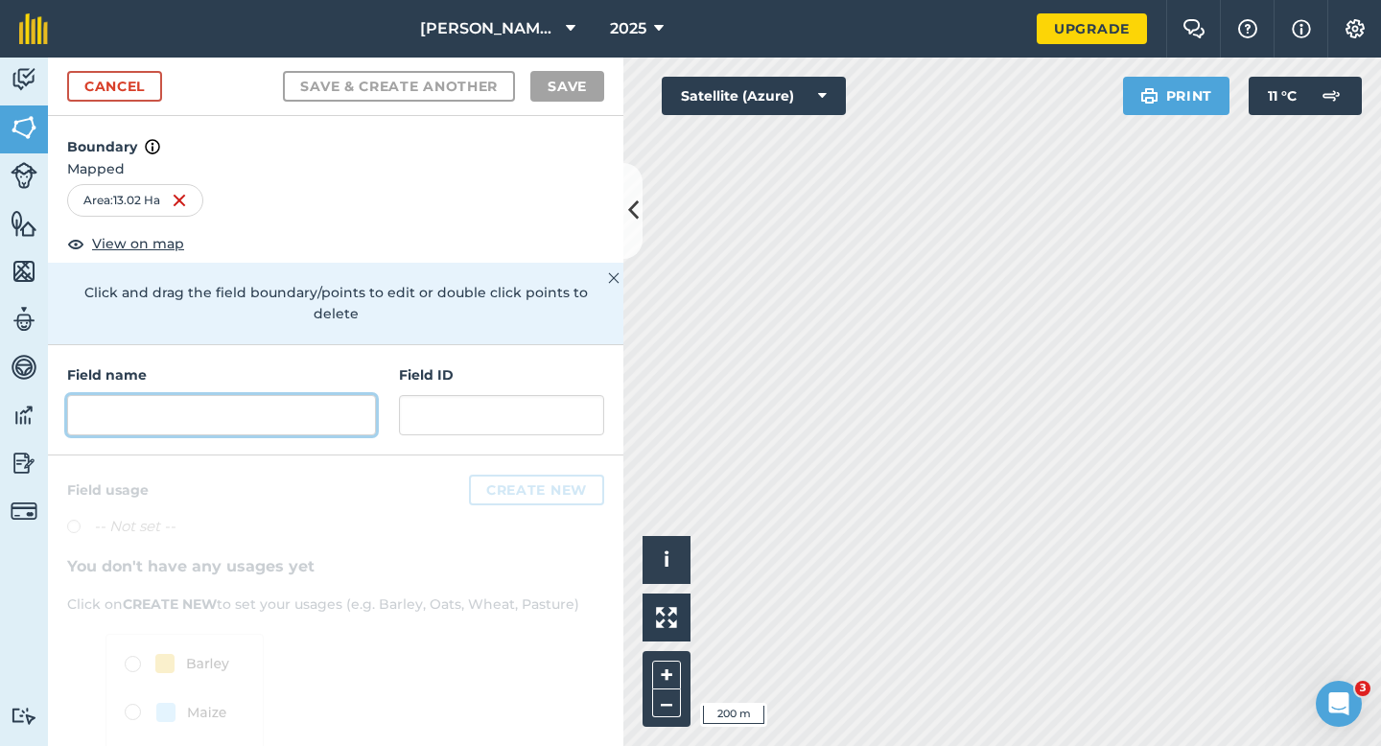
click at [289, 395] on input "text" at bounding box center [221, 415] width 309 height 40
type input "o"
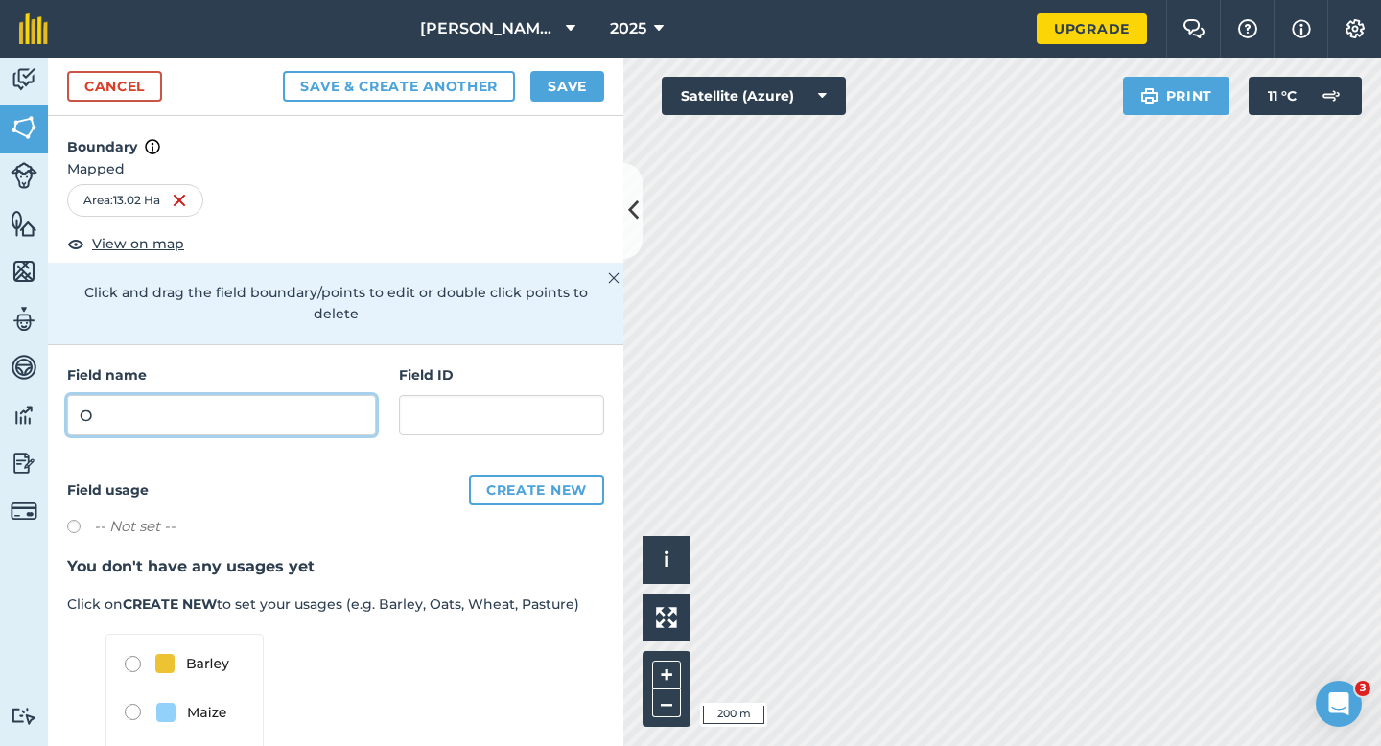
type input "O"
click at [558, 82] on button "Save" at bounding box center [567, 86] width 74 height 31
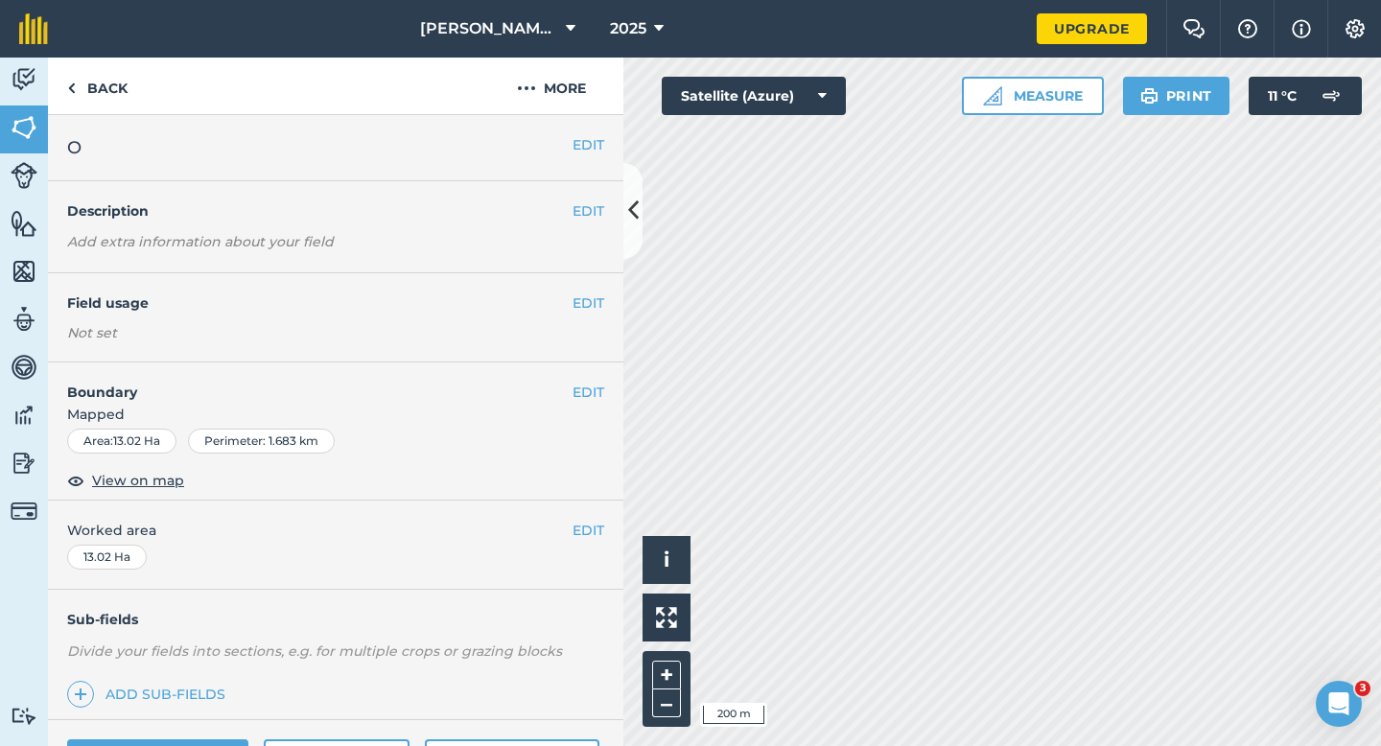
click at [575, 515] on div "EDIT Worked area 13.02 Ha" at bounding box center [335, 544] width 575 height 89
click at [575, 526] on button "EDIT" at bounding box center [588, 530] width 32 height 21
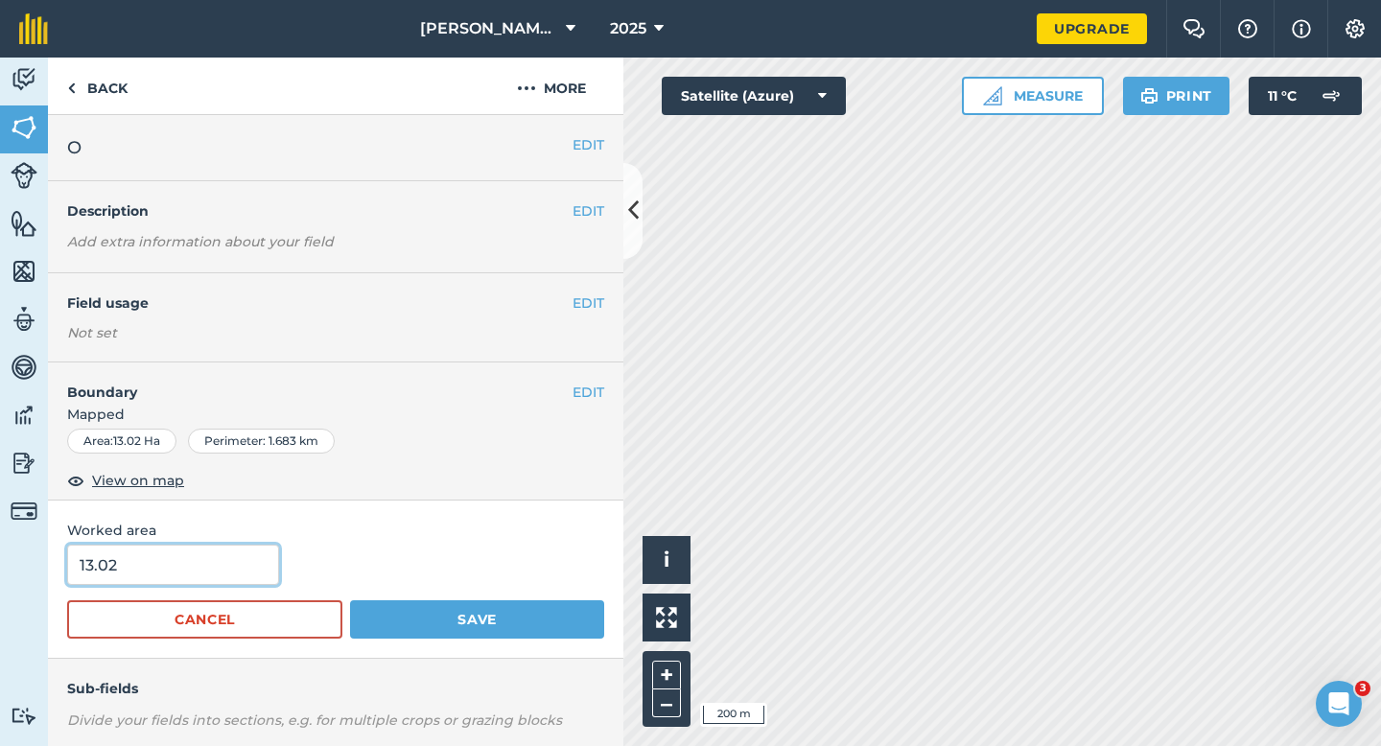
click at [233, 557] on input "13.02" at bounding box center [173, 565] width 212 height 40
type input "13"
click at [350, 600] on button "Save" at bounding box center [477, 619] width 254 height 38
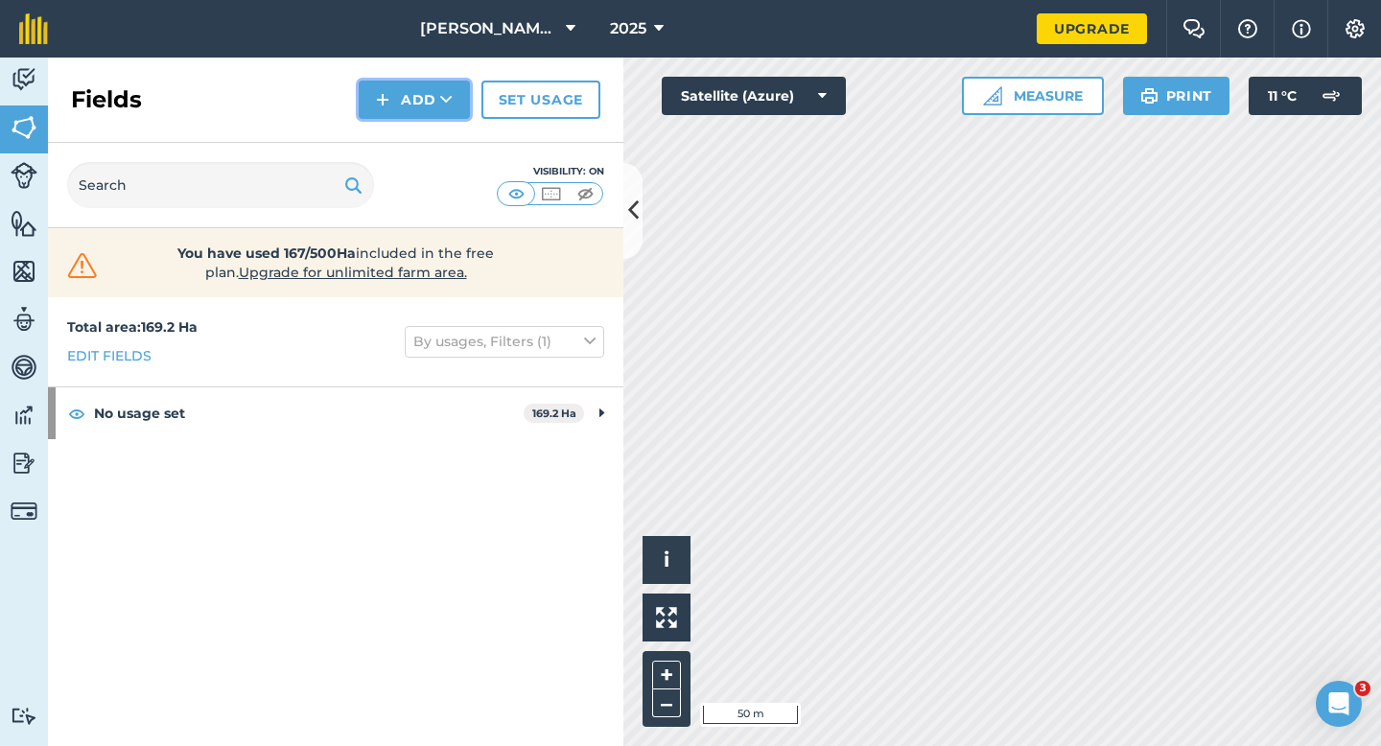
click at [445, 115] on button "Add" at bounding box center [414, 100] width 111 height 38
click at [445, 143] on link "Draw" at bounding box center [413, 143] width 105 height 42
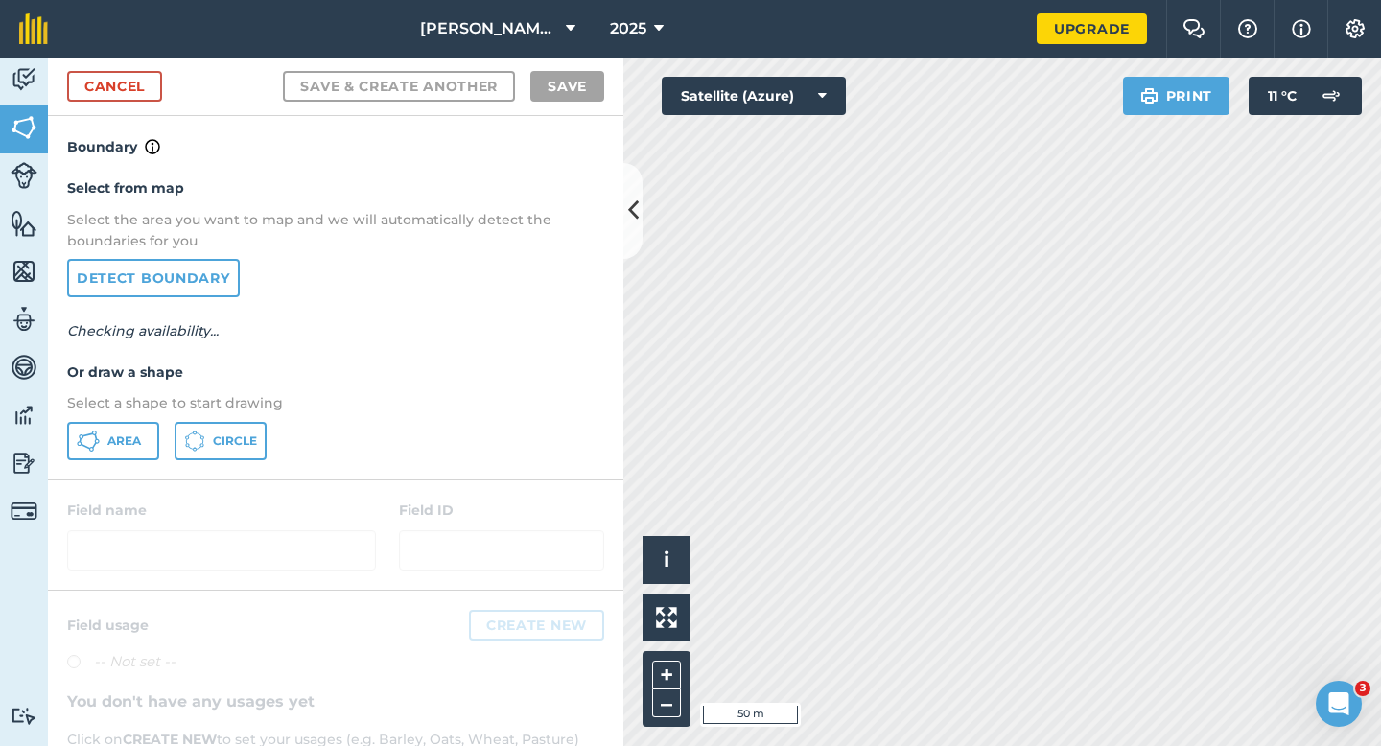
click at [134, 418] on div "Select from map Select the area you want to map and we will automatically detec…" at bounding box center [335, 318] width 575 height 320
click at [134, 420] on div "Select from map Select the area you want to map and we will automatically detec…" at bounding box center [335, 318] width 575 height 320
click at [134, 439] on span "Area" at bounding box center [124, 440] width 34 height 15
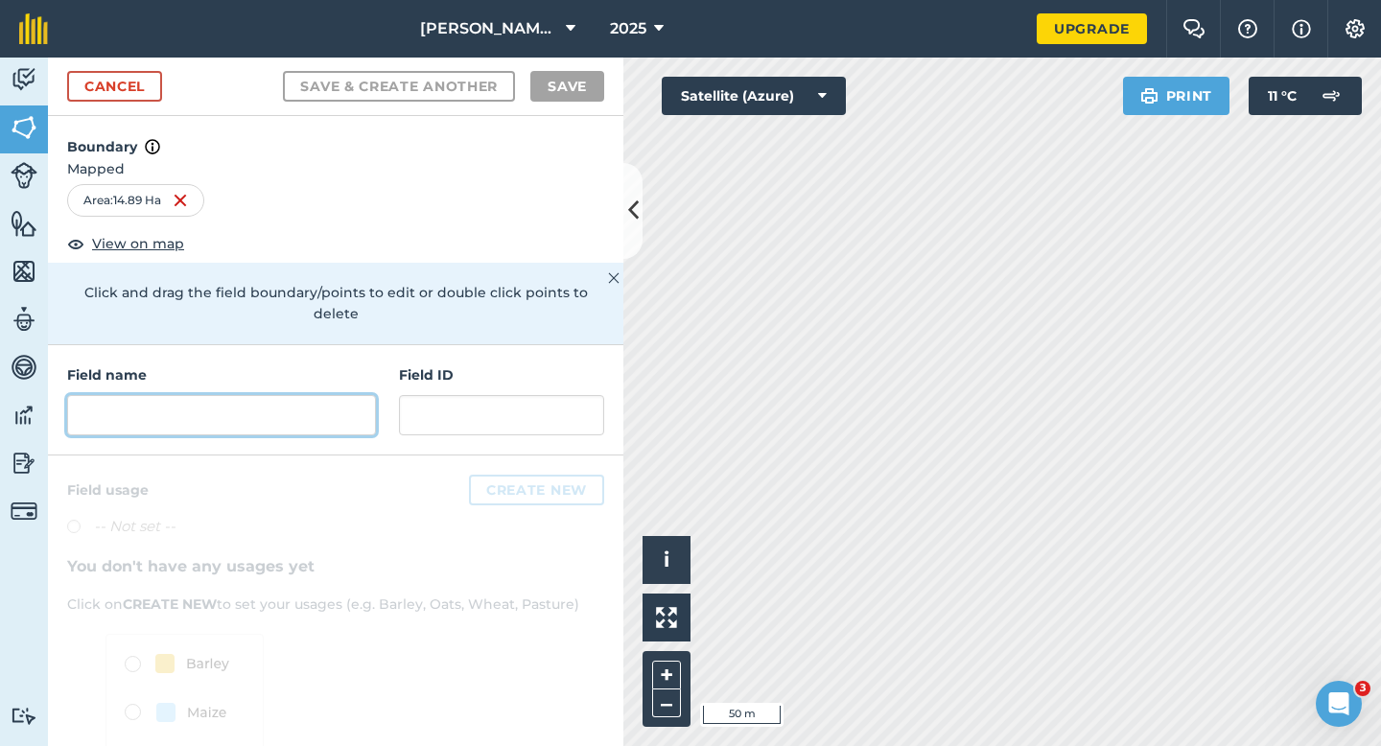
click at [318, 398] on input "text" at bounding box center [221, 415] width 309 height 40
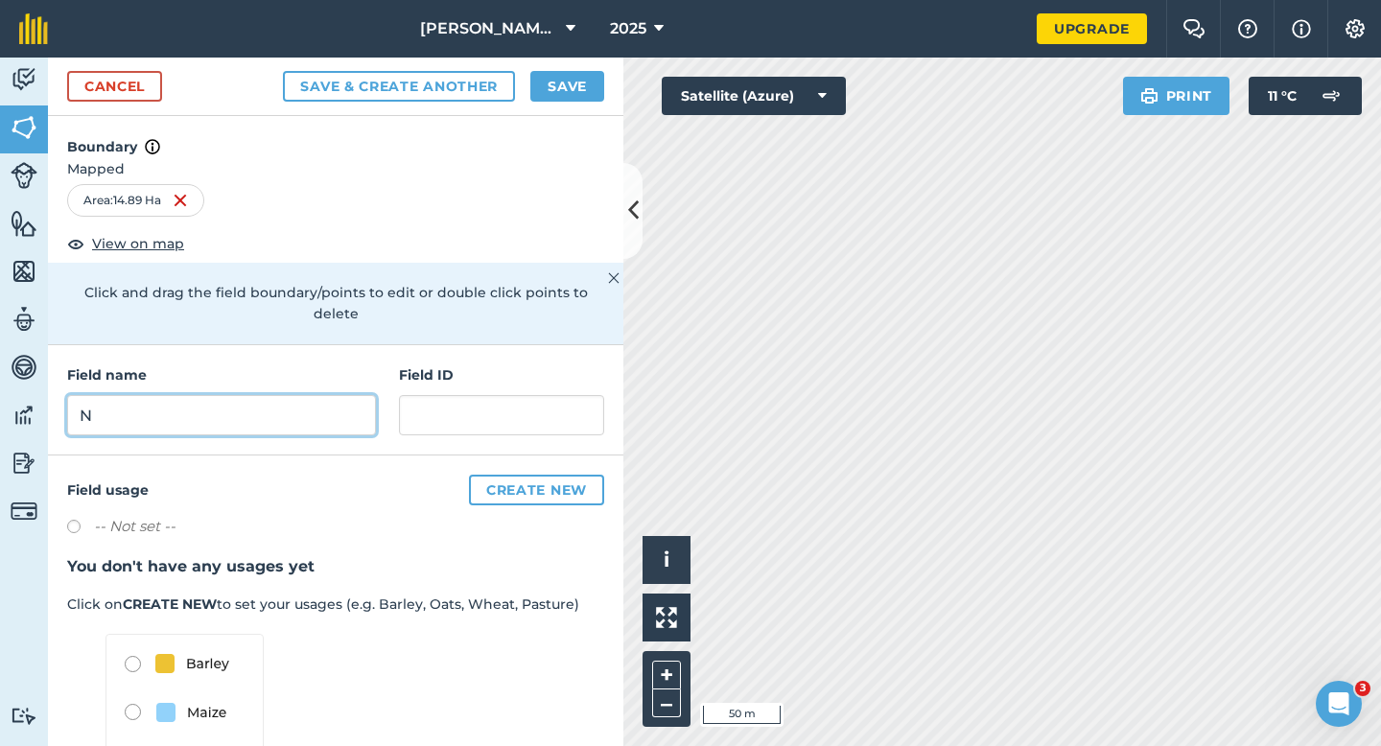
type input "N"
click at [548, 85] on button "Save" at bounding box center [567, 86] width 74 height 31
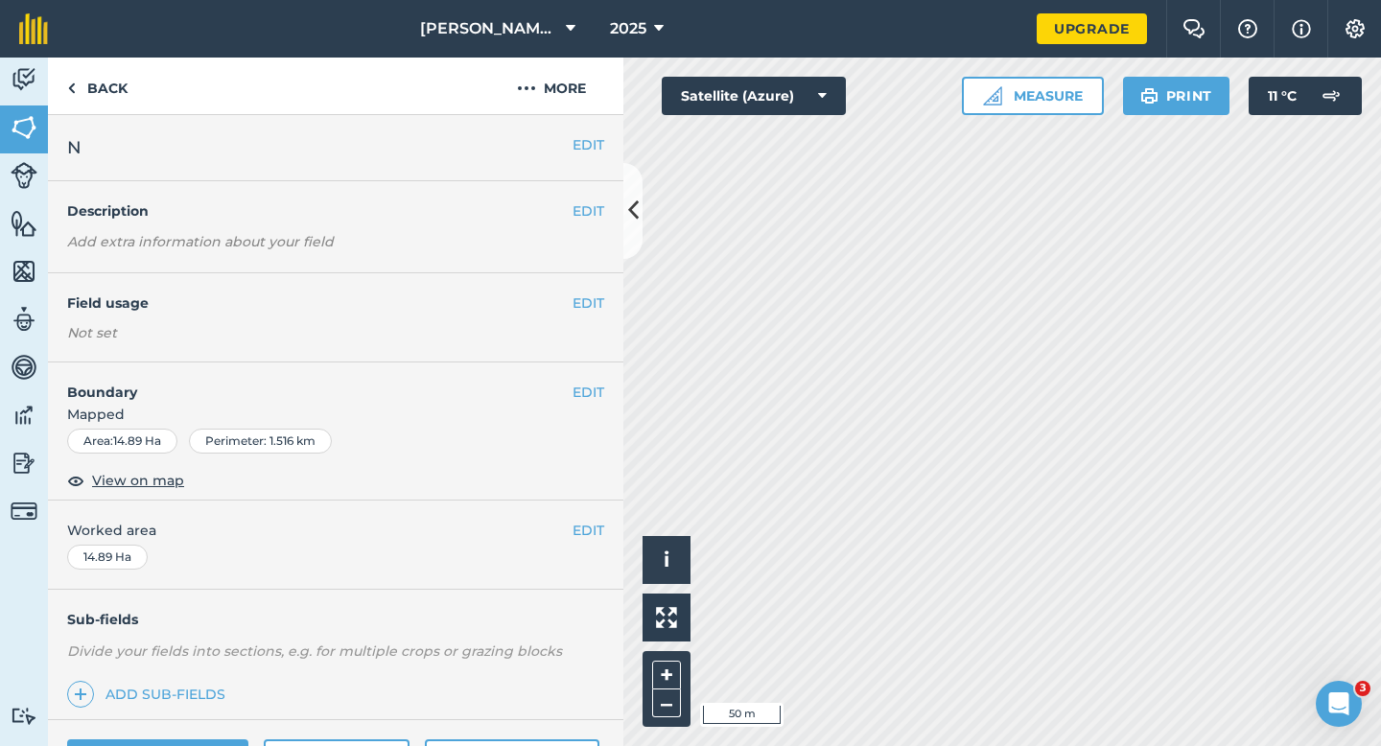
click at [581, 514] on div "EDIT Worked area 14.89 Ha" at bounding box center [335, 544] width 575 height 89
click at [581, 517] on div "EDIT Worked area 14.89 Ha" at bounding box center [335, 544] width 575 height 89
click at [584, 523] on button "EDIT" at bounding box center [588, 530] width 32 height 21
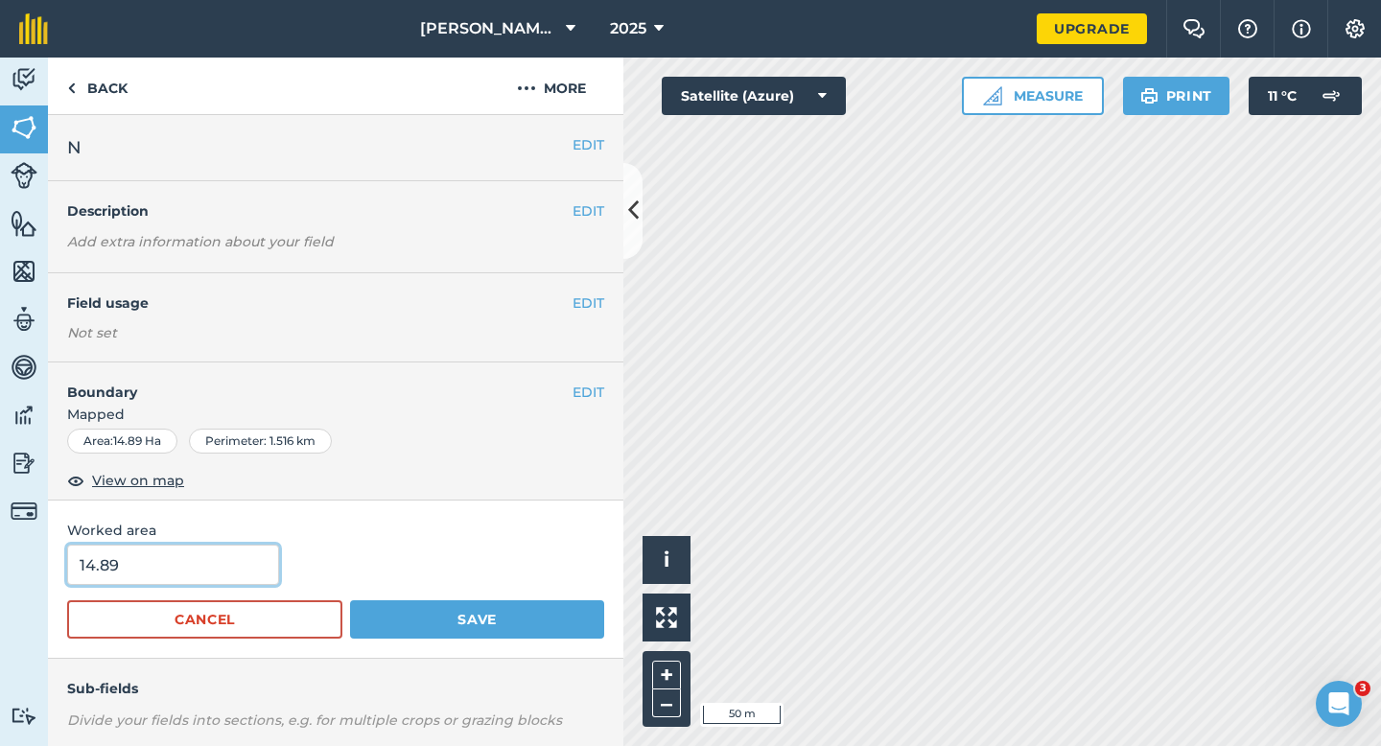
click at [201, 569] on input "14.89" at bounding box center [173, 565] width 212 height 40
type input "15"
click at [350, 600] on button "Save" at bounding box center [477, 619] width 254 height 38
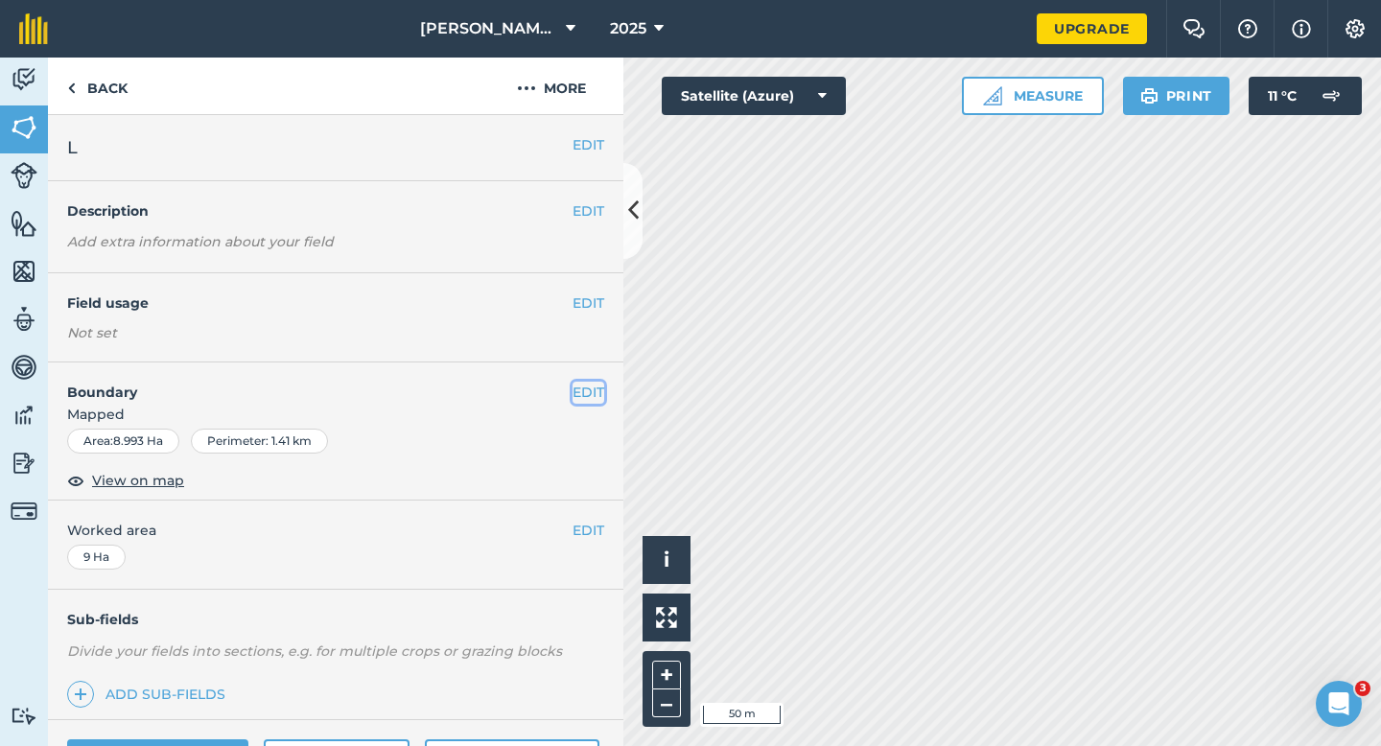
click at [597, 395] on button "EDIT" at bounding box center [588, 392] width 32 height 21
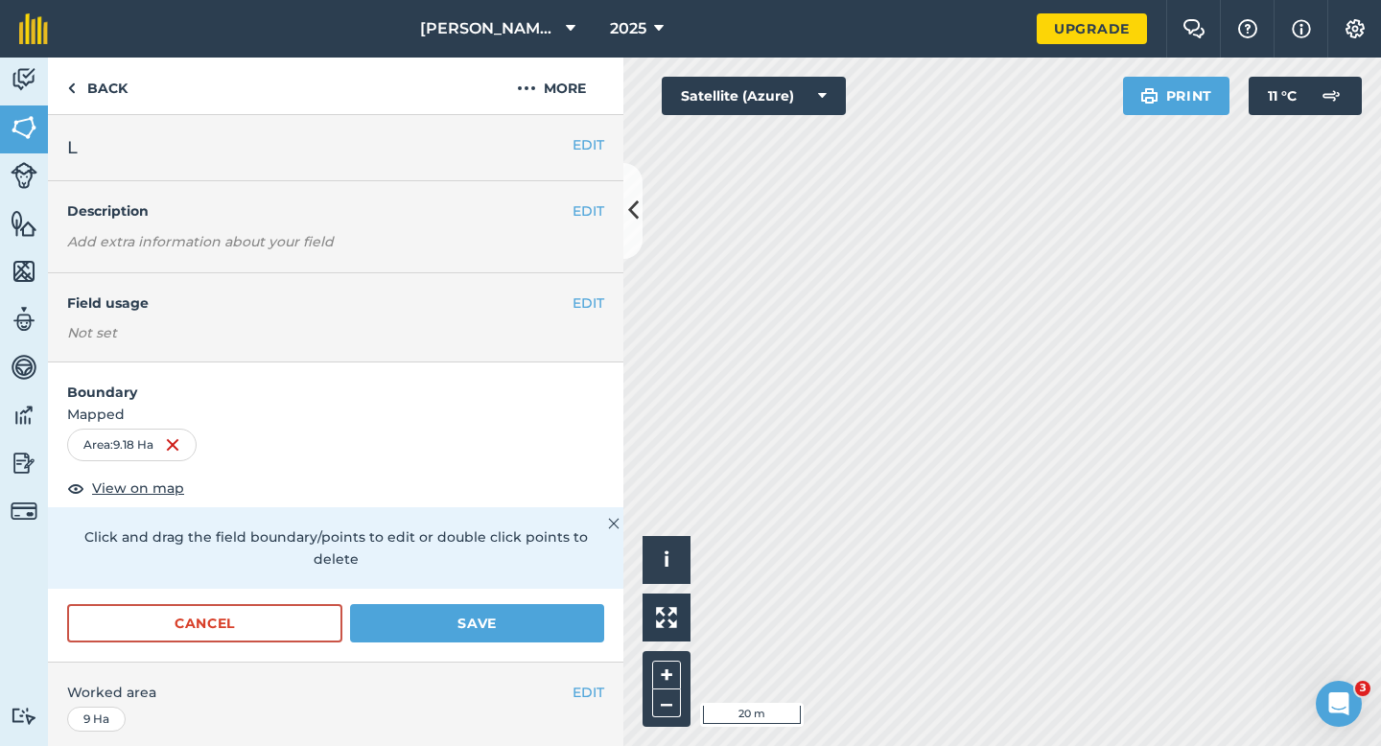
click at [555, 622] on div "Cancel Save" at bounding box center [335, 633] width 575 height 58
click at [574, 604] on button "Save" at bounding box center [477, 623] width 254 height 38
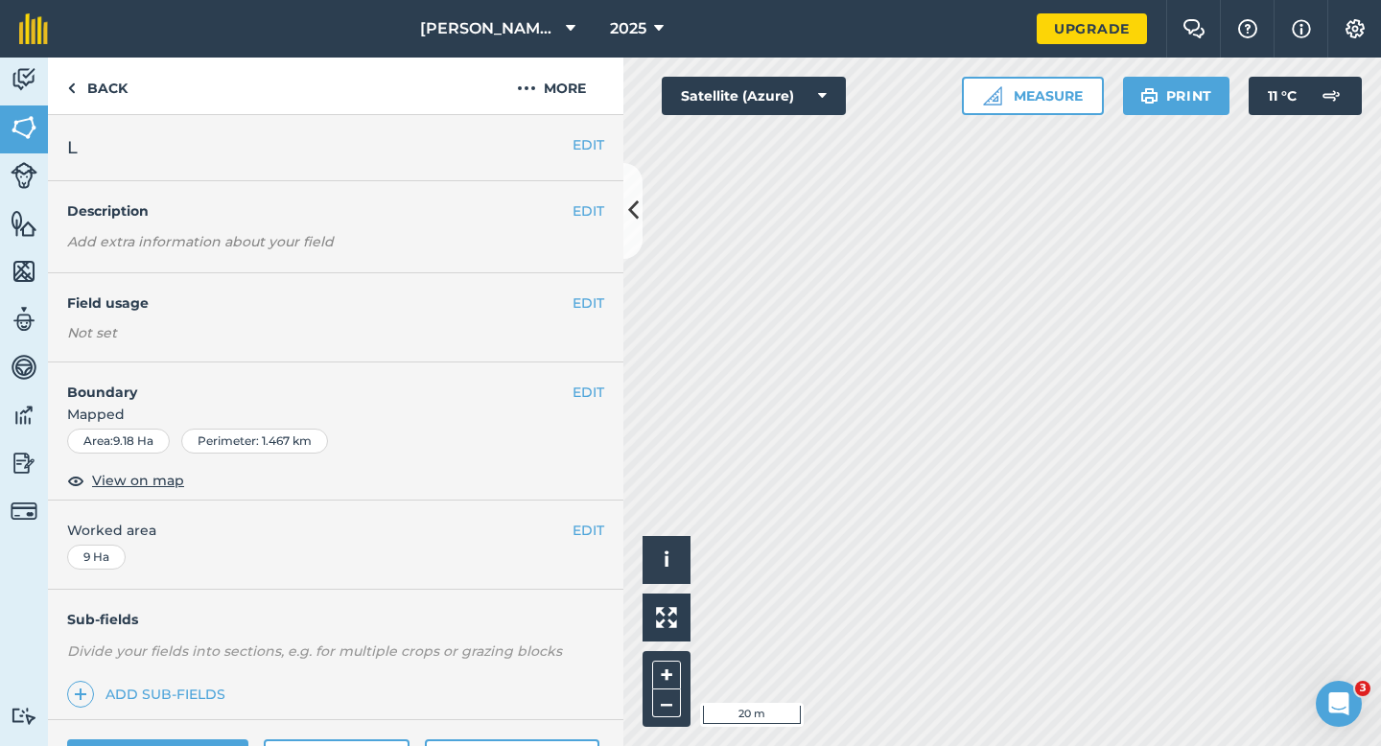
scroll to position [153, 0]
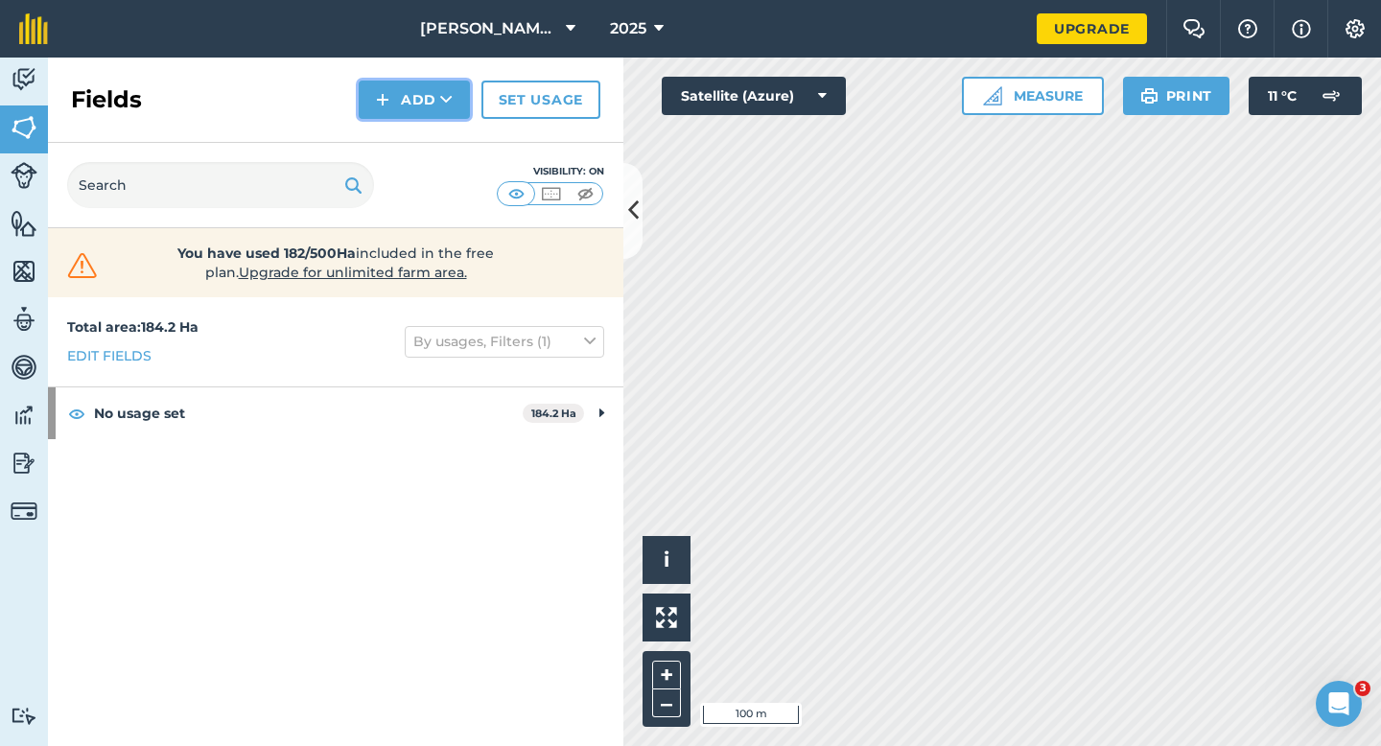
click at [417, 90] on button "Add" at bounding box center [414, 100] width 111 height 38
click at [422, 140] on link "Draw" at bounding box center [413, 143] width 105 height 42
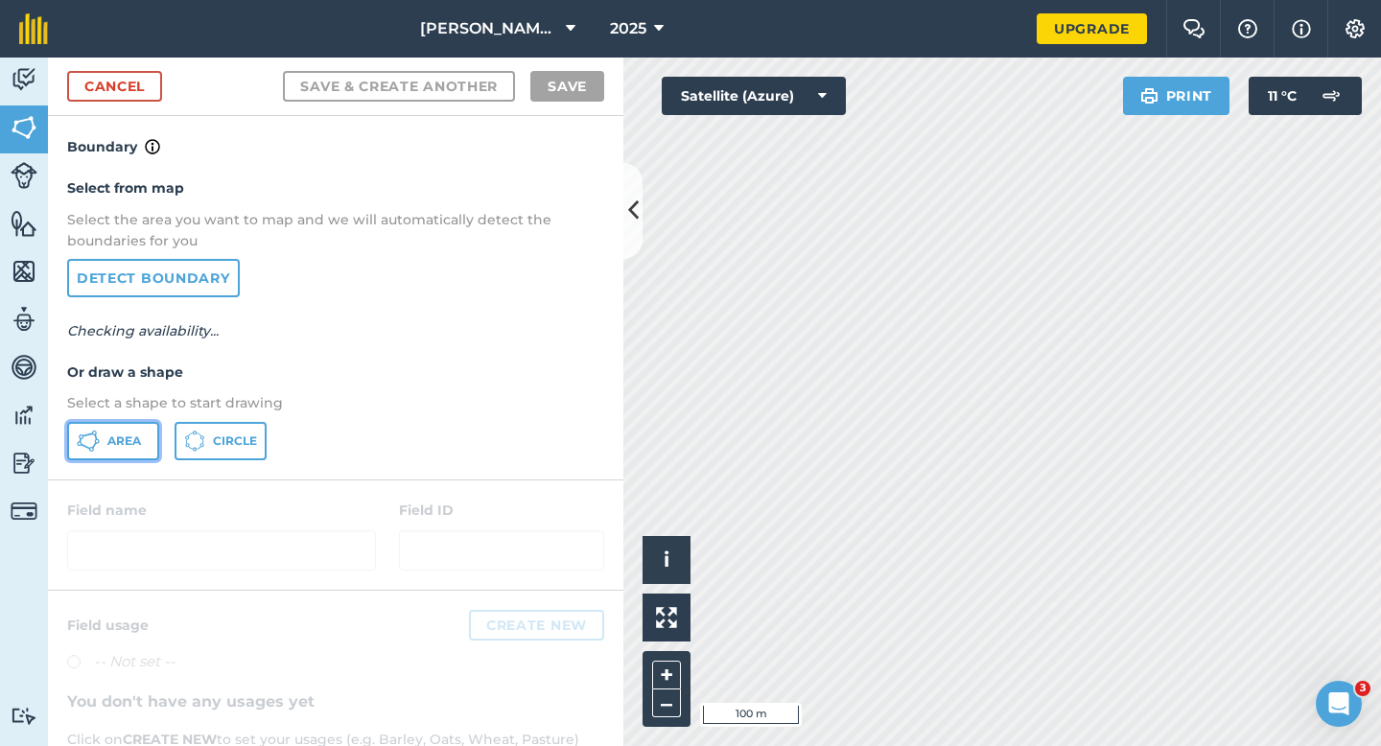
click at [133, 439] on span "Area" at bounding box center [124, 440] width 34 height 15
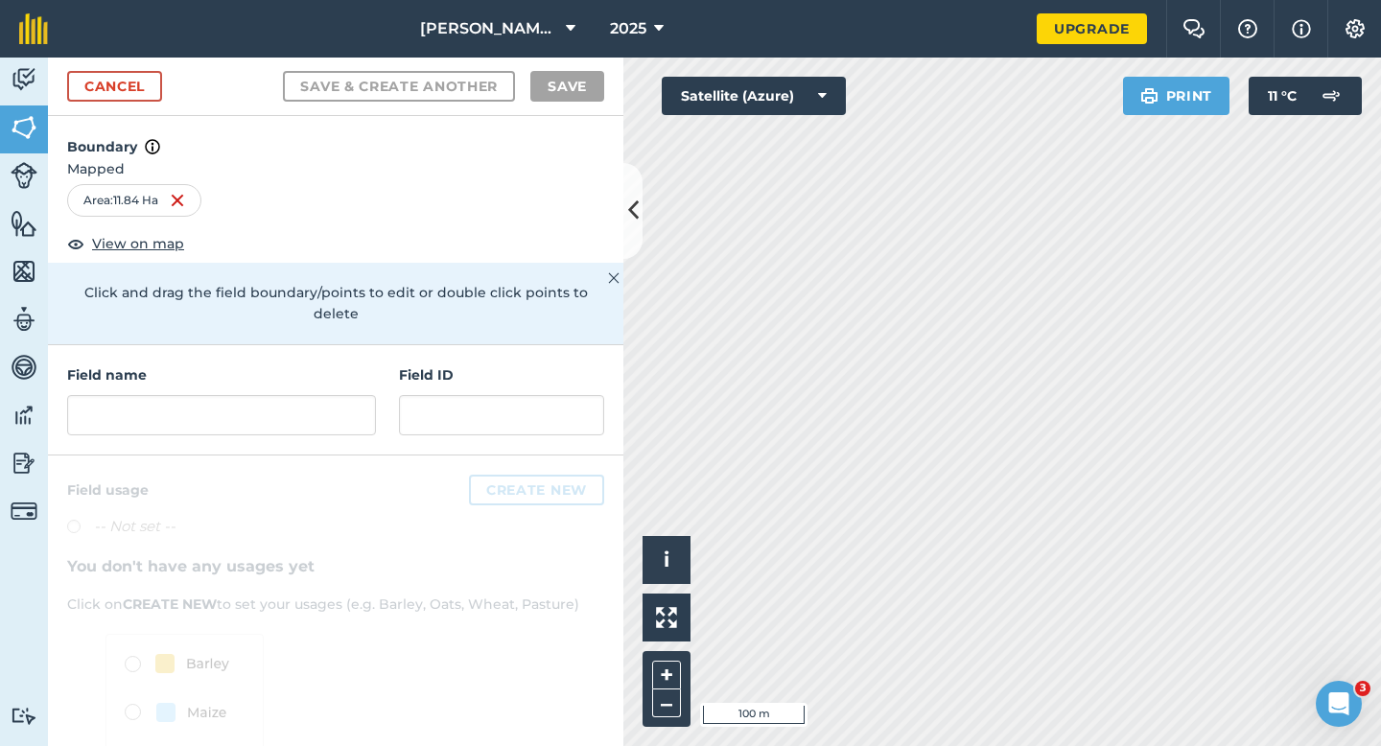
click at [296, 421] on div "Field name Field ID" at bounding box center [335, 400] width 575 height 110
click at [296, 372] on div "Field name" at bounding box center [221, 399] width 309 height 71
click at [296, 404] on input "text" at bounding box center [221, 415] width 309 height 40
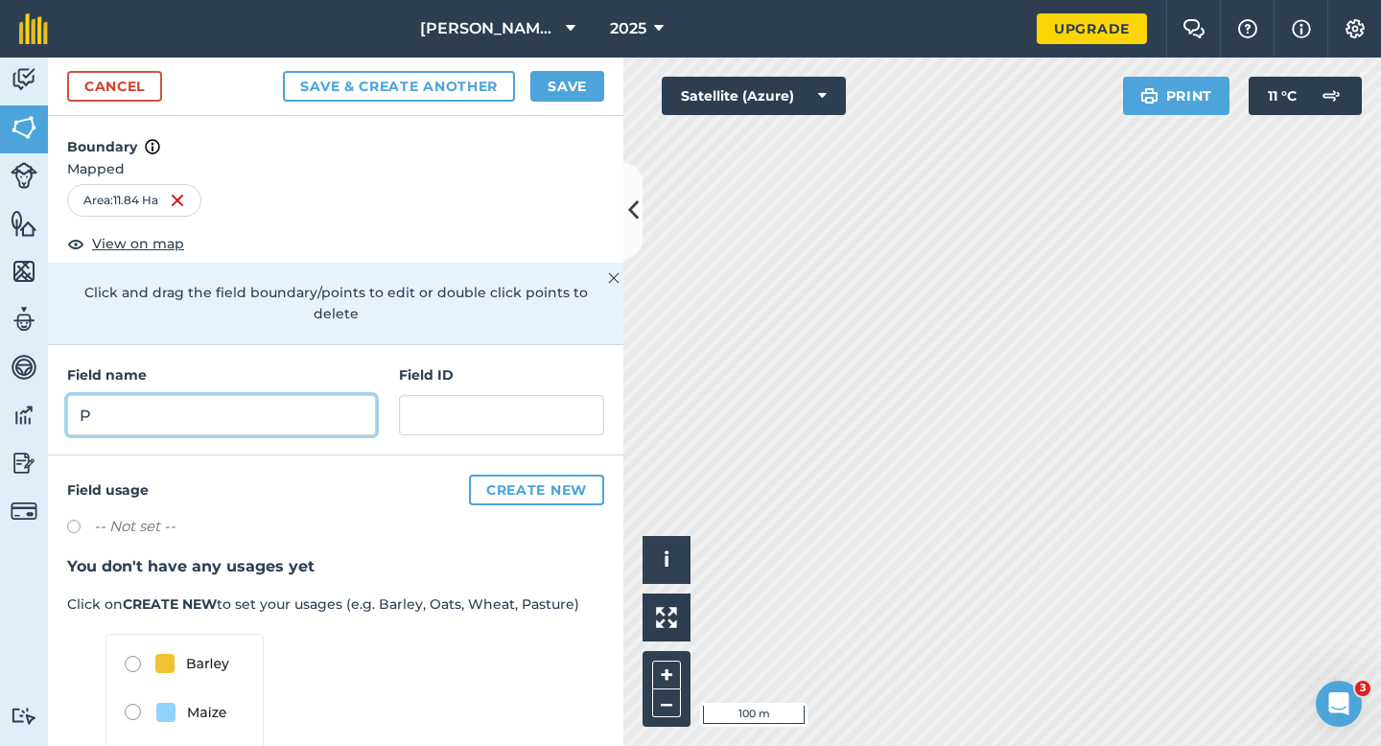
type input "P"
click at [580, 78] on button "Save" at bounding box center [567, 86] width 74 height 31
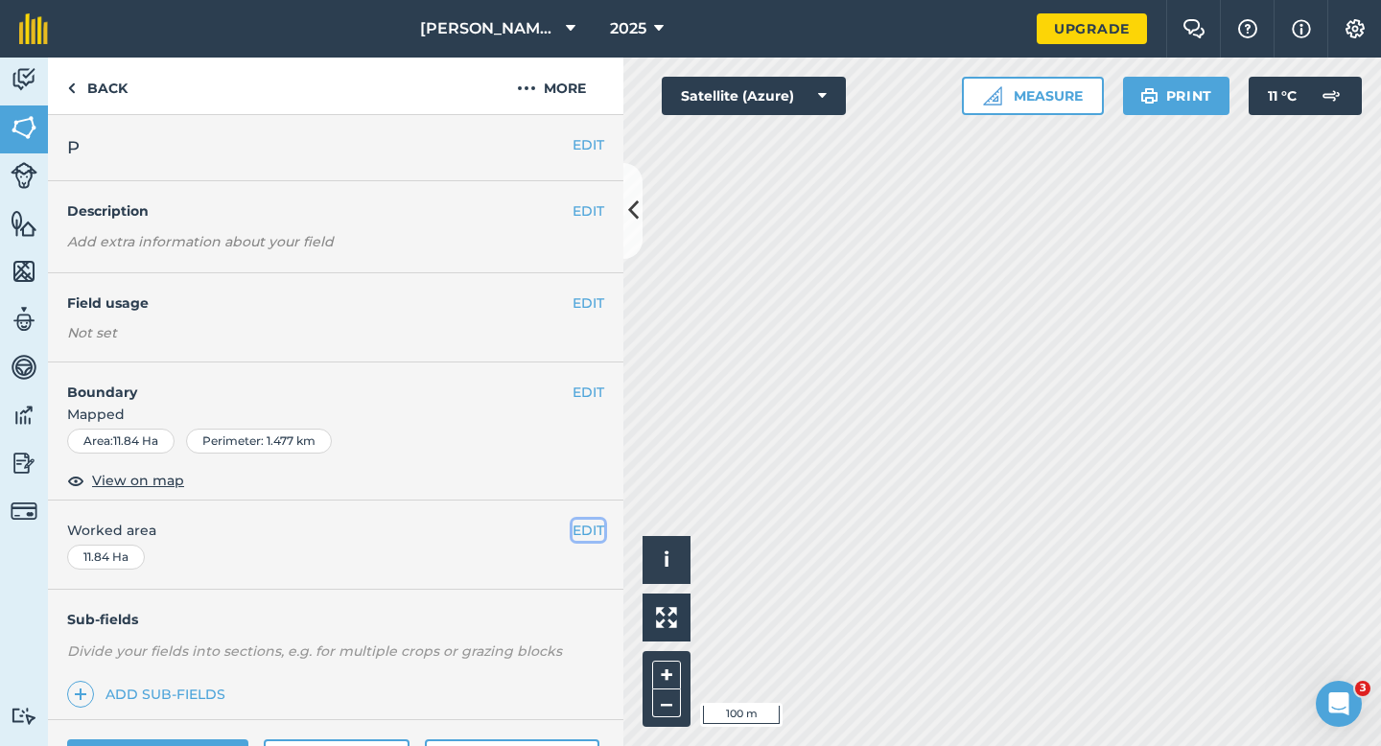
click at [581, 535] on button "EDIT" at bounding box center [588, 530] width 32 height 21
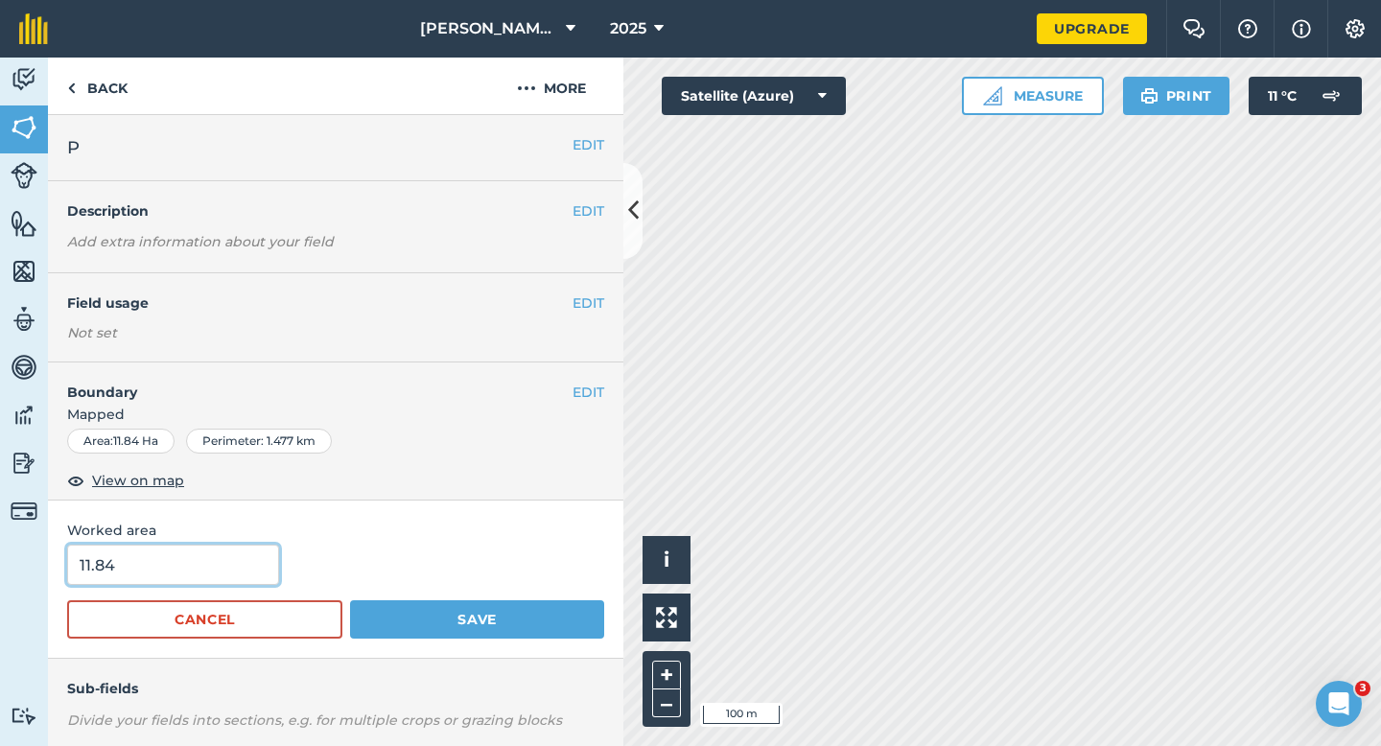
click at [212, 570] on input "11.84" at bounding box center [173, 565] width 212 height 40
type input "12"
click at [350, 600] on button "Save" at bounding box center [477, 619] width 254 height 38
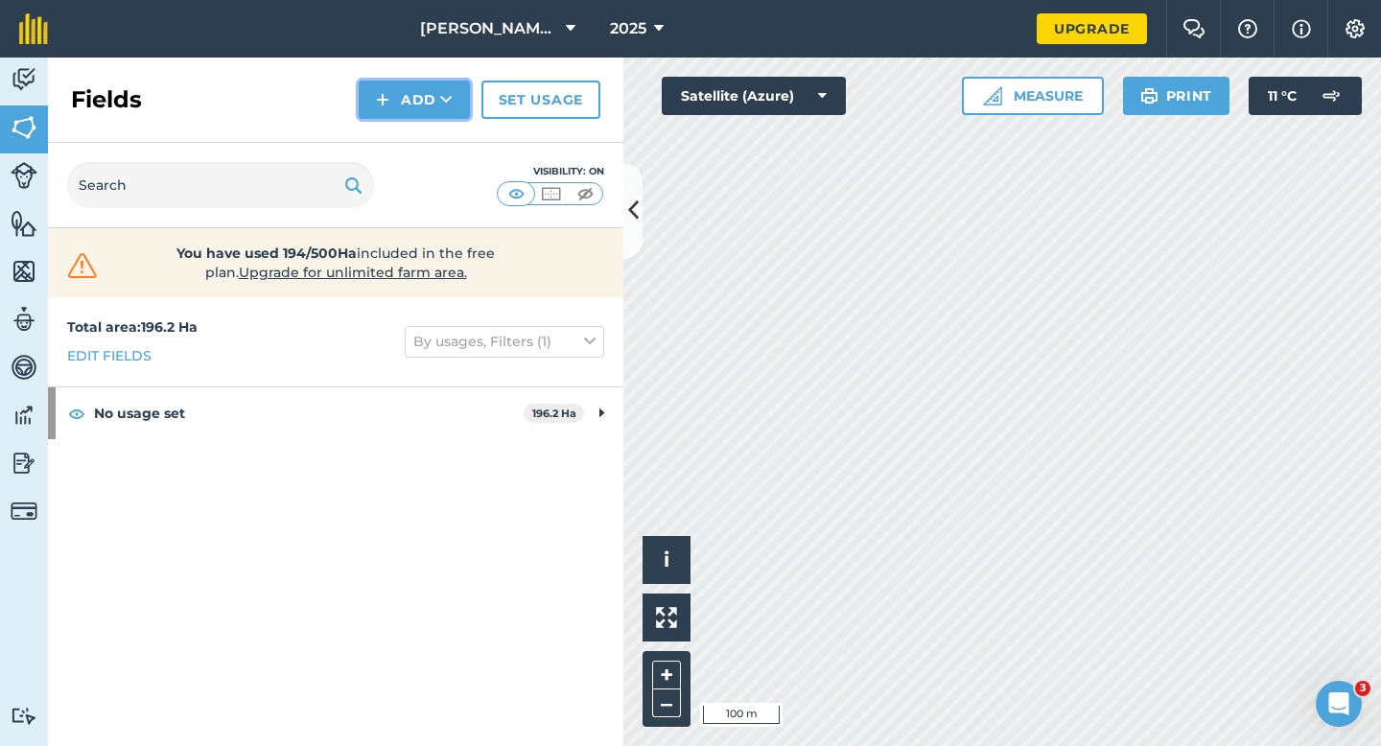
click at [383, 99] on img at bounding box center [382, 99] width 13 height 23
click at [383, 119] on div "Fields Add Draw Import Set usage" at bounding box center [335, 100] width 575 height 85
click at [397, 93] on button "Add" at bounding box center [414, 100] width 111 height 38
click at [397, 138] on link "Draw" at bounding box center [413, 143] width 105 height 42
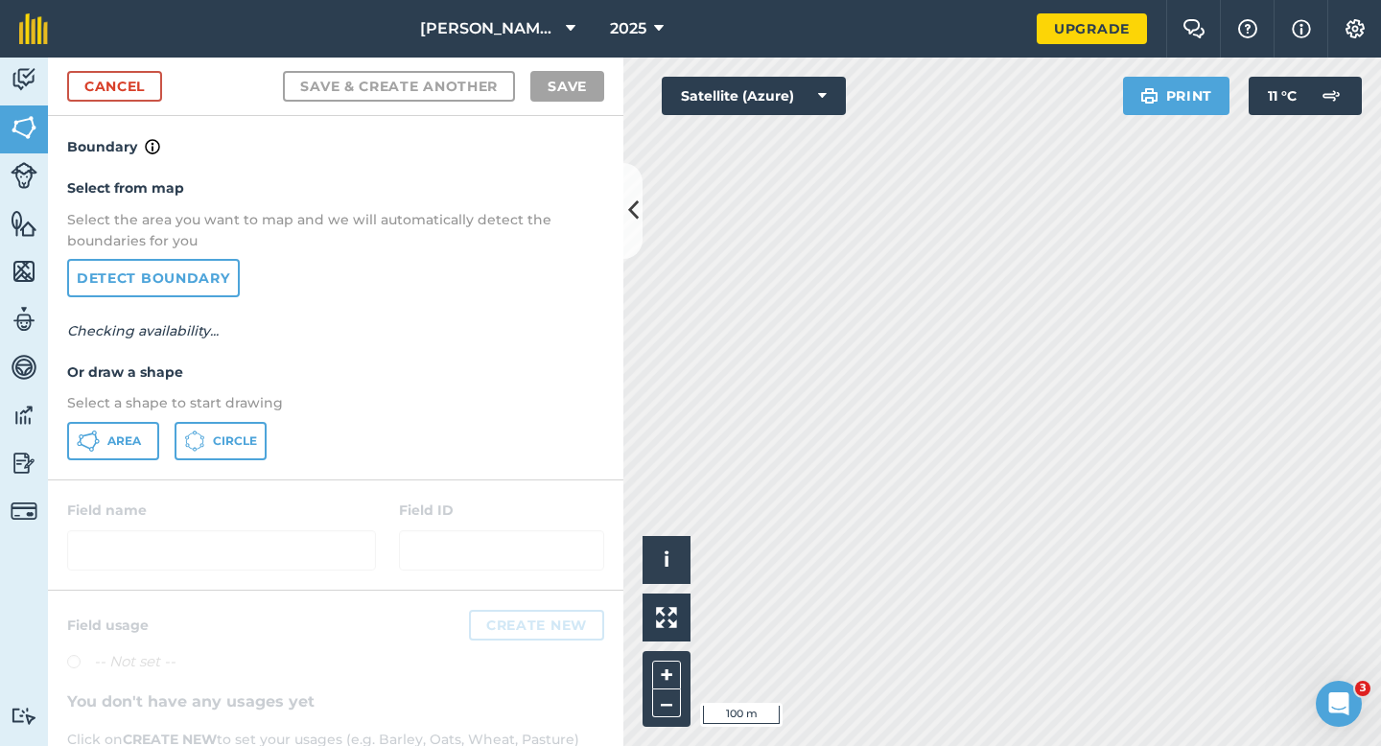
click at [106, 406] on p "Select a shape to start drawing" at bounding box center [335, 402] width 537 height 21
click at [105, 452] on button "Area" at bounding box center [113, 441] width 92 height 38
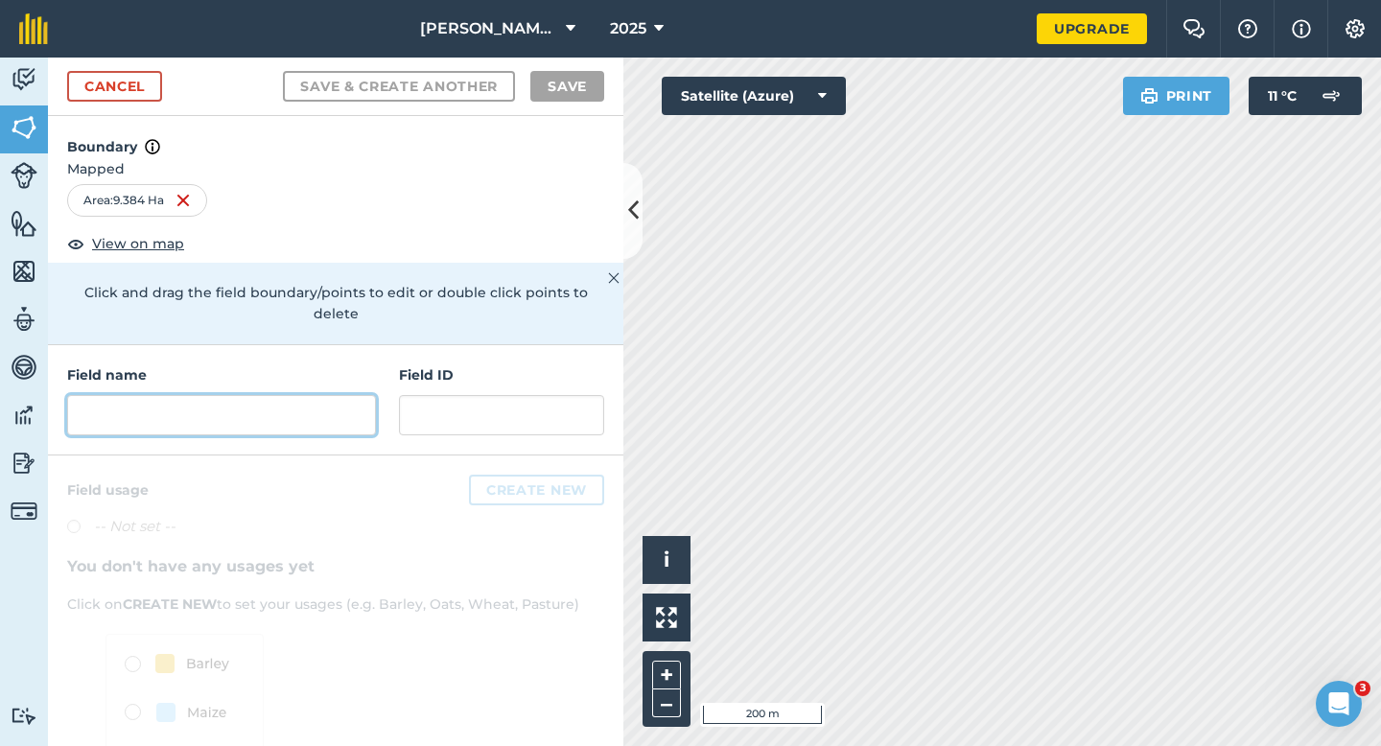
click at [303, 395] on input "text" at bounding box center [221, 415] width 309 height 40
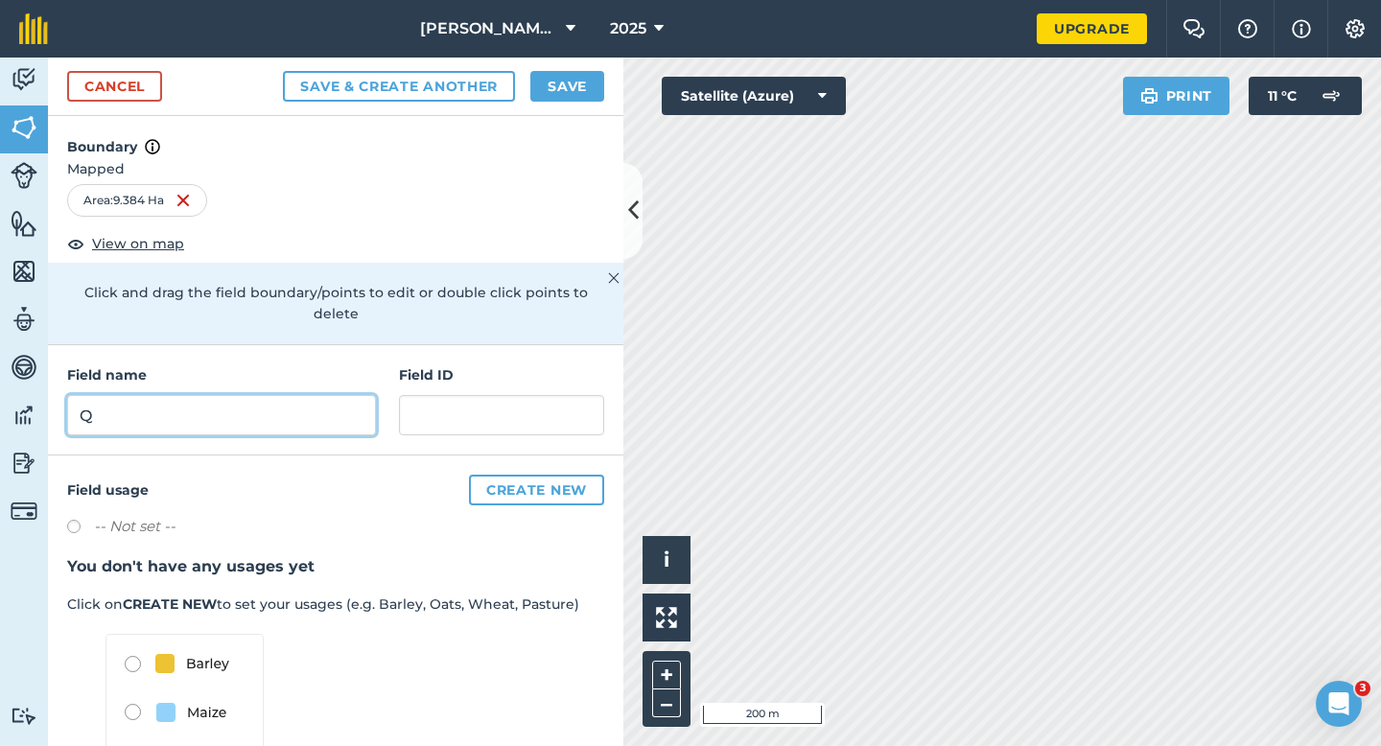
type input "Q"
click at [557, 61] on div "Cancel Save & Create Another Save" at bounding box center [335, 87] width 575 height 58
click at [557, 73] on button "Save" at bounding box center [567, 86] width 74 height 31
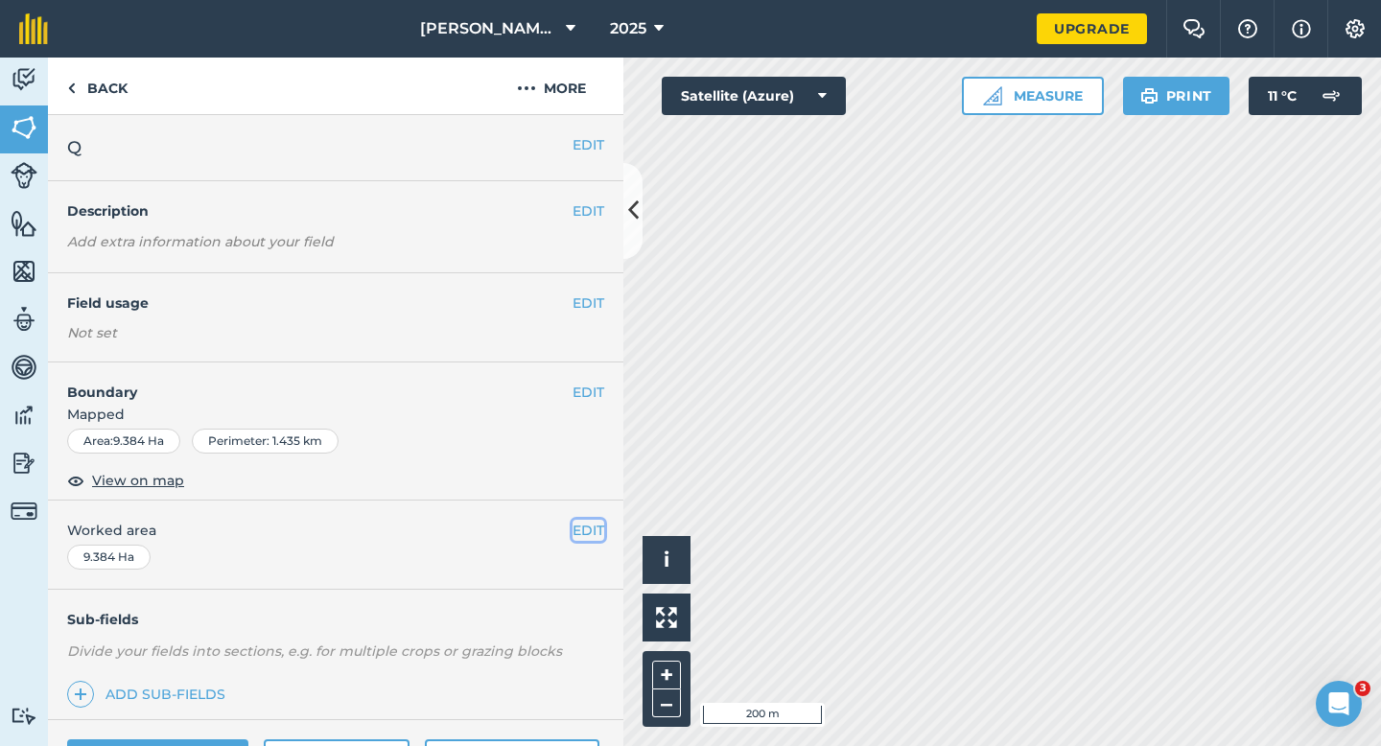
click at [595, 534] on button "EDIT" at bounding box center [588, 530] width 32 height 21
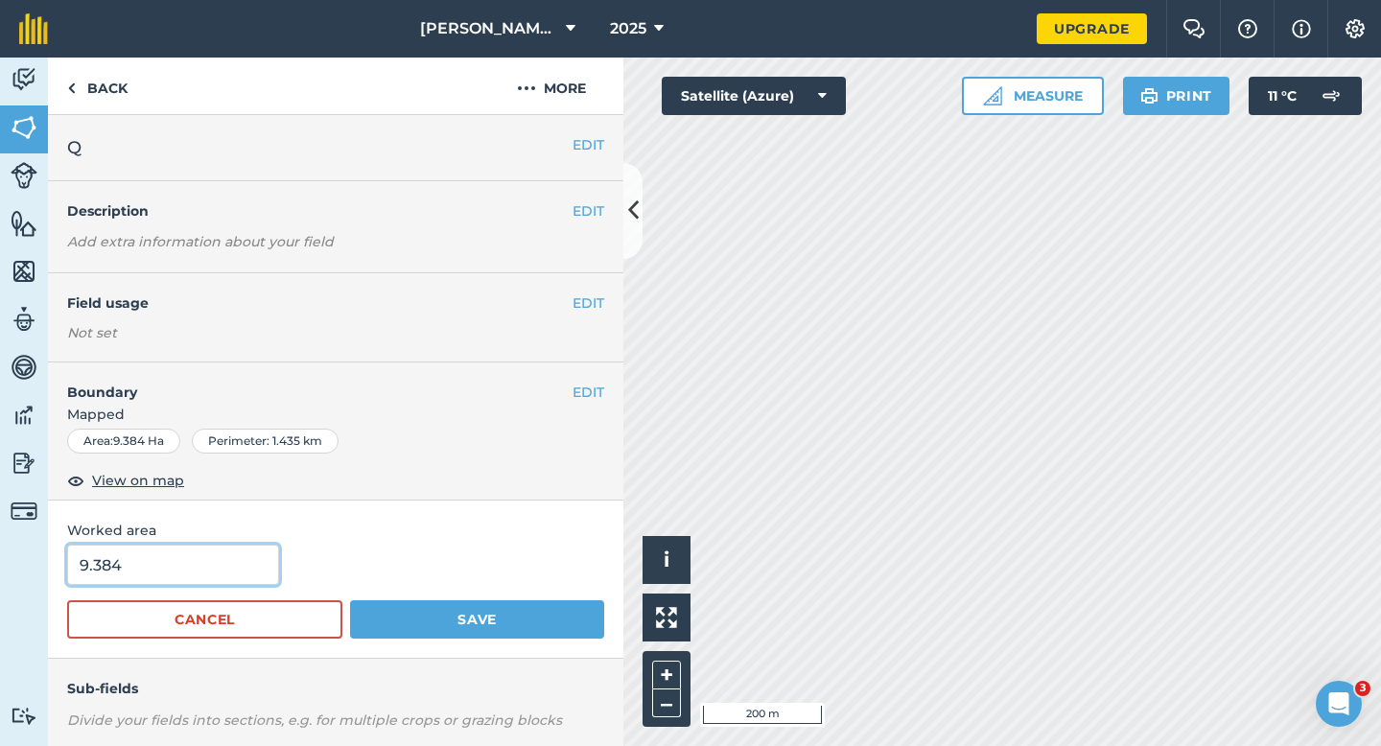
click at [234, 571] on input "9.384" at bounding box center [173, 565] width 212 height 40
type input "10"
click at [350, 600] on button "Save" at bounding box center [477, 619] width 254 height 38
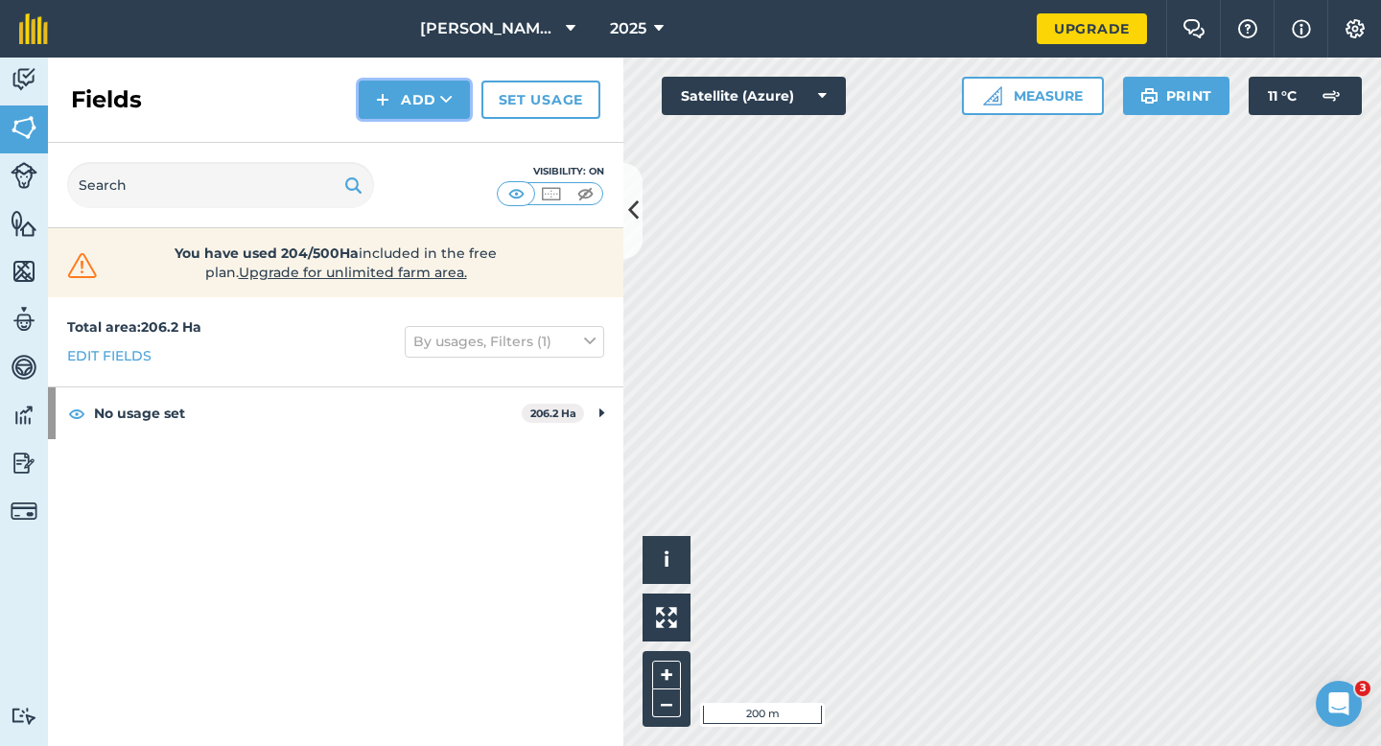
click at [413, 114] on button "Add" at bounding box center [414, 100] width 111 height 38
click at [415, 136] on link "Draw" at bounding box center [413, 143] width 105 height 42
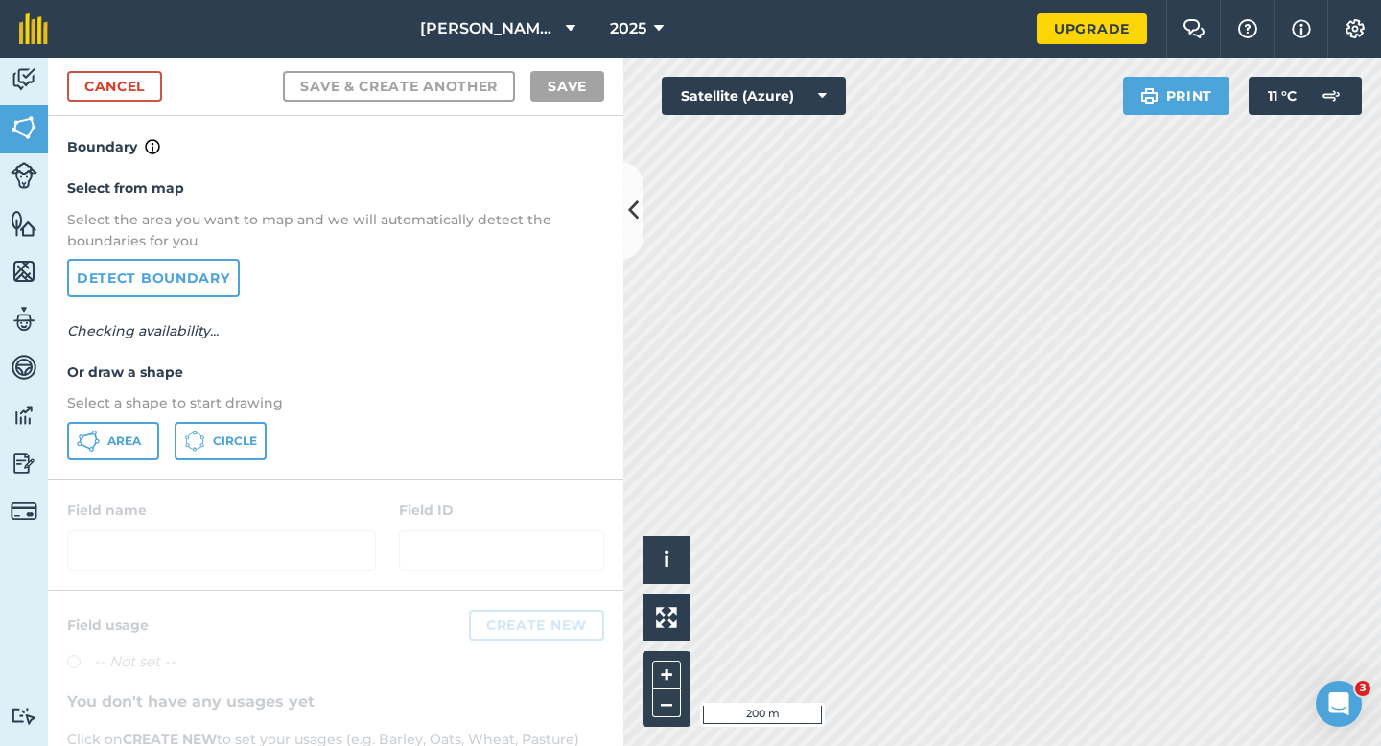
drag, startPoint x: 153, startPoint y: 480, endPoint x: 153, endPoint y: 430, distance: 49.9
click at [153, 480] on div at bounding box center [335, 534] width 575 height 109
click at [153, 430] on button "Area" at bounding box center [113, 441] width 92 height 38
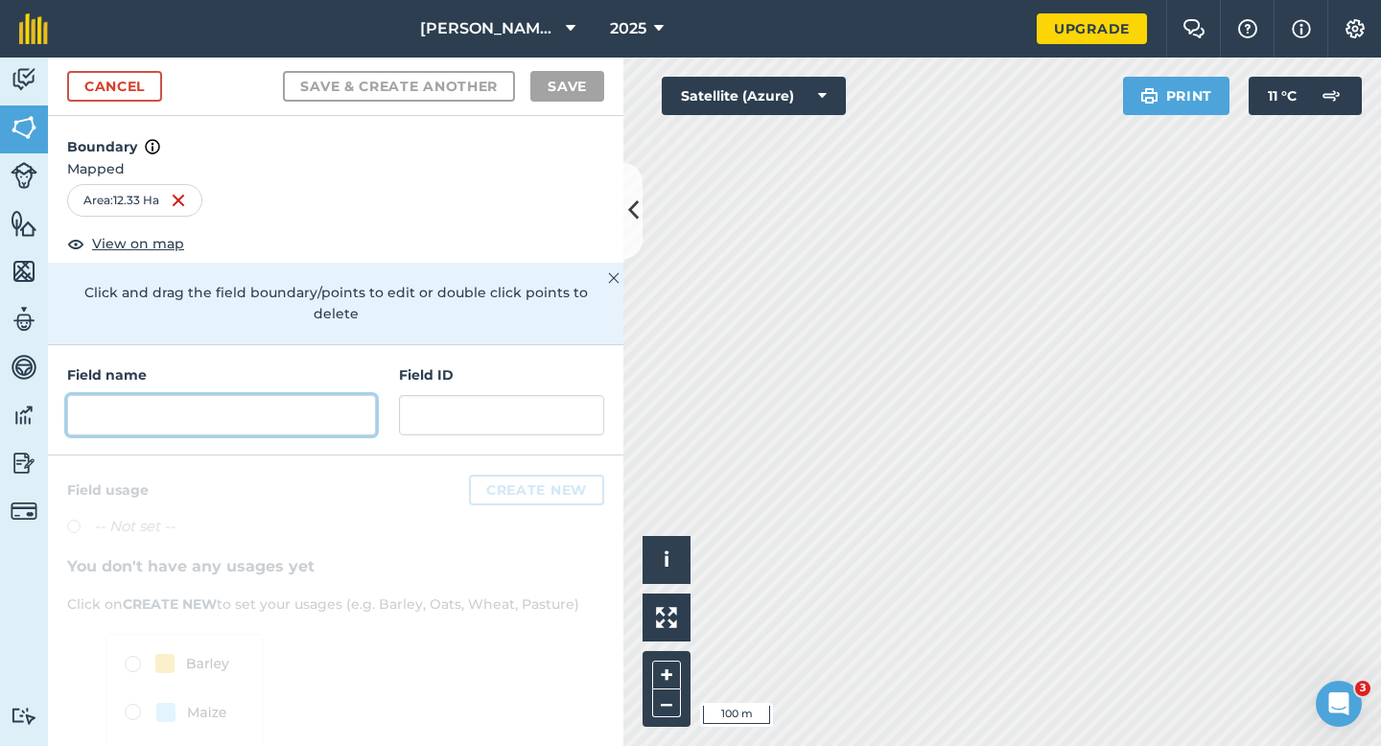
click at [246, 412] on input "text" at bounding box center [221, 415] width 309 height 40
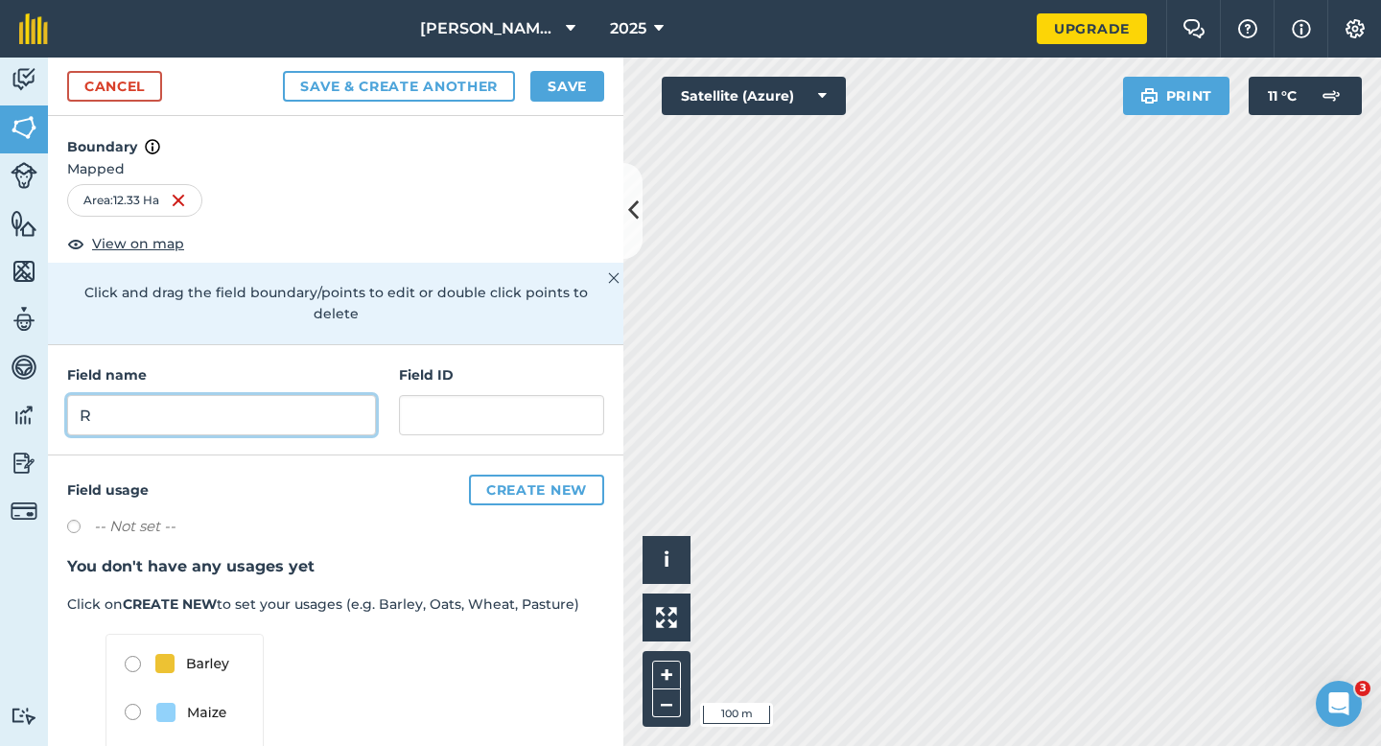
type input "R"
click at [572, 101] on button "Save" at bounding box center [567, 86] width 74 height 31
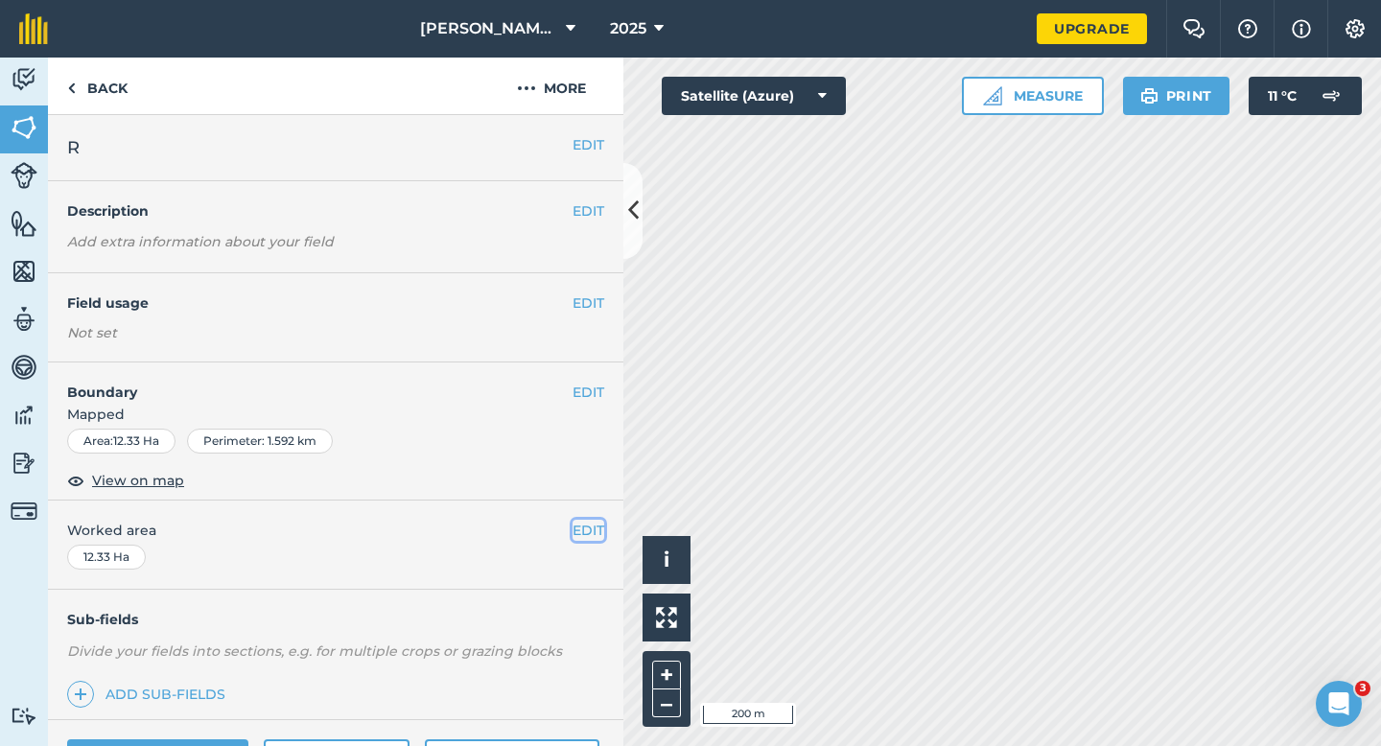
click at [594, 537] on button "EDIT" at bounding box center [588, 530] width 32 height 21
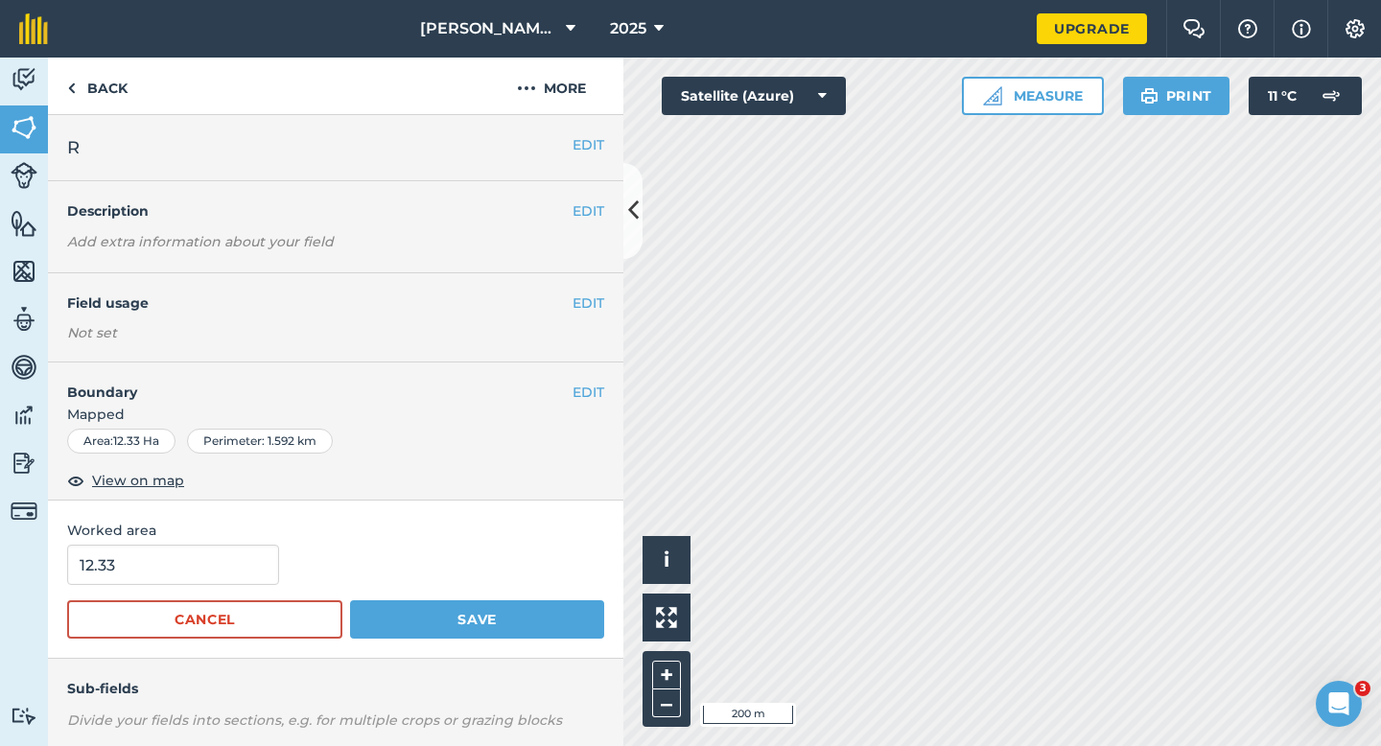
click at [282, 569] on div "12.33" at bounding box center [335, 565] width 537 height 40
click at [256, 569] on input "12.33" at bounding box center [173, 565] width 212 height 40
type input "12.3"
click at [350, 600] on button "Save" at bounding box center [477, 619] width 254 height 38
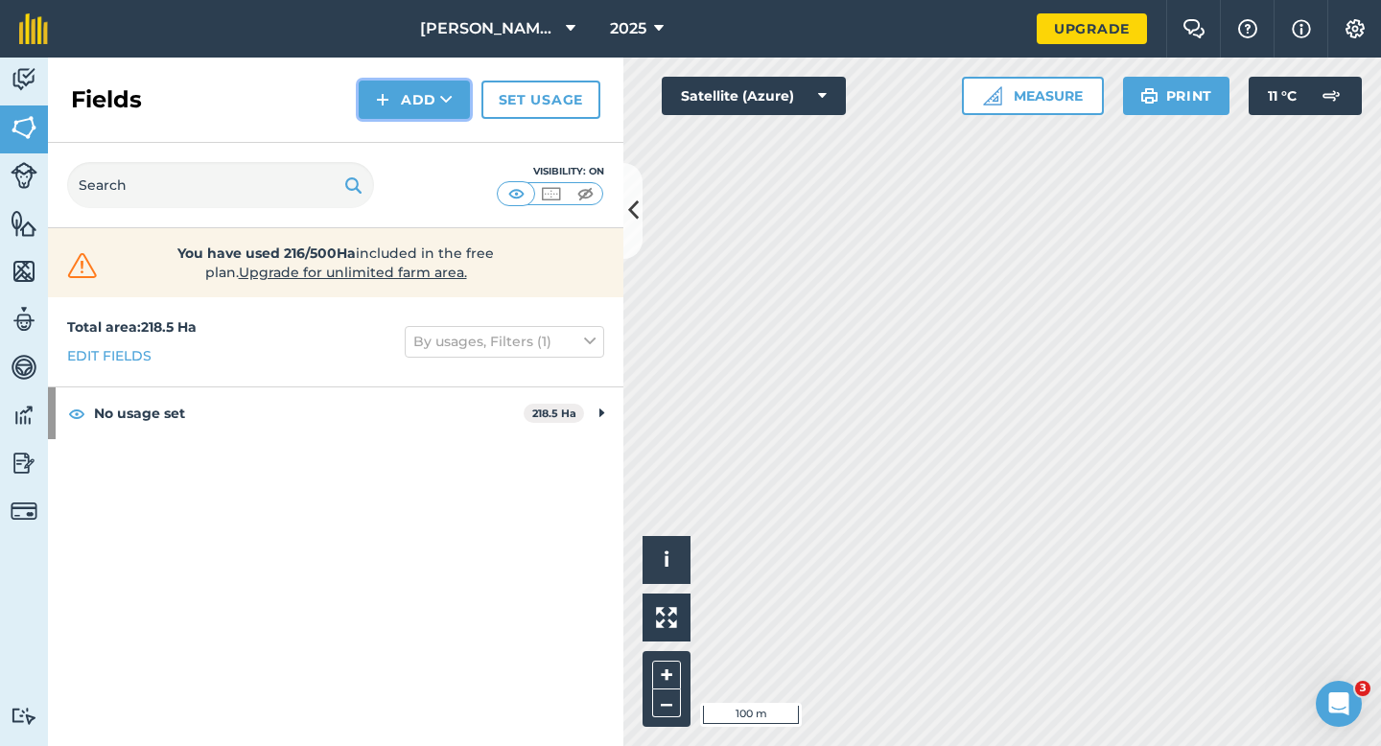
click at [379, 88] on img at bounding box center [382, 99] width 13 height 23
click at [412, 143] on link "Draw" at bounding box center [413, 143] width 105 height 42
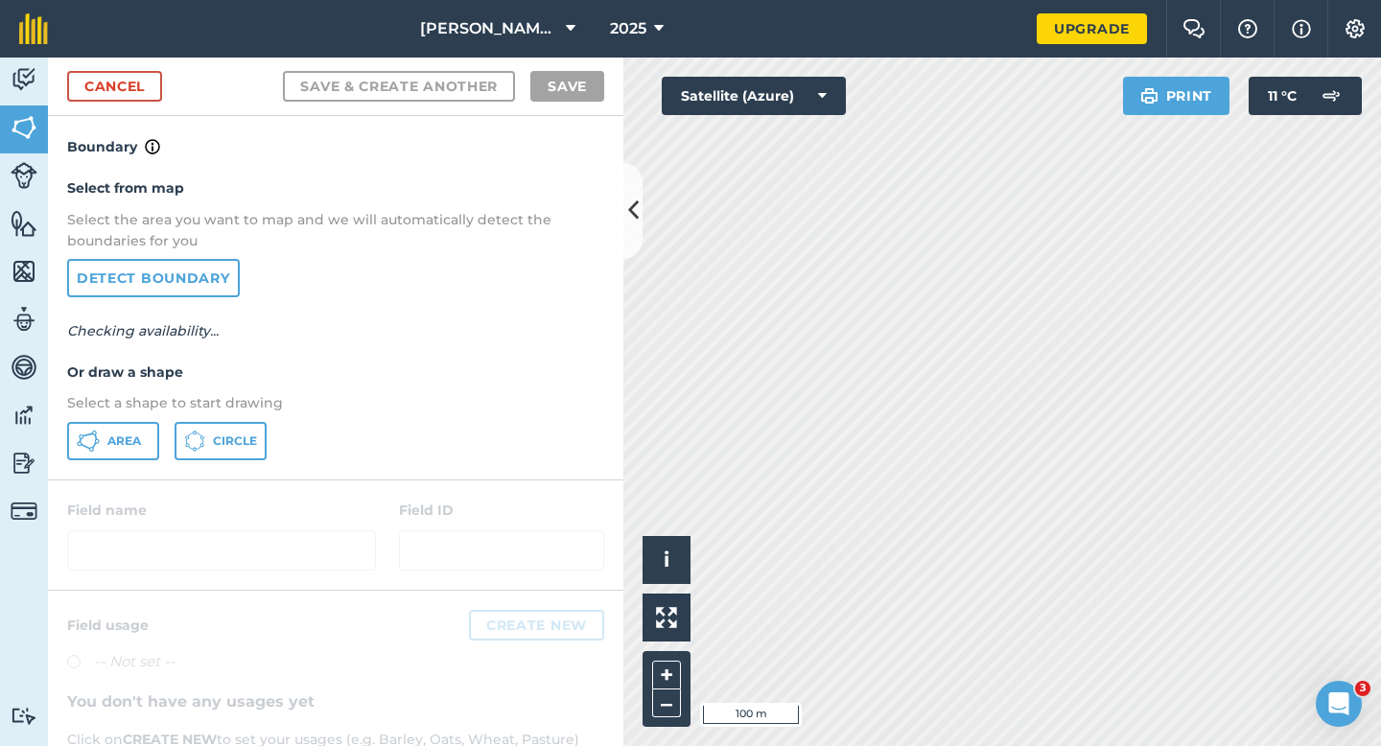
click at [155, 385] on div "Select from map Select the area you want to map and we will automatically detec…" at bounding box center [335, 318] width 575 height 320
click at [154, 409] on p "Select a shape to start drawing" at bounding box center [335, 402] width 537 height 21
click at [154, 434] on button "Area" at bounding box center [113, 441] width 92 height 38
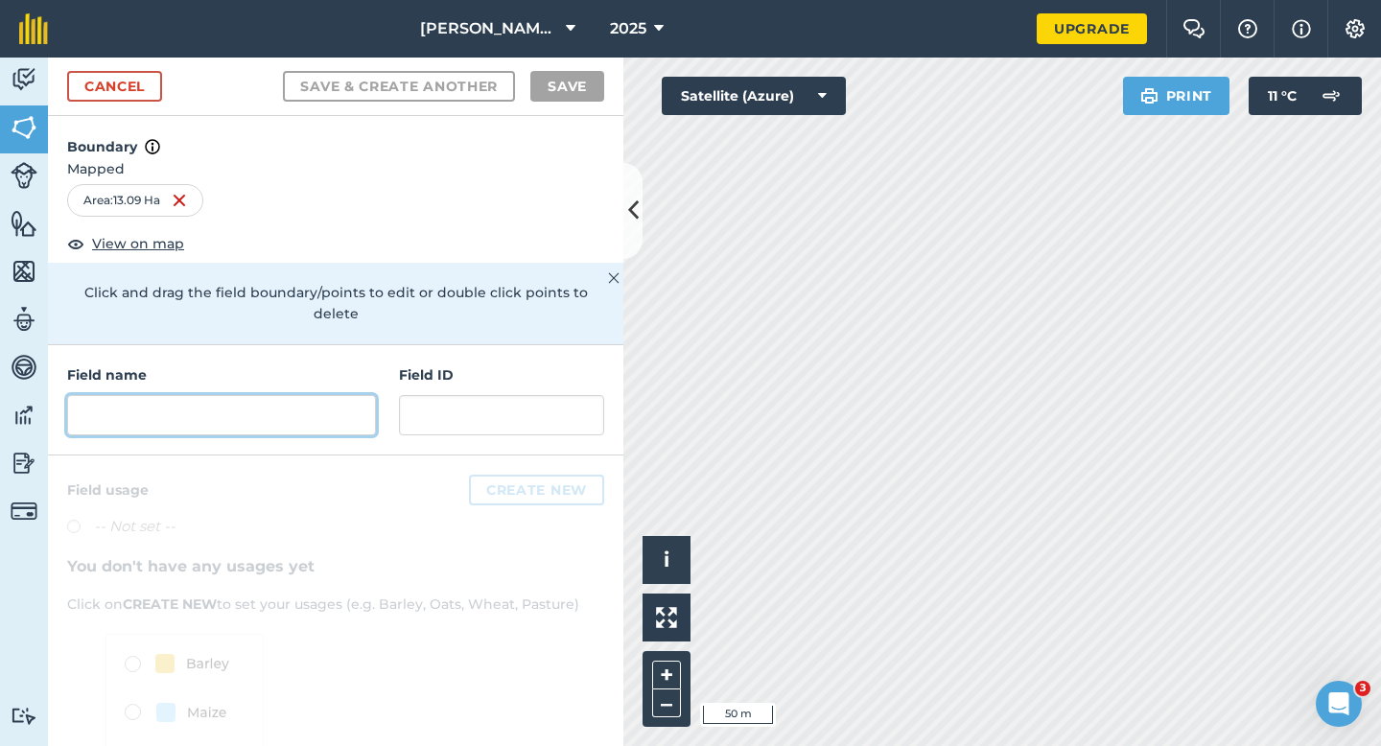
click at [321, 399] on input "text" at bounding box center [221, 415] width 309 height 40
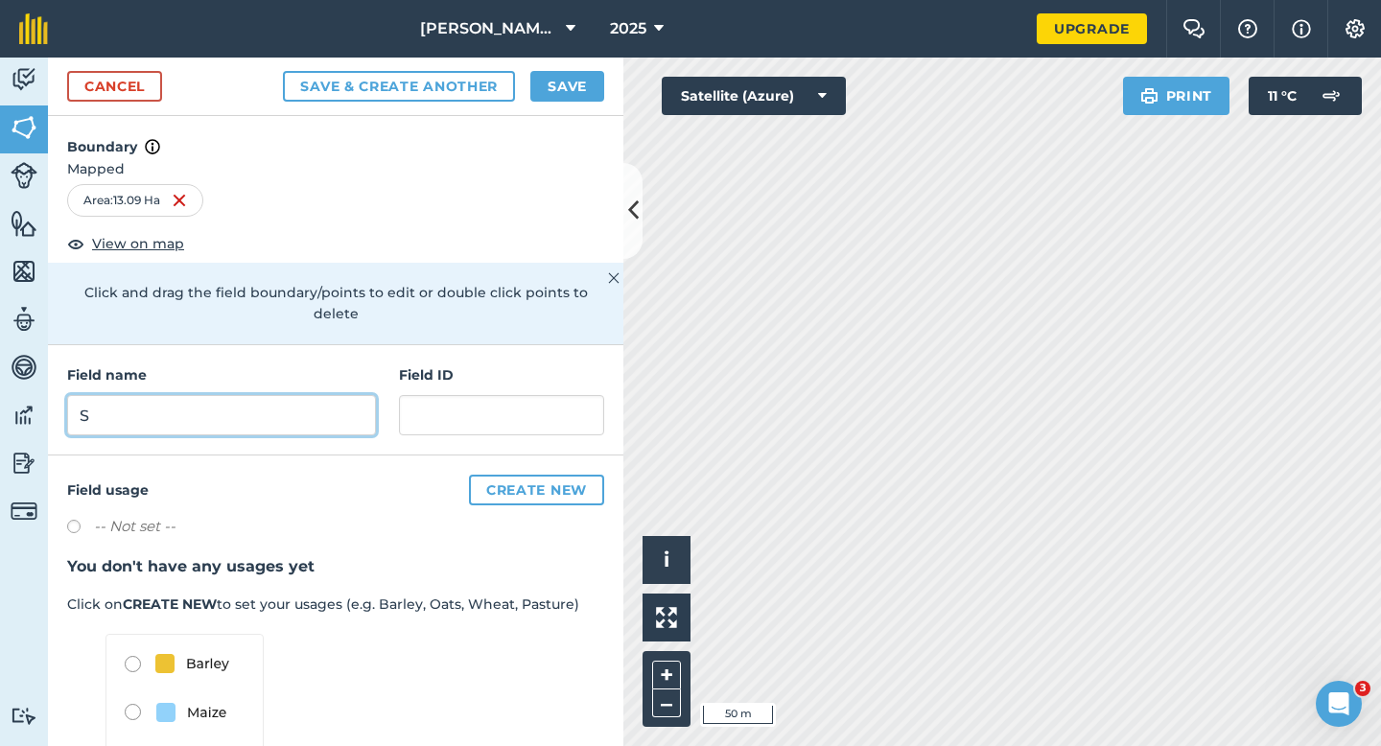
type input "S"
click at [559, 99] on button "Save" at bounding box center [567, 86] width 74 height 31
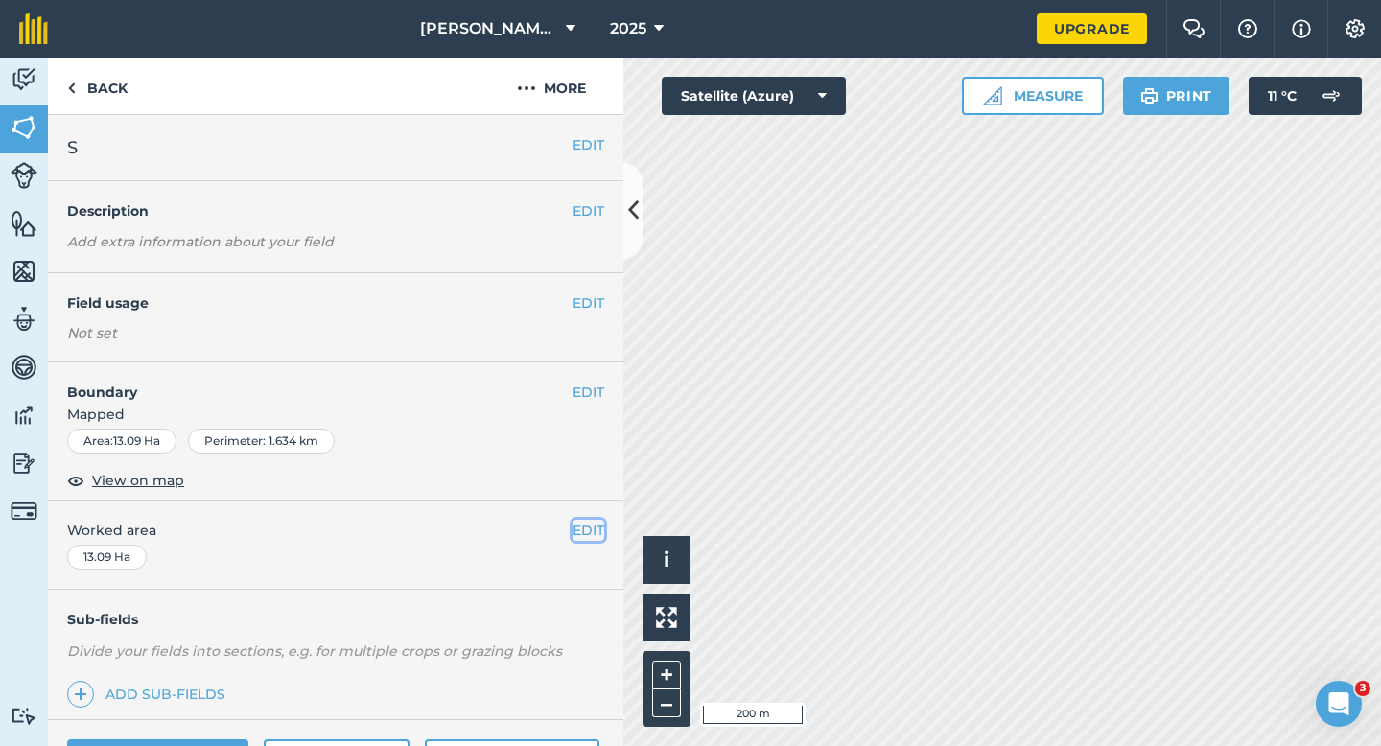
click at [585, 531] on button "EDIT" at bounding box center [588, 530] width 32 height 21
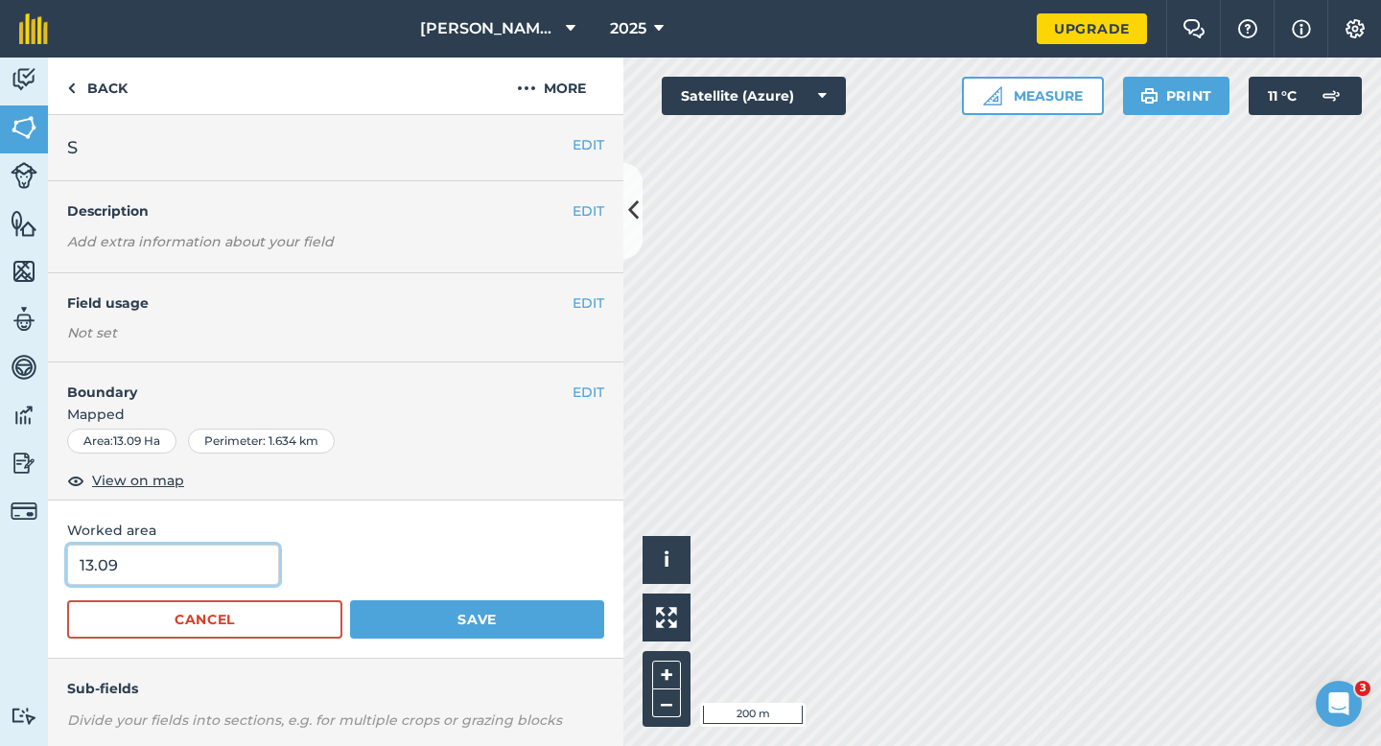
click at [186, 581] on input "13.09" at bounding box center [173, 565] width 212 height 40
type input "14"
click at [350, 600] on button "Save" at bounding box center [477, 619] width 254 height 38
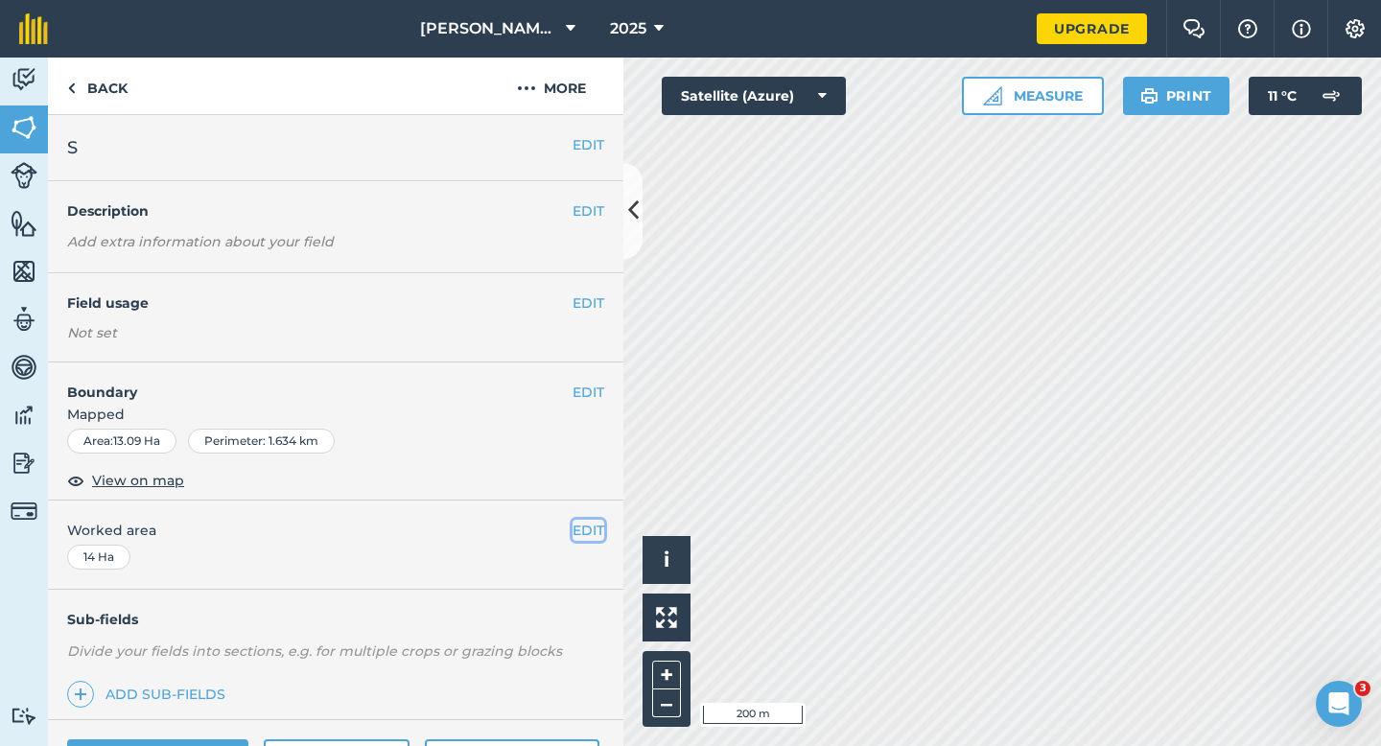
click at [594, 522] on button "EDIT" at bounding box center [588, 530] width 32 height 21
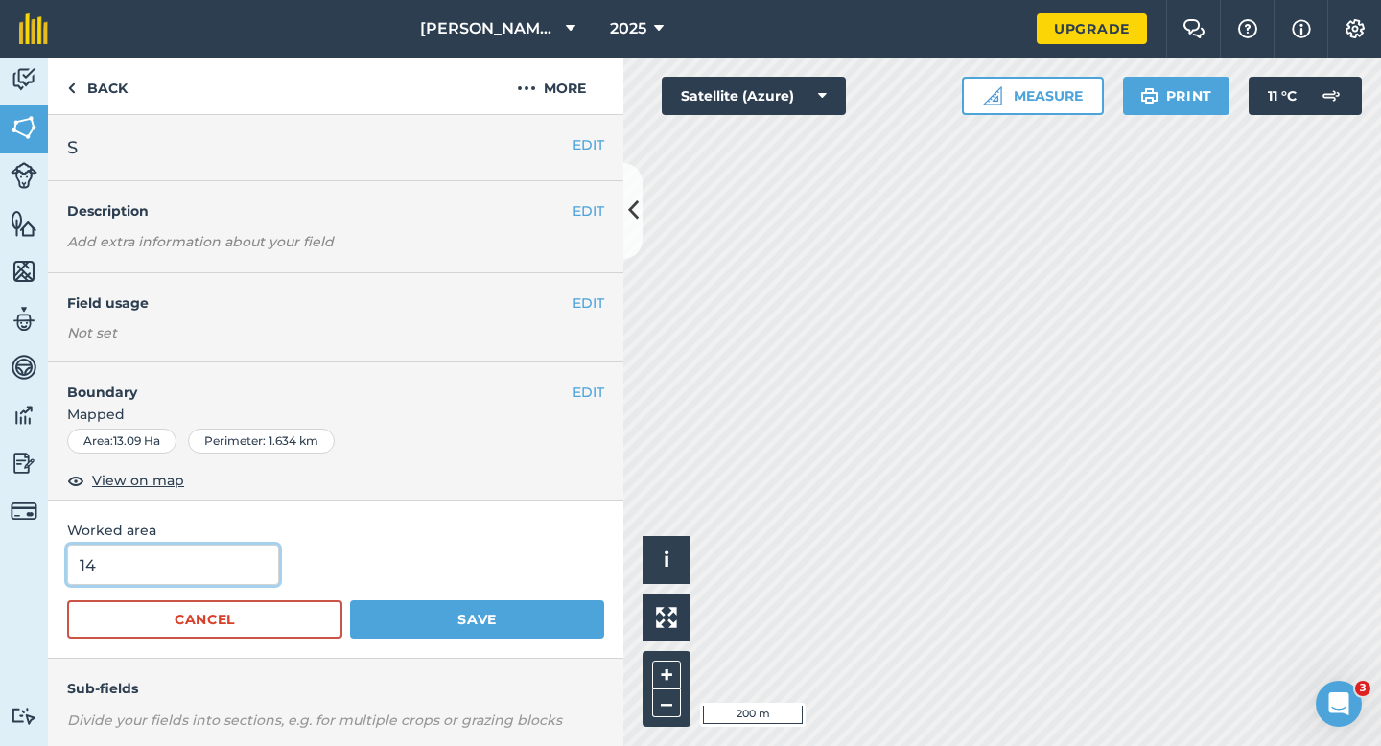
click at [242, 568] on input "14" at bounding box center [173, 565] width 212 height 40
type input "13"
click at [350, 600] on button "Save" at bounding box center [477, 619] width 254 height 38
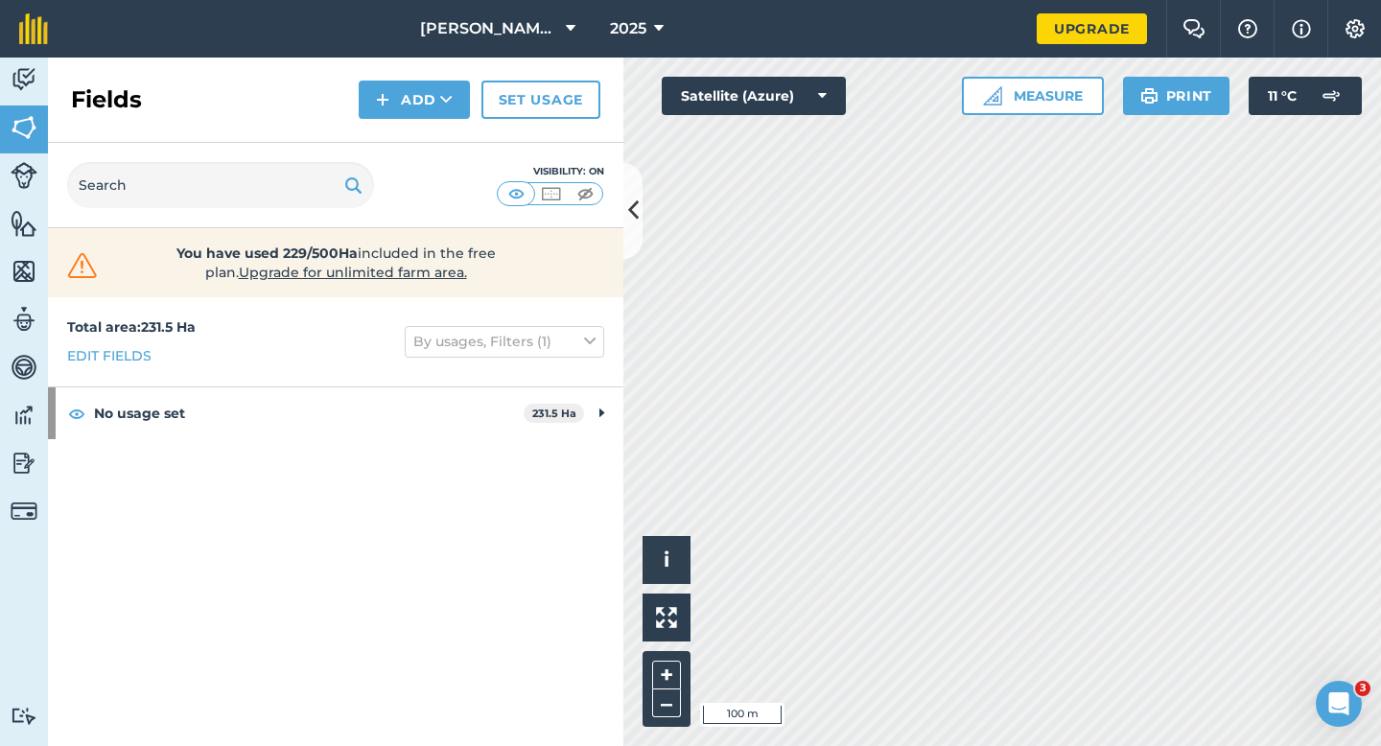
click at [398, 80] on div "Fields Add Set usage" at bounding box center [335, 100] width 575 height 85
click at [398, 119] on div "Fields Add Set usage" at bounding box center [335, 100] width 575 height 85
click at [398, 138] on div "Fields Add Set usage" at bounding box center [335, 100] width 575 height 85
click at [383, 88] on img at bounding box center [382, 99] width 13 height 23
click at [390, 122] on link "Draw" at bounding box center [413, 143] width 105 height 42
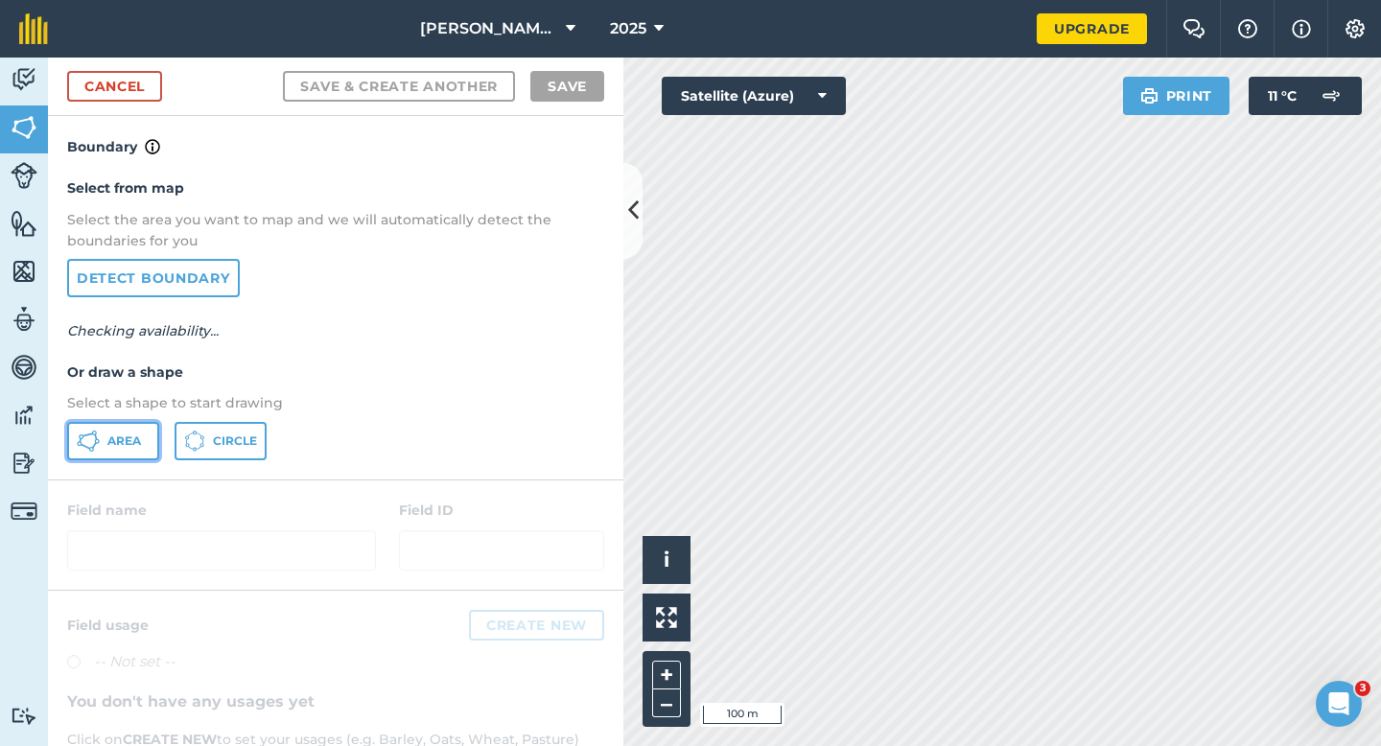
click at [136, 444] on span "Area" at bounding box center [124, 440] width 34 height 15
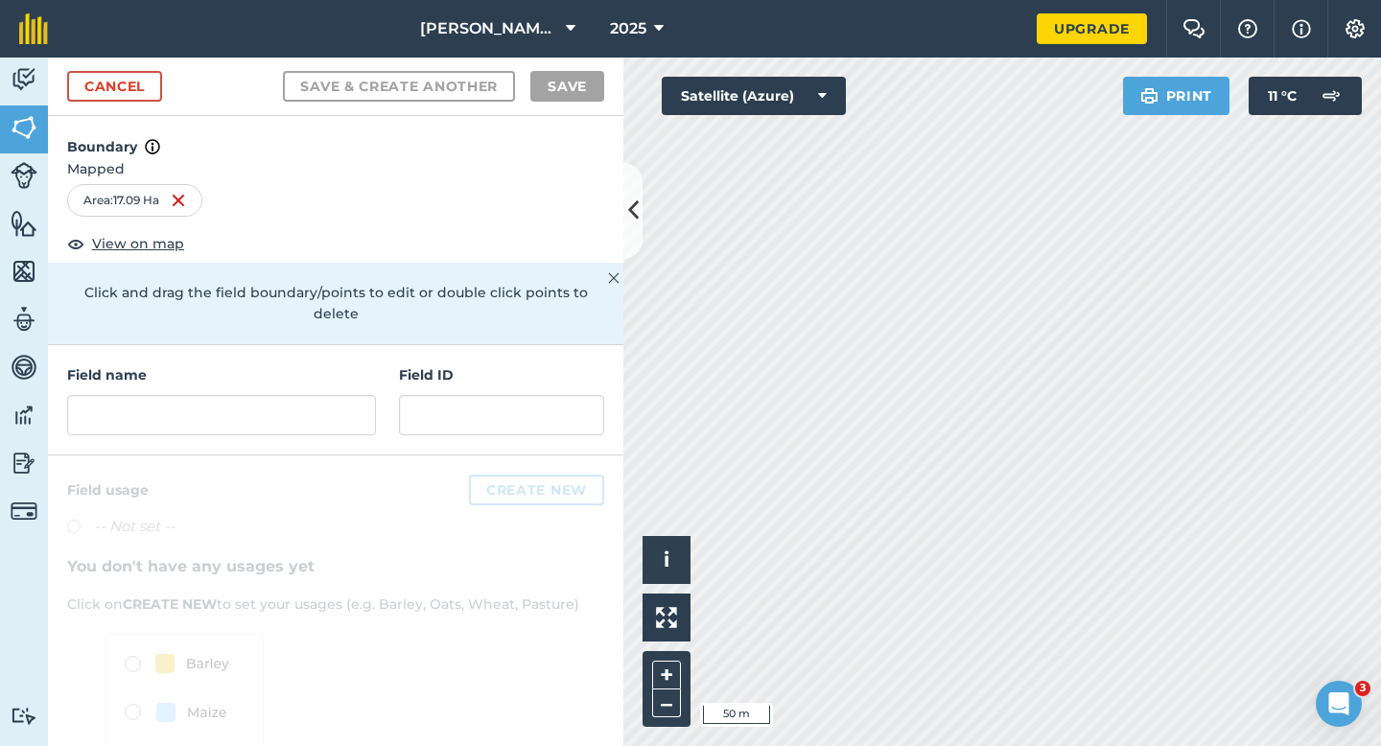
click at [867, 0] on div "[PERSON_NAME] & Sons 2025 Upgrade Farm Chat Help Info Settings Map printing is …" at bounding box center [690, 373] width 1381 height 746
click at [758, 425] on div "Click to start drawing i © 2025 TomTom, Microsoft 100 m + – Satellite (Azure) P…" at bounding box center [1001, 402] width 757 height 688
click at [292, 395] on input "text" at bounding box center [221, 415] width 309 height 40
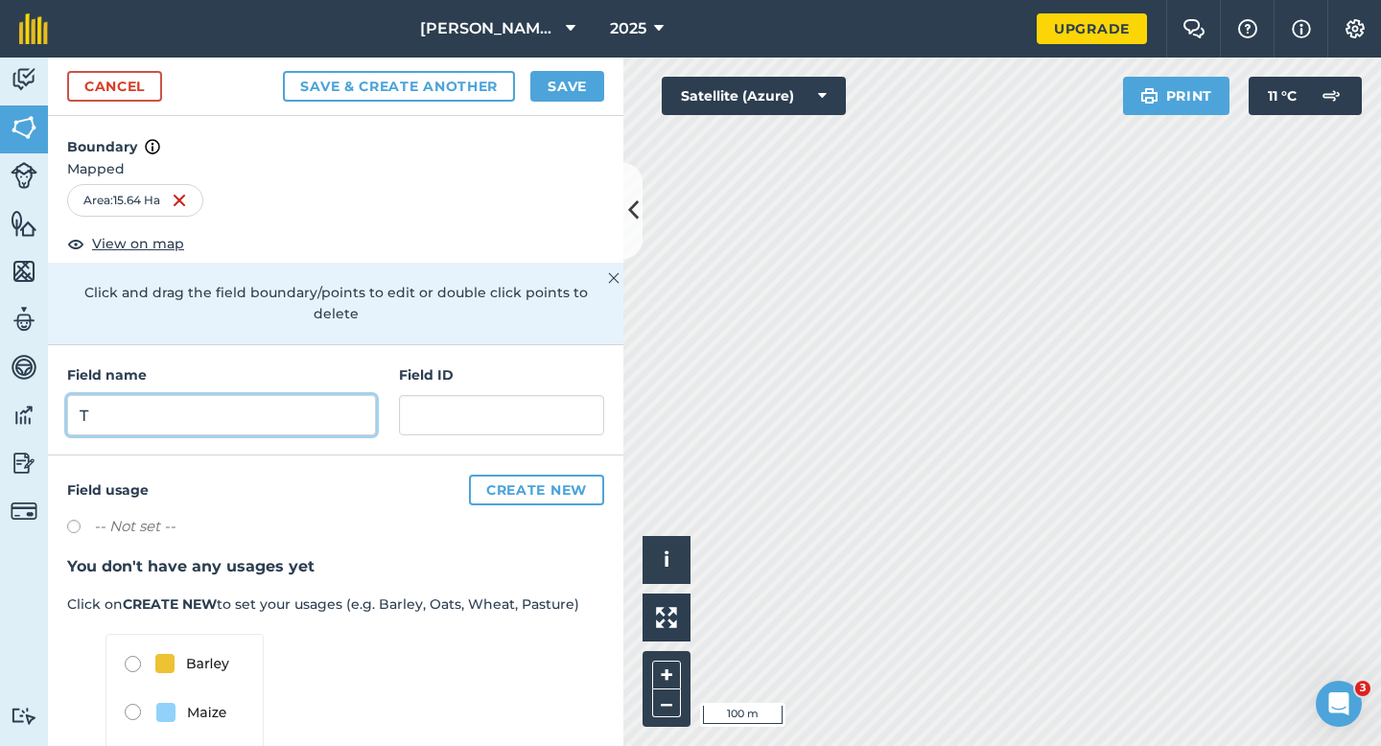
type input "T"
click at [572, 79] on button "Save" at bounding box center [567, 86] width 74 height 31
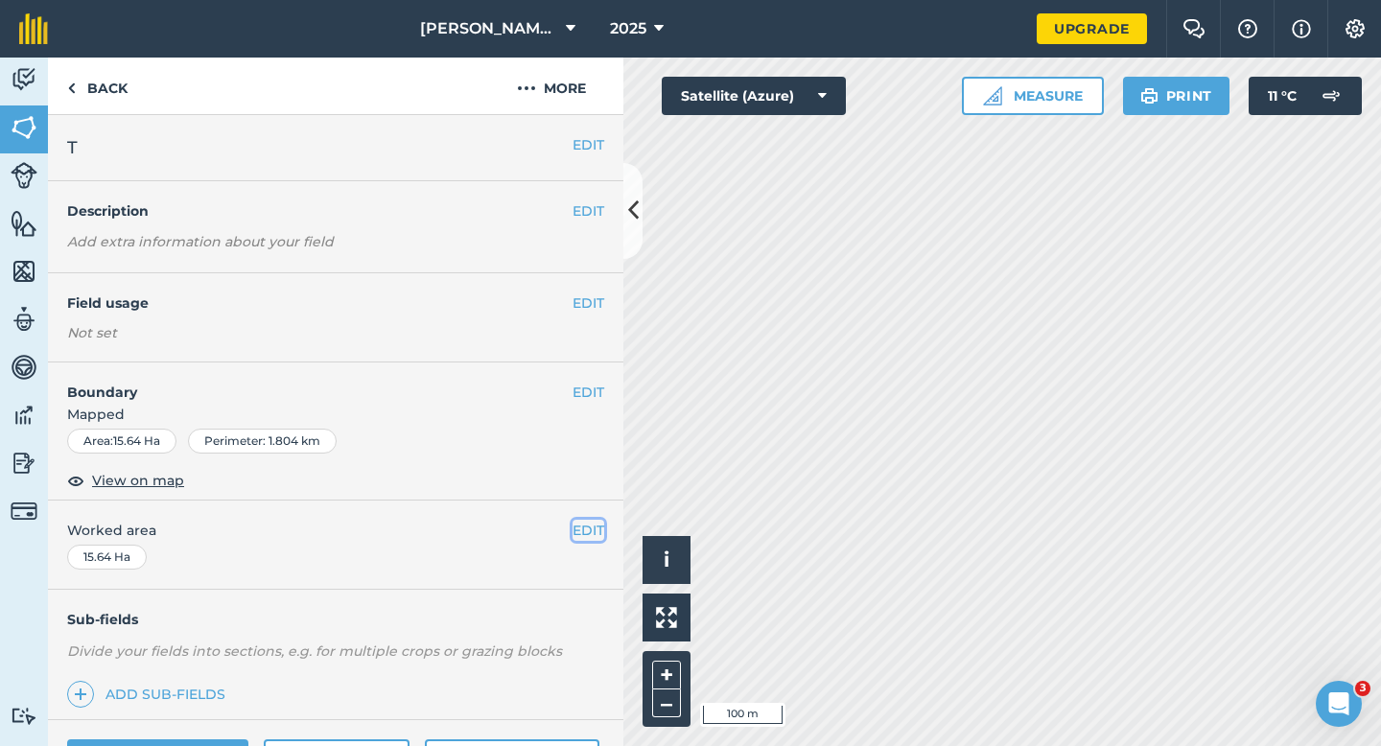
click at [592, 538] on button "EDIT" at bounding box center [588, 530] width 32 height 21
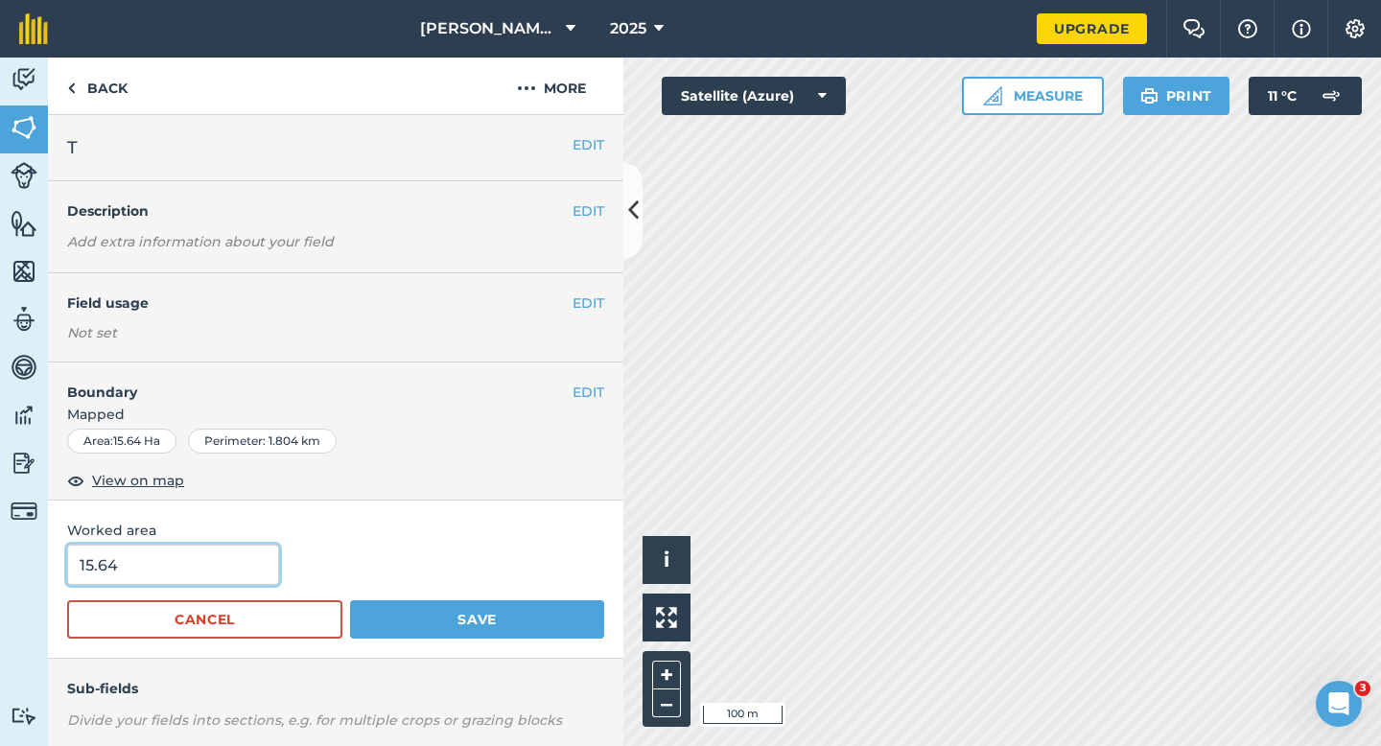
click at [241, 566] on input "15.64" at bounding box center [173, 565] width 212 height 40
type input "15.6"
click at [350, 600] on button "Save" at bounding box center [477, 619] width 254 height 38
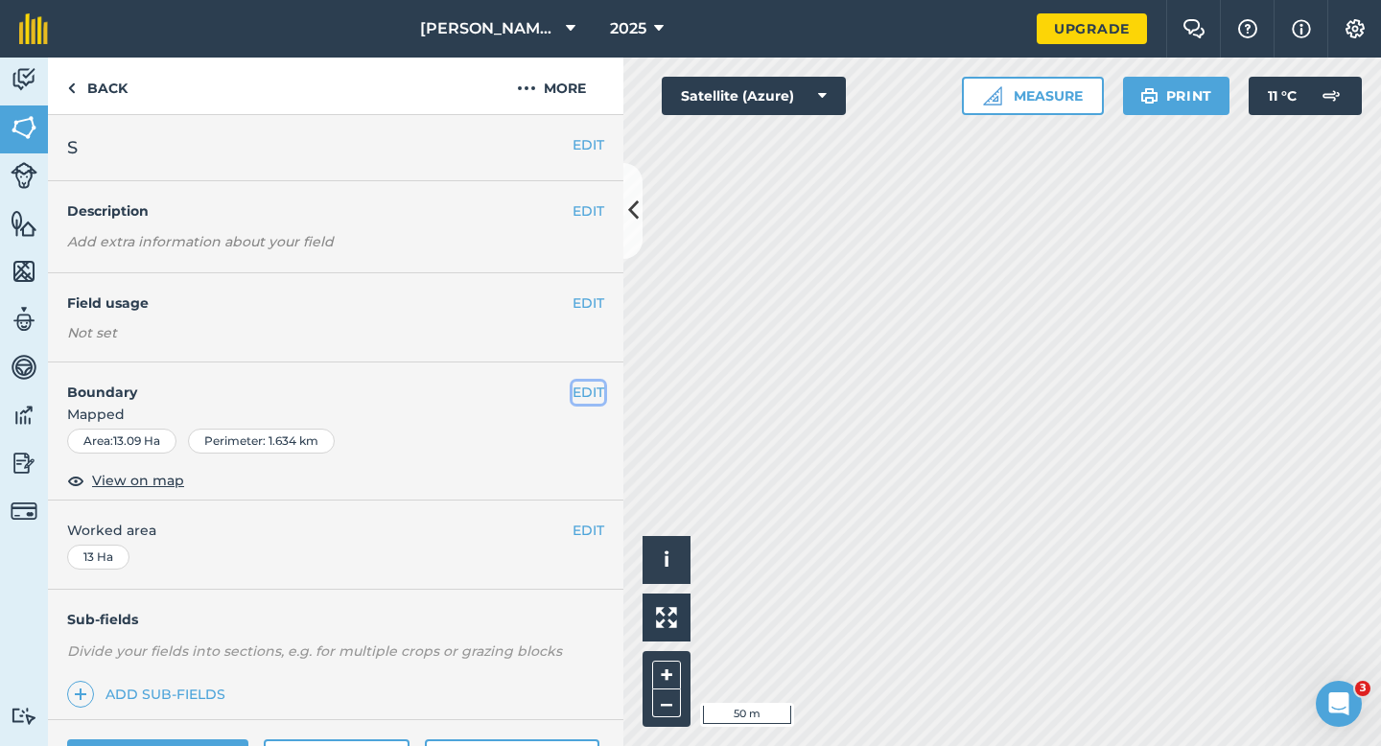
click at [596, 398] on button "EDIT" at bounding box center [588, 392] width 32 height 21
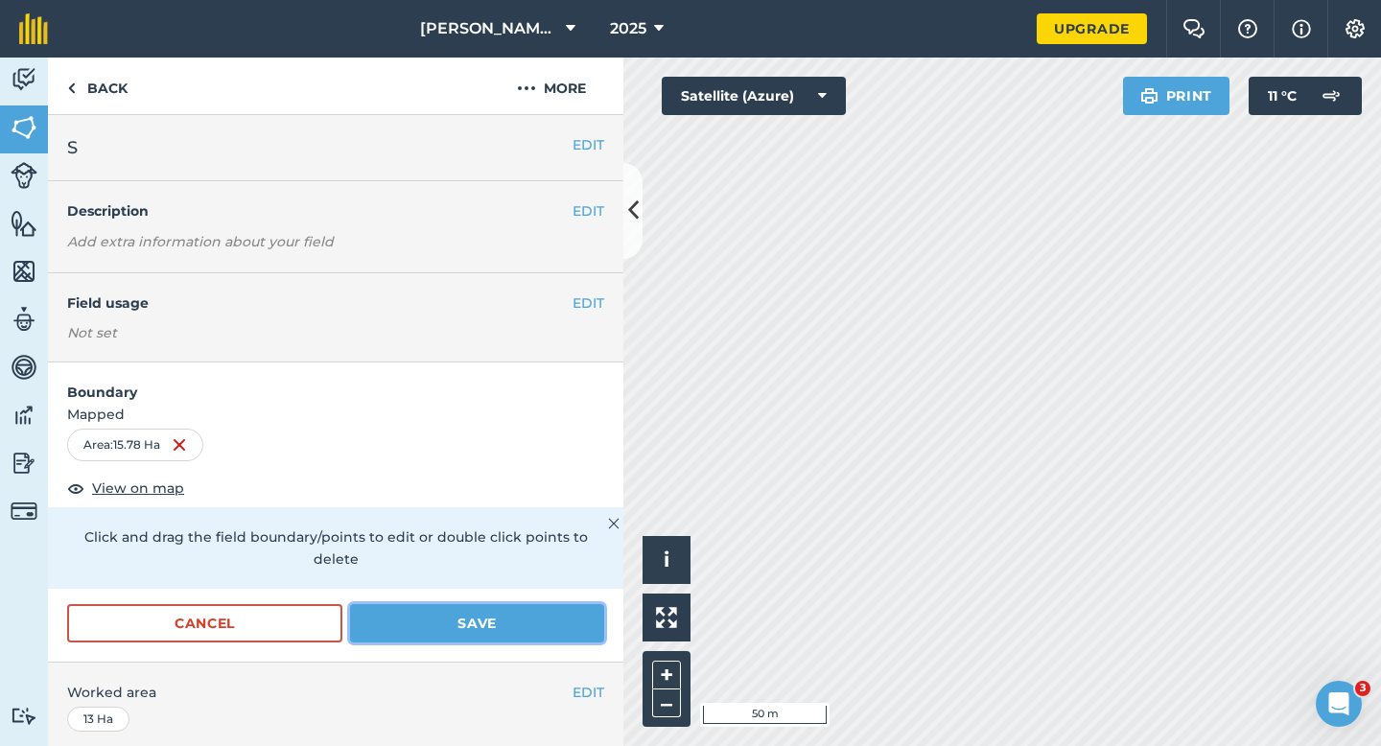
click at [528, 604] on button "Save" at bounding box center [477, 623] width 254 height 38
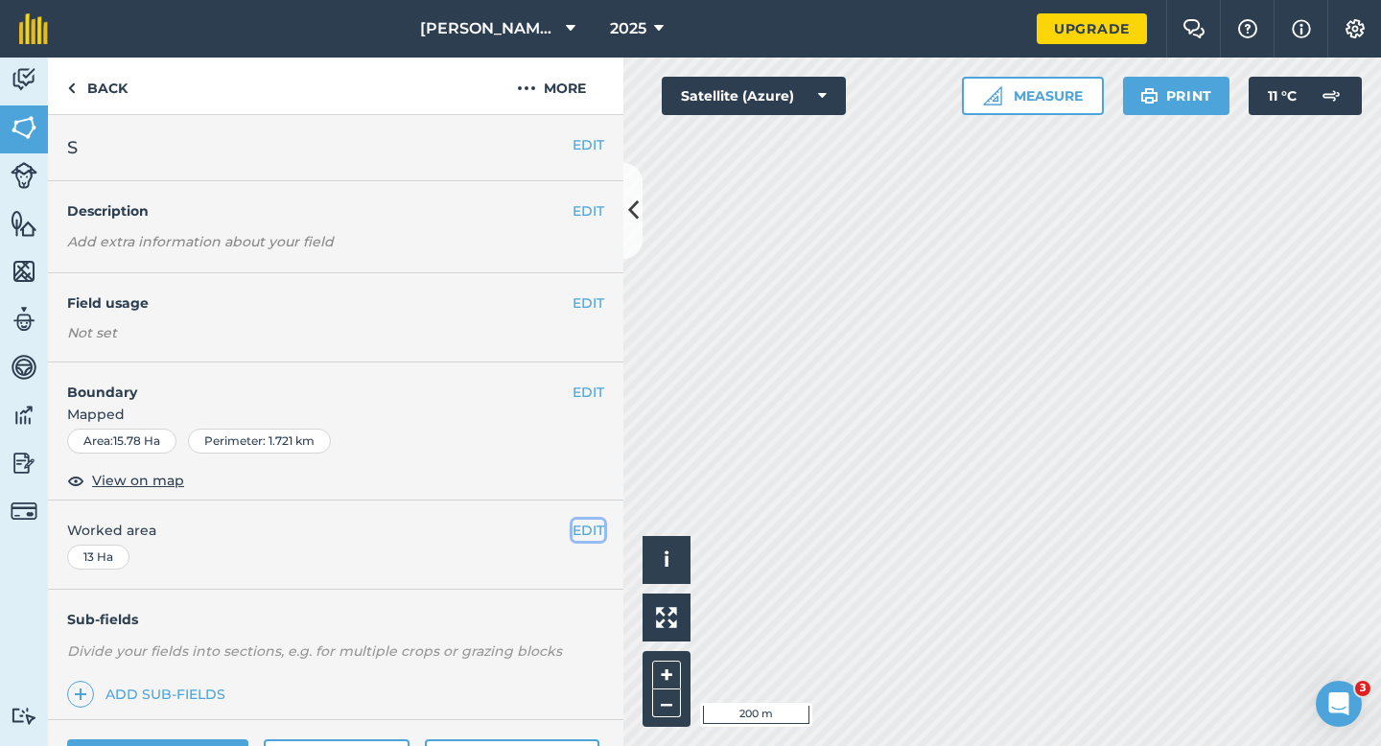
click at [591, 521] on button "EDIT" at bounding box center [588, 530] width 32 height 21
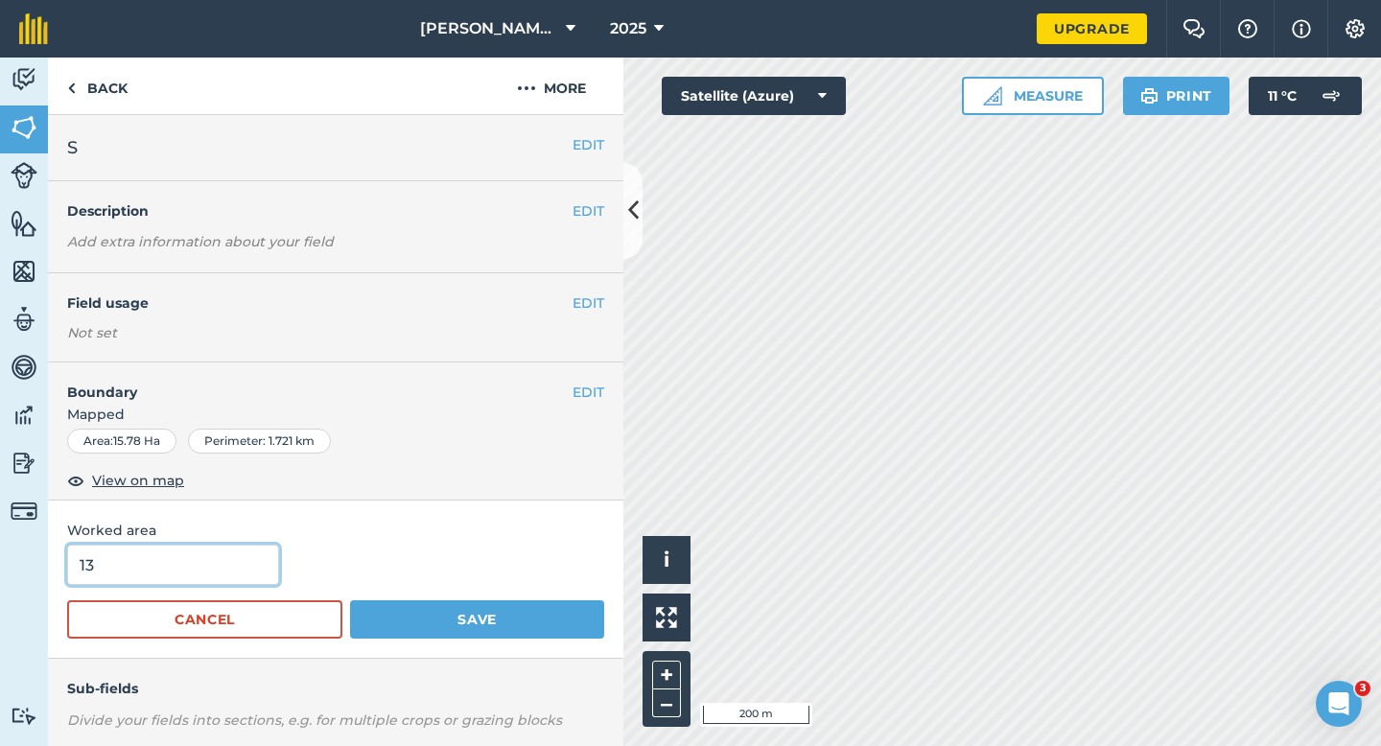
click at [84, 568] on input "13" at bounding box center [173, 565] width 212 height 40
click at [103, 567] on input "13" at bounding box center [173, 565] width 212 height 40
type input "15.8"
click at [350, 600] on button "Save" at bounding box center [477, 619] width 254 height 38
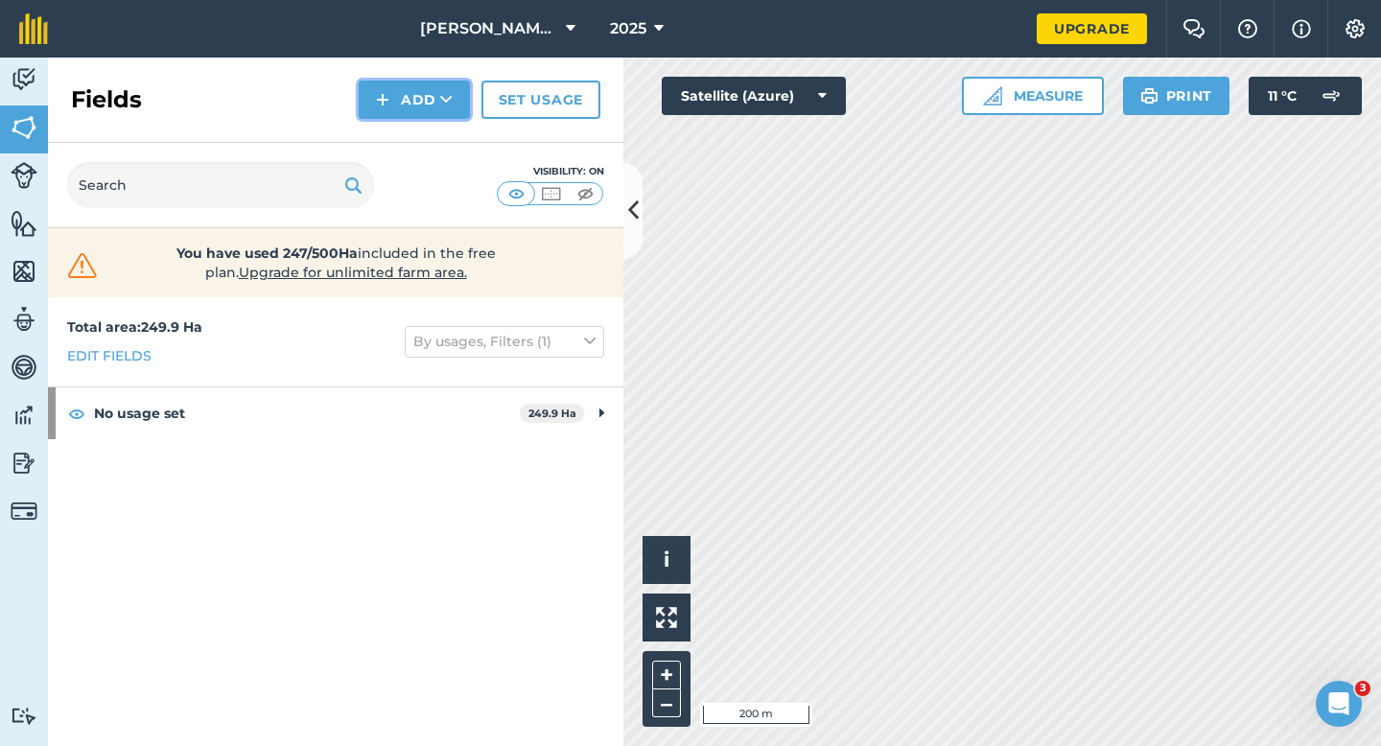
click at [425, 109] on button "Add" at bounding box center [414, 100] width 111 height 38
click at [425, 143] on link "Draw" at bounding box center [413, 143] width 105 height 42
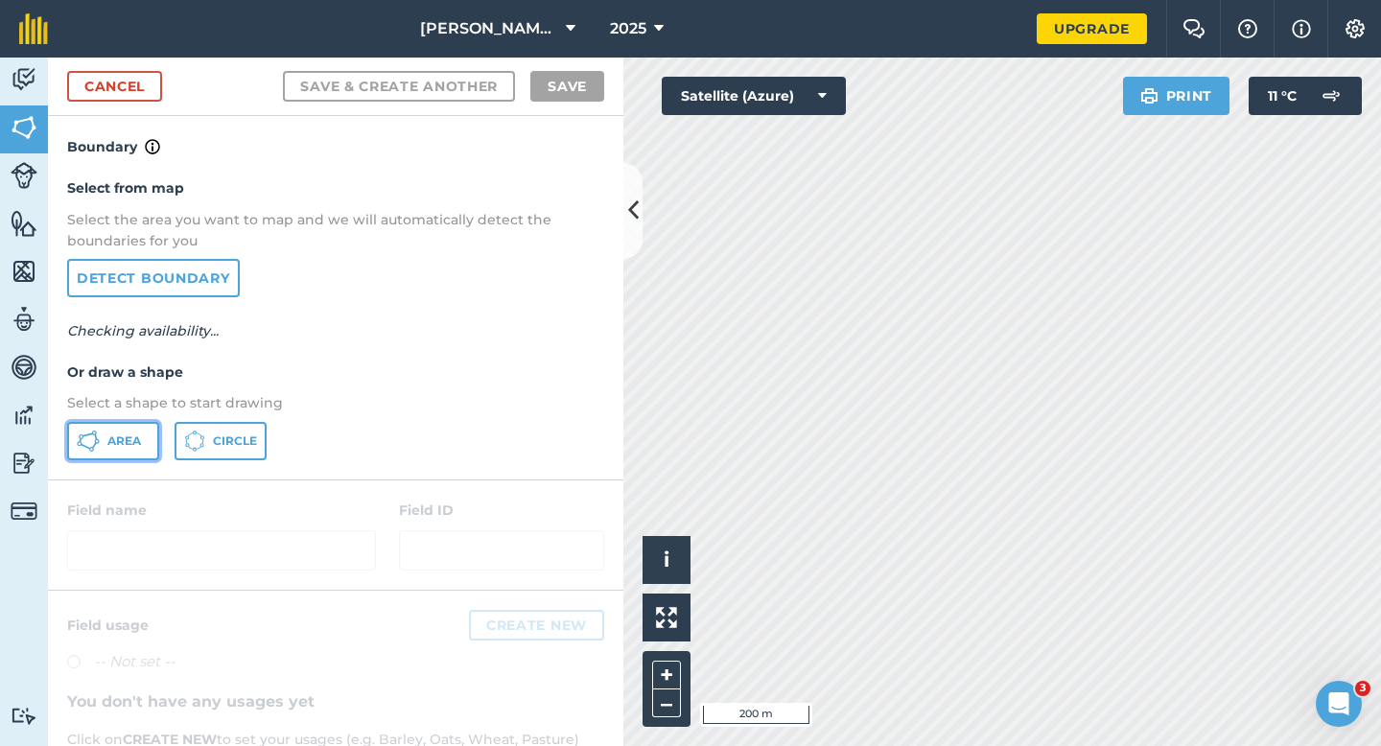
click at [110, 443] on span "Area" at bounding box center [124, 440] width 34 height 15
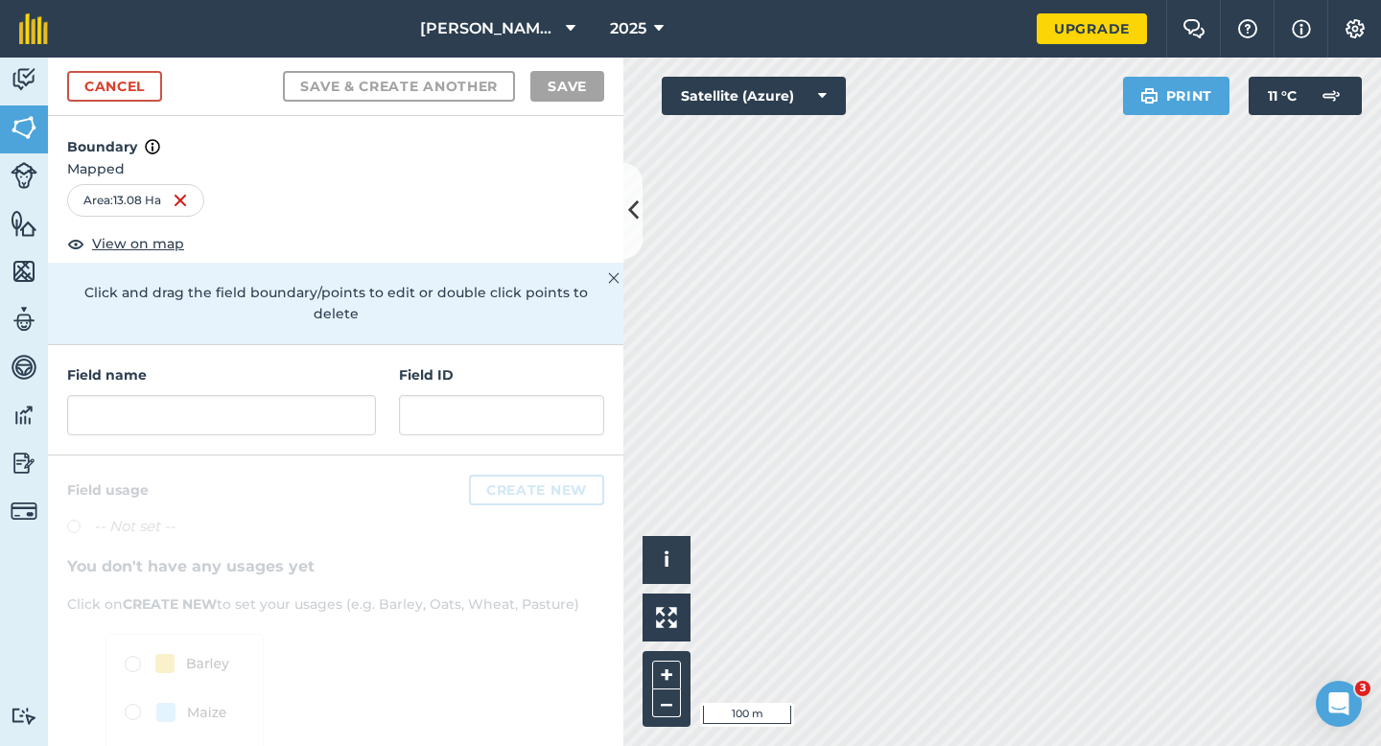
click at [379, 388] on div "Field name Field ID" at bounding box center [335, 400] width 575 height 110
click at [337, 395] on input "text" at bounding box center [221, 415] width 309 height 40
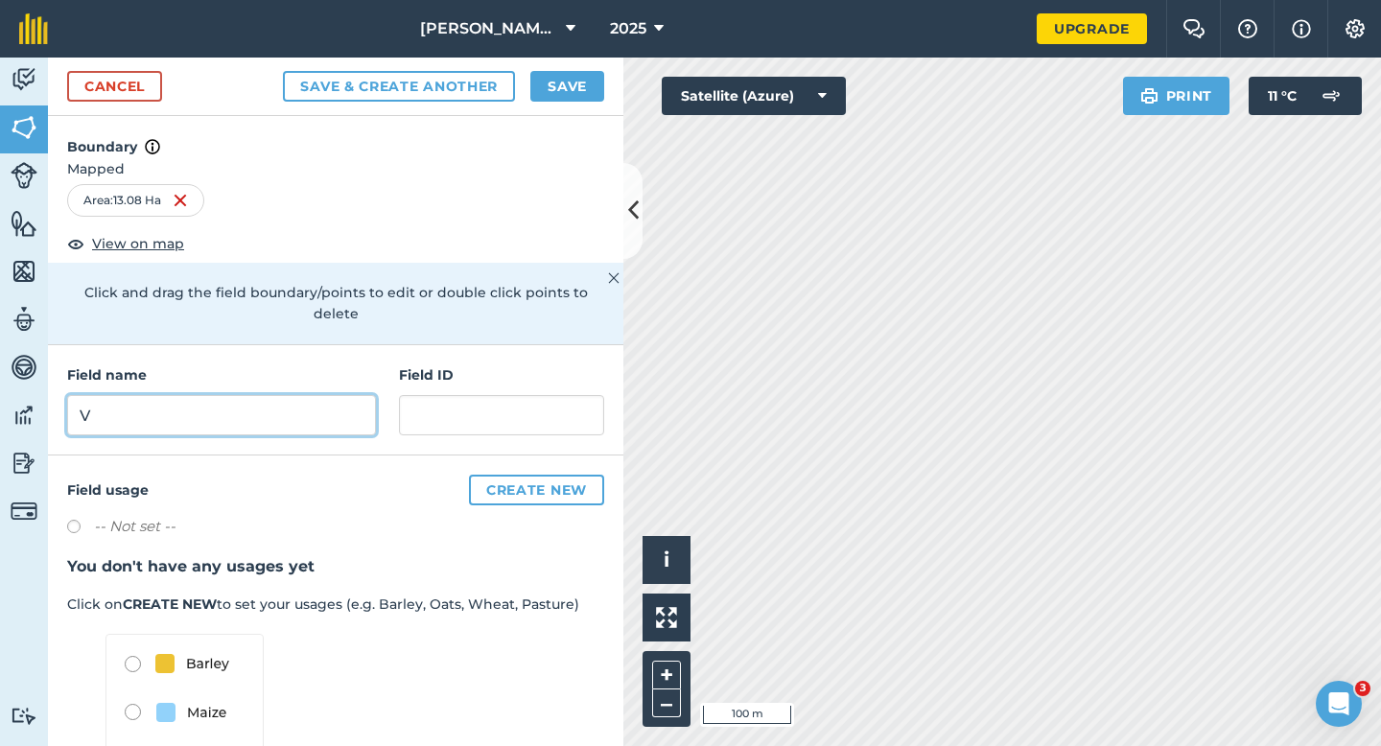
type input "V"
click at [556, 100] on button "Save" at bounding box center [567, 86] width 74 height 31
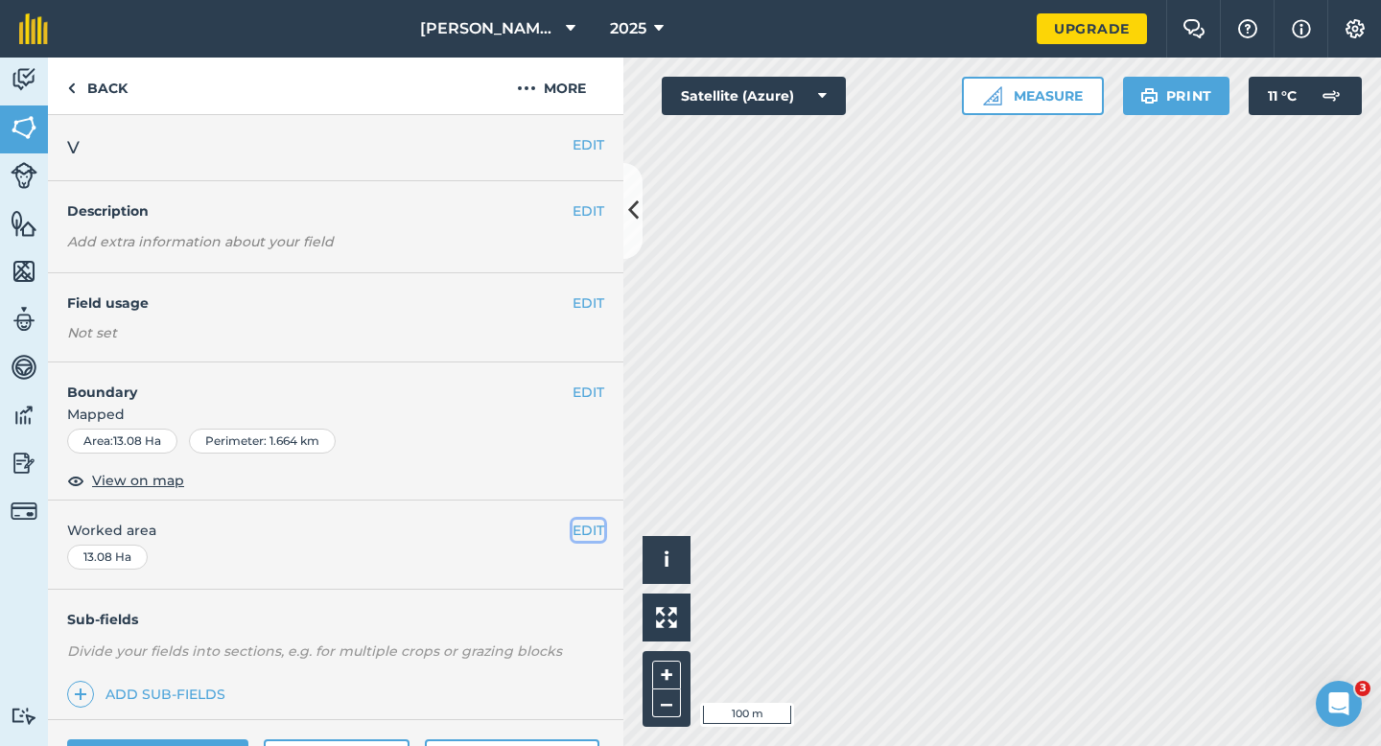
click at [582, 526] on button "EDIT" at bounding box center [588, 530] width 32 height 21
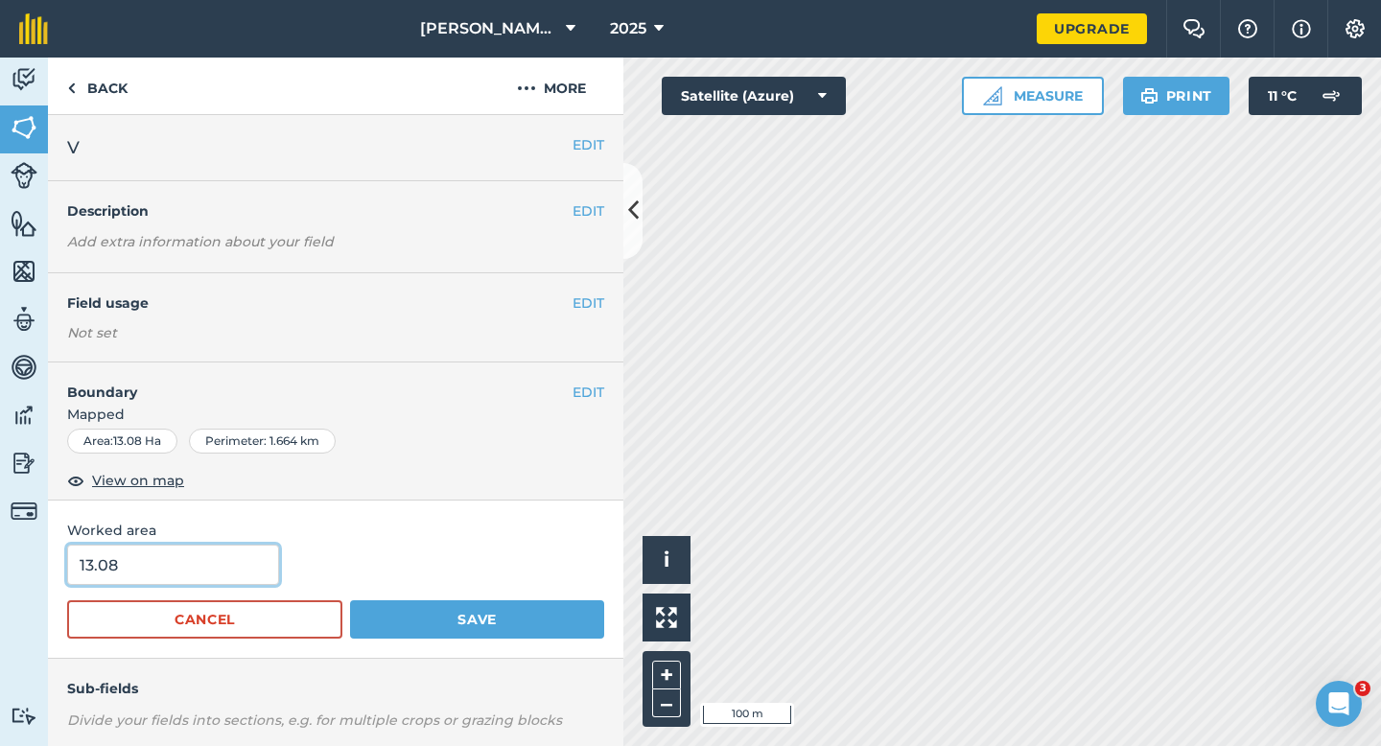
click at [256, 570] on input "13.08" at bounding box center [173, 565] width 212 height 40
type input "13"
click at [350, 600] on button "Save" at bounding box center [477, 619] width 254 height 38
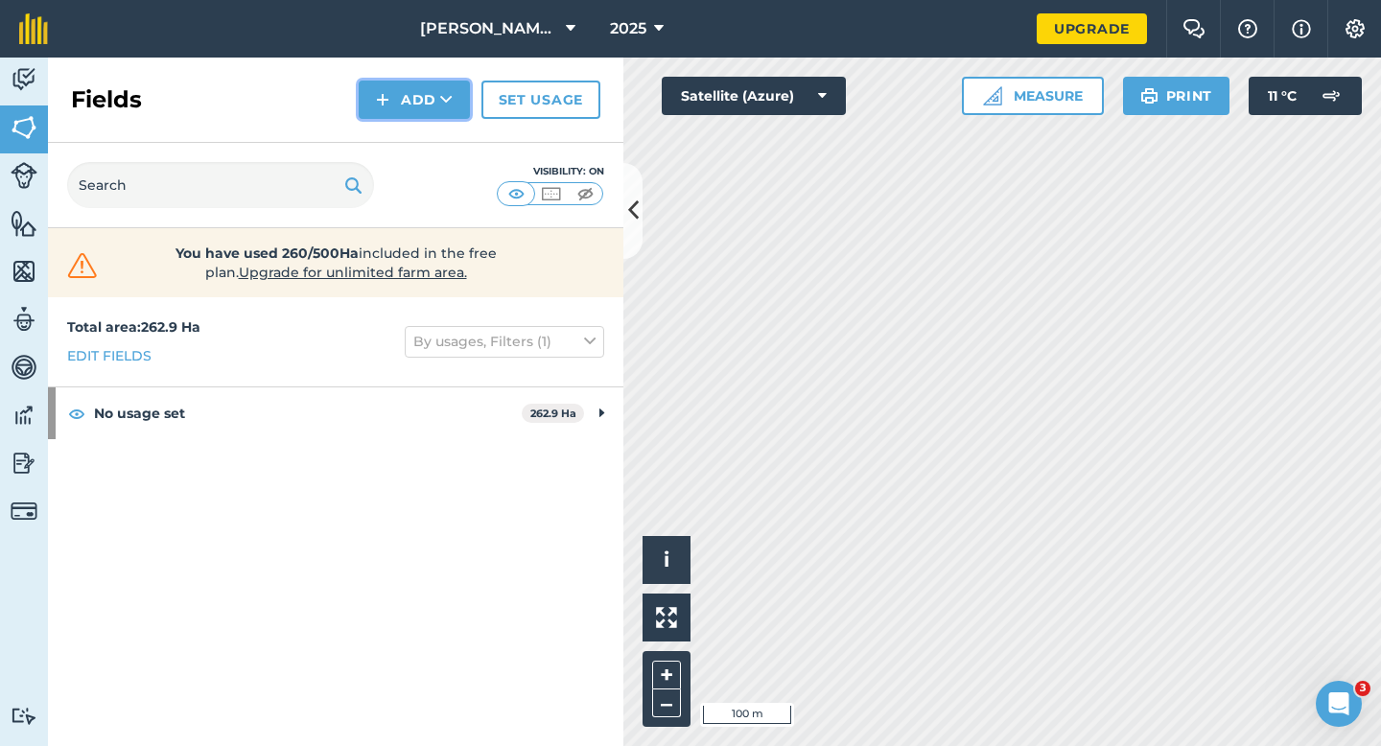
click at [407, 96] on button "Add" at bounding box center [414, 100] width 111 height 38
click at [407, 128] on link "Draw" at bounding box center [413, 143] width 105 height 42
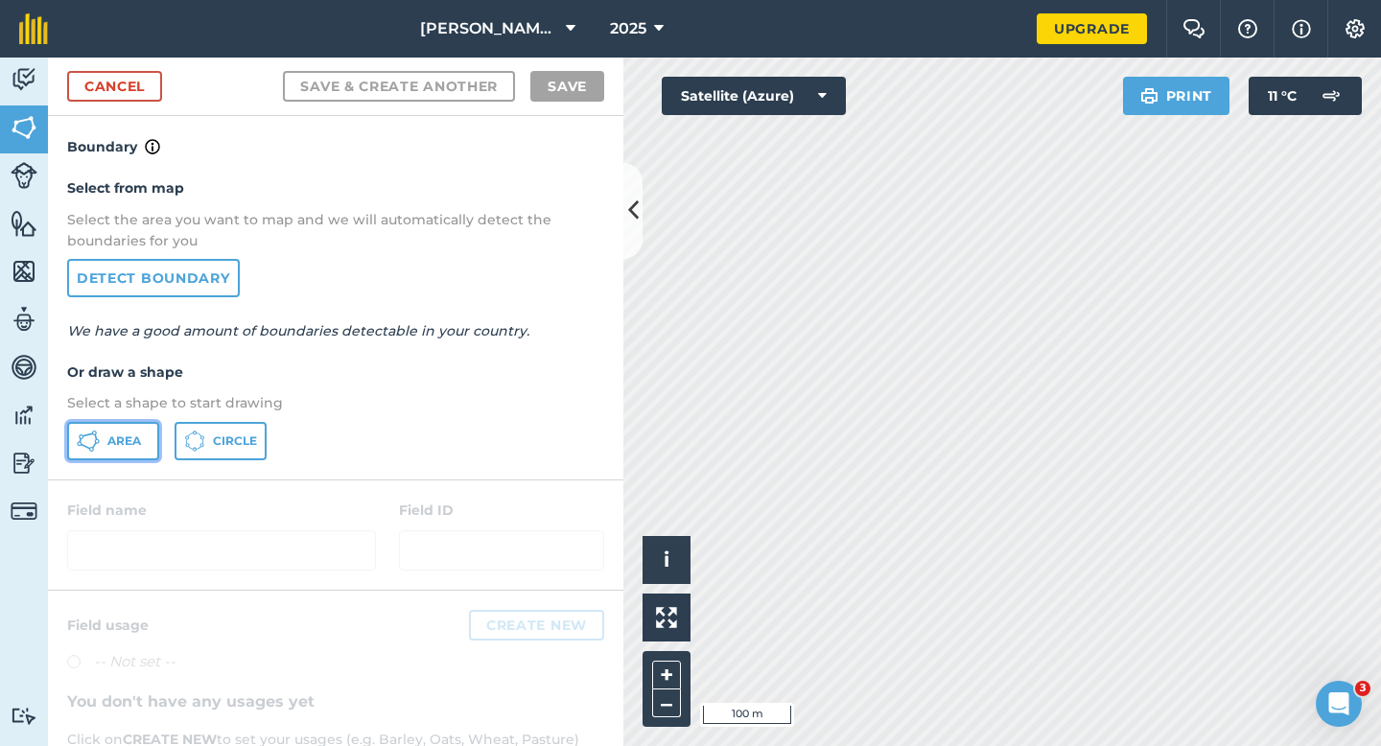
click at [109, 455] on button "Area" at bounding box center [113, 441] width 92 height 38
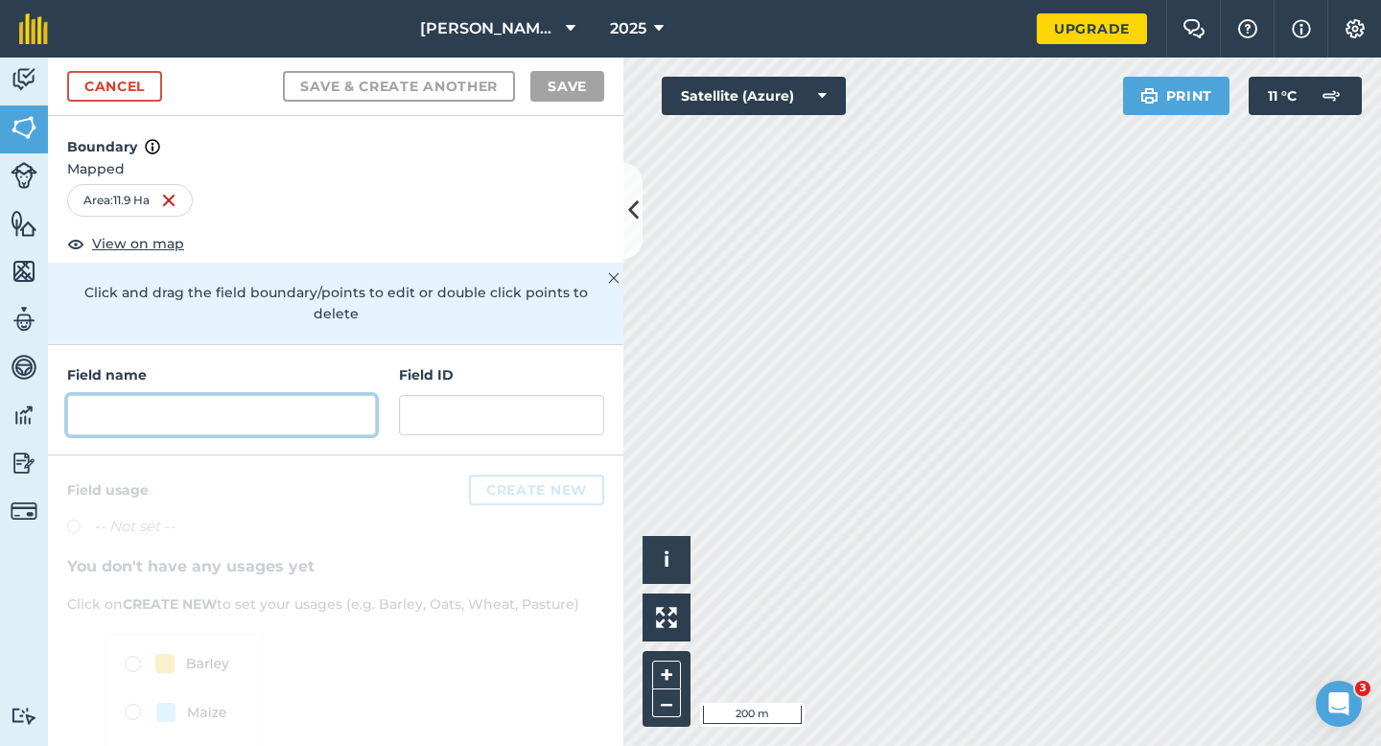
click at [319, 395] on input "text" at bounding box center [221, 415] width 309 height 40
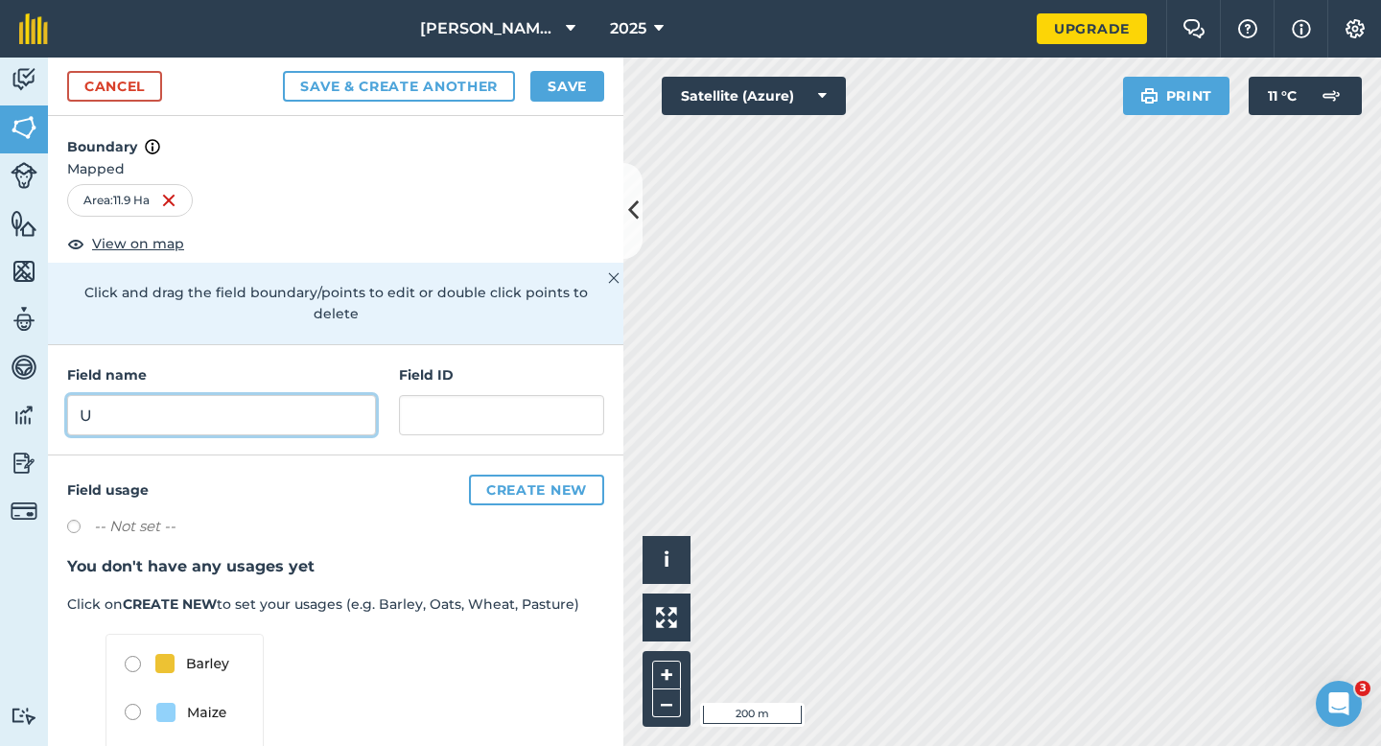
type input "U"
click at [559, 97] on button "Save" at bounding box center [567, 86] width 74 height 31
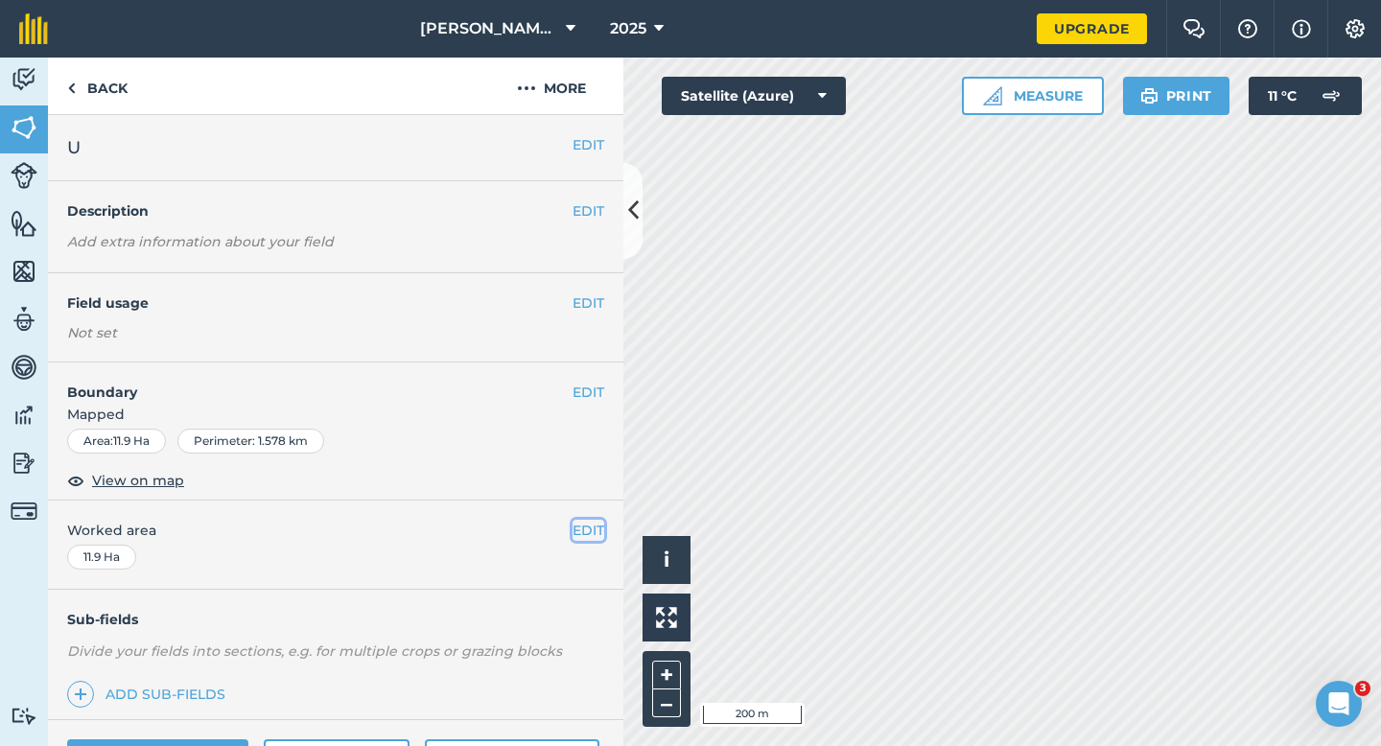
click at [585, 535] on button "EDIT" at bounding box center [588, 530] width 32 height 21
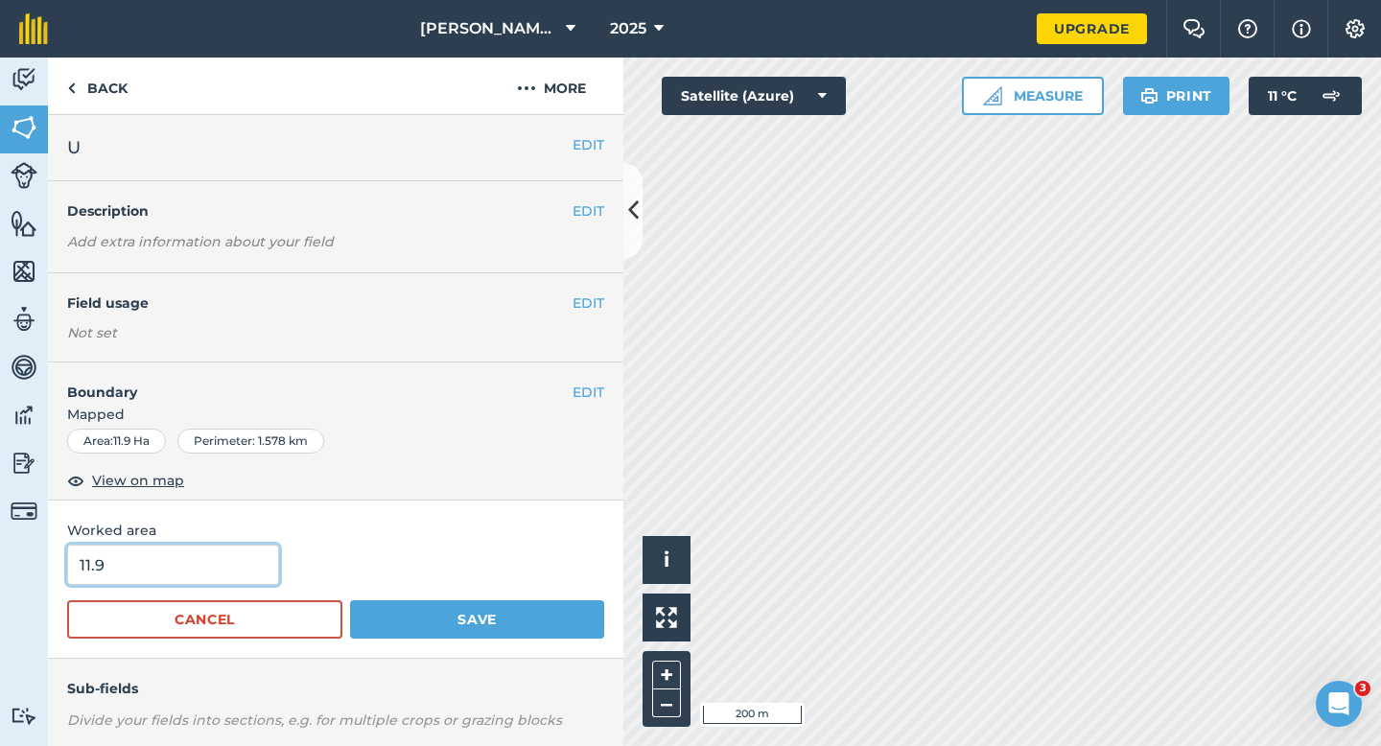
click at [180, 583] on input "11.9" at bounding box center [173, 565] width 212 height 40
type input "12"
click at [350, 600] on button "Save" at bounding box center [477, 619] width 254 height 38
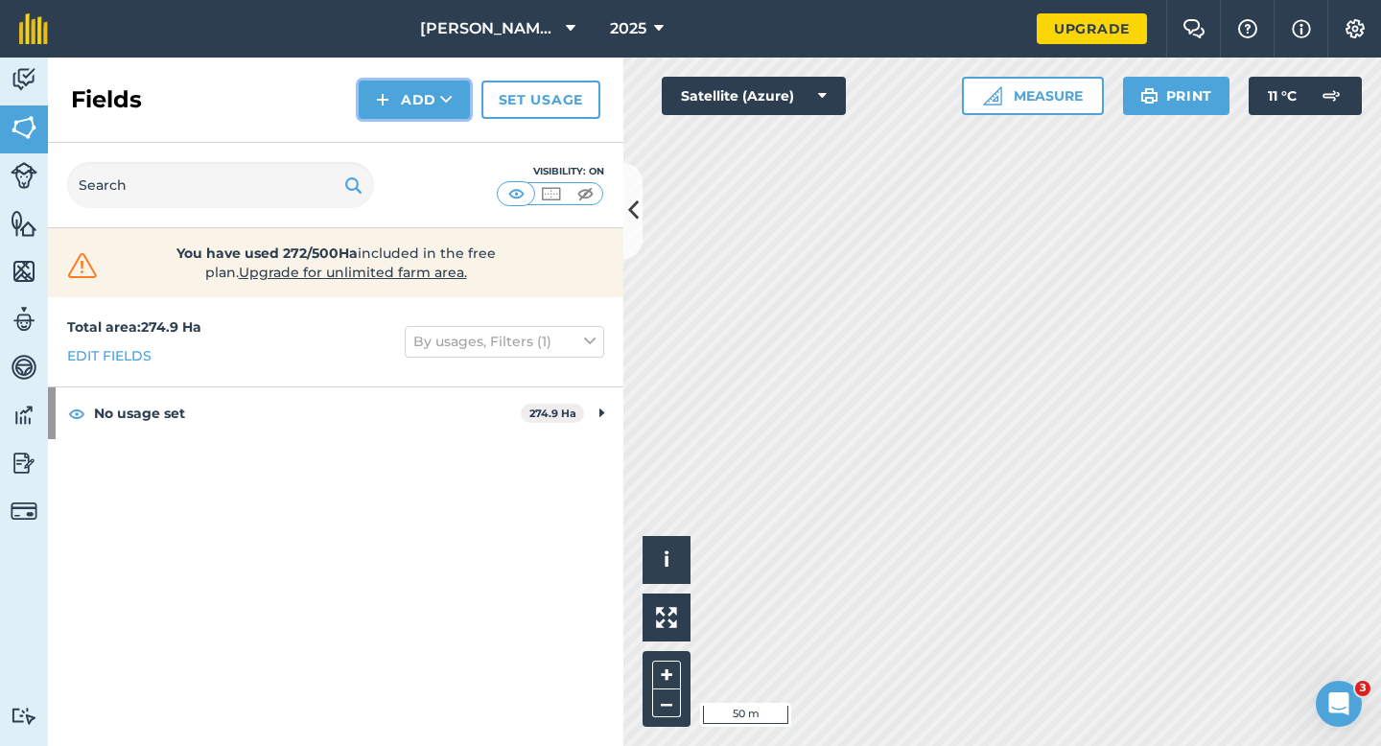
click at [386, 110] on button "Add" at bounding box center [414, 100] width 111 height 38
click at [387, 139] on link "Draw" at bounding box center [413, 143] width 105 height 42
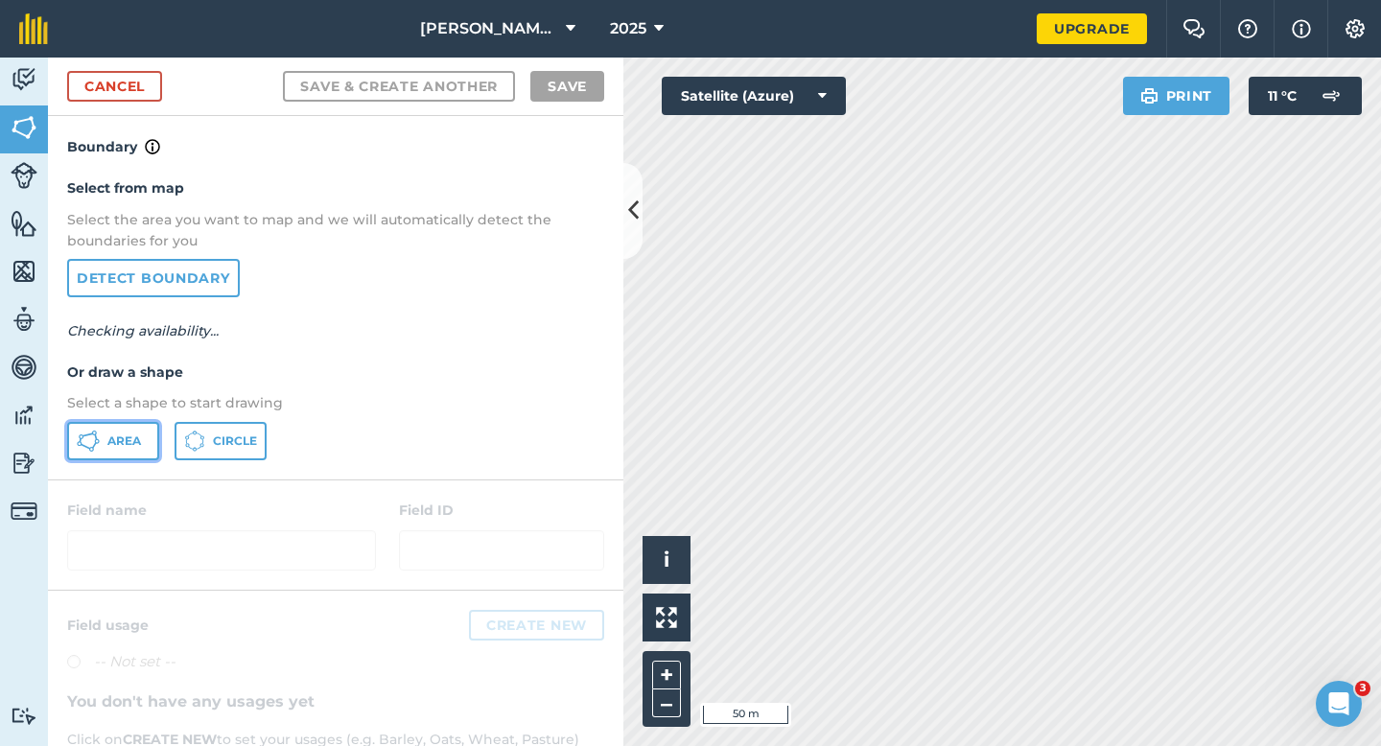
click at [99, 450] on icon at bounding box center [88, 440] width 23 height 23
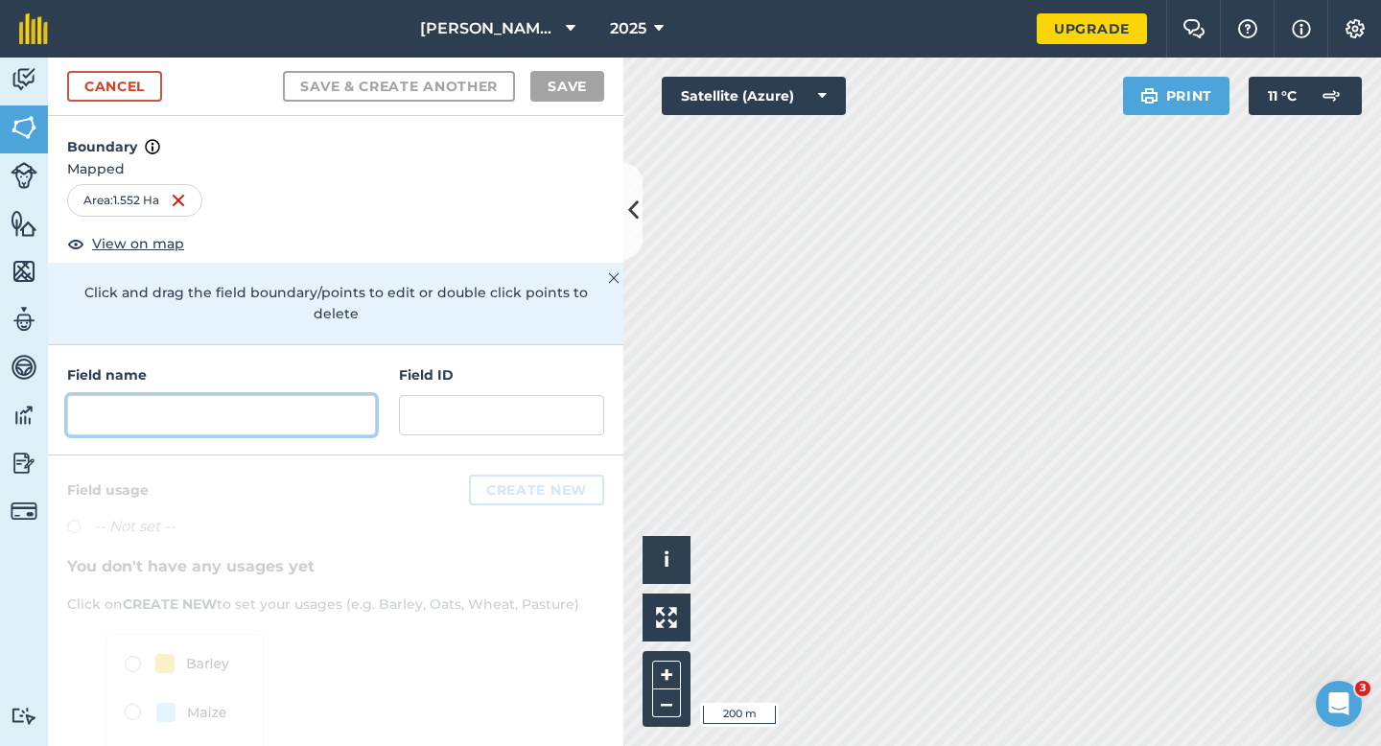
click at [197, 401] on input "text" at bounding box center [221, 415] width 309 height 40
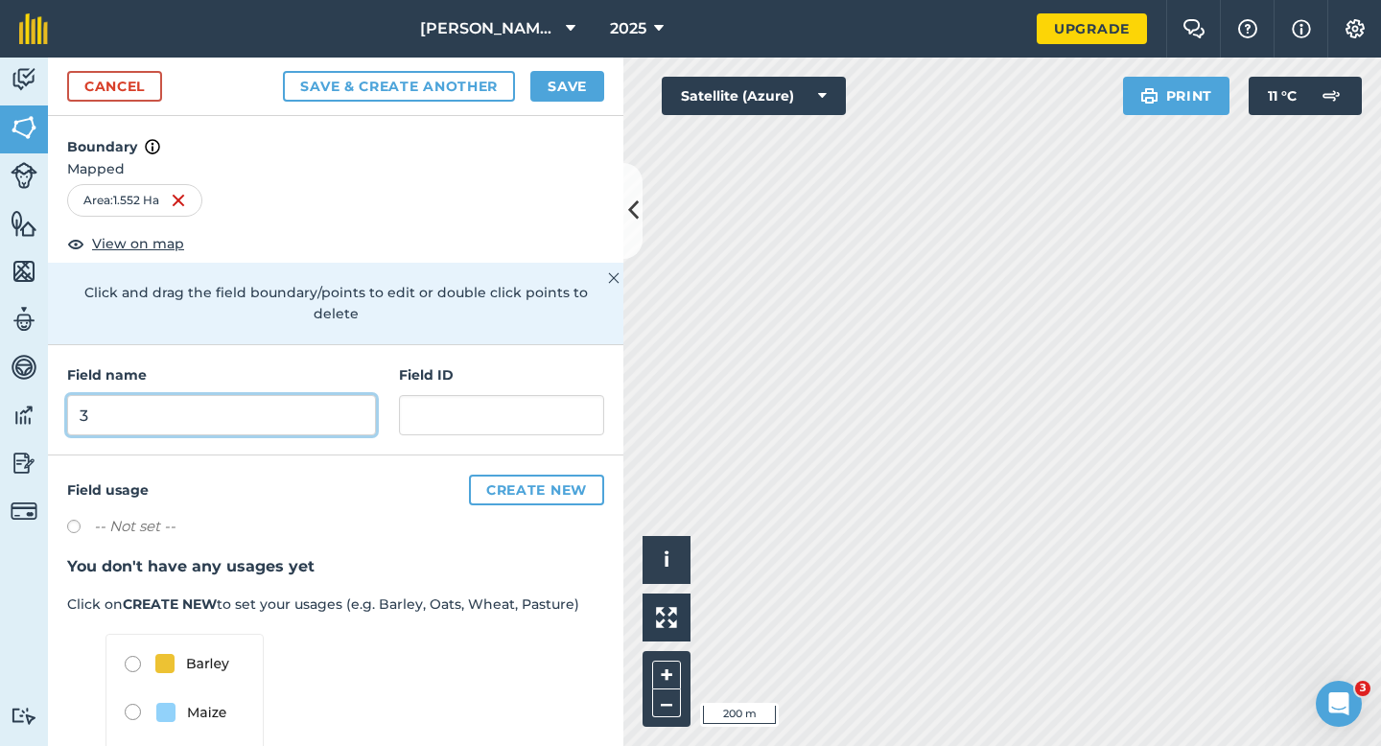
type input "3"
click at [554, 84] on button "Save" at bounding box center [567, 86] width 74 height 31
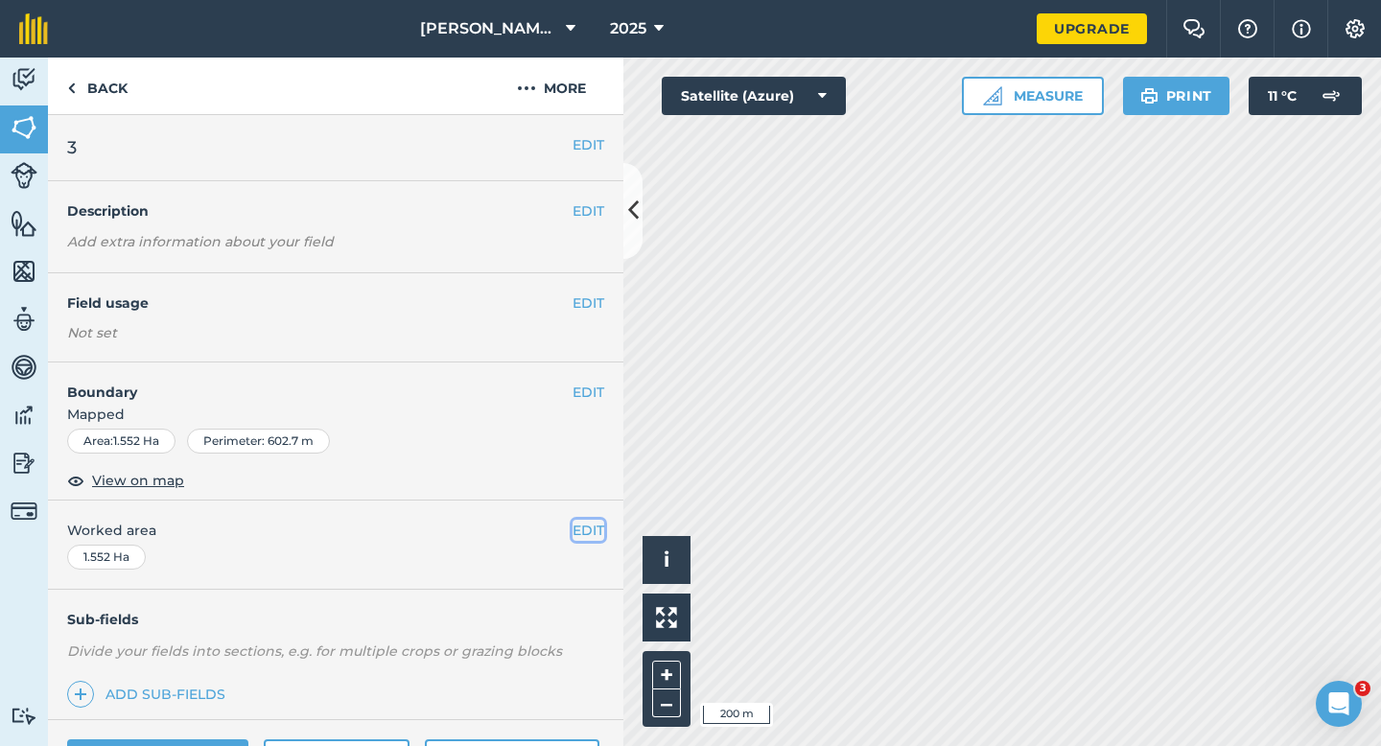
click at [578, 533] on button "EDIT" at bounding box center [588, 530] width 32 height 21
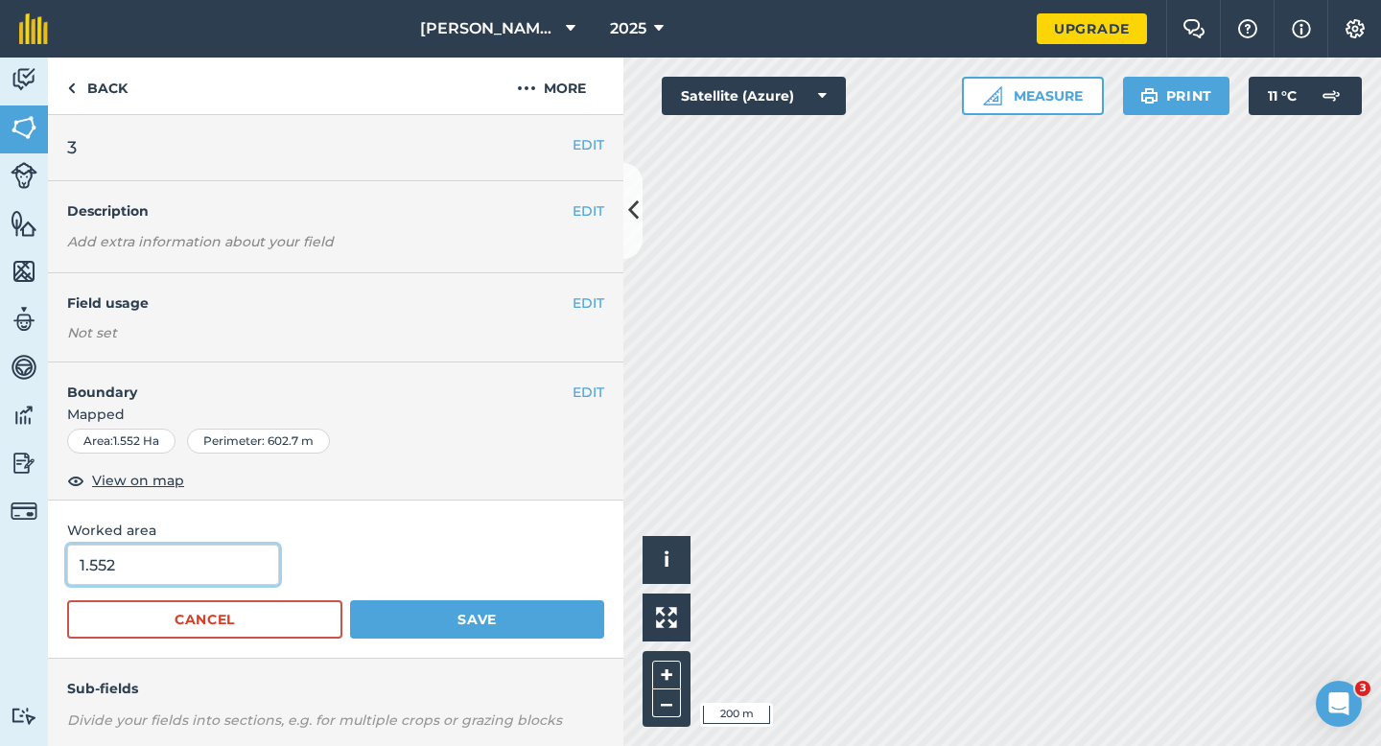
click at [223, 569] on input "1.552" at bounding box center [173, 565] width 212 height 40
type input "2"
click at [350, 600] on button "Save" at bounding box center [477, 619] width 254 height 38
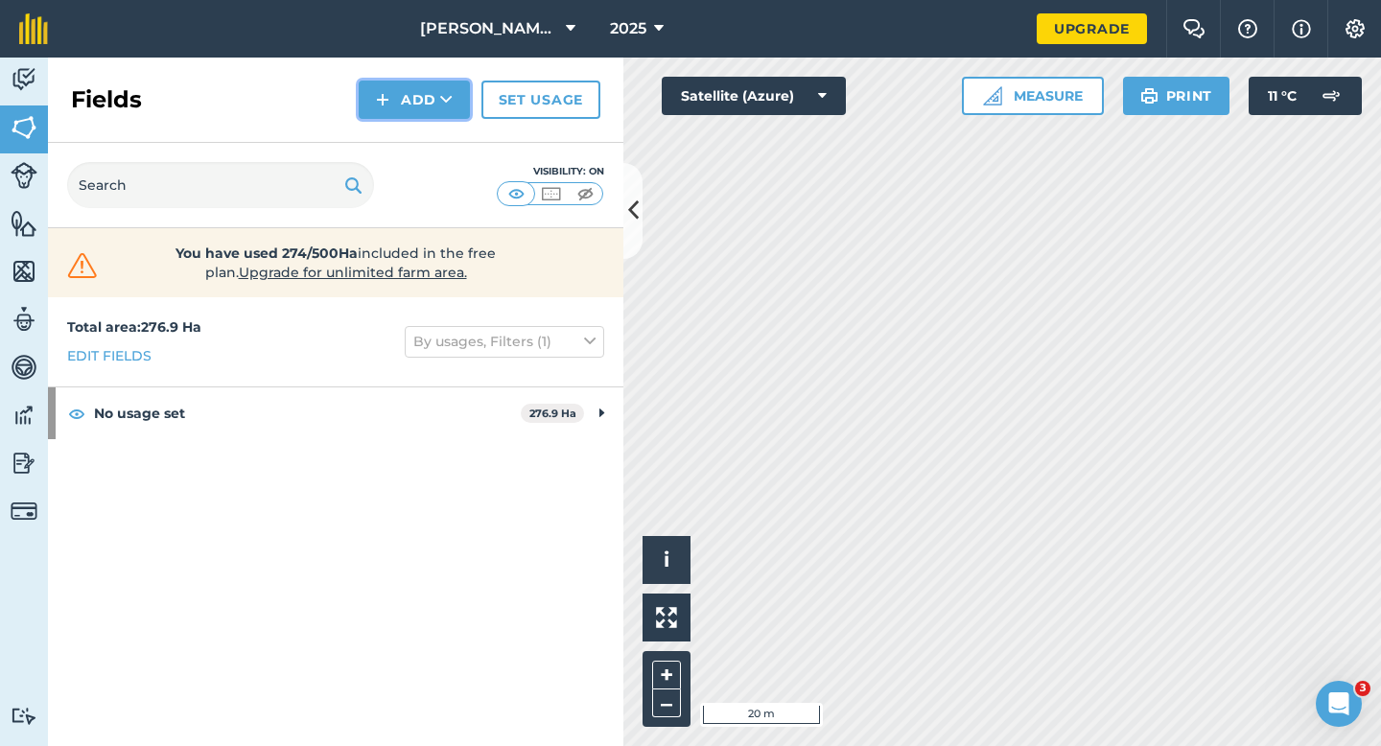
click at [417, 114] on button "Add" at bounding box center [414, 100] width 111 height 38
click at [417, 131] on link "Draw" at bounding box center [413, 143] width 105 height 42
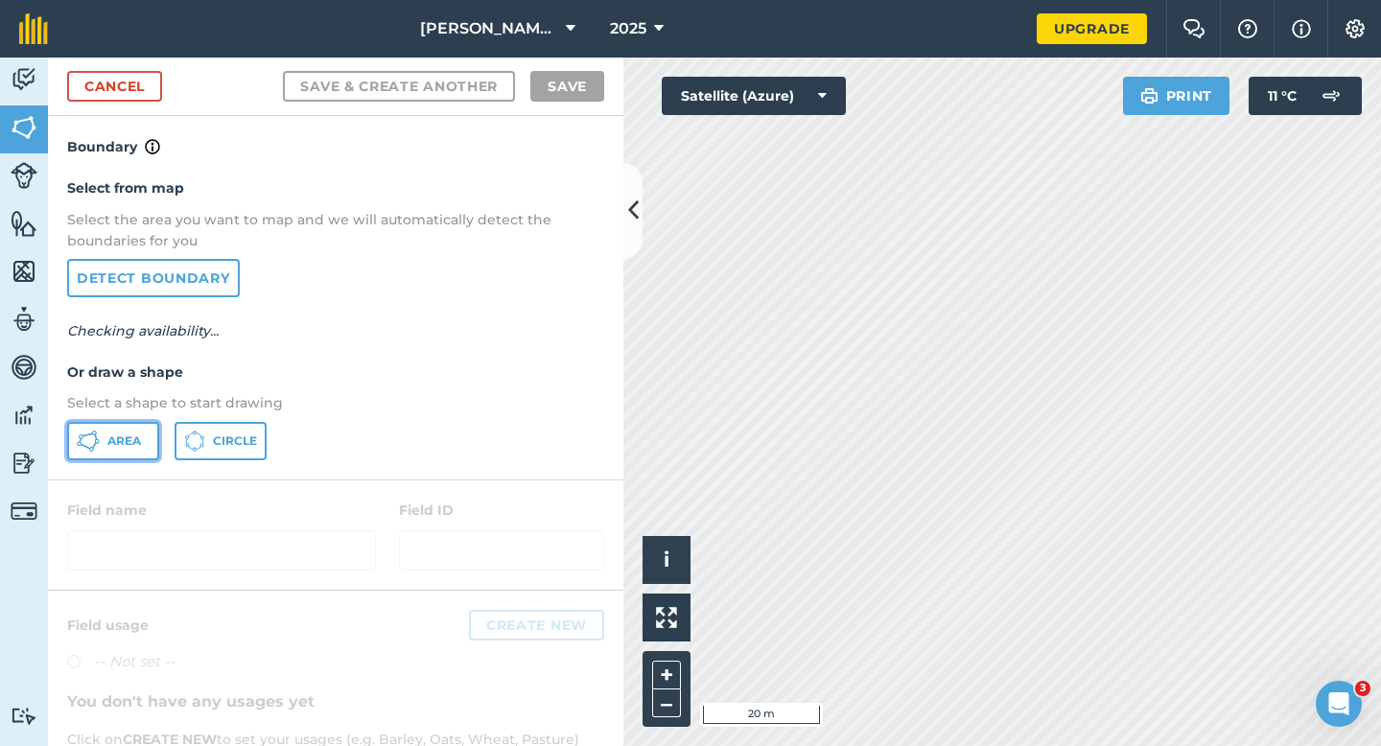
click at [125, 446] on span "Area" at bounding box center [124, 440] width 34 height 15
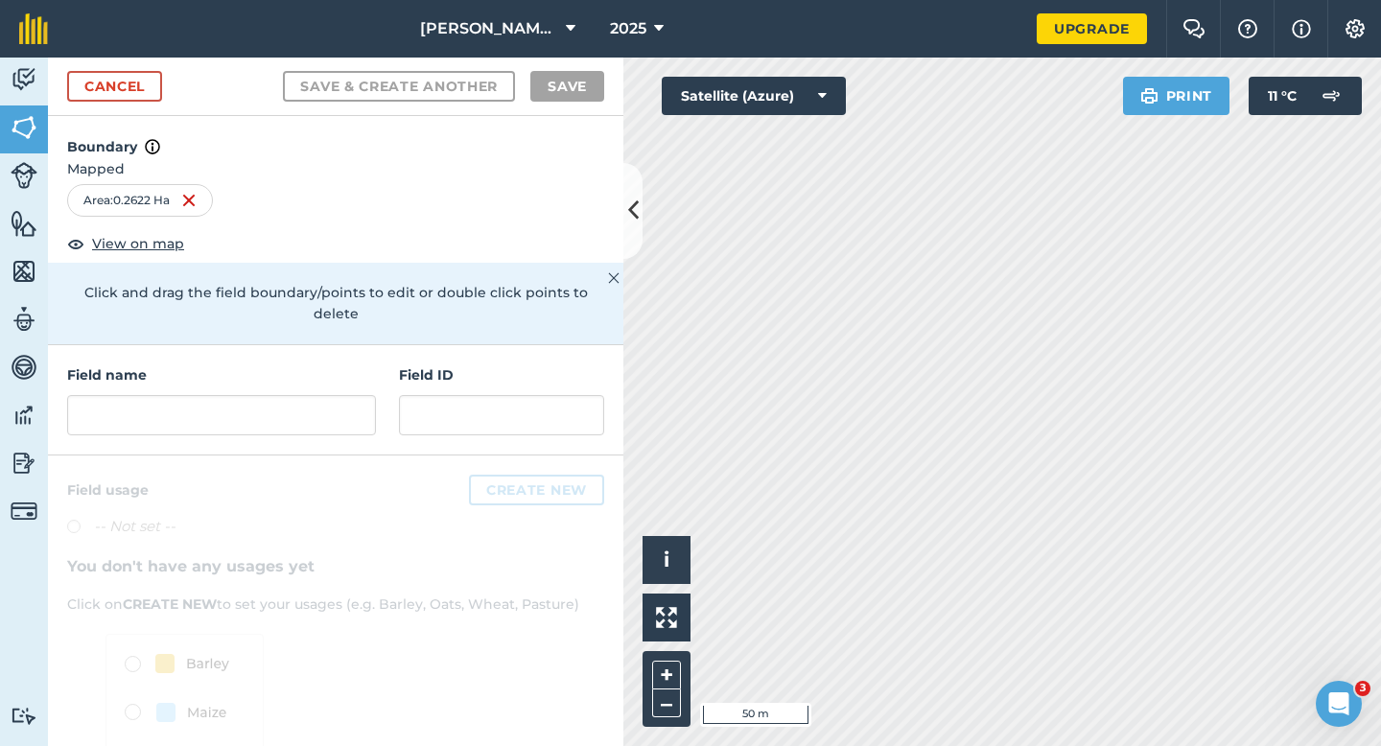
click at [356, 429] on div "Field name Field ID" at bounding box center [335, 400] width 575 height 110
click at [356, 418] on div "Field name Field ID" at bounding box center [335, 400] width 575 height 110
click at [356, 406] on input "text" at bounding box center [221, 415] width 309 height 40
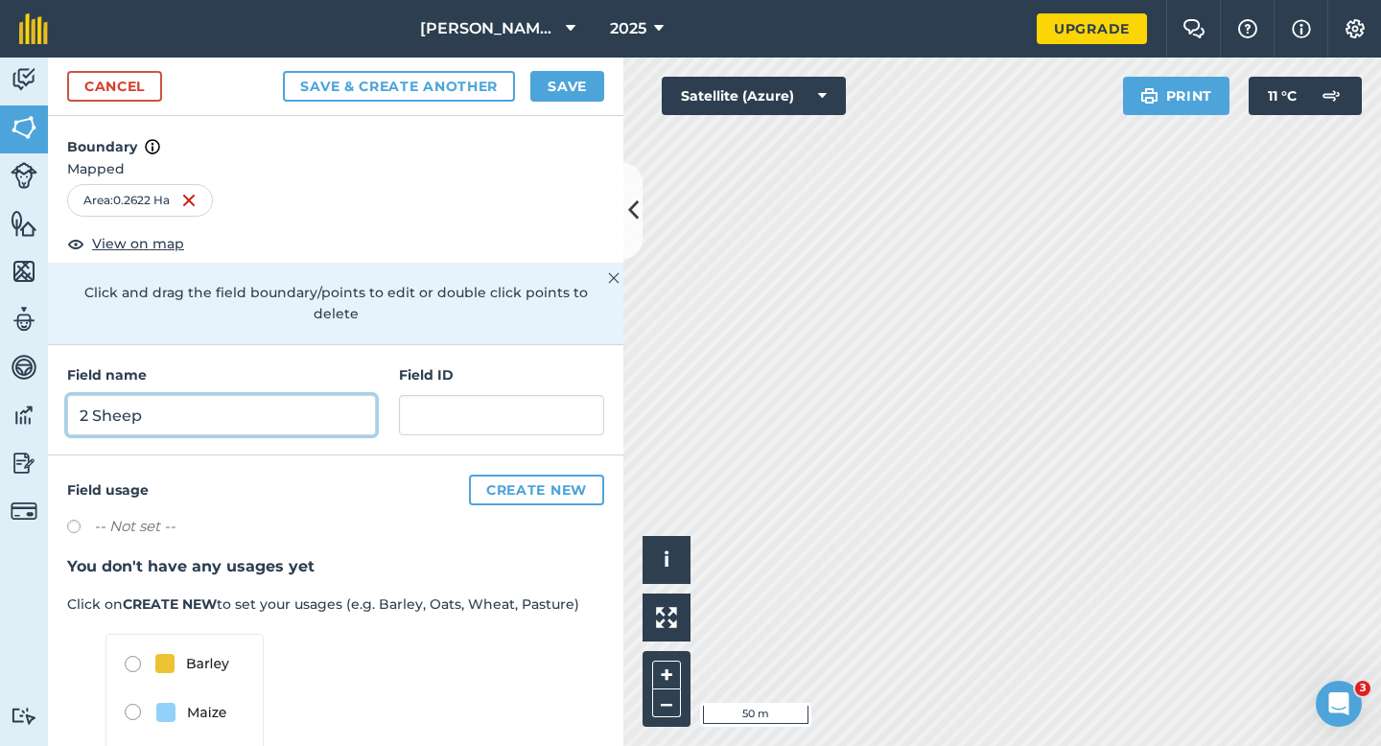
type input "2 Sheep"
click at [551, 89] on button "Save" at bounding box center [567, 86] width 74 height 31
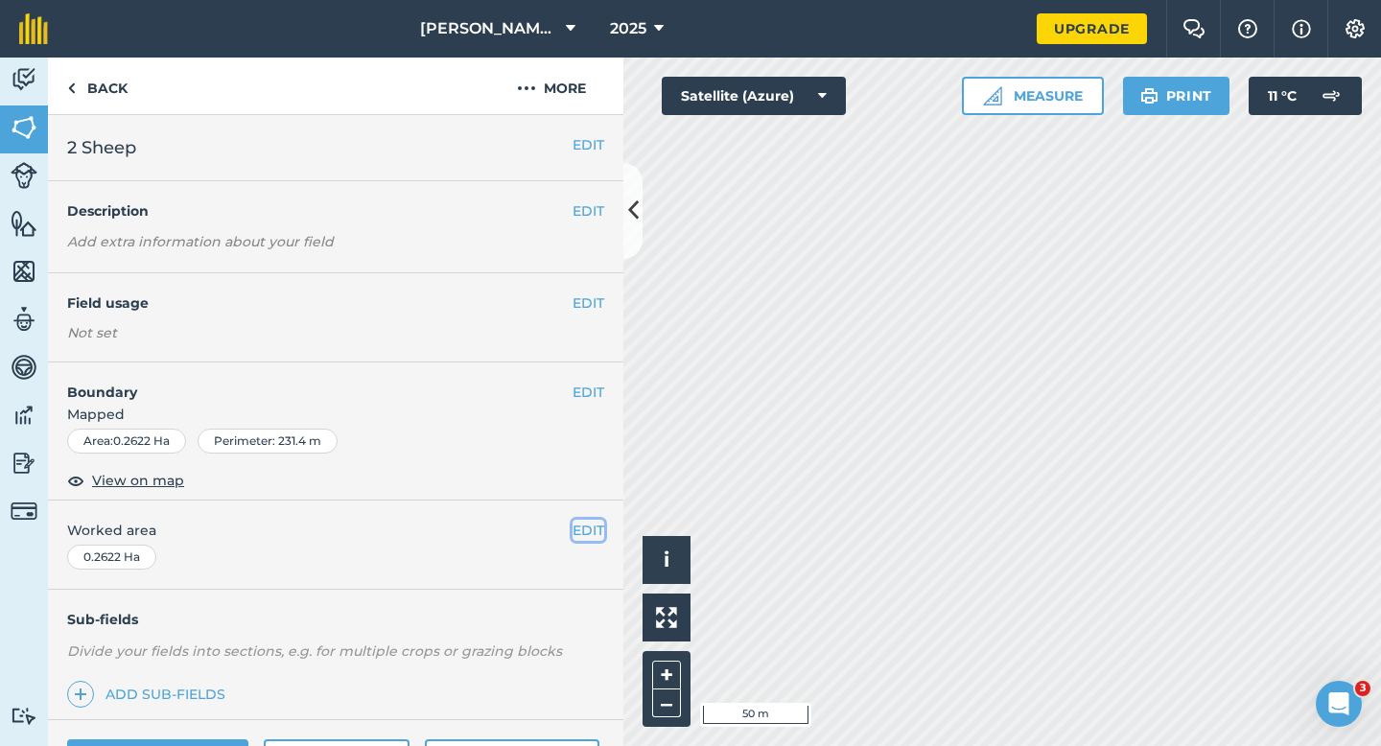
click at [576, 525] on button "EDIT" at bounding box center [588, 530] width 32 height 21
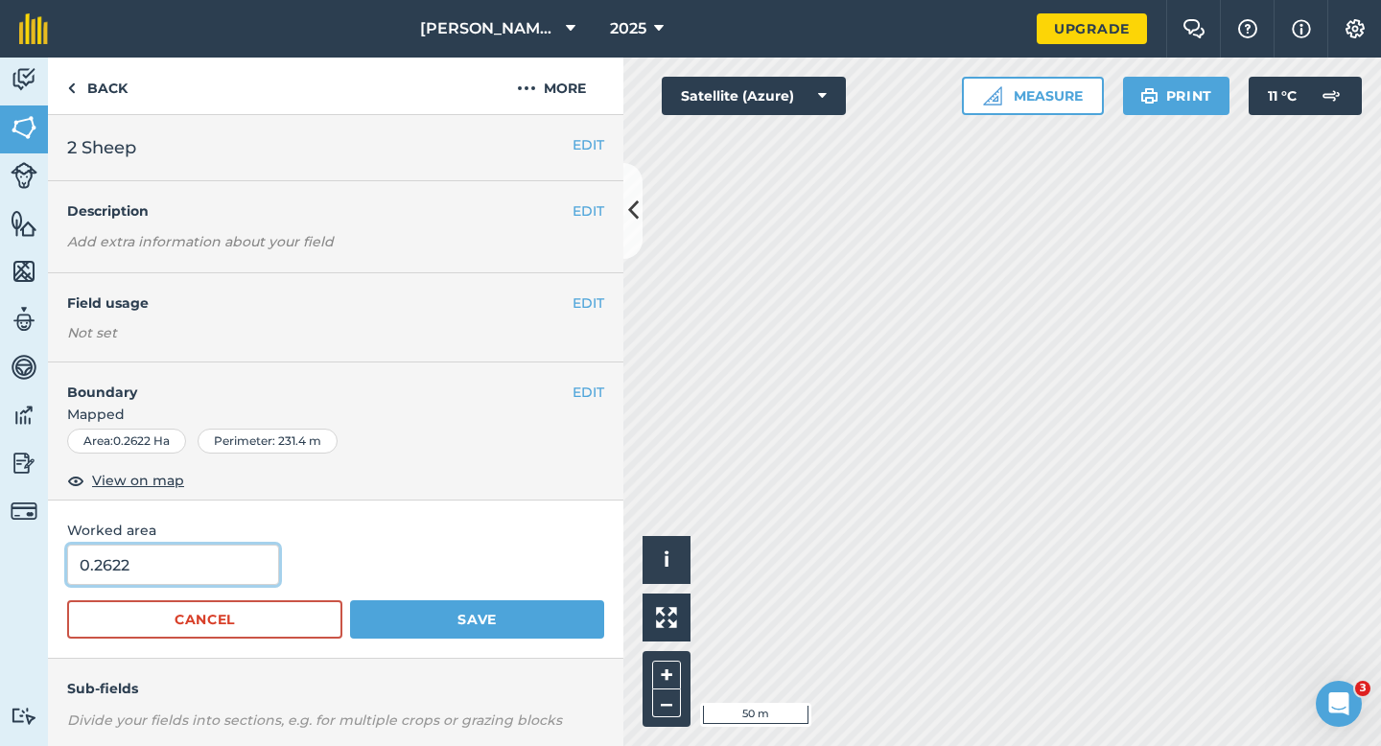
click at [224, 580] on input "0.2622" at bounding box center [173, 565] width 212 height 40
type input "0.3"
click at [350, 600] on button "Save" at bounding box center [477, 619] width 254 height 38
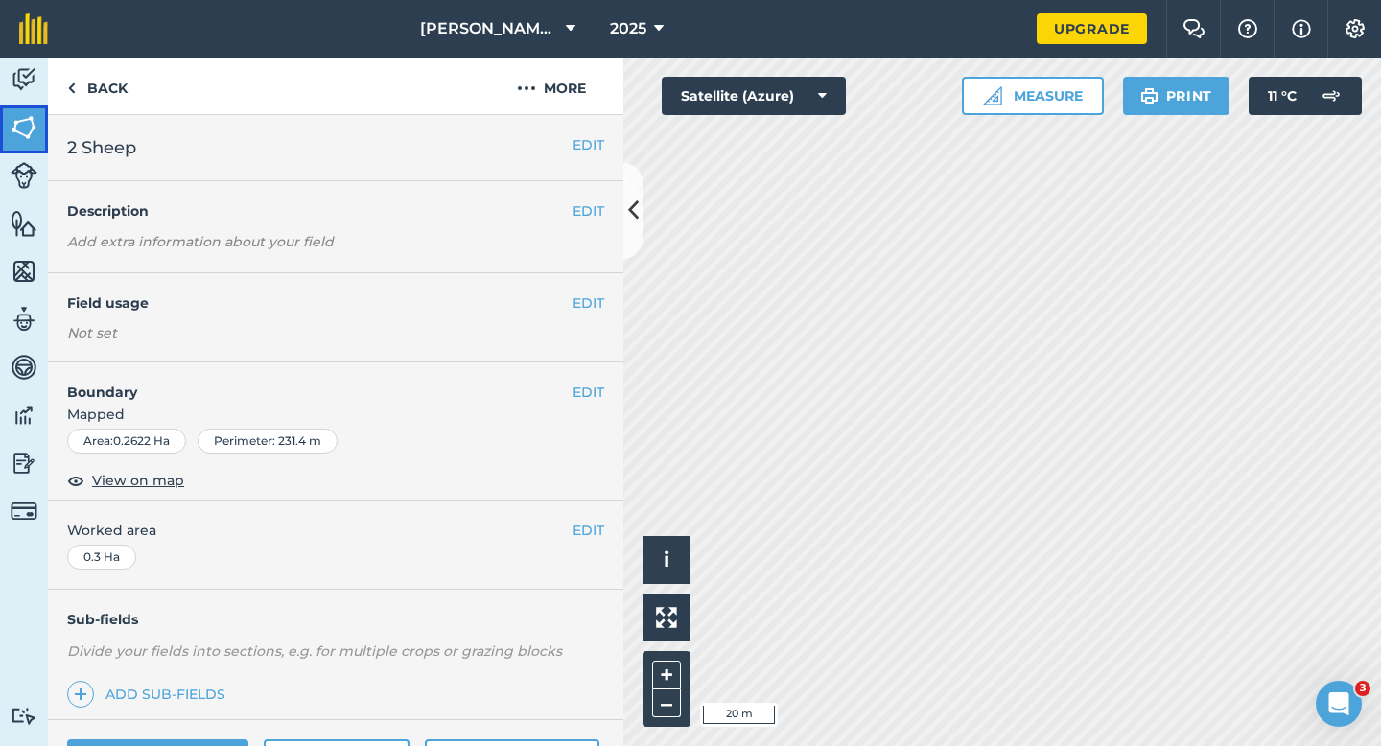
click at [3, 128] on link "Fields" at bounding box center [24, 129] width 48 height 48
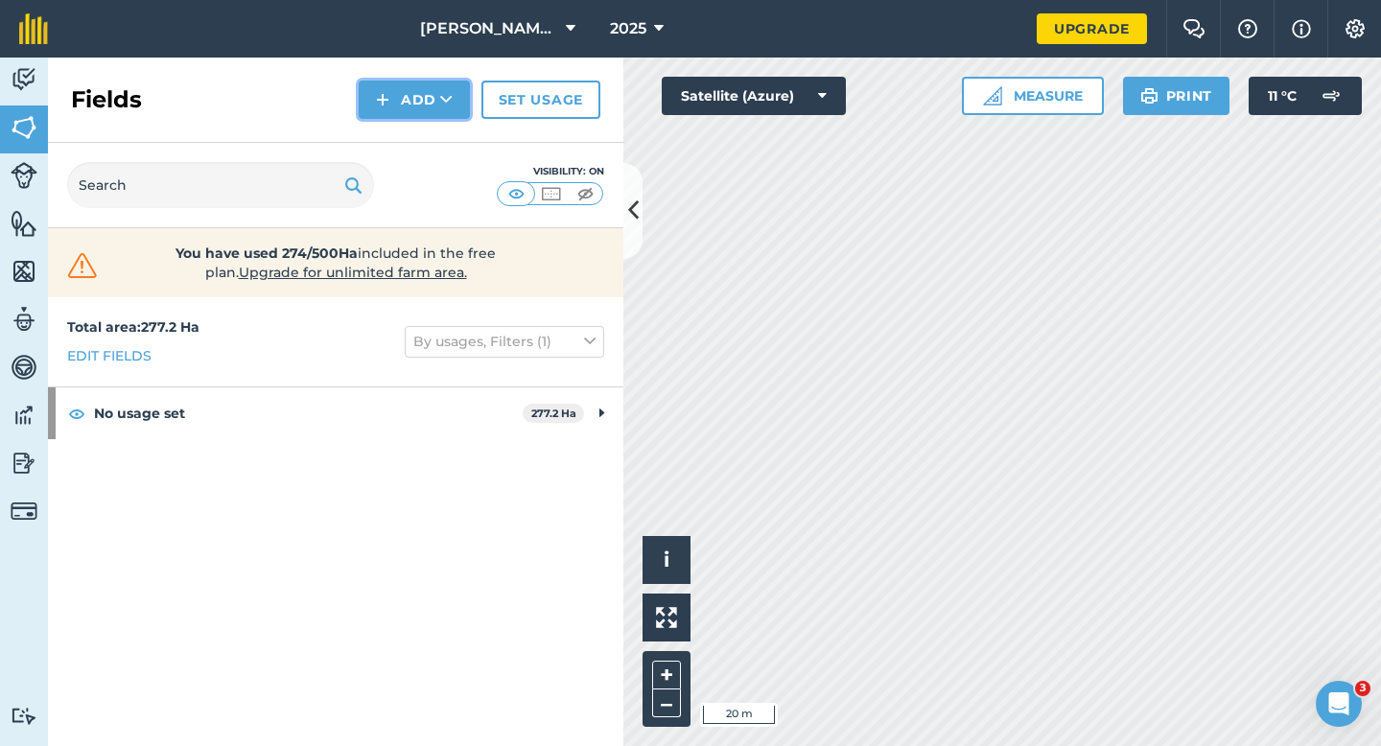
click at [378, 109] on img at bounding box center [382, 99] width 13 height 23
click at [406, 184] on link "Import" at bounding box center [413, 186] width 105 height 42
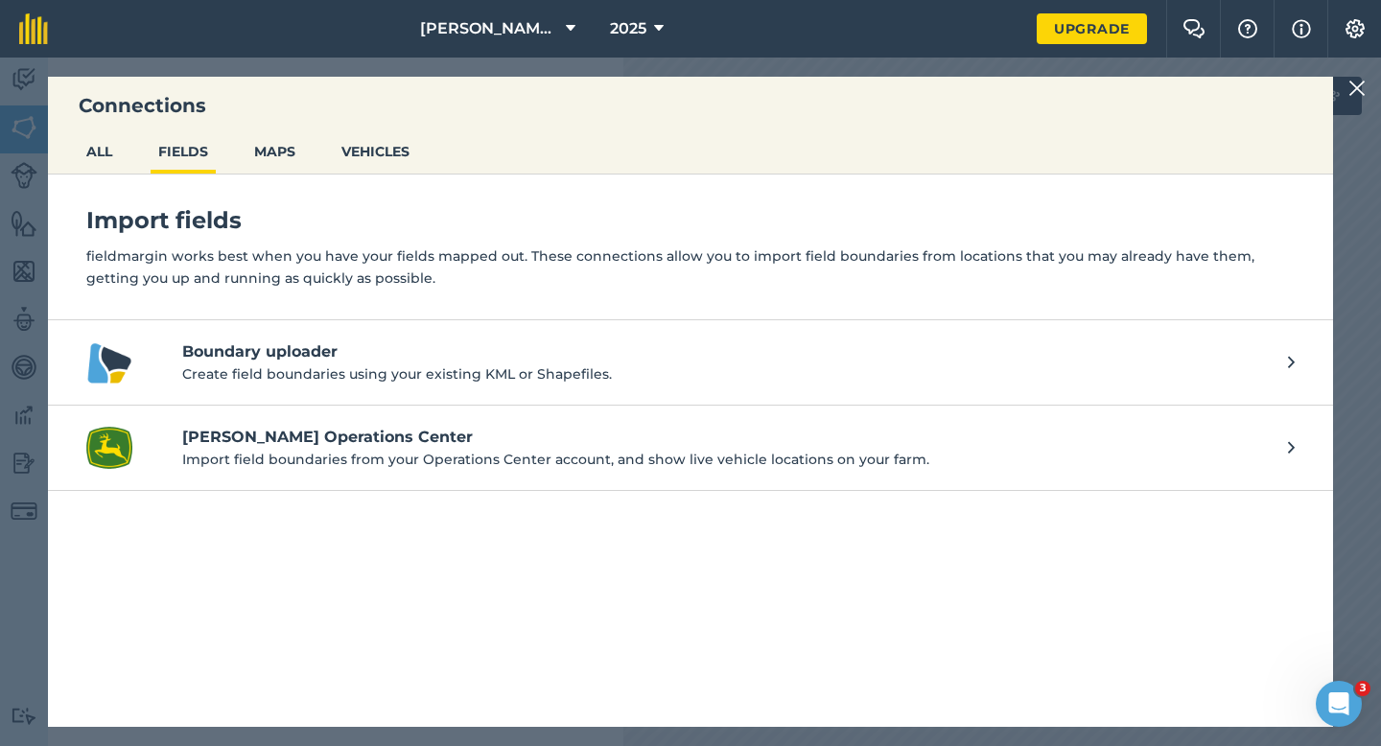
click at [1358, 87] on img at bounding box center [1356, 88] width 17 height 23
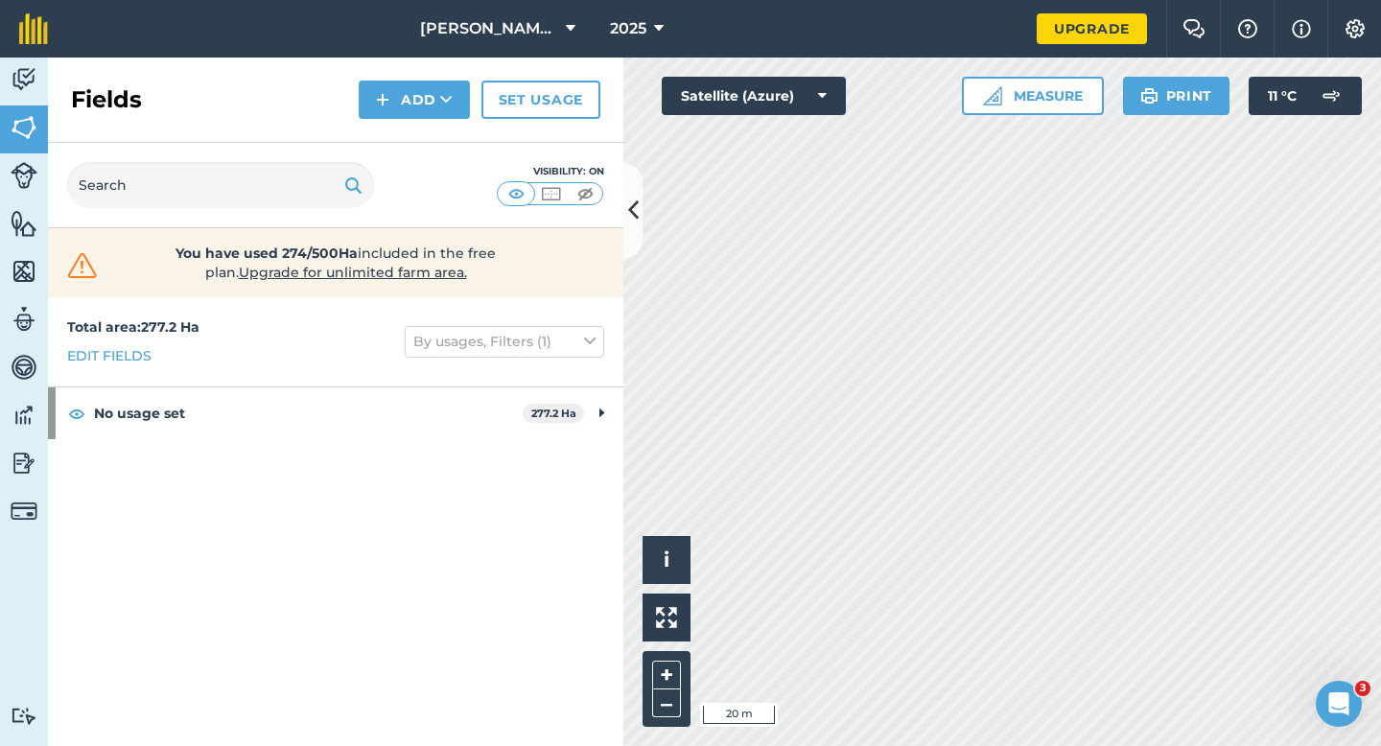
click at [398, 124] on div "Fields Add Set usage" at bounding box center [335, 100] width 575 height 85
click at [398, 104] on button "Add" at bounding box center [414, 100] width 111 height 38
click at [400, 138] on link "Draw" at bounding box center [413, 143] width 105 height 42
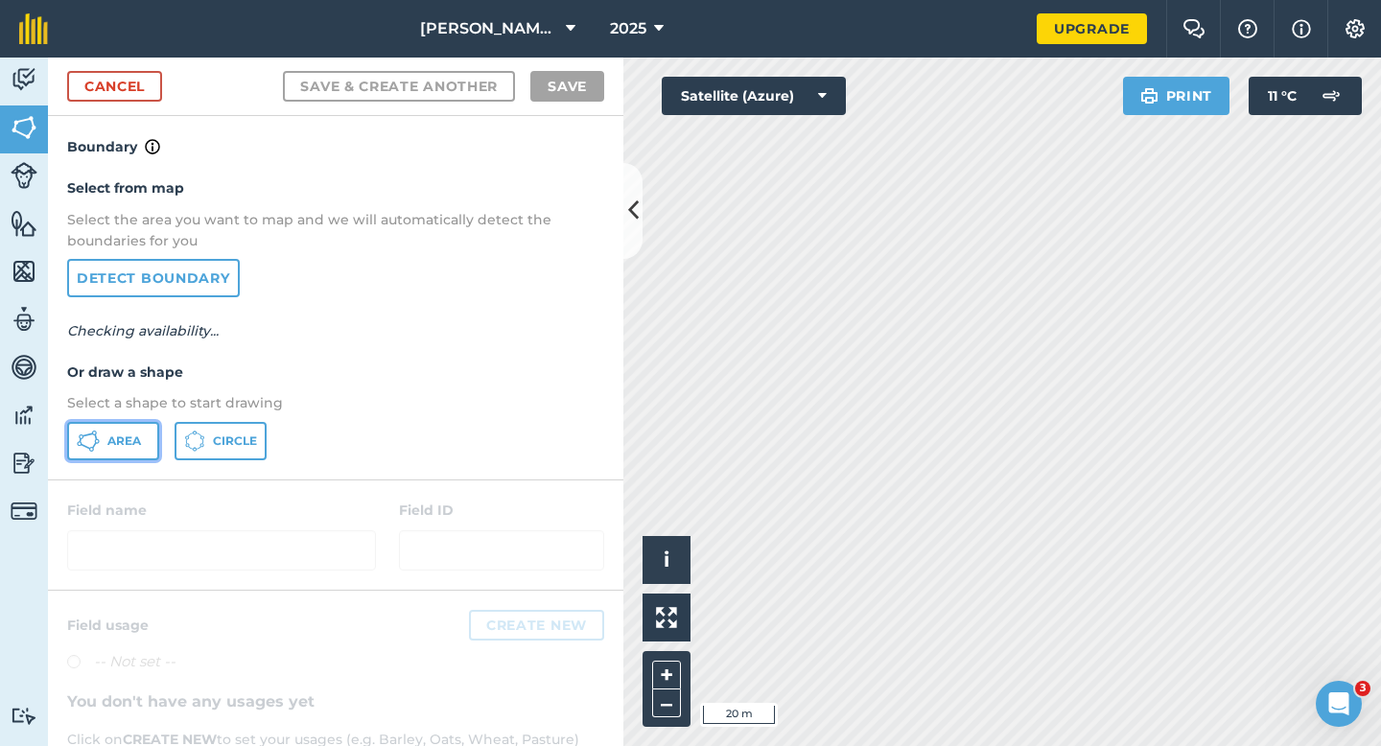
click at [79, 444] on icon at bounding box center [88, 440] width 23 height 23
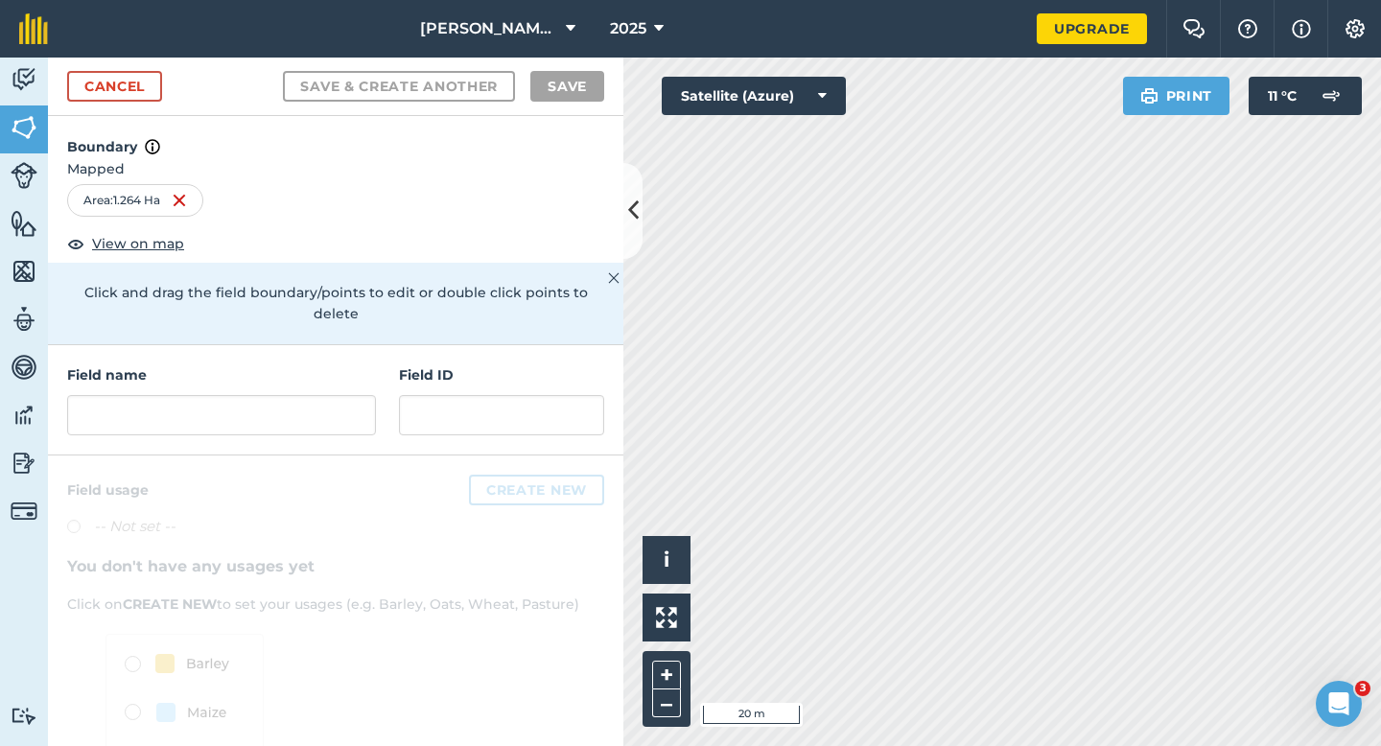
click at [375, 414] on div "Field name Field ID" at bounding box center [335, 400] width 575 height 110
click at [374, 405] on input "text" at bounding box center [221, 415] width 309 height 40
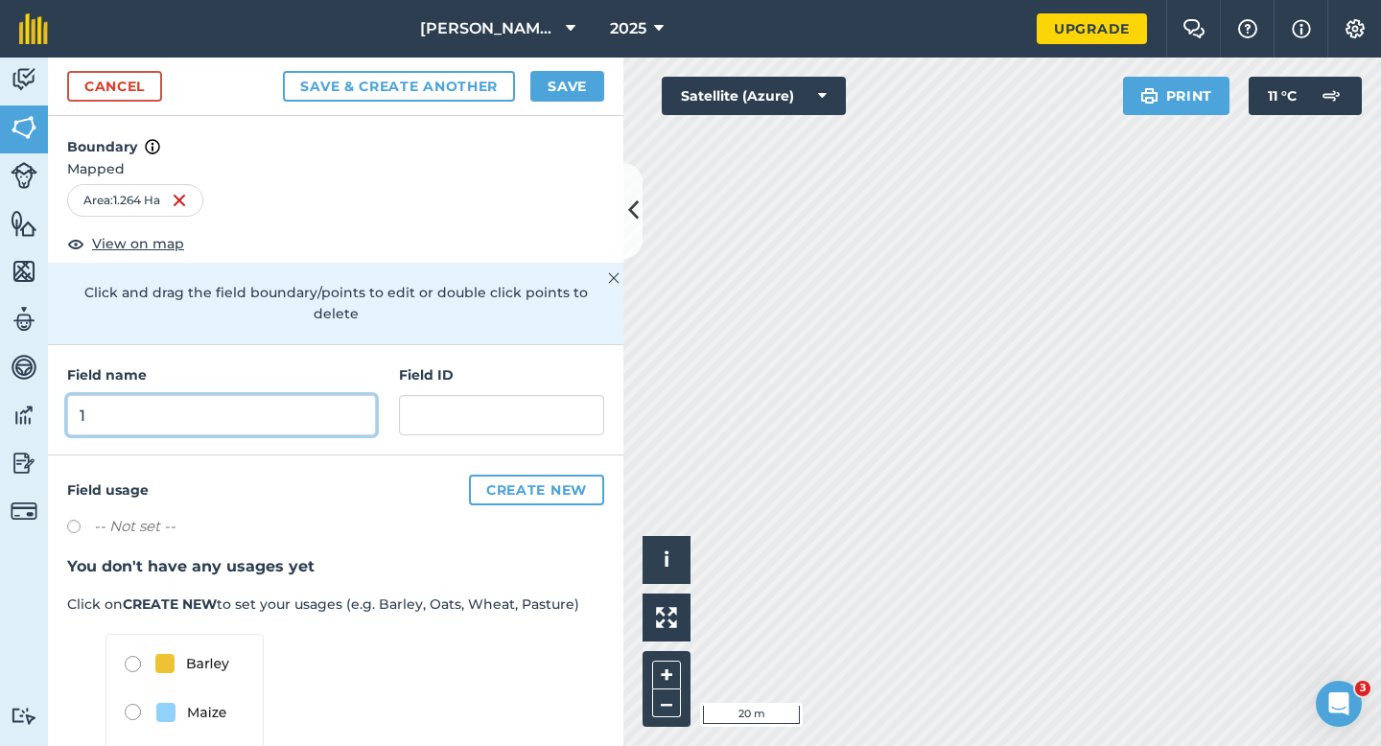
type input "1"
click at [569, 79] on button "Save" at bounding box center [567, 86] width 74 height 31
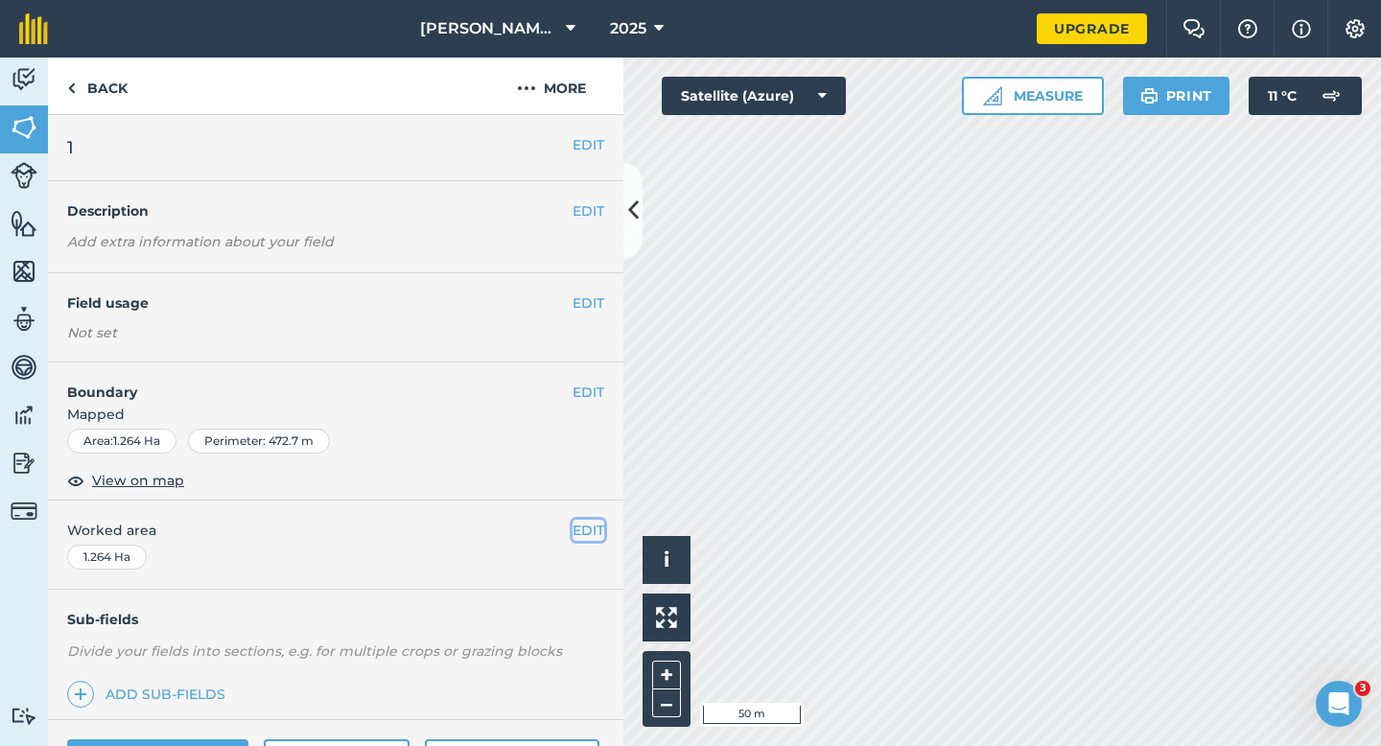
click at [587, 520] on button "EDIT" at bounding box center [588, 530] width 32 height 21
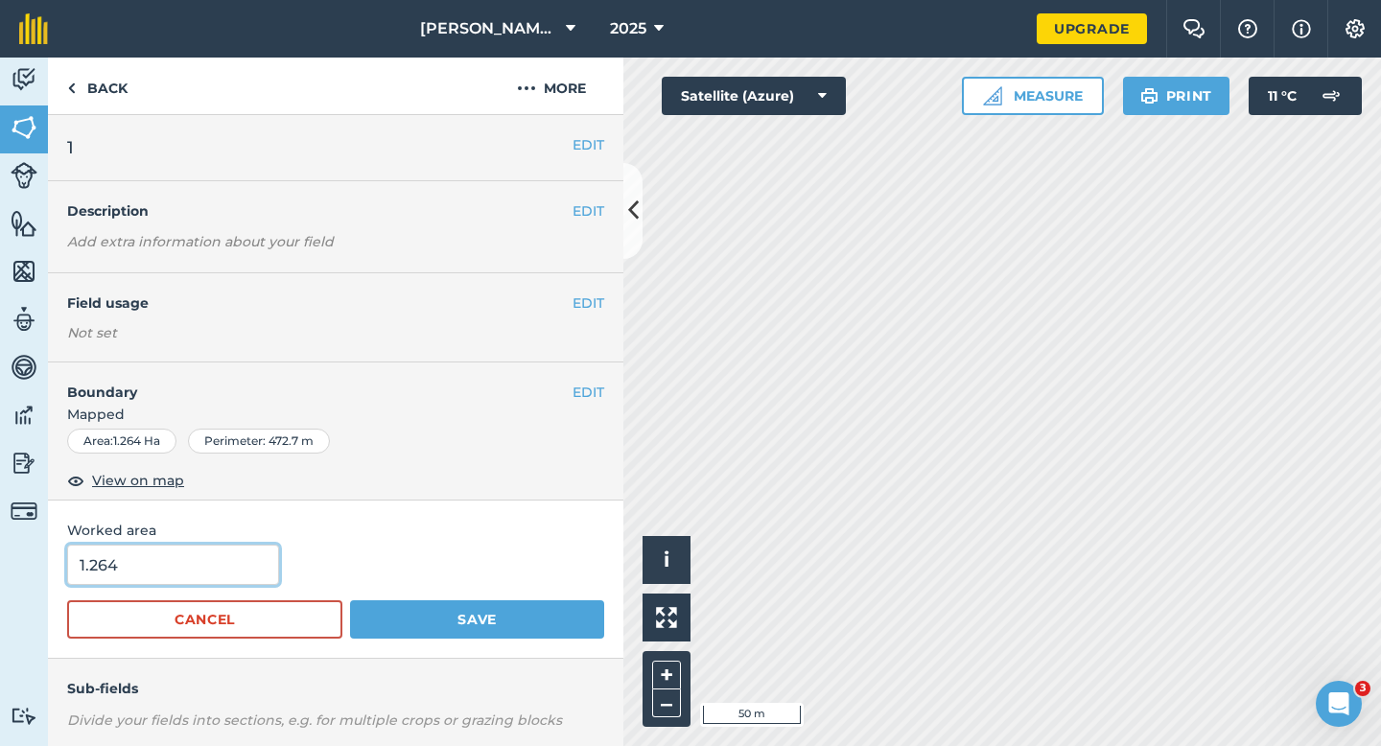
click at [250, 571] on input "1.264" at bounding box center [173, 565] width 212 height 40
type input "1.3"
click at [350, 600] on button "Save" at bounding box center [477, 619] width 254 height 38
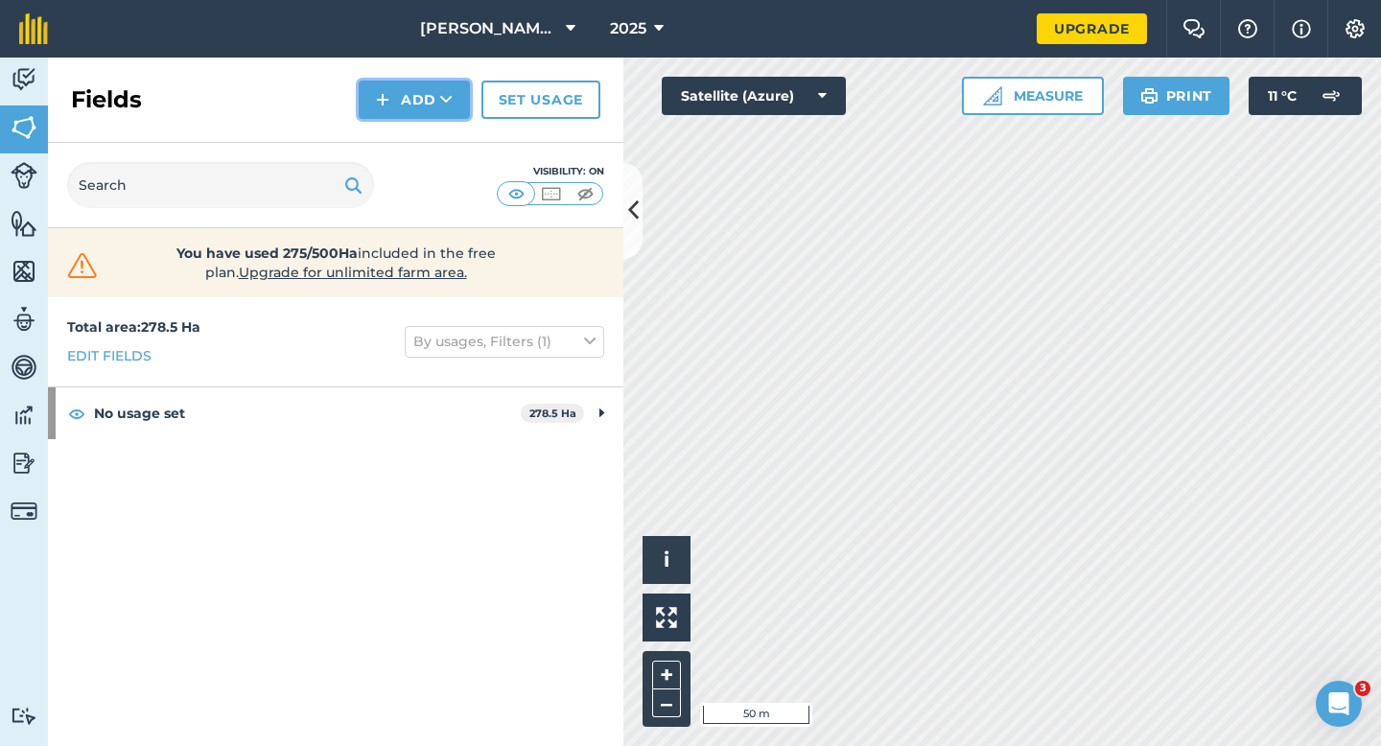
click at [407, 103] on button "Add" at bounding box center [414, 100] width 111 height 38
click at [406, 146] on link "Draw" at bounding box center [413, 143] width 105 height 42
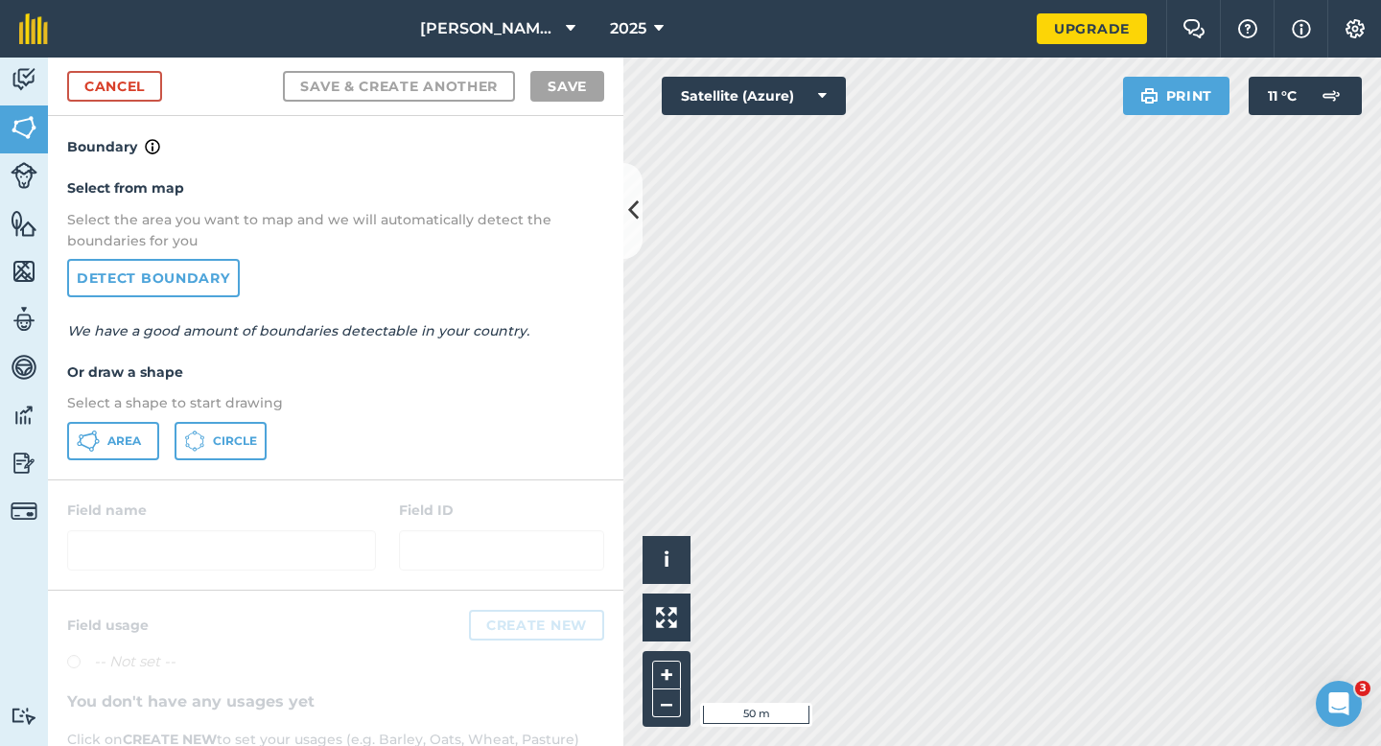
click at [88, 418] on div "Select from map Select the area you want to map and we will automatically detec…" at bounding box center [335, 318] width 575 height 320
click at [89, 424] on button "Area" at bounding box center [113, 441] width 92 height 38
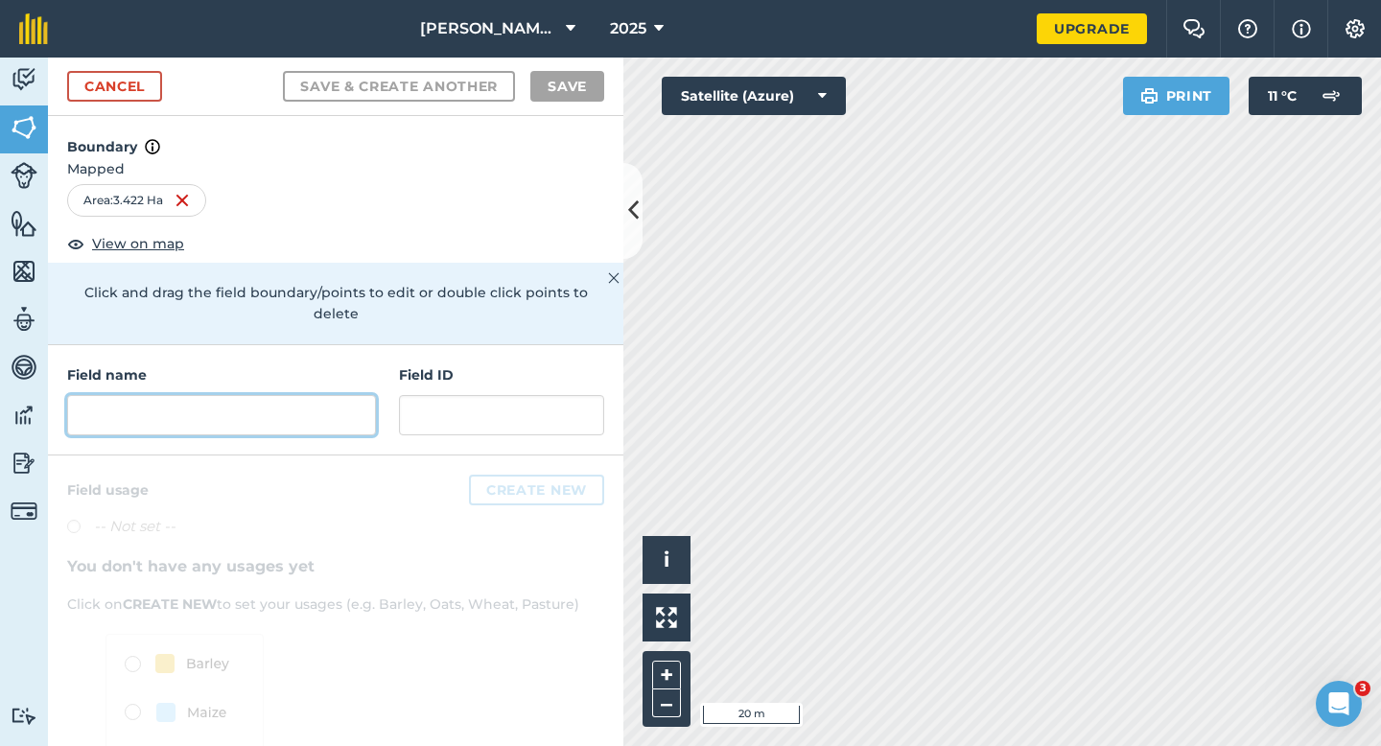
click at [293, 395] on input "text" at bounding box center [221, 415] width 309 height 40
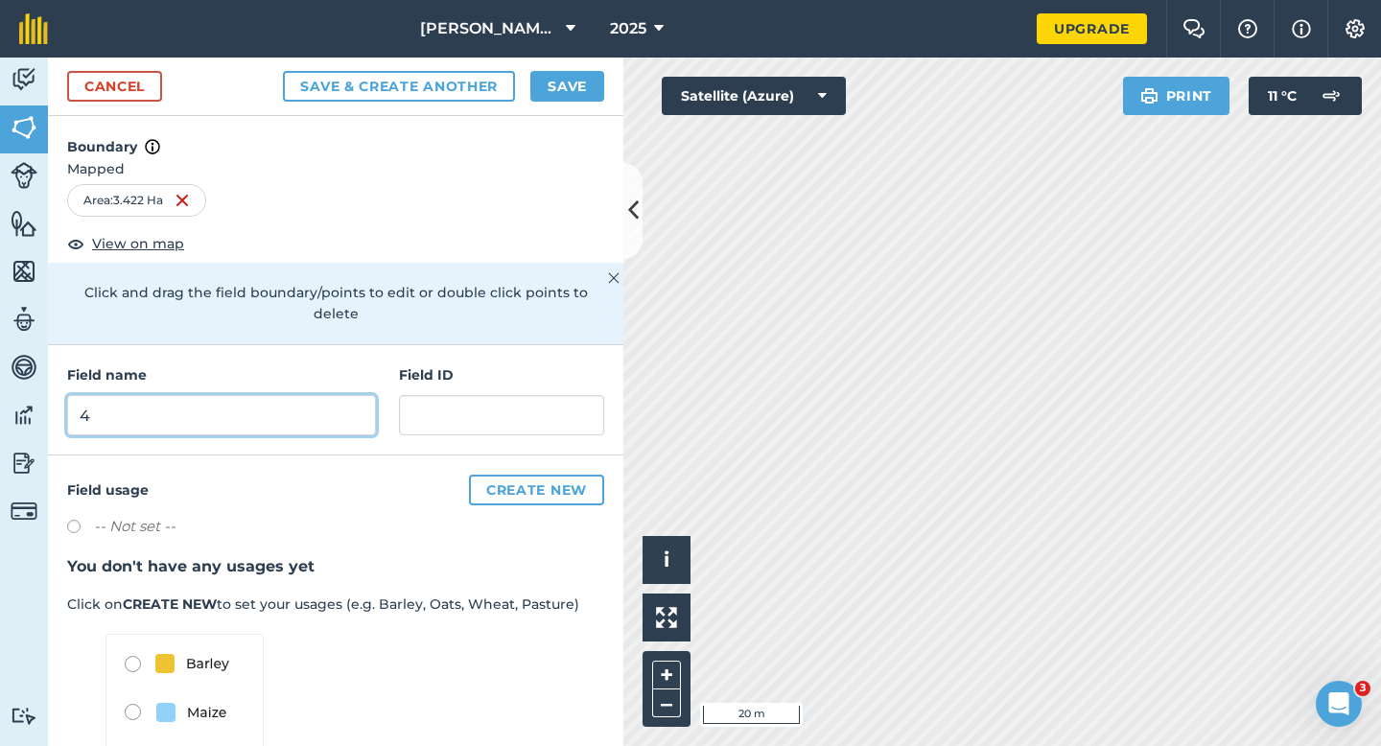
type input "4"
click at [554, 86] on button "Save" at bounding box center [567, 86] width 74 height 31
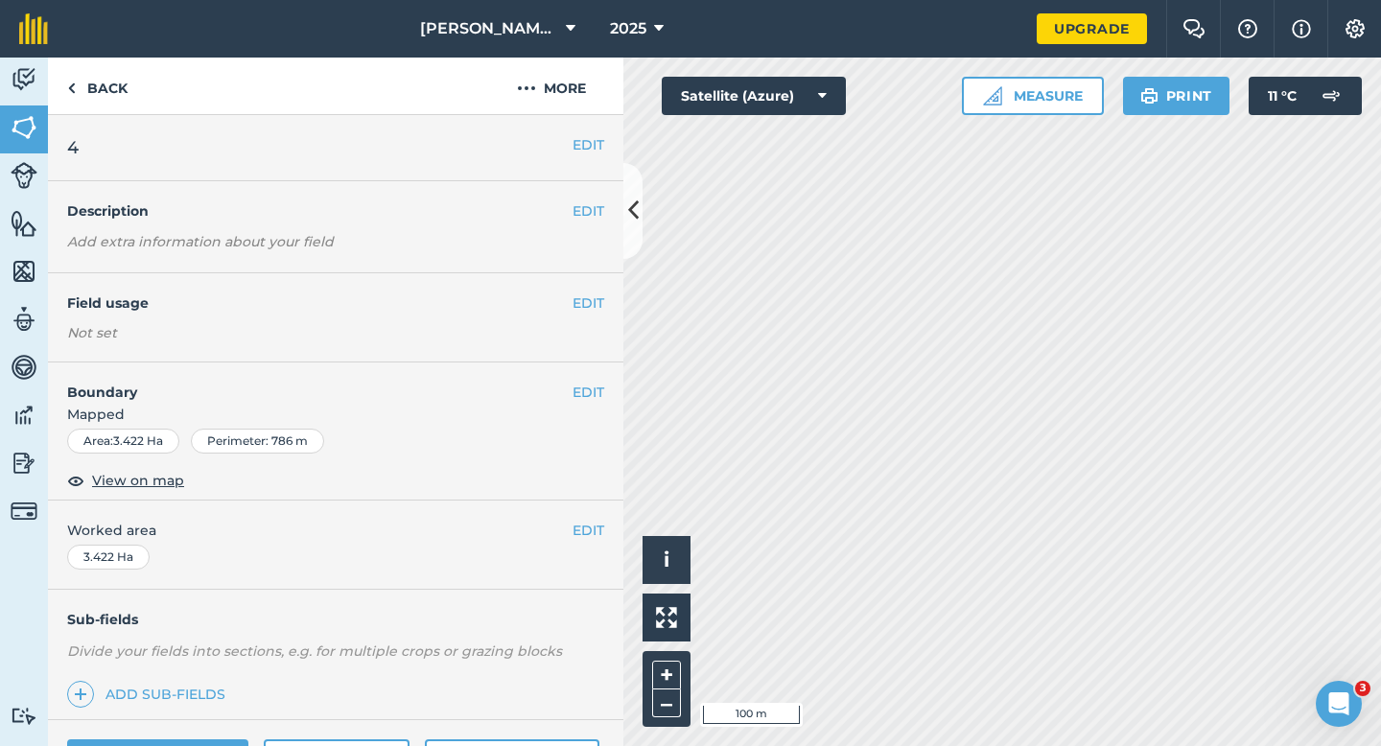
click at [569, 532] on span "Worked area" at bounding box center [335, 530] width 537 height 21
click at [572, 532] on button "EDIT" at bounding box center [588, 530] width 32 height 21
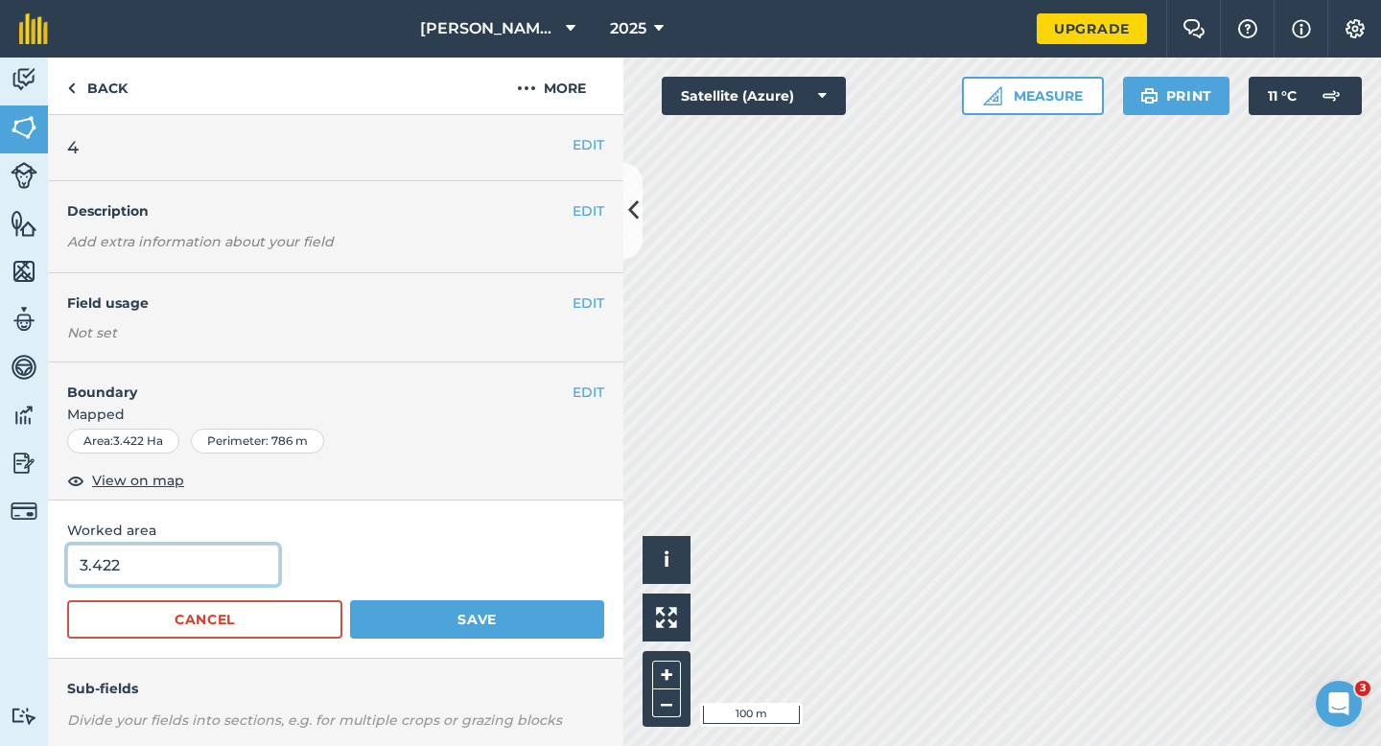
click at [261, 558] on input "3.422" at bounding box center [173, 565] width 212 height 40
type input "3.5"
click at [350, 600] on button "Save" at bounding box center [477, 619] width 254 height 38
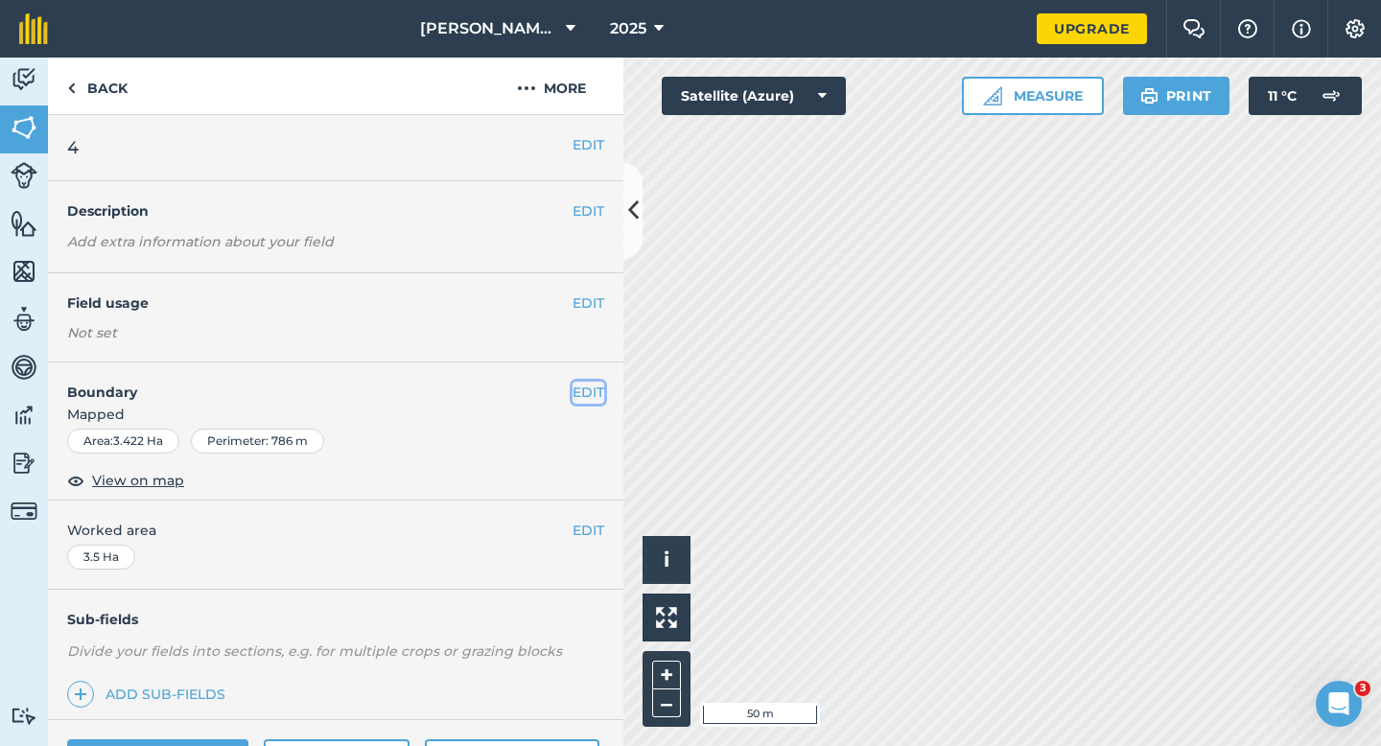
click at [592, 387] on button "EDIT" at bounding box center [588, 392] width 32 height 21
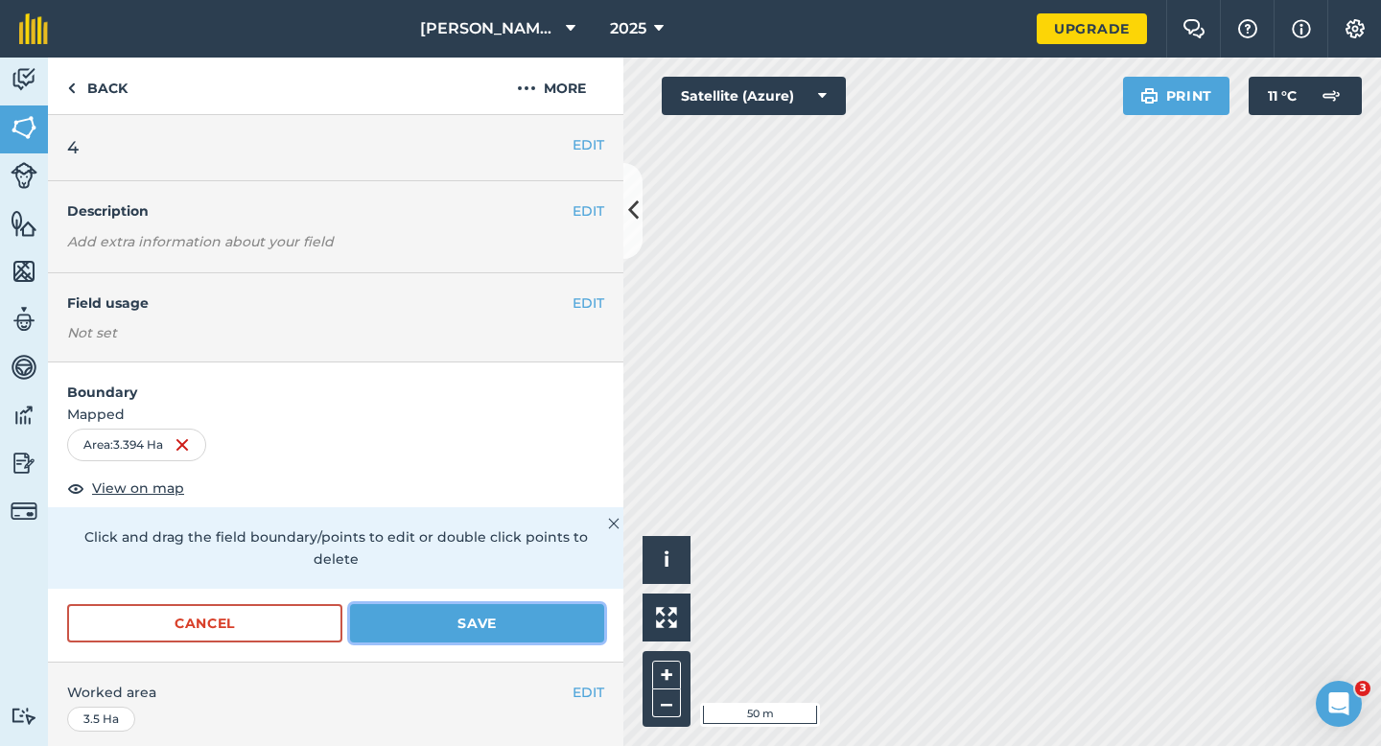
click at [482, 605] on button "Save" at bounding box center [477, 623] width 254 height 38
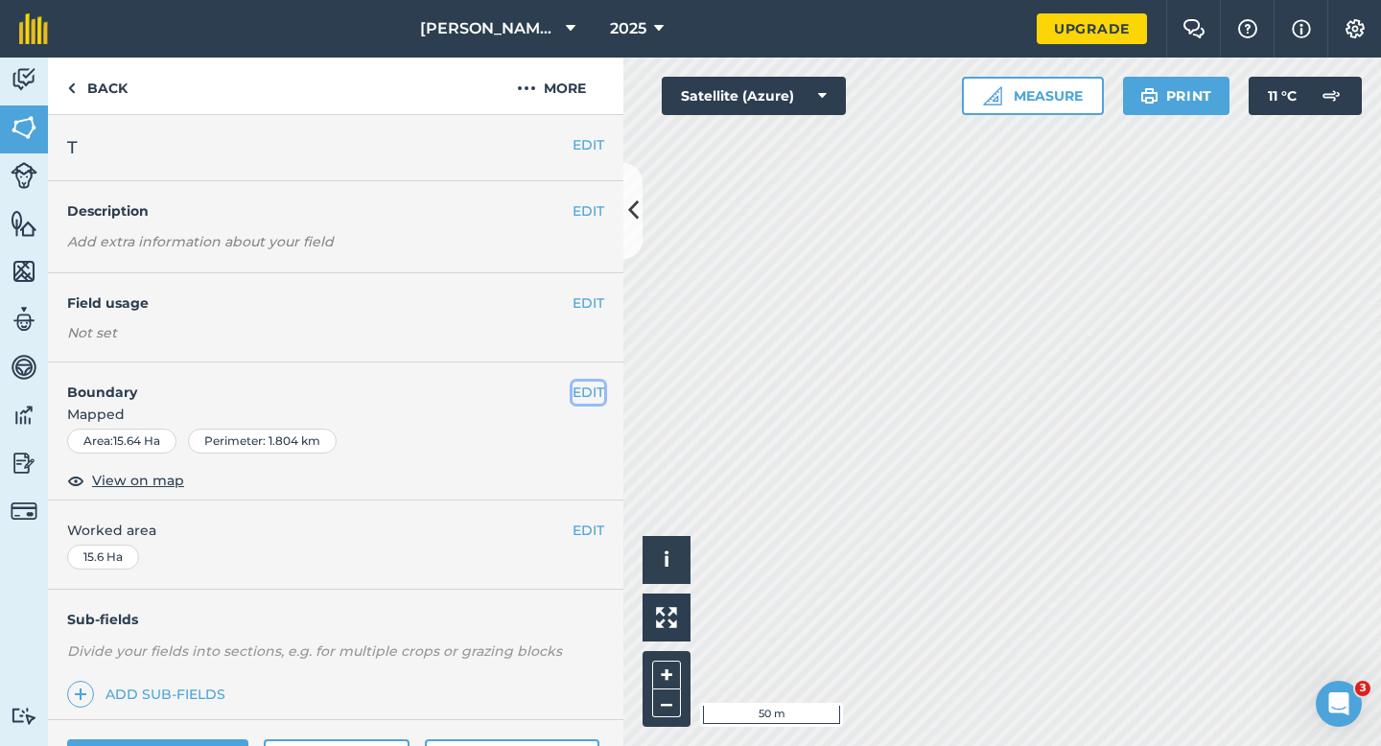
click at [579, 392] on button "EDIT" at bounding box center [588, 392] width 32 height 21
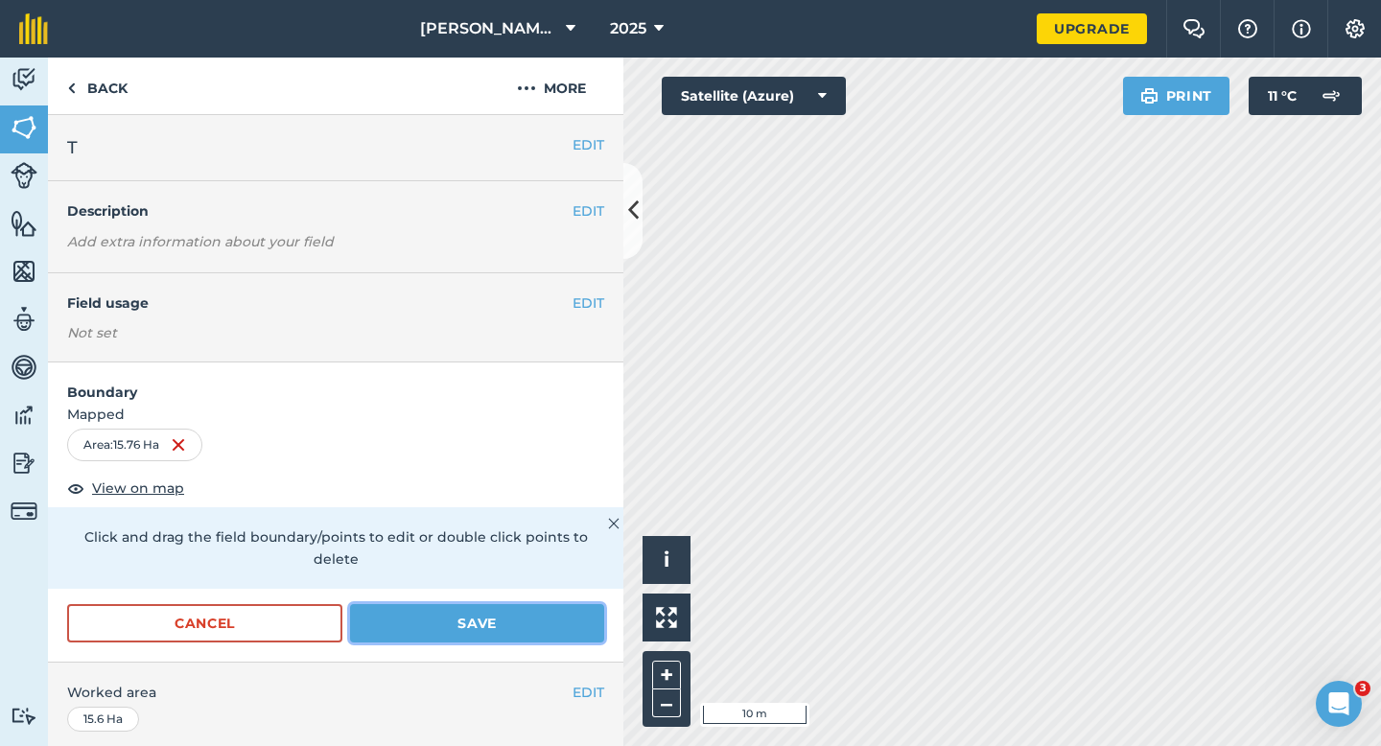
click at [483, 609] on button "Save" at bounding box center [477, 623] width 254 height 38
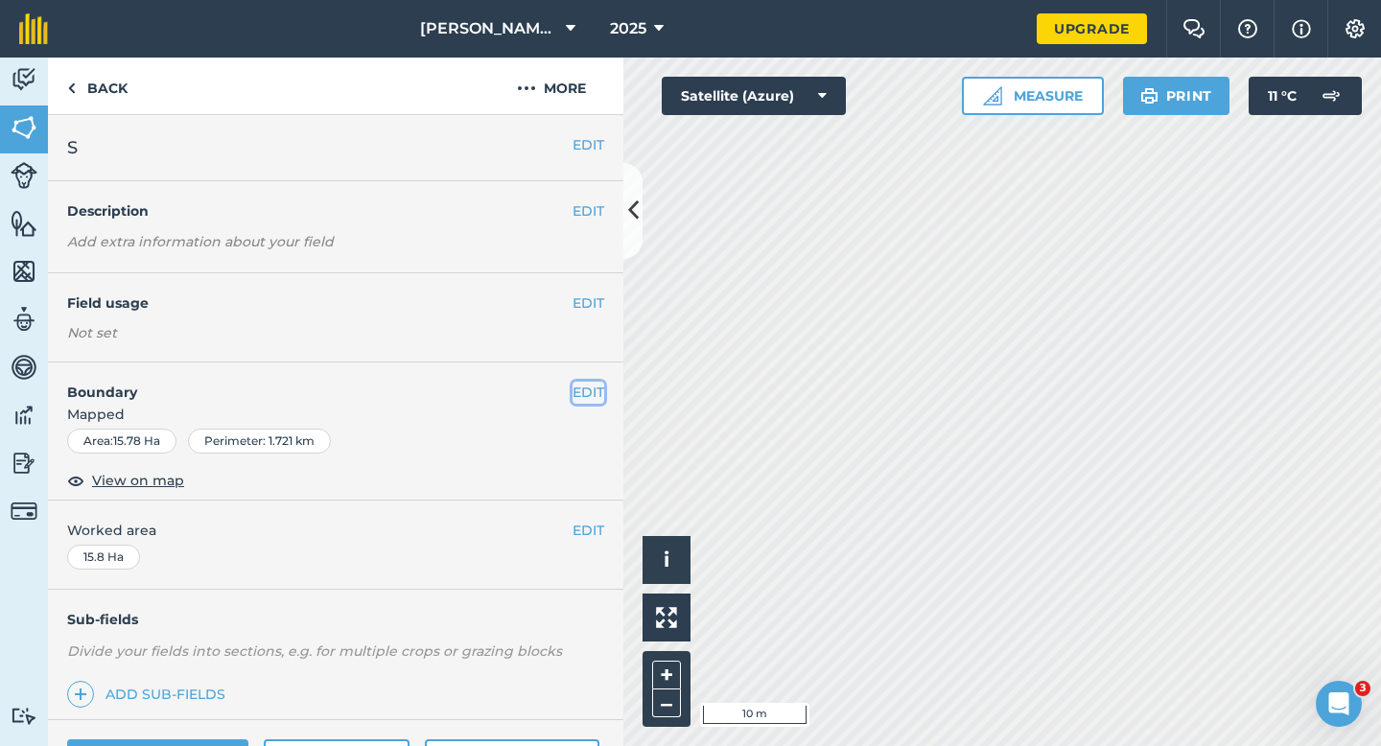
click at [592, 393] on button "EDIT" at bounding box center [588, 392] width 32 height 21
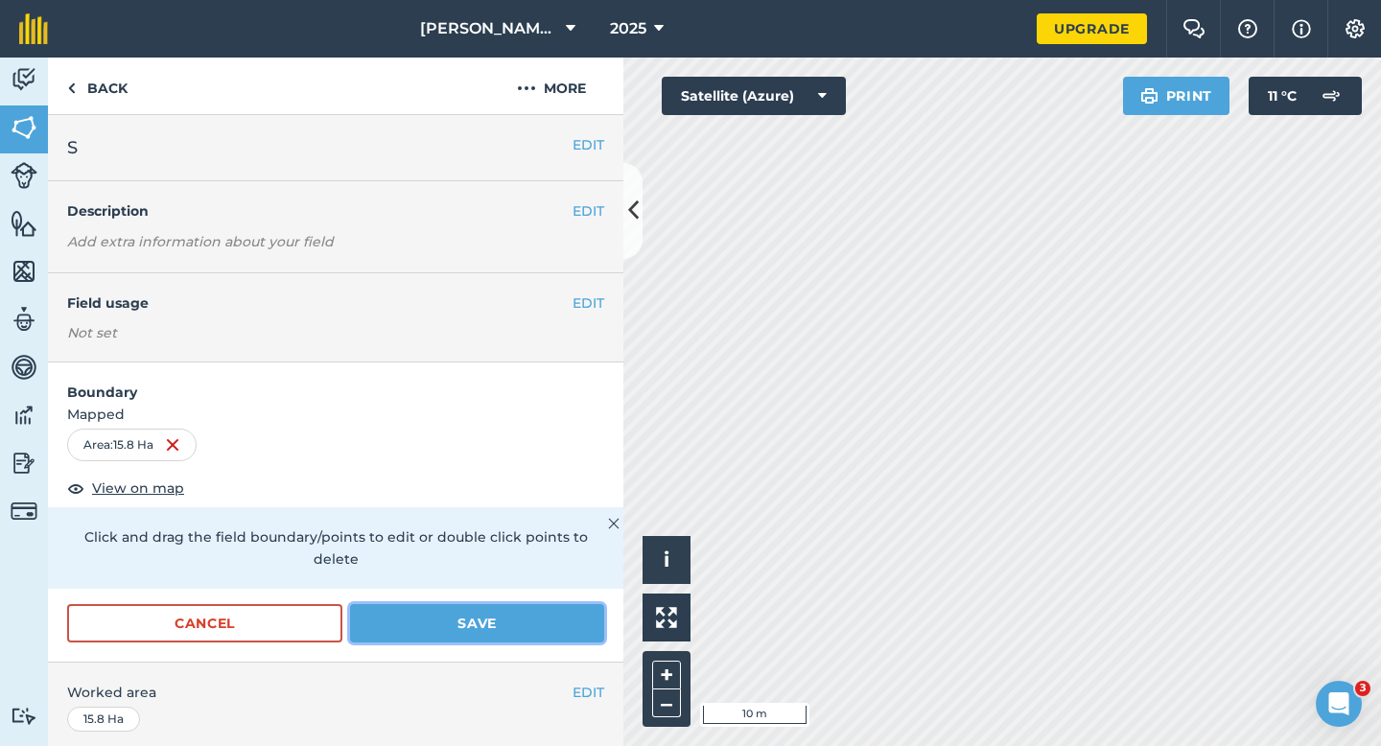
click at [584, 606] on button "Save" at bounding box center [477, 623] width 254 height 38
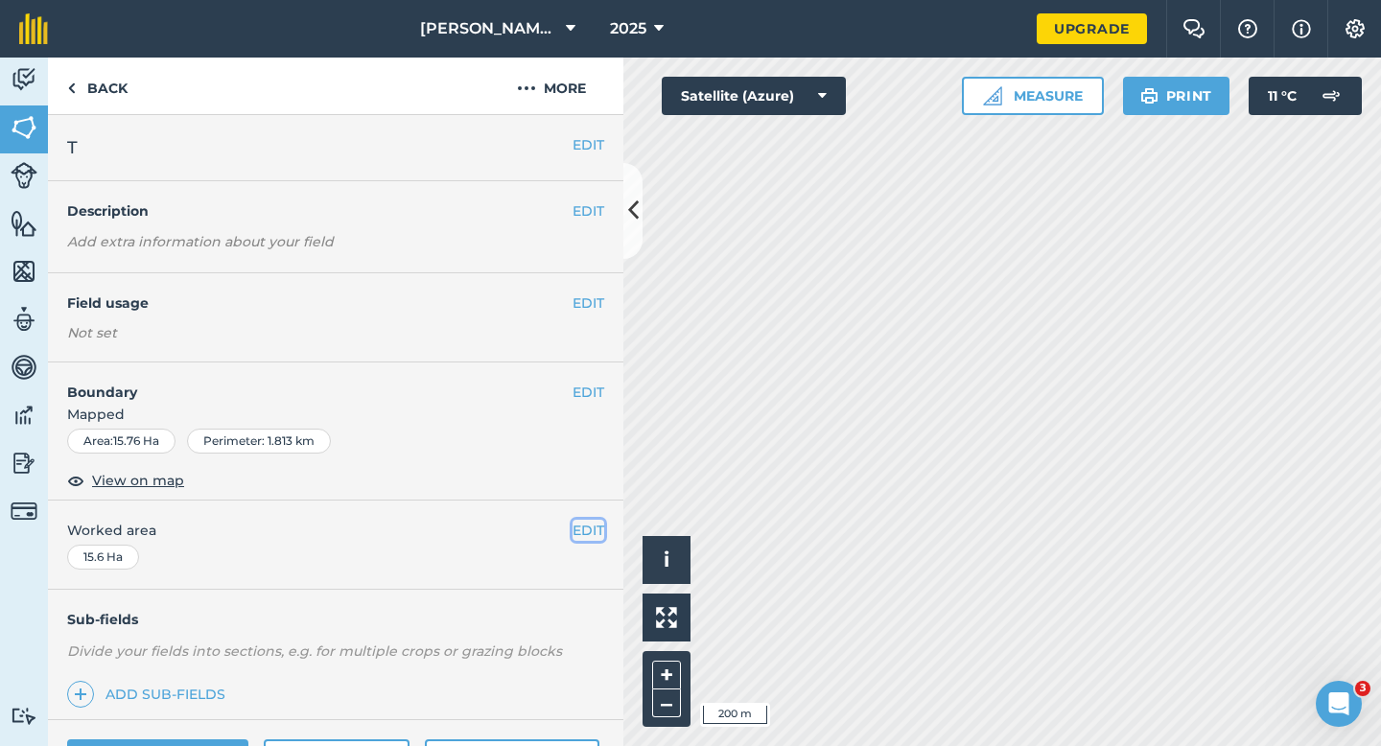
click at [590, 526] on button "EDIT" at bounding box center [588, 530] width 32 height 21
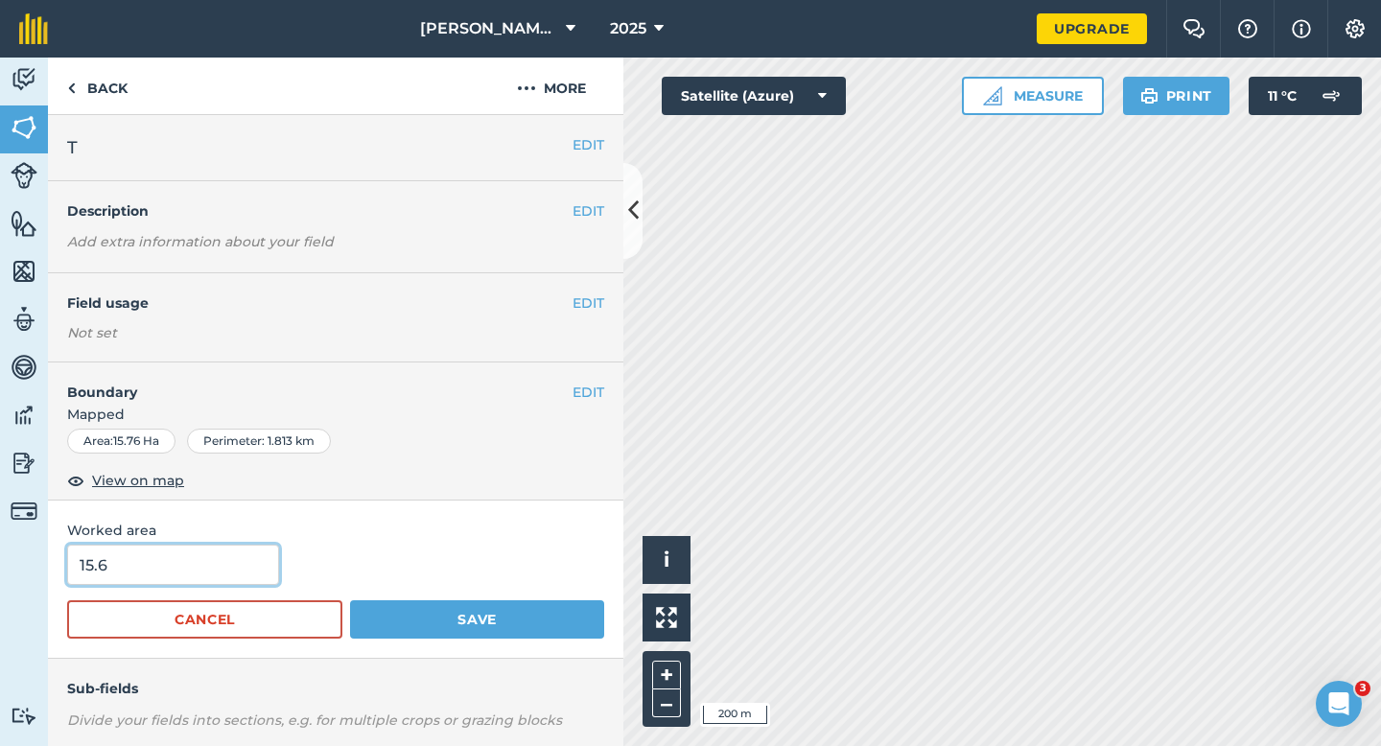
click at [213, 574] on input "15.6" at bounding box center [173, 565] width 212 height 40
type input "15.8"
click at [350, 600] on button "Save" at bounding box center [477, 619] width 254 height 38
